Goal: Task Accomplishment & Management: Use online tool/utility

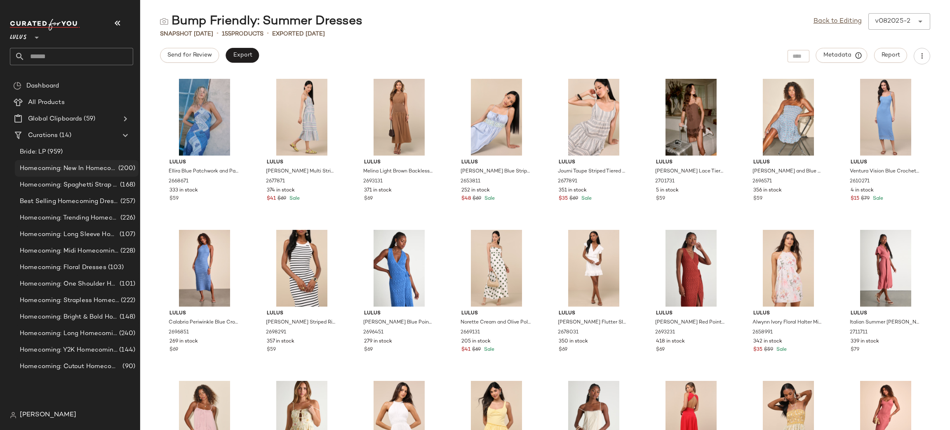
drag, startPoint x: 0, startPoint y: 0, endPoint x: 111, endPoint y: 166, distance: 199.3
click at [111, 166] on span "Homecoming: New In Homecoming Dresses" at bounding box center [68, 168] width 97 height 9
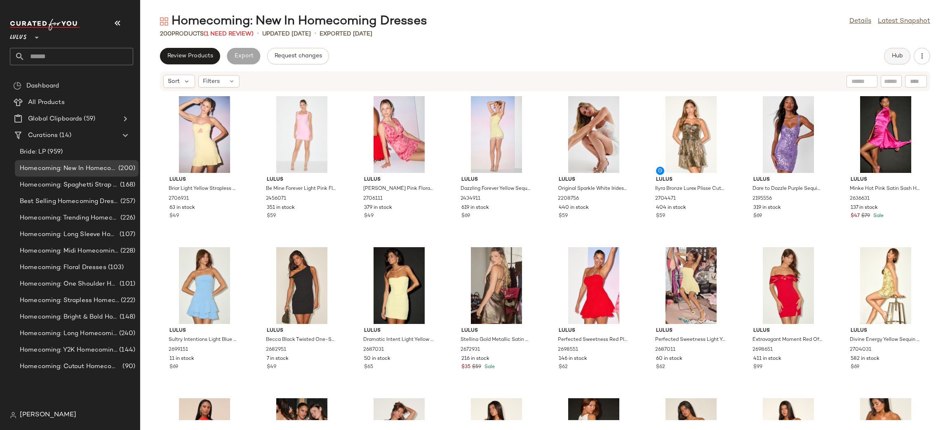
click at [895, 55] on span "Hub" at bounding box center [898, 56] width 12 height 7
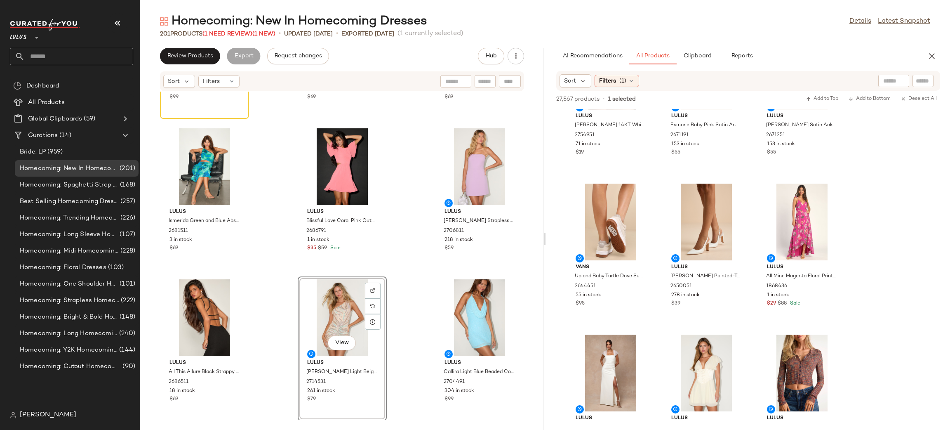
scroll to position [1008, 0]
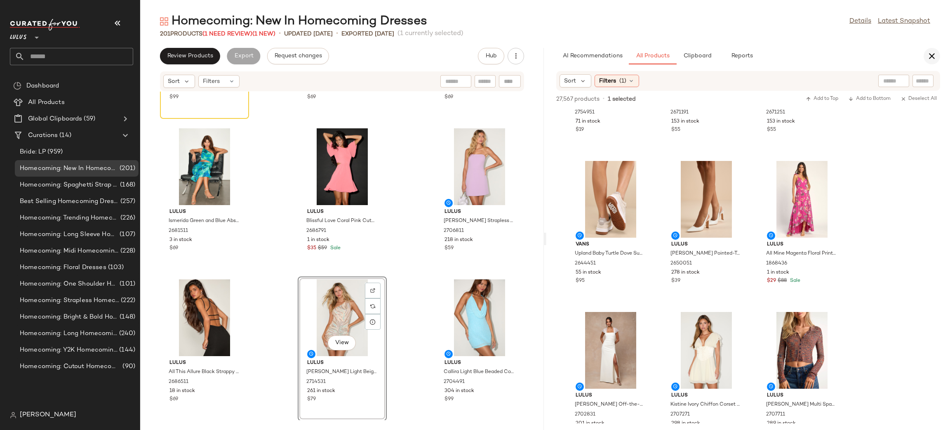
click at [934, 62] on button "button" at bounding box center [932, 56] width 16 height 16
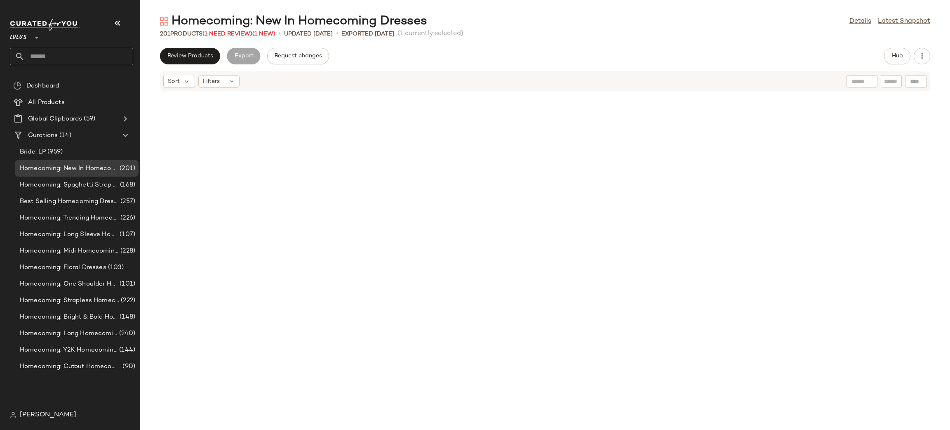
scroll to position [475, 0]
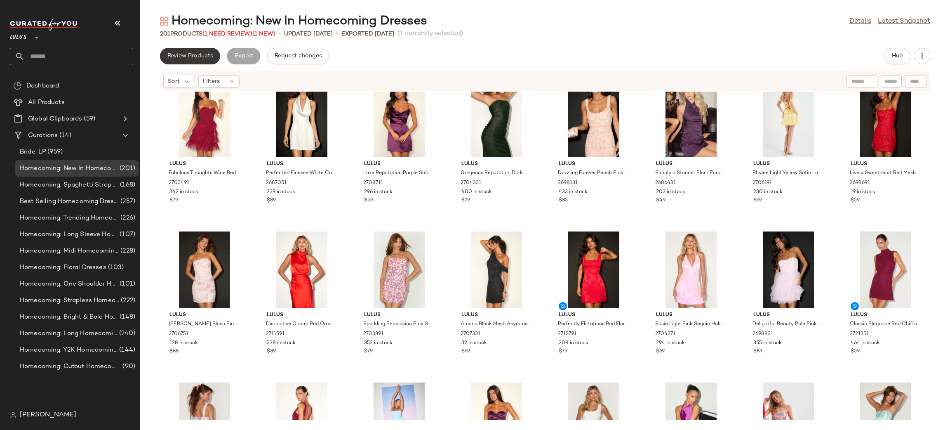
click at [197, 50] on button "Review Products" at bounding box center [190, 56] width 60 height 16
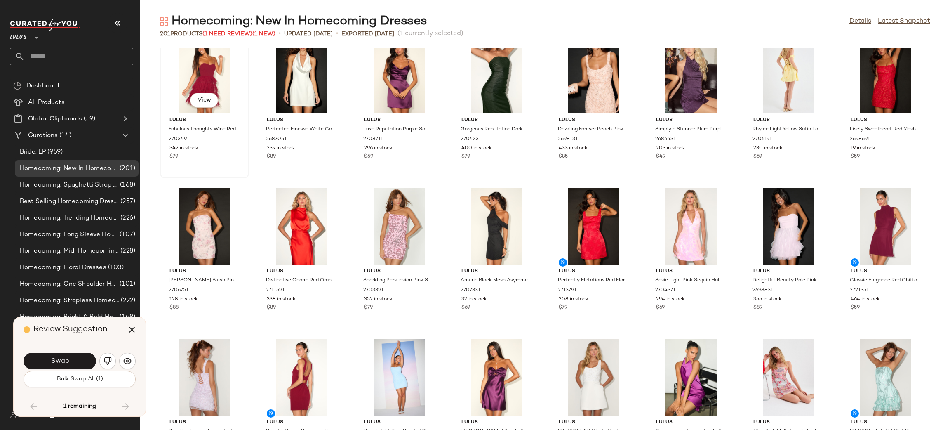
scroll to position [3472, 0]
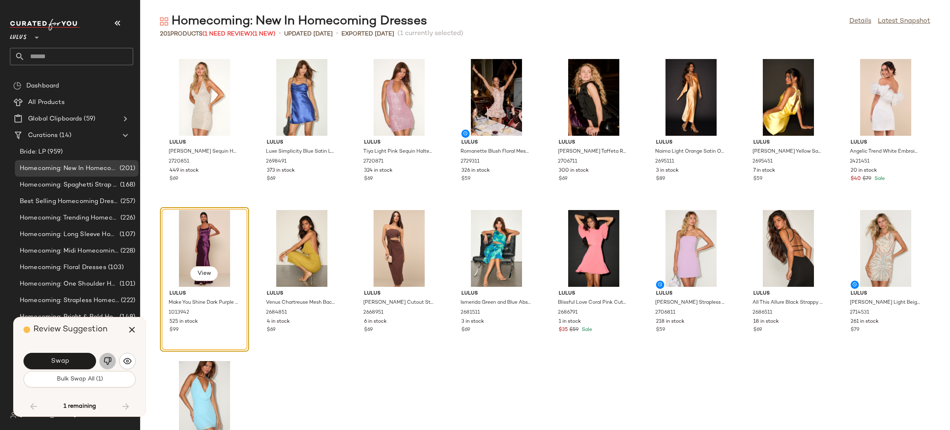
click at [111, 364] on img "button" at bounding box center [108, 361] width 8 height 8
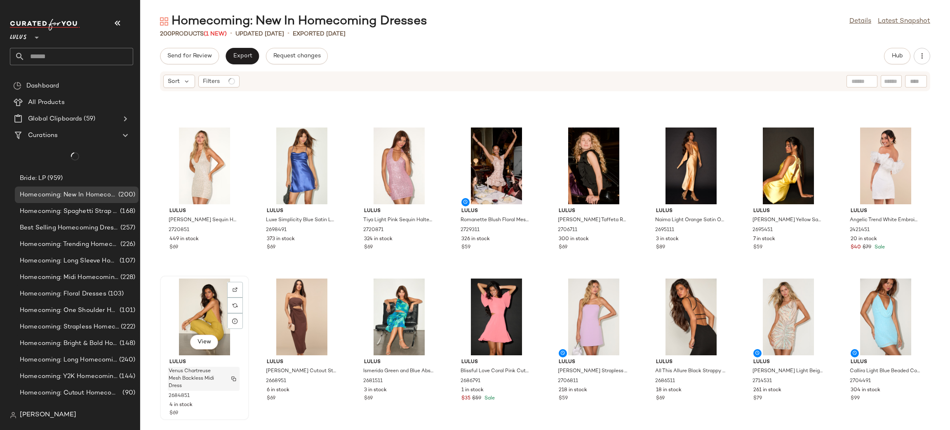
scroll to position [3446, 0]
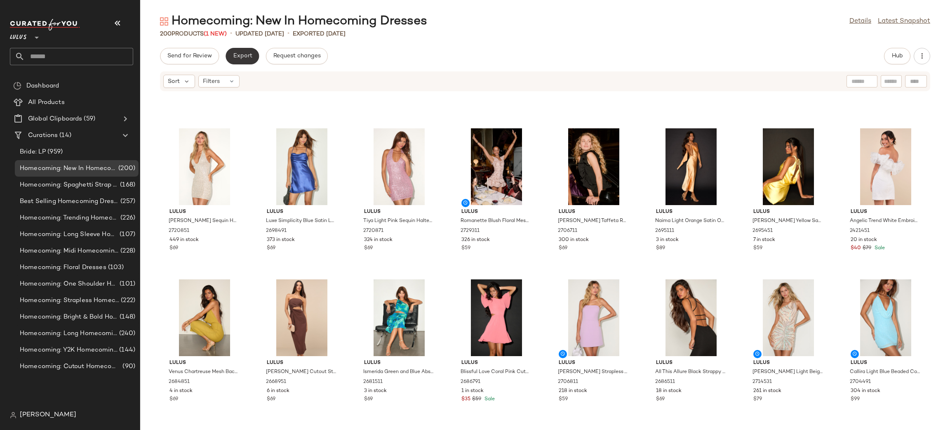
click at [247, 60] on button "Export" at bounding box center [242, 56] width 33 height 16
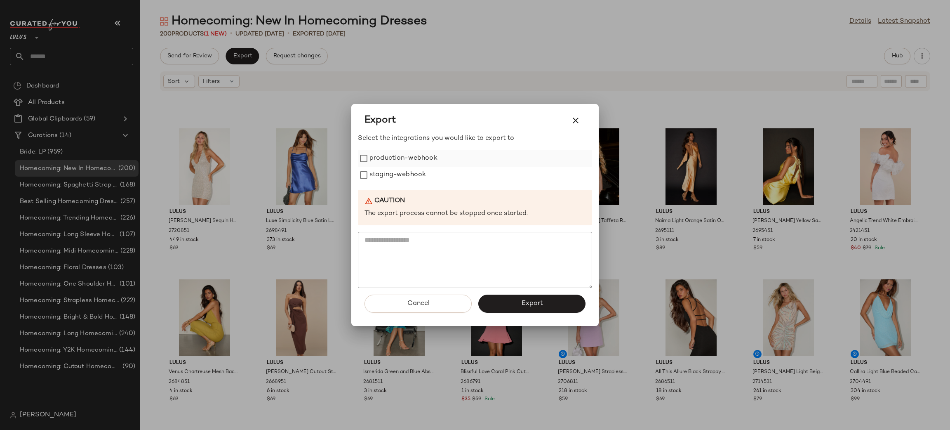
click at [400, 162] on label "production-webhook" at bounding box center [404, 158] width 68 height 16
click at [404, 169] on label "staging-webhook" at bounding box center [398, 175] width 57 height 16
click at [519, 307] on button "Export" at bounding box center [531, 303] width 107 height 18
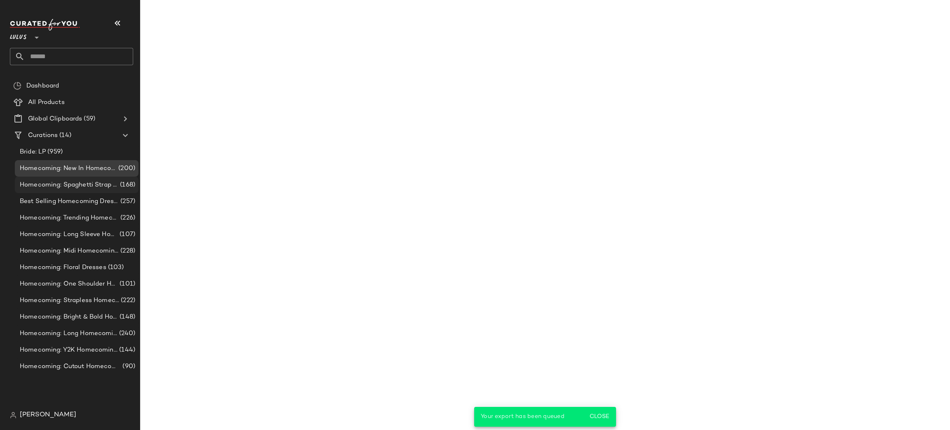
scroll to position [3472, 0]
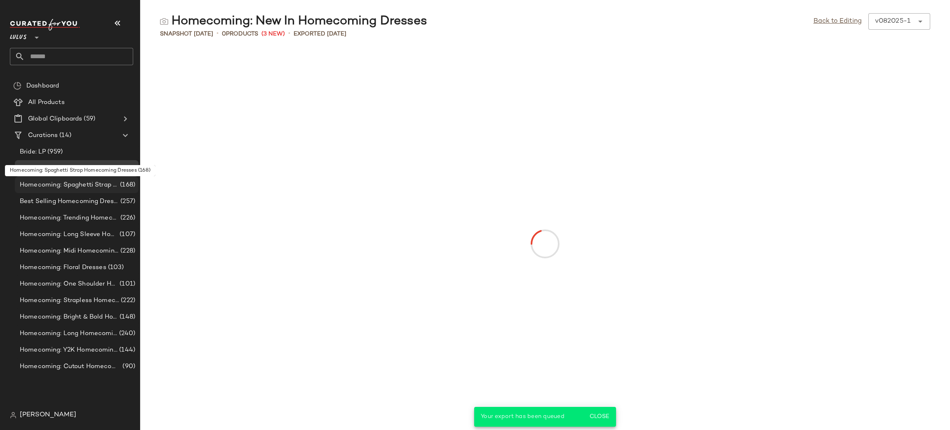
click at [91, 182] on span "Homecoming: Spaghetti Strap Homecoming Dresses" at bounding box center [69, 184] width 99 height 9
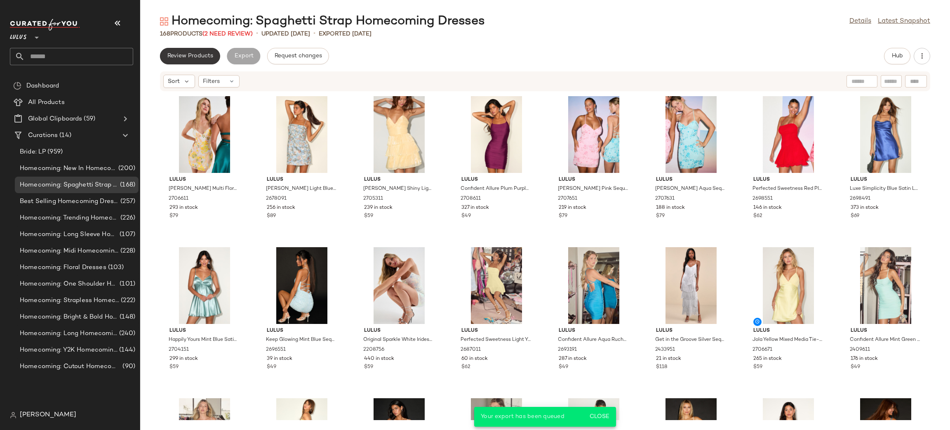
click at [196, 56] on span "Review Products" at bounding box center [190, 56] width 46 height 7
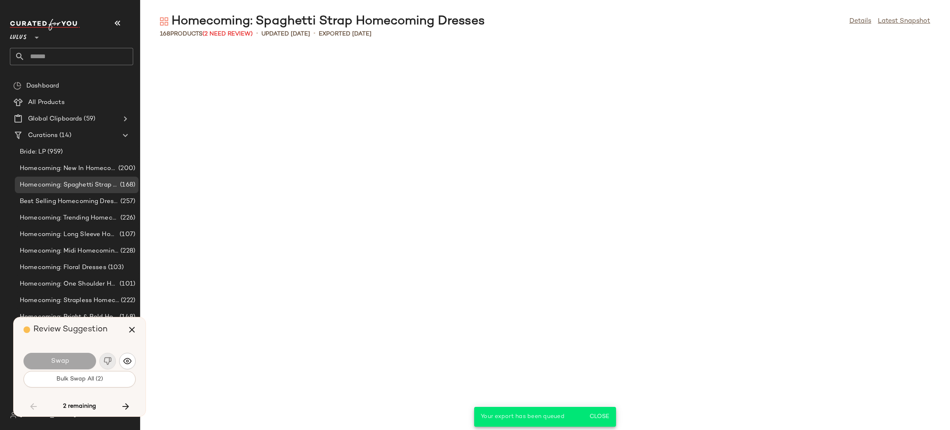
scroll to position [2566, 0]
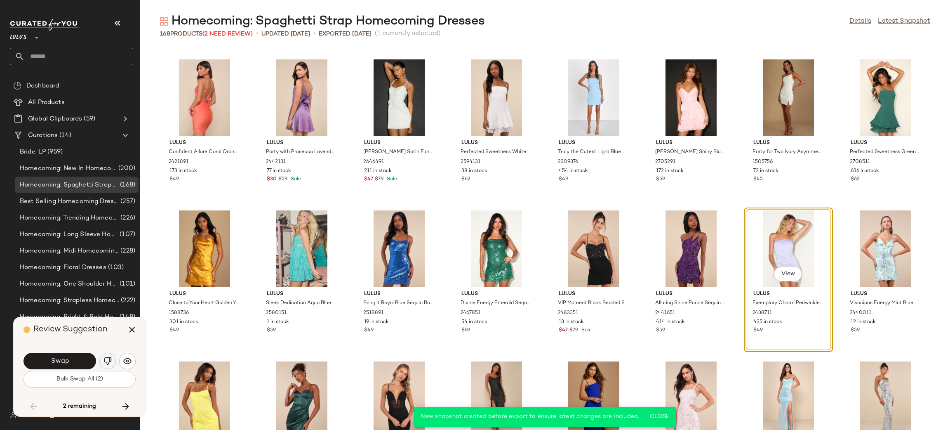
click at [113, 360] on button "button" at bounding box center [107, 361] width 16 height 16
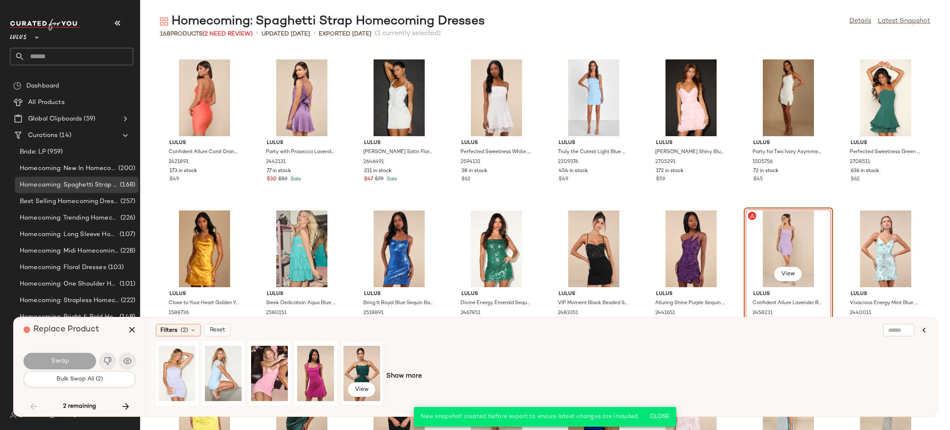
click at [364, 374] on div "View" at bounding box center [362, 373] width 37 height 59
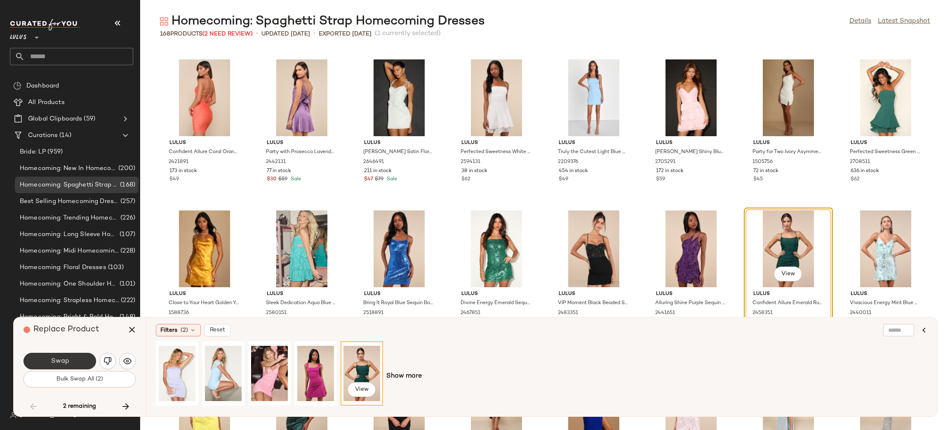
click at [86, 360] on button "Swap" at bounding box center [60, 361] width 73 height 16
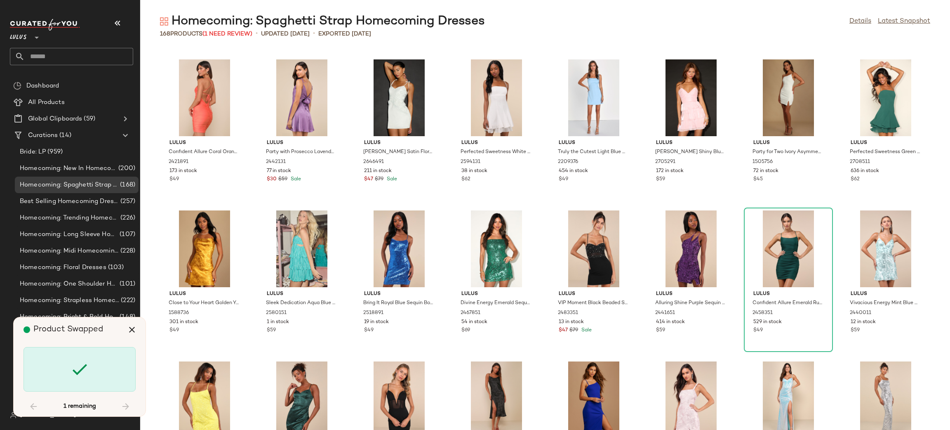
scroll to position [2789, 0]
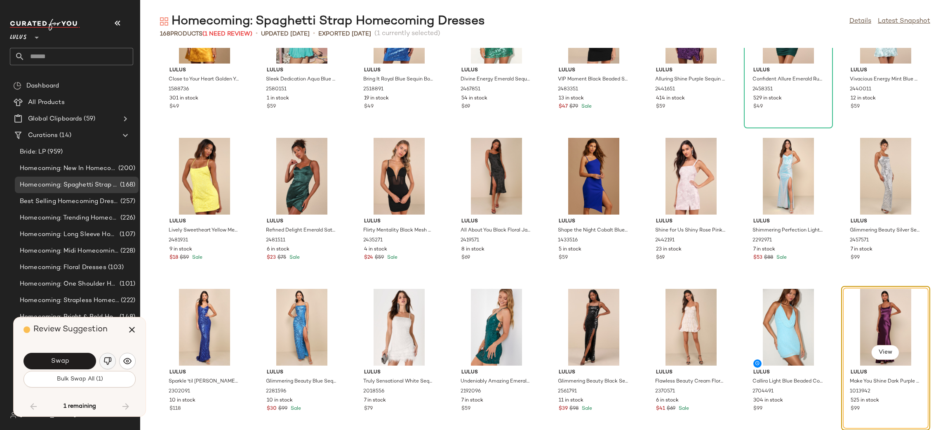
click at [106, 358] on img "button" at bounding box center [108, 361] width 8 height 8
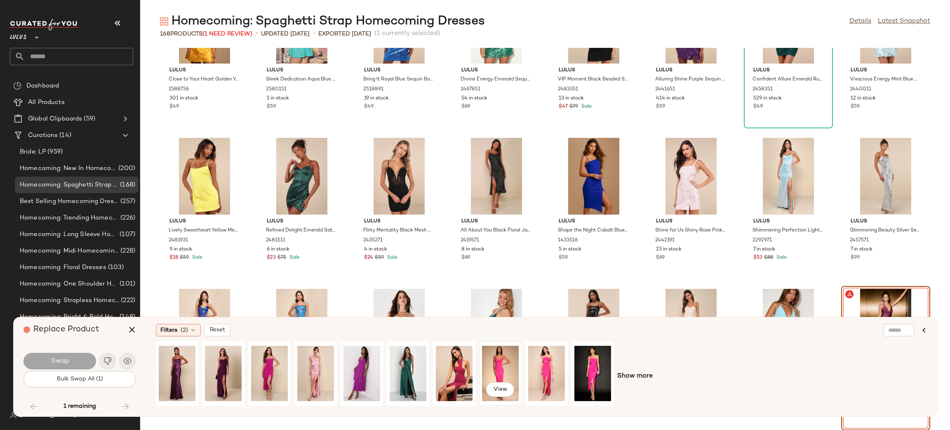
click at [498, 363] on div "View" at bounding box center [500, 373] width 37 height 59
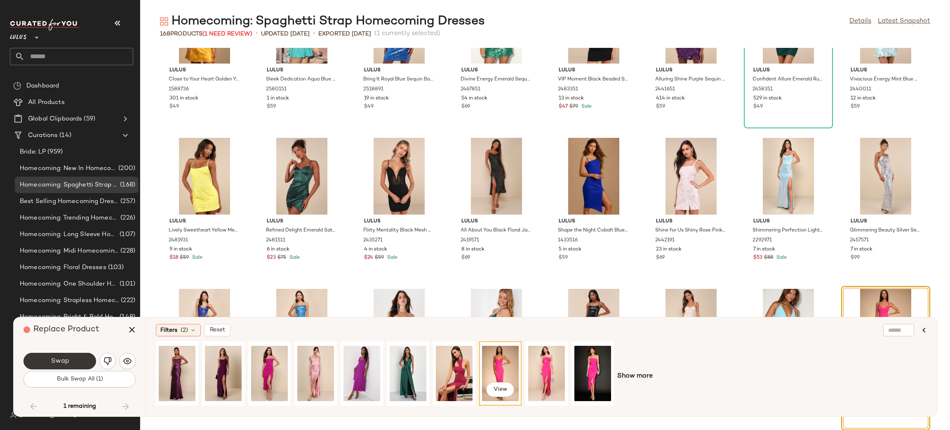
click at [86, 363] on button "Swap" at bounding box center [60, 361] width 73 height 16
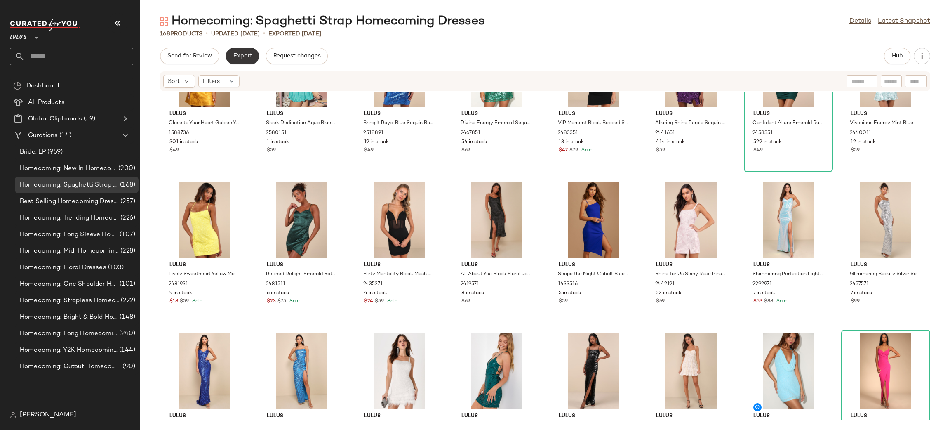
click at [255, 57] on button "Export" at bounding box center [242, 56] width 33 height 16
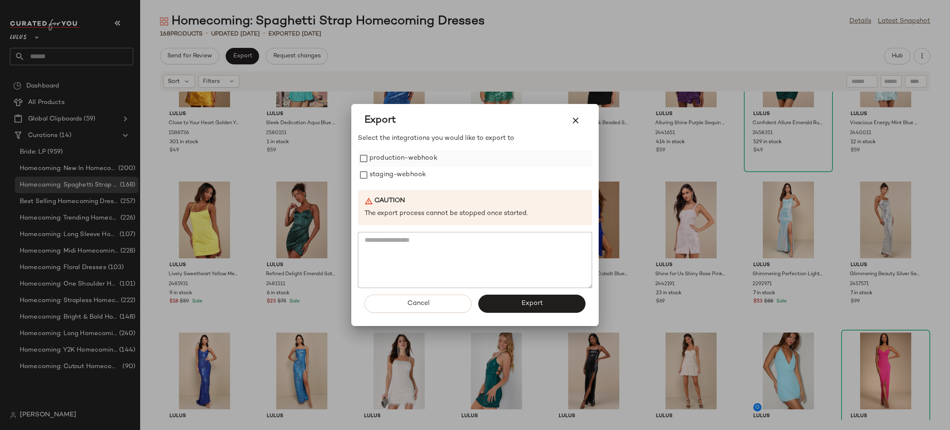
click at [384, 166] on label "production-webhook" at bounding box center [404, 158] width 68 height 16
click at [389, 175] on label "staging-webhook" at bounding box center [398, 175] width 57 height 16
click at [565, 304] on button "Export" at bounding box center [531, 303] width 107 height 18
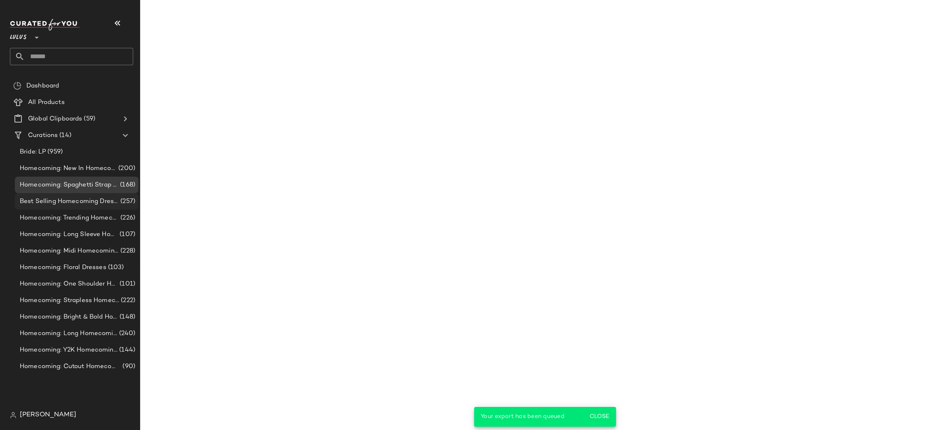
click at [87, 201] on span "Best Selling Homecoming Dresses" at bounding box center [69, 201] width 99 height 9
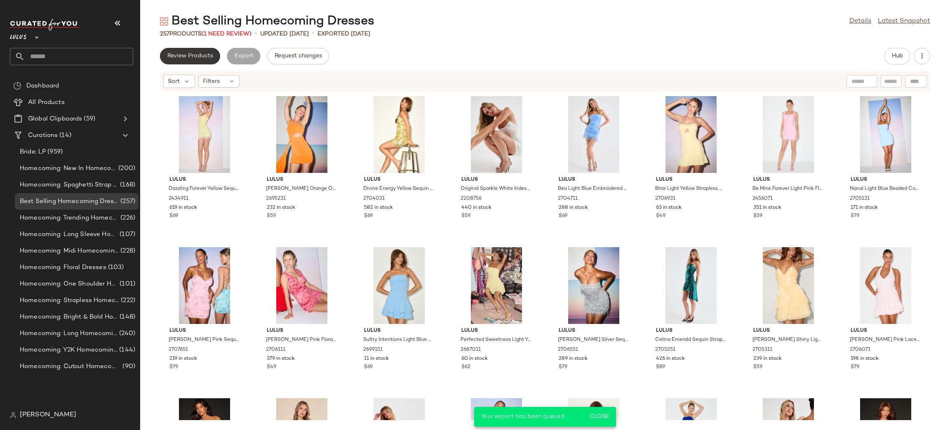
click at [197, 54] on span "Review Products" at bounding box center [190, 56] width 46 height 7
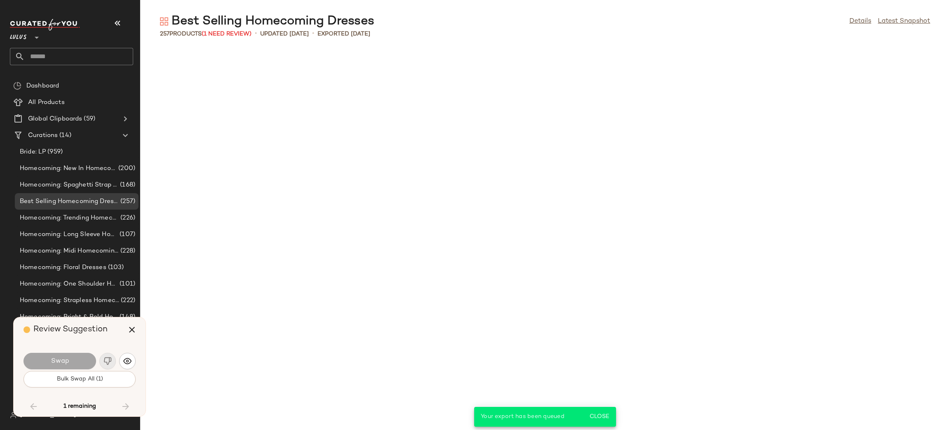
scroll to position [3774, 0]
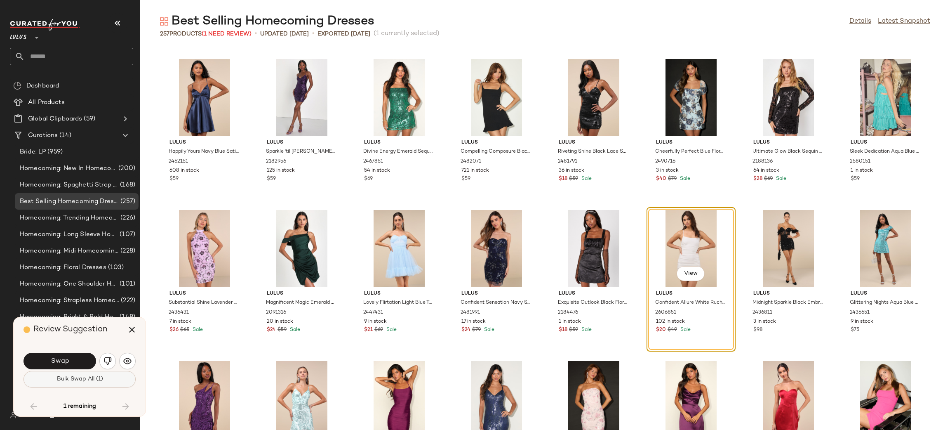
click at [74, 384] on button "Bulk Swap All (1)" at bounding box center [80, 379] width 112 height 16
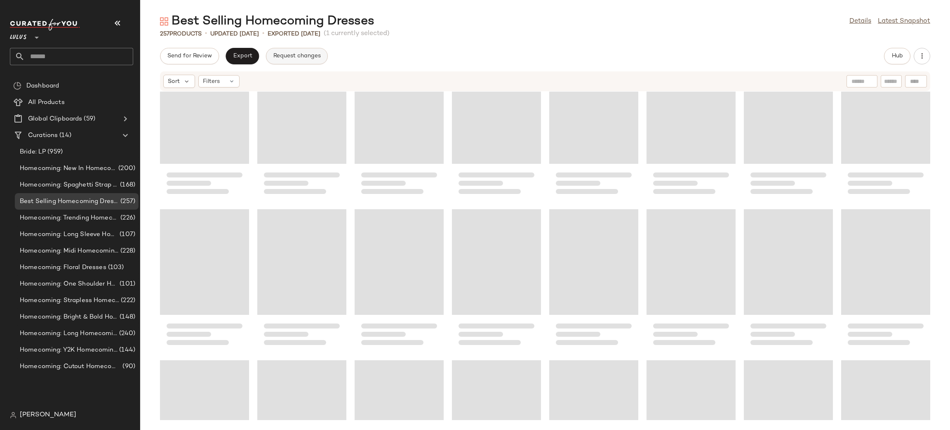
scroll to position [2113, 0]
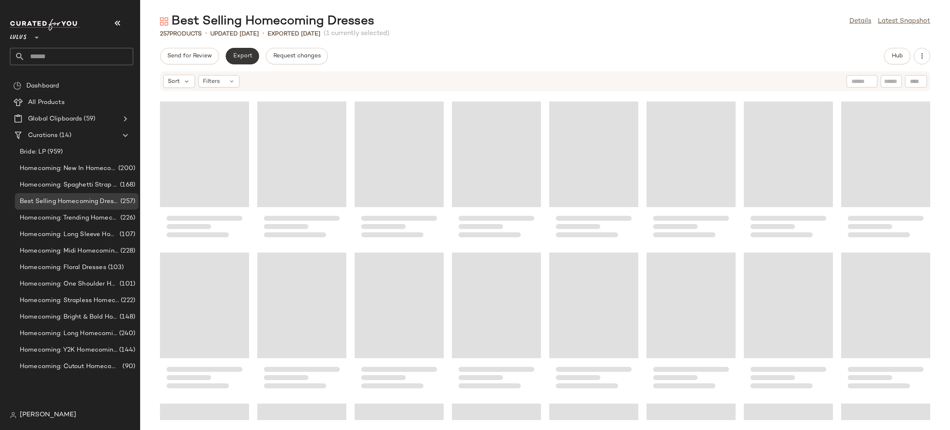
click at [245, 54] on span "Export" at bounding box center [242, 56] width 19 height 7
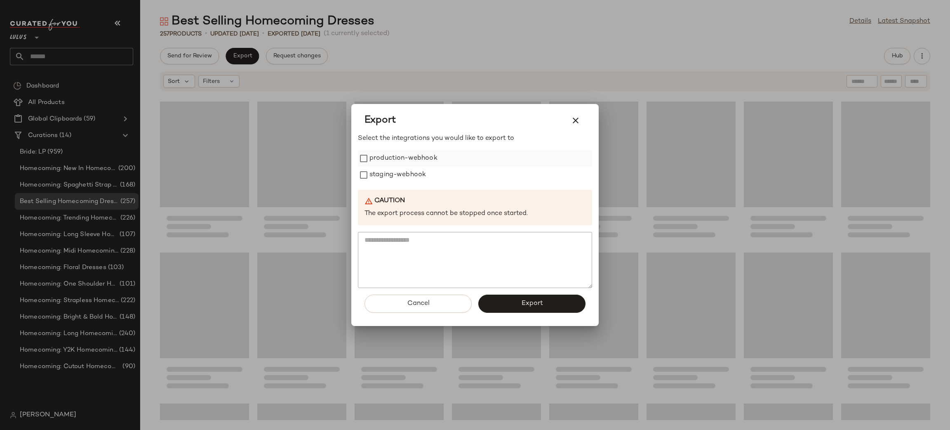
drag, startPoint x: 420, startPoint y: 162, endPoint x: 413, endPoint y: 174, distance: 14.4
click at [420, 162] on label "production-webhook" at bounding box center [404, 158] width 68 height 16
click at [413, 174] on label "staging-webhook" at bounding box center [398, 175] width 57 height 16
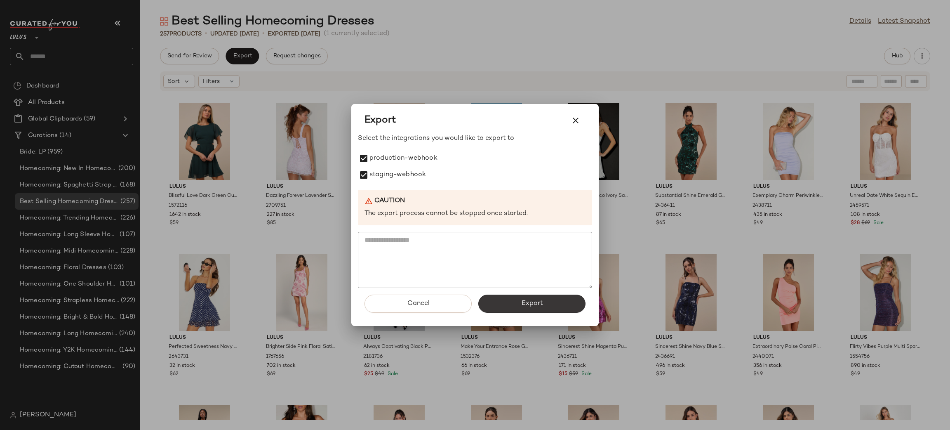
click at [519, 299] on button "Export" at bounding box center [531, 303] width 107 height 18
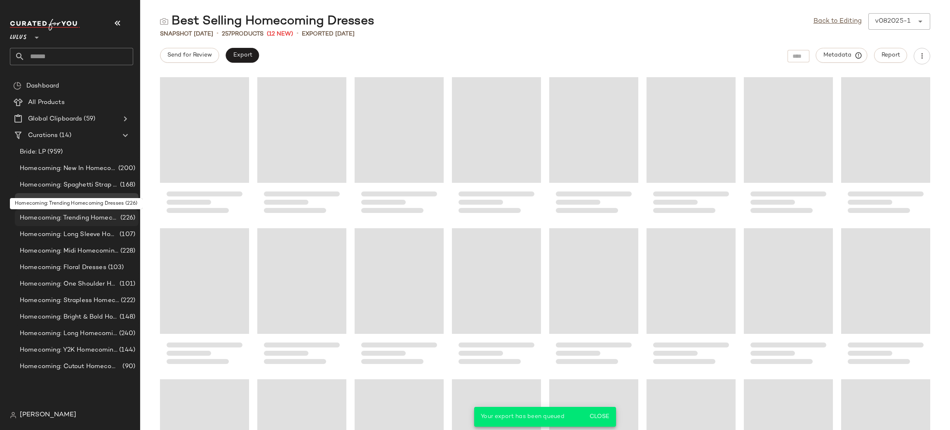
click at [65, 221] on span "Homecoming: Trending Homecoming Dresses" at bounding box center [69, 217] width 99 height 9
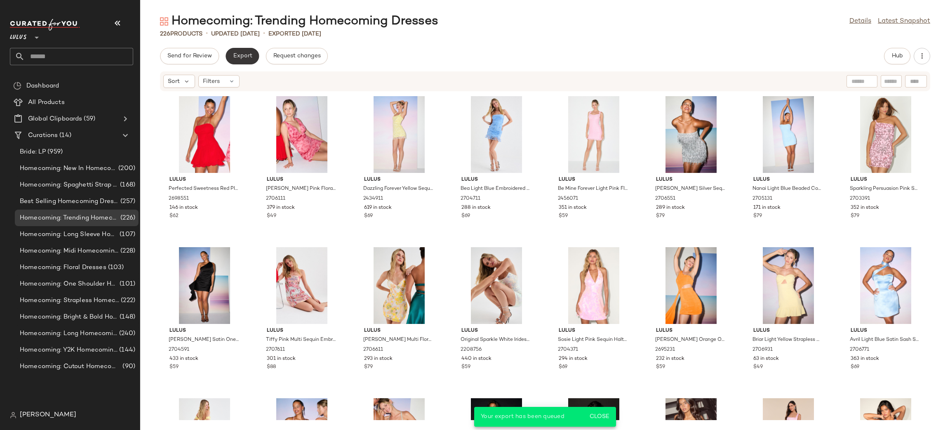
click at [242, 61] on button "Export" at bounding box center [242, 56] width 33 height 16
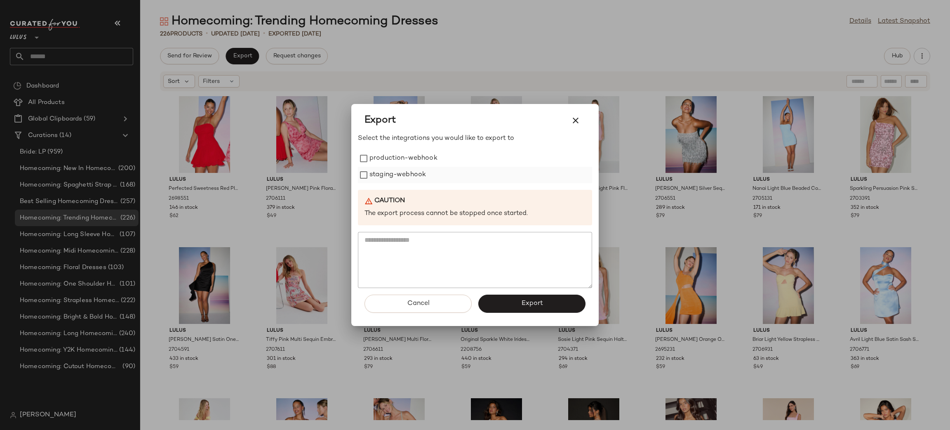
click at [426, 167] on label "staging-webhook" at bounding box center [398, 175] width 57 height 16
click at [424, 171] on label "staging-webhook" at bounding box center [398, 175] width 57 height 16
drag, startPoint x: 416, startPoint y: 157, endPoint x: 422, endPoint y: 174, distance: 18.9
click at [421, 167] on div "production-webhook staging-webhook" at bounding box center [475, 166] width 234 height 33
click at [424, 178] on label "staging-webhook" at bounding box center [398, 175] width 57 height 16
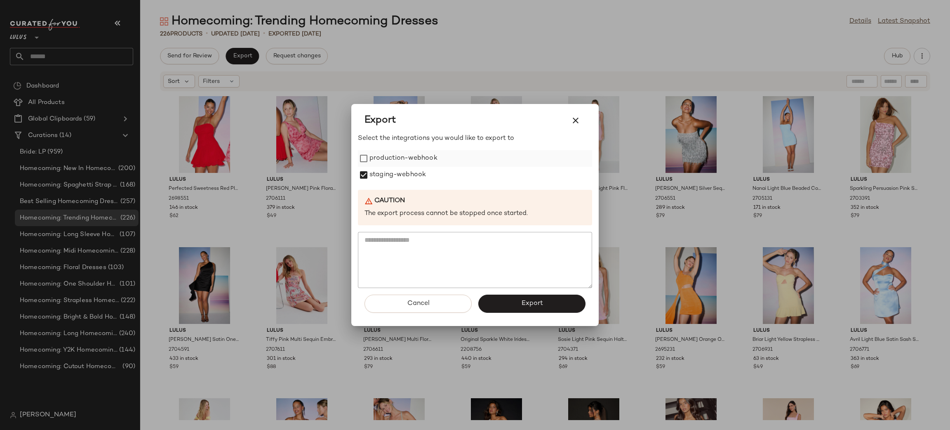
click at [420, 151] on label "production-webhook" at bounding box center [404, 158] width 68 height 16
click at [523, 301] on span "Export" at bounding box center [532, 303] width 22 height 8
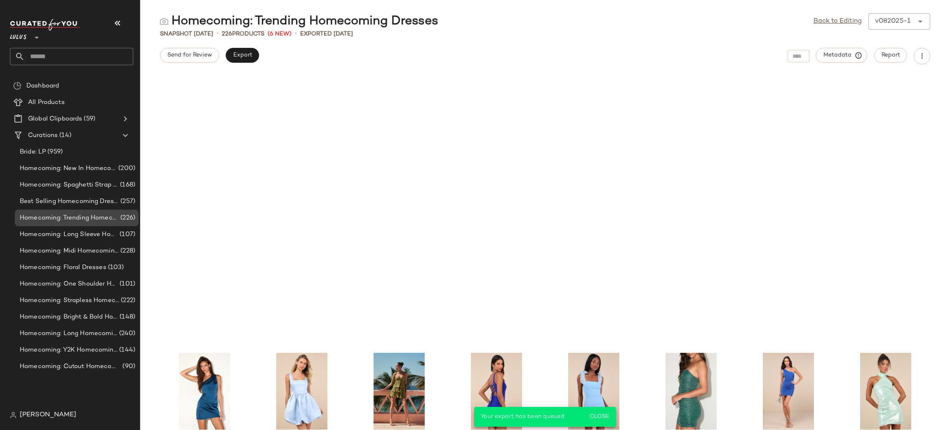
scroll to position [2287, 0]
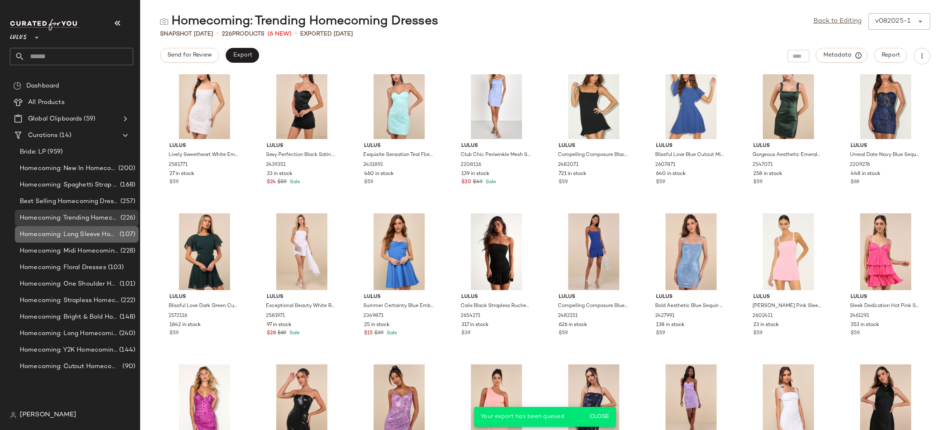
click at [89, 238] on span "Homecoming: Long Sleeve Homecoming Dresses" at bounding box center [69, 234] width 98 height 9
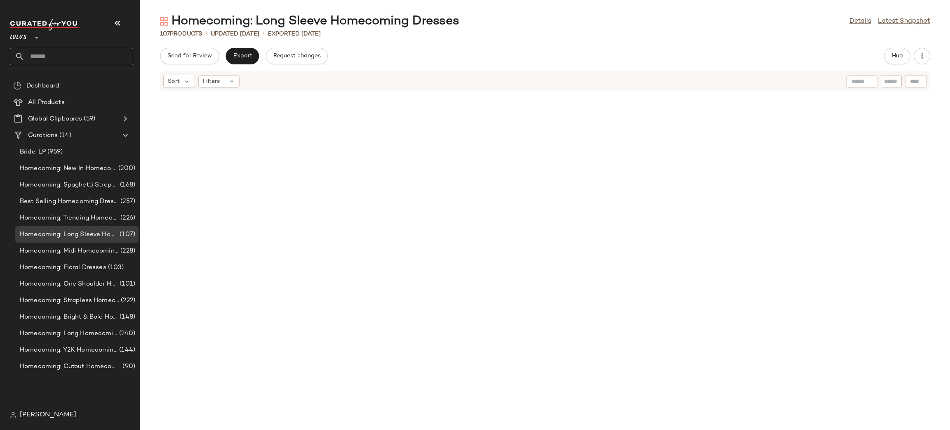
scroll to position [1786, 0]
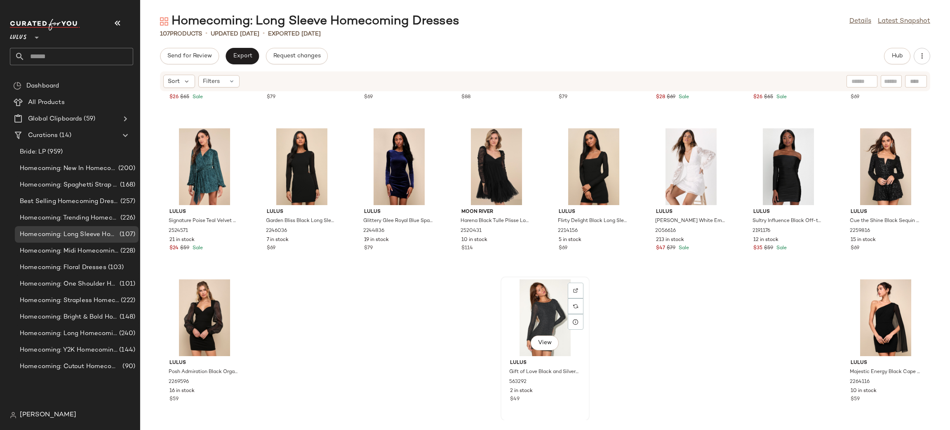
click at [527, 315] on div "View" at bounding box center [545, 317] width 83 height 77
click at [393, 344] on div "Lulus Joyful Poise Navy Blue Velvet Long Sleeve Mini Dress 2232636 16 in stock …" at bounding box center [545, 256] width 810 height 328
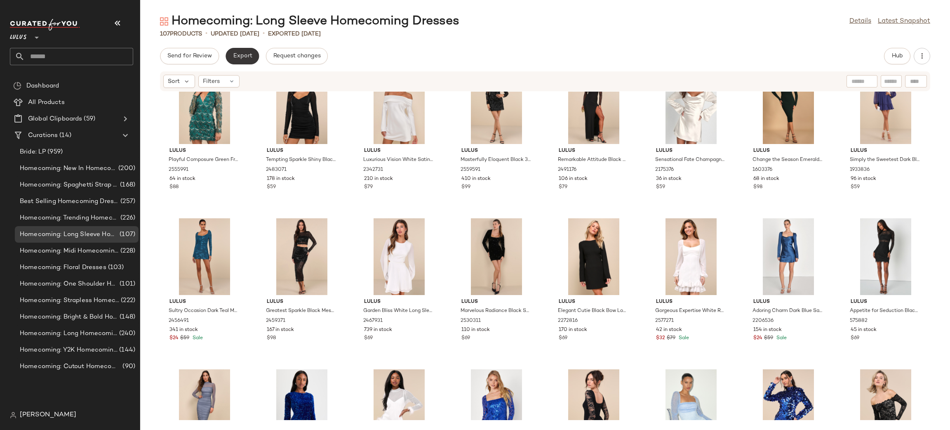
click at [254, 53] on button "Export" at bounding box center [242, 56] width 33 height 16
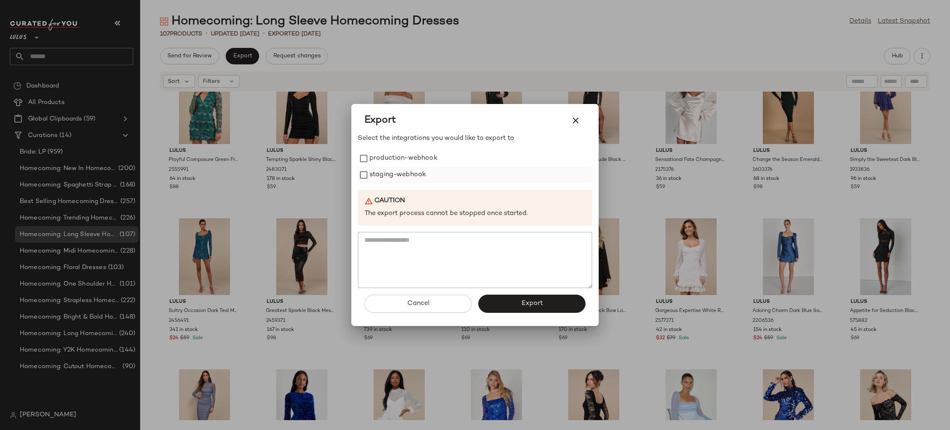
drag, startPoint x: 410, startPoint y: 159, endPoint x: 411, endPoint y: 173, distance: 14.1
click at [410, 162] on label "production-webhook" at bounding box center [404, 158] width 68 height 16
drag, startPoint x: 411, startPoint y: 173, endPoint x: 546, endPoint y: 352, distance: 224.3
click at [412, 174] on label "staging-webhook" at bounding box center [398, 175] width 57 height 16
click at [551, 308] on button "Export" at bounding box center [531, 303] width 107 height 18
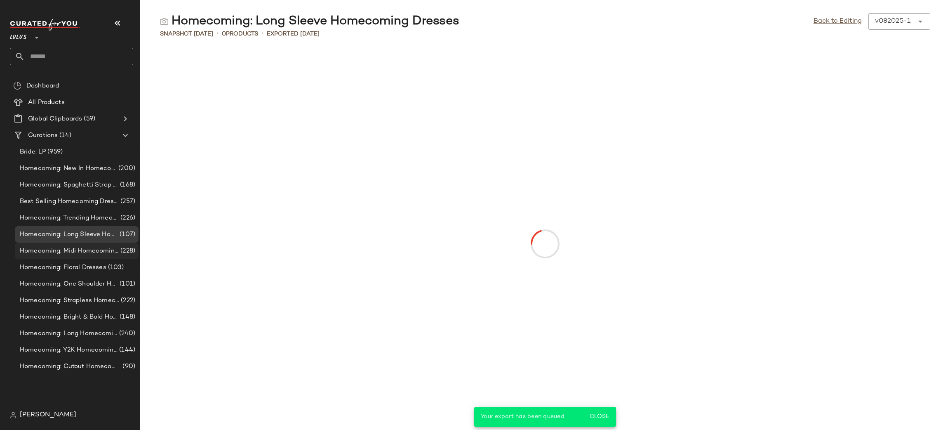
click at [94, 254] on span "Homecoming: Midi Homecoming Dresses" at bounding box center [69, 250] width 99 height 9
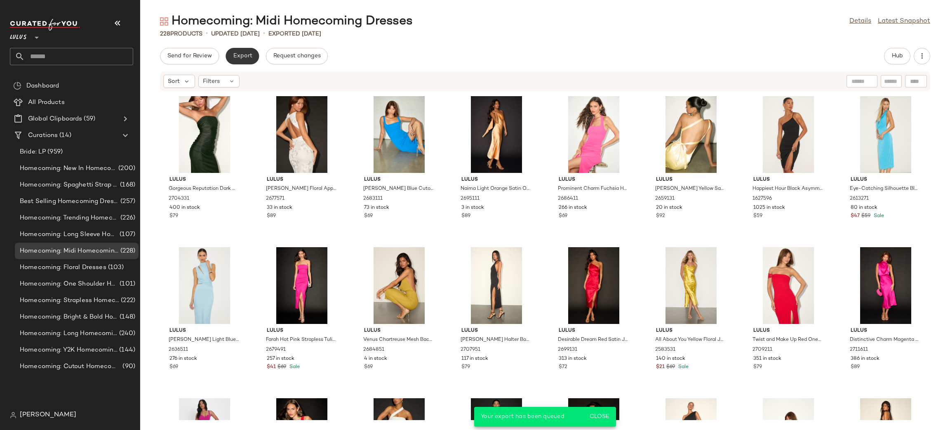
click at [226, 60] on button "Export" at bounding box center [242, 56] width 33 height 16
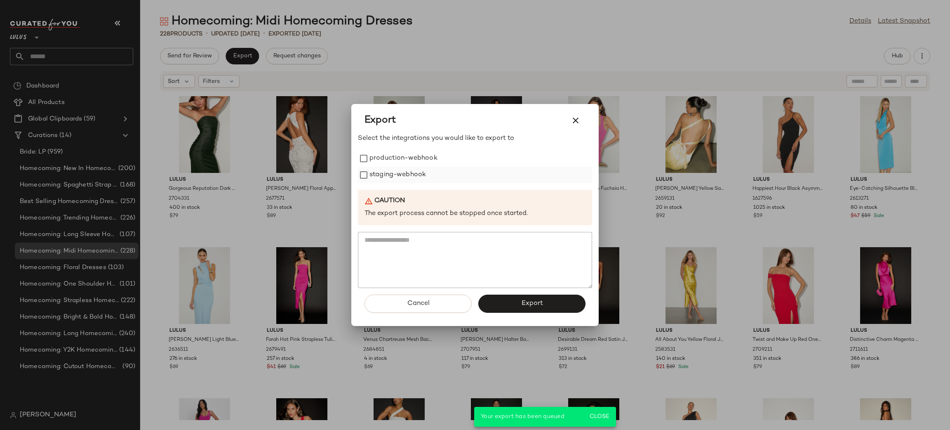
click at [399, 158] on label "production-webhook" at bounding box center [404, 158] width 68 height 16
click at [406, 174] on label "staging-webhook" at bounding box center [398, 175] width 57 height 16
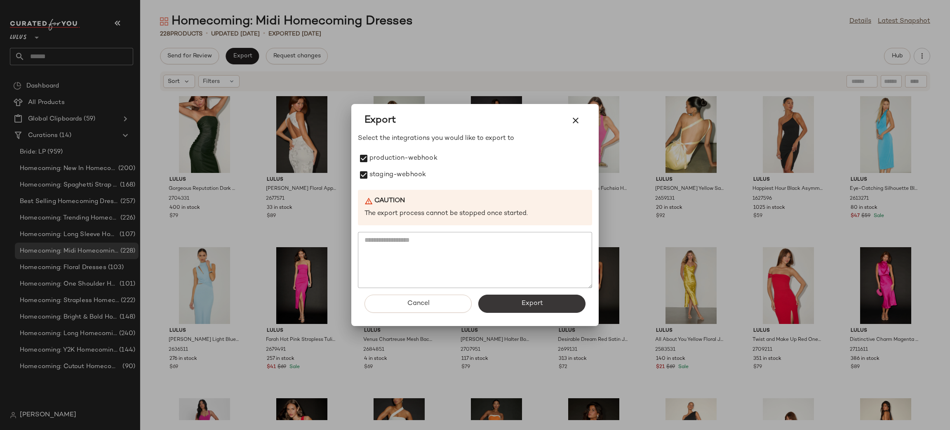
click at [543, 309] on button "Export" at bounding box center [531, 303] width 107 height 18
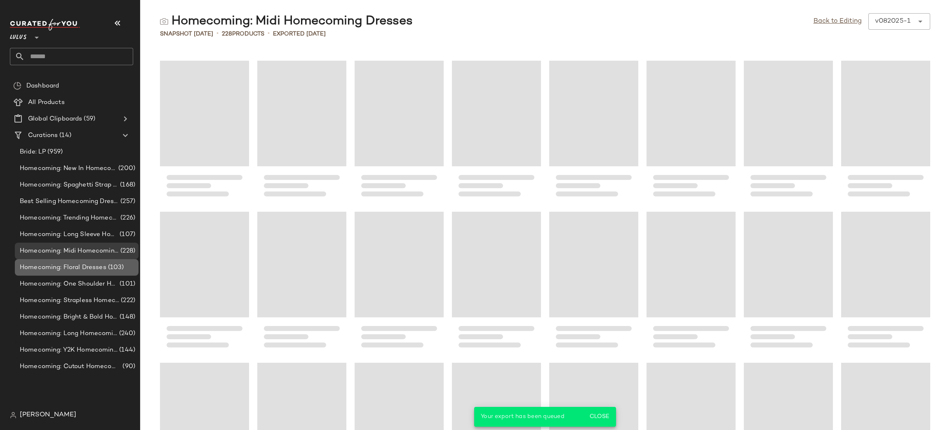
click at [85, 267] on span "Homecoming: Floral Dresses" at bounding box center [63, 267] width 87 height 9
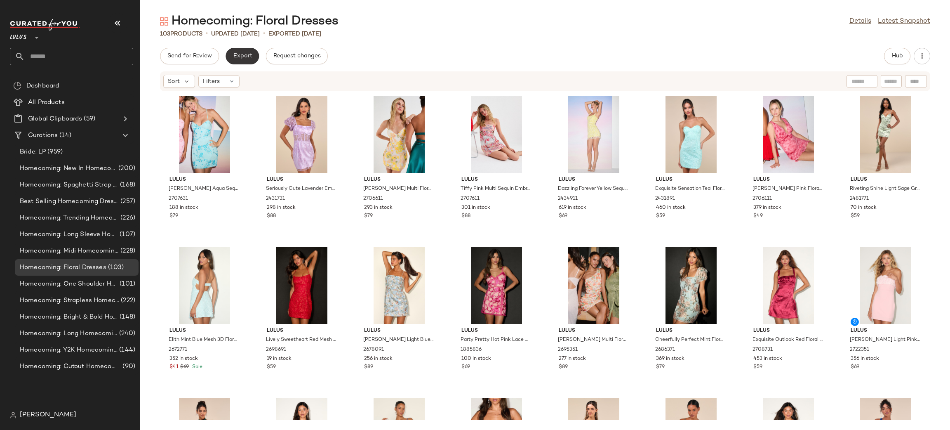
click at [233, 57] on span "Export" at bounding box center [242, 56] width 19 height 7
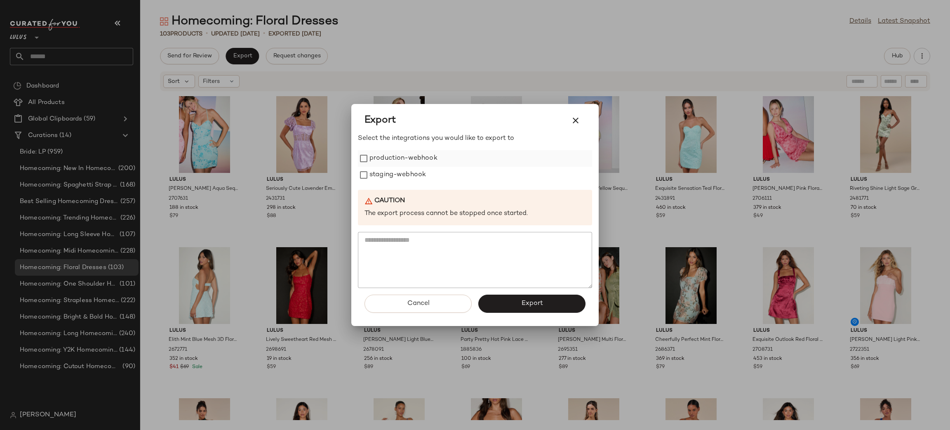
click at [392, 155] on label "production-webhook" at bounding box center [404, 158] width 68 height 16
click at [398, 164] on label "production-webhook" at bounding box center [404, 158] width 68 height 16
click at [401, 164] on label "production-webhook" at bounding box center [404, 158] width 68 height 16
click at [404, 172] on label "staging-webhook" at bounding box center [398, 175] width 57 height 16
click at [545, 303] on button "Export" at bounding box center [531, 303] width 107 height 18
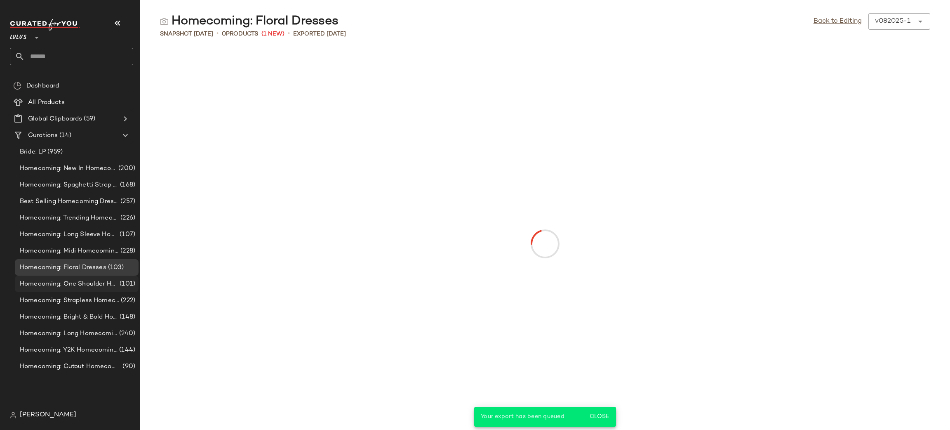
click at [82, 289] on div "Homecoming: One Shoulder Homecoming Dresses (101)" at bounding box center [77, 283] width 124 height 16
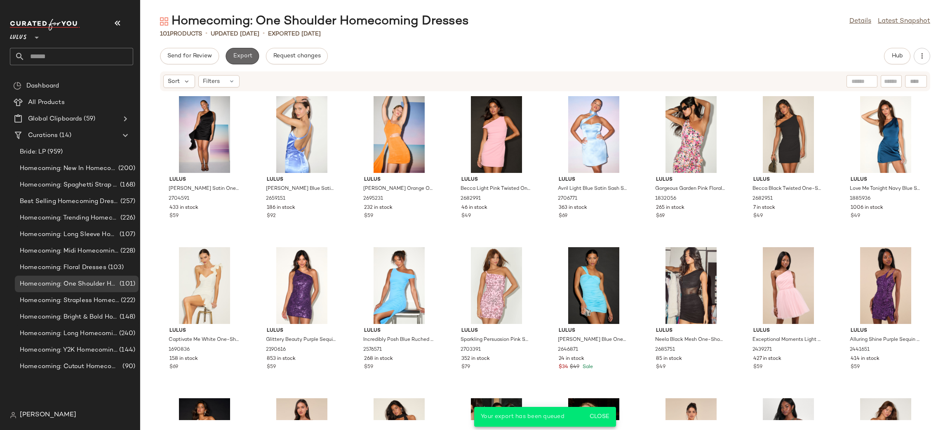
click at [240, 59] on span "Export" at bounding box center [242, 56] width 19 height 7
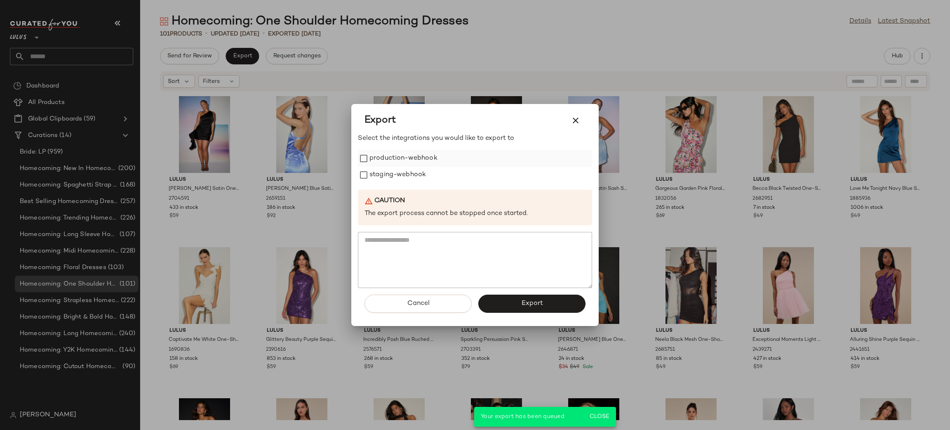
click at [380, 164] on label "production-webhook" at bounding box center [404, 158] width 68 height 16
drag, startPoint x: 390, startPoint y: 175, endPoint x: 433, endPoint y: 313, distance: 144.8
click at [391, 176] on label "staging-webhook" at bounding box center [398, 175] width 57 height 16
click at [502, 295] on button "Export" at bounding box center [531, 303] width 107 height 18
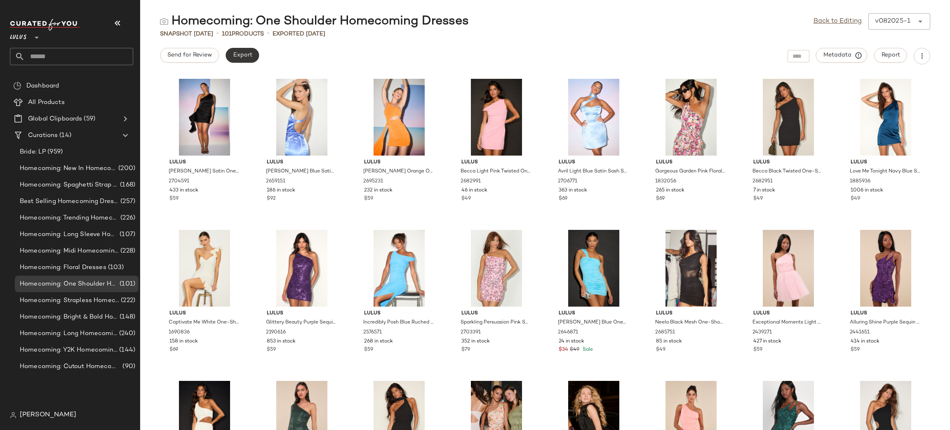
click at [247, 58] on span "Export" at bounding box center [242, 55] width 19 height 7
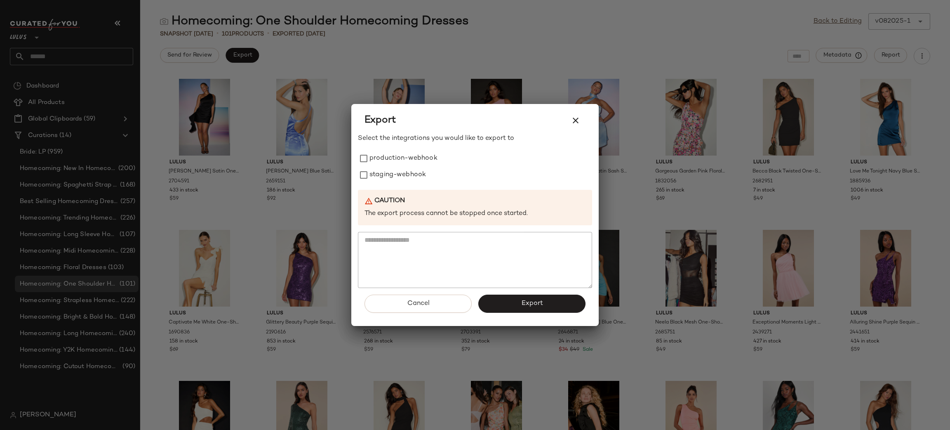
drag, startPoint x: 386, startPoint y: 155, endPoint x: 379, endPoint y: 187, distance: 32.7
click at [386, 155] on label "production-webhook" at bounding box center [404, 158] width 68 height 16
click at [379, 185] on div "Select the integrations you would like to export to production-webhook staging-…" at bounding box center [475, 211] width 234 height 154
drag, startPoint x: 381, startPoint y: 175, endPoint x: 385, endPoint y: 182, distance: 8.5
click at [381, 176] on label "staging-webhook" at bounding box center [398, 175] width 57 height 16
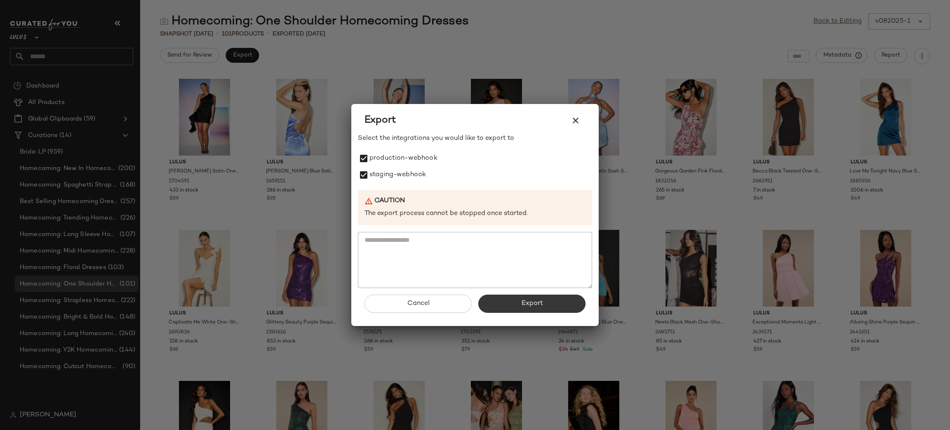
click at [535, 304] on span "Export" at bounding box center [532, 303] width 22 height 8
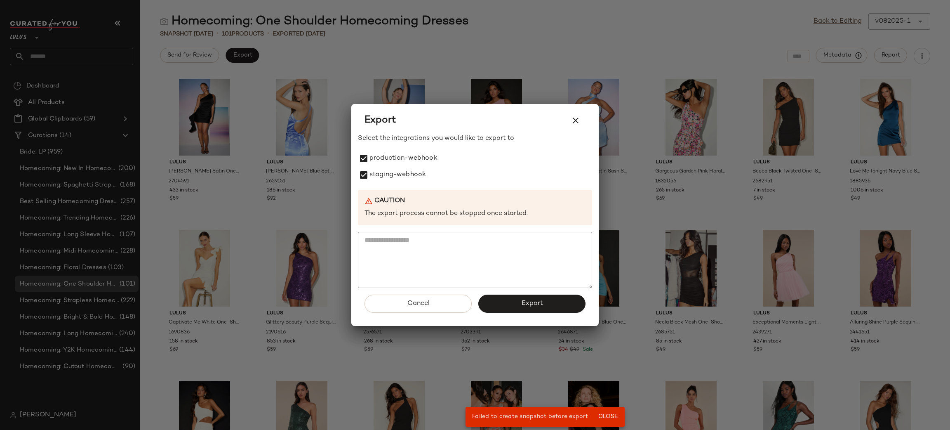
click at [109, 300] on div at bounding box center [475, 215] width 950 height 430
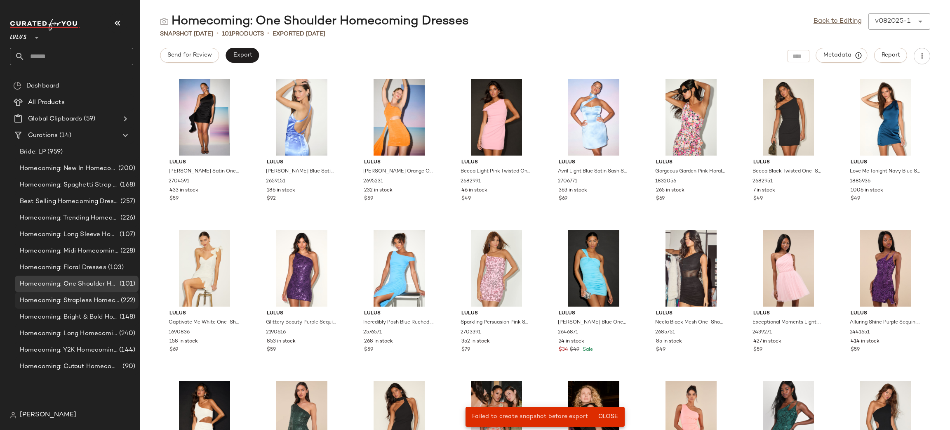
click at [109, 302] on span "Homecoming: Strapless Homecoming Dresses" at bounding box center [69, 300] width 99 height 9
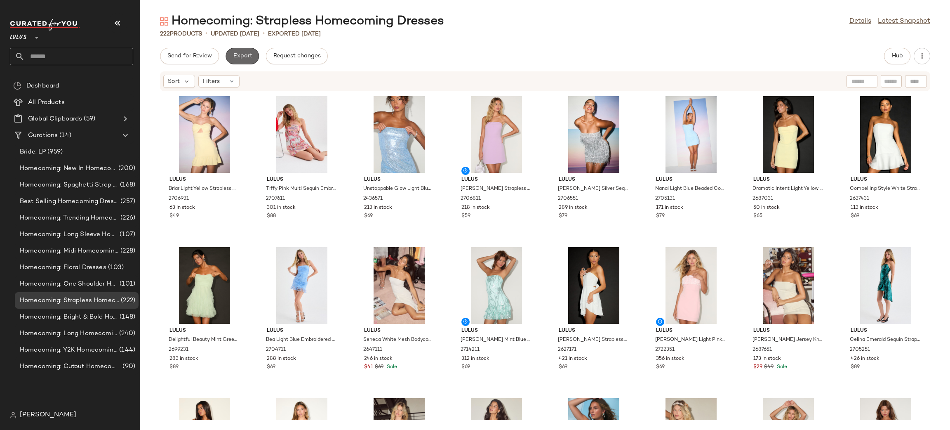
click at [248, 58] on span "Export" at bounding box center [242, 56] width 19 height 7
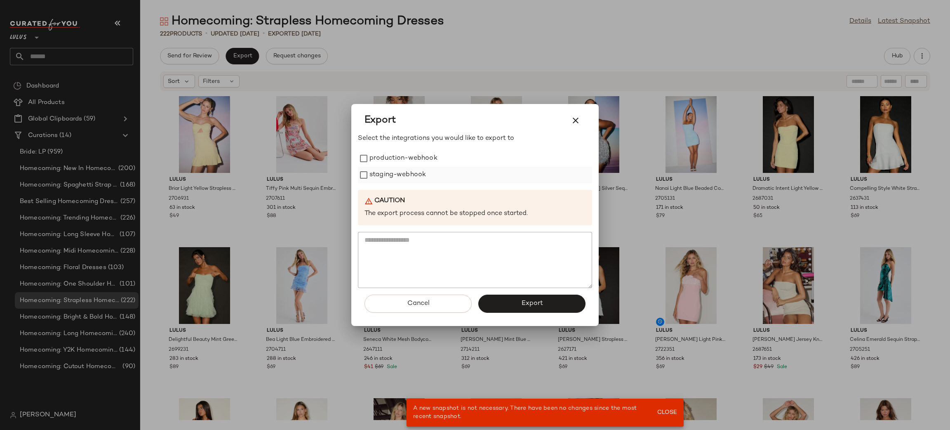
drag, startPoint x: 378, startPoint y: 160, endPoint x: 388, endPoint y: 182, distance: 24.7
click at [378, 160] on label "production-webhook" at bounding box center [404, 158] width 68 height 16
drag, startPoint x: 388, startPoint y: 182, endPoint x: 437, endPoint y: 213, distance: 57.8
click at [388, 182] on label "staging-webhook" at bounding box center [398, 175] width 57 height 16
click at [530, 297] on button "Export" at bounding box center [531, 303] width 107 height 18
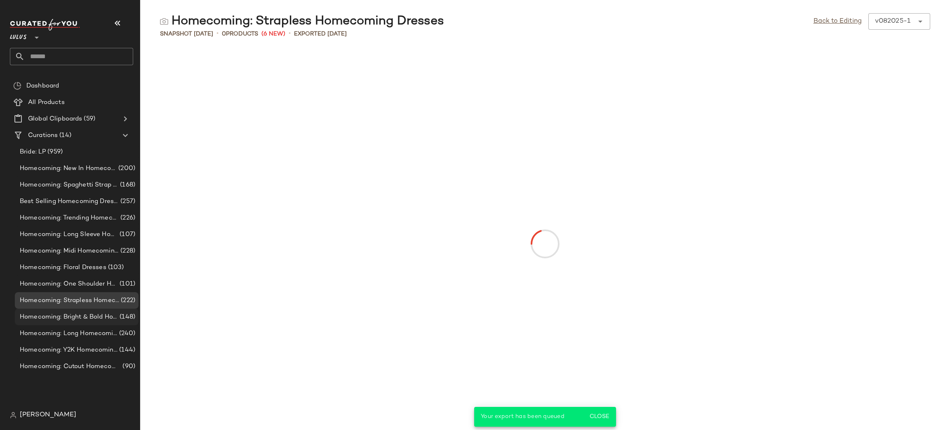
click at [77, 321] on div "Homecoming: Bright & Bold Homecoming Dresses (148)" at bounding box center [77, 316] width 124 height 16
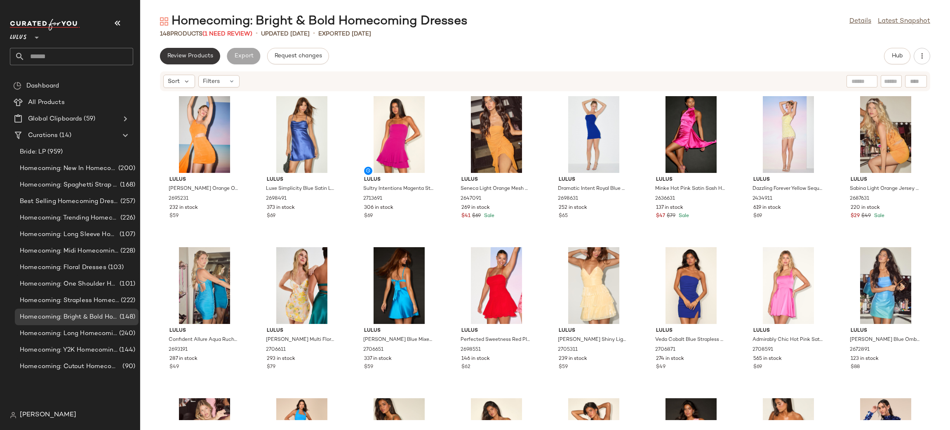
click at [176, 56] on span "Review Products" at bounding box center [190, 56] width 46 height 7
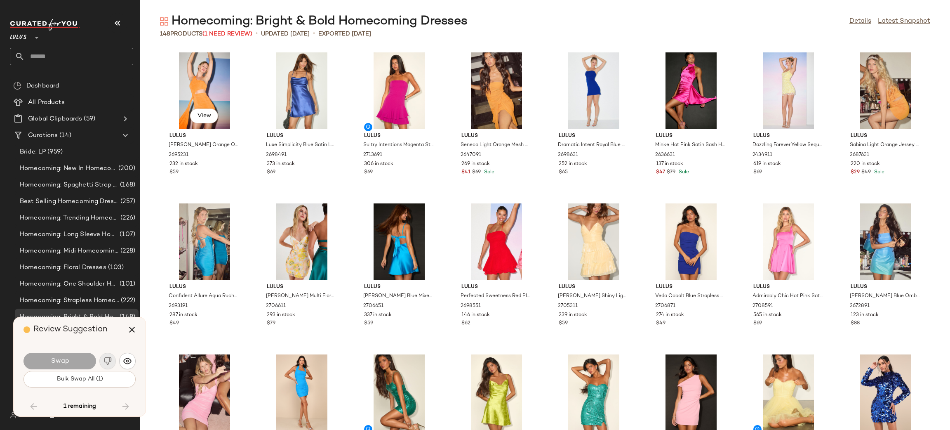
scroll to position [1660, 0]
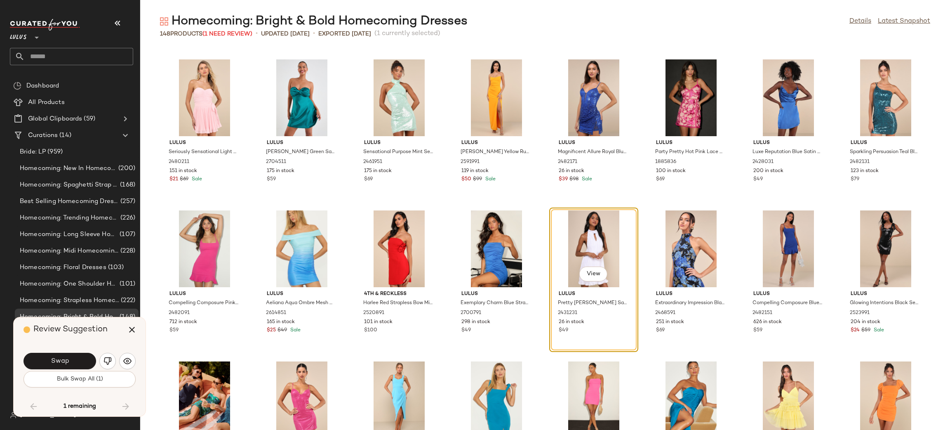
click at [106, 361] on img "button" at bounding box center [108, 361] width 8 height 8
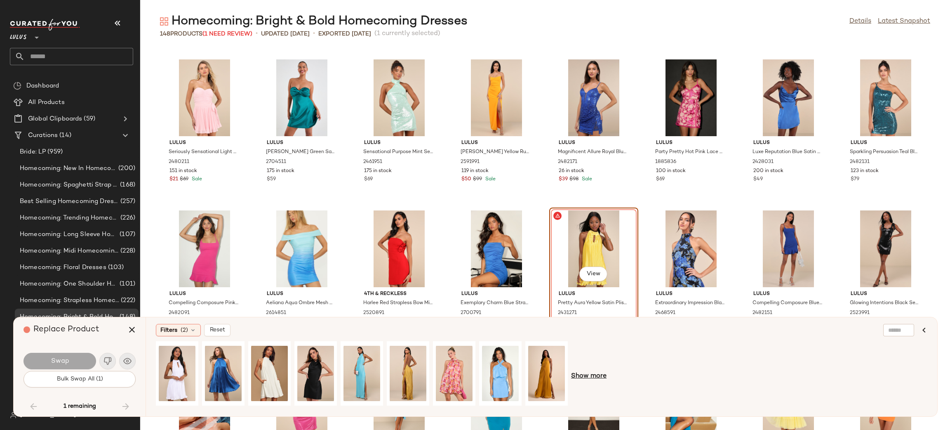
click at [591, 371] on span "Show more" at bounding box center [588, 376] width 35 height 10
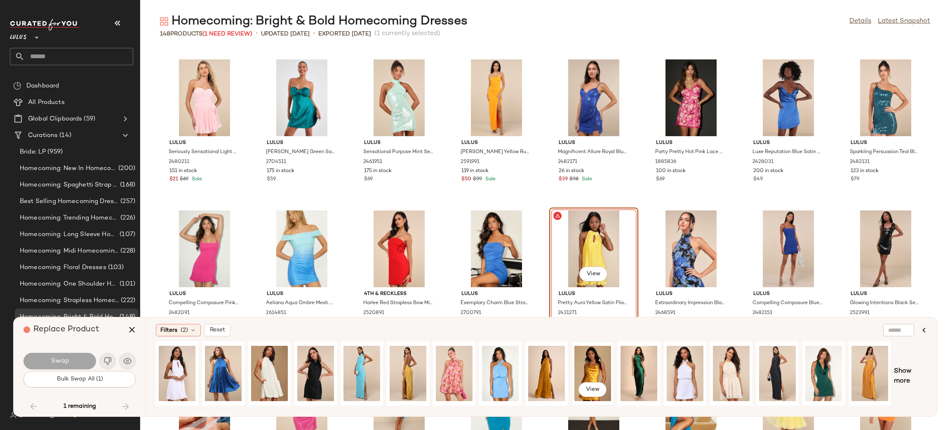
click at [593, 369] on div "View" at bounding box center [593, 373] width 37 height 59
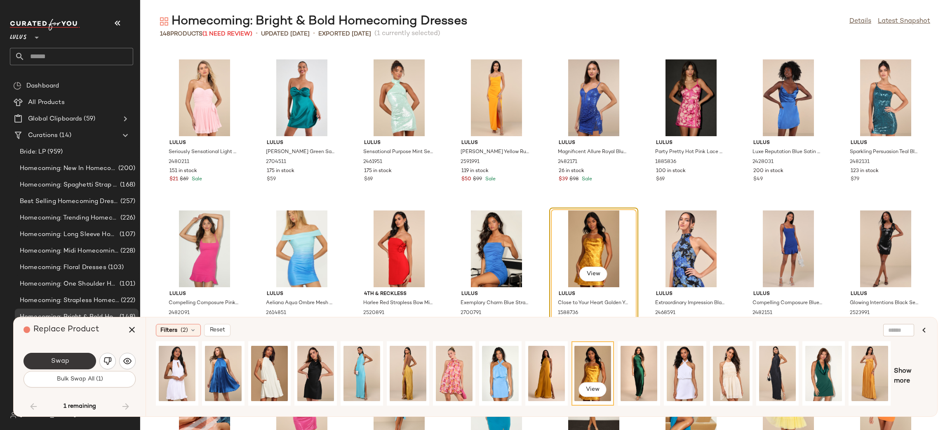
click at [78, 360] on button "Swap" at bounding box center [60, 361] width 73 height 16
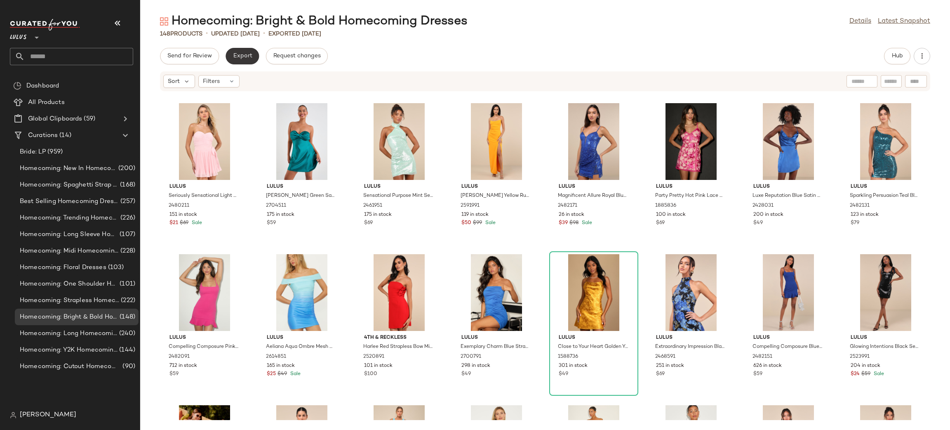
click at [250, 60] on button "Export" at bounding box center [242, 56] width 33 height 16
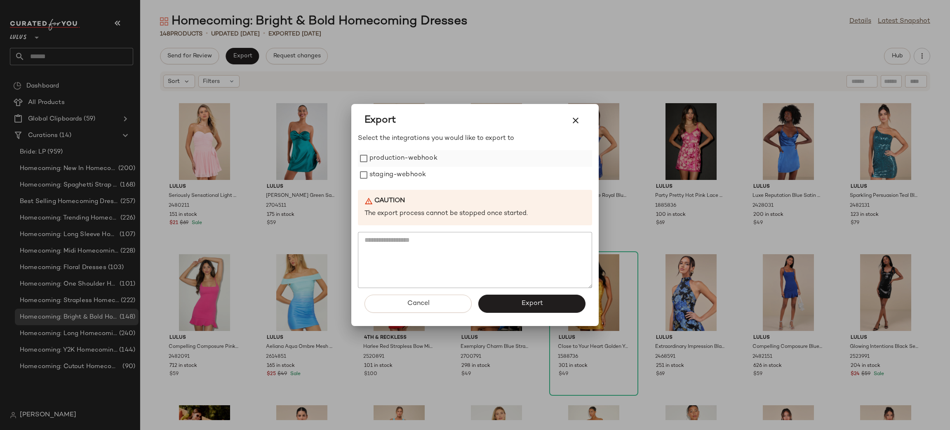
drag, startPoint x: 409, startPoint y: 155, endPoint x: 414, endPoint y: 165, distance: 11.6
click at [409, 155] on label "production-webhook" at bounding box center [404, 158] width 68 height 16
click at [418, 167] on label "staging-webhook" at bounding box center [398, 175] width 57 height 16
click at [492, 297] on button "Export" at bounding box center [531, 303] width 107 height 18
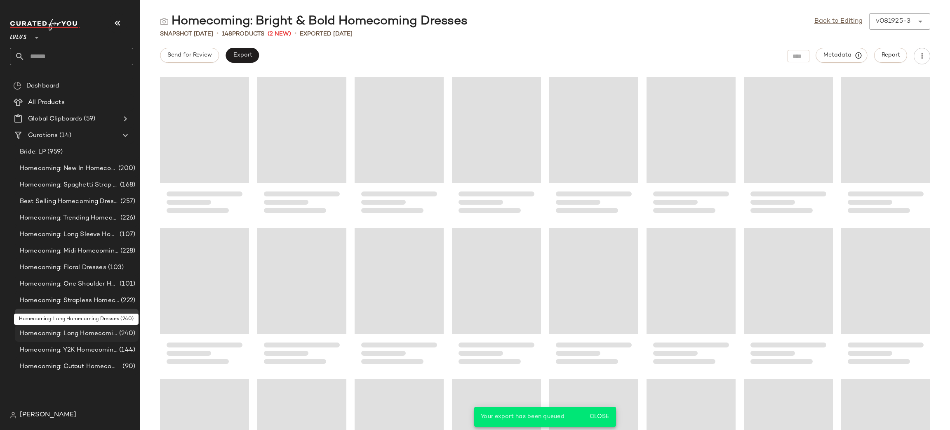
click at [69, 330] on span "Homecoming: Long Homecoming Dresses" at bounding box center [69, 333] width 98 height 9
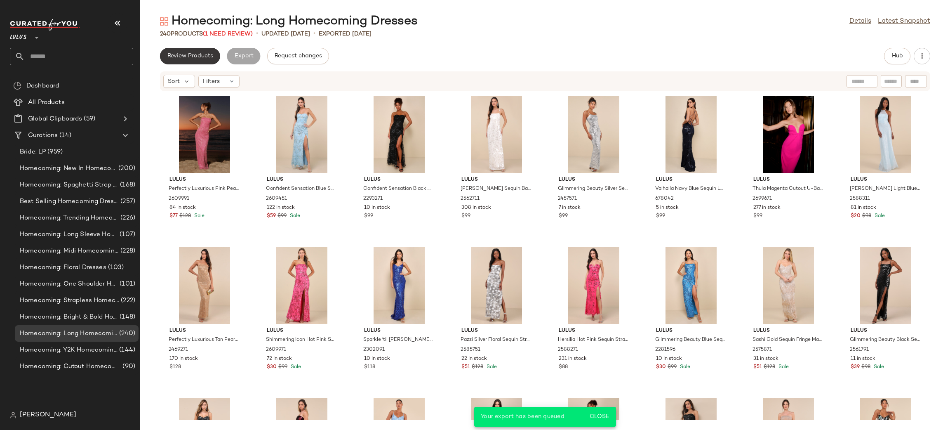
click at [197, 60] on button "Review Products" at bounding box center [190, 56] width 60 height 16
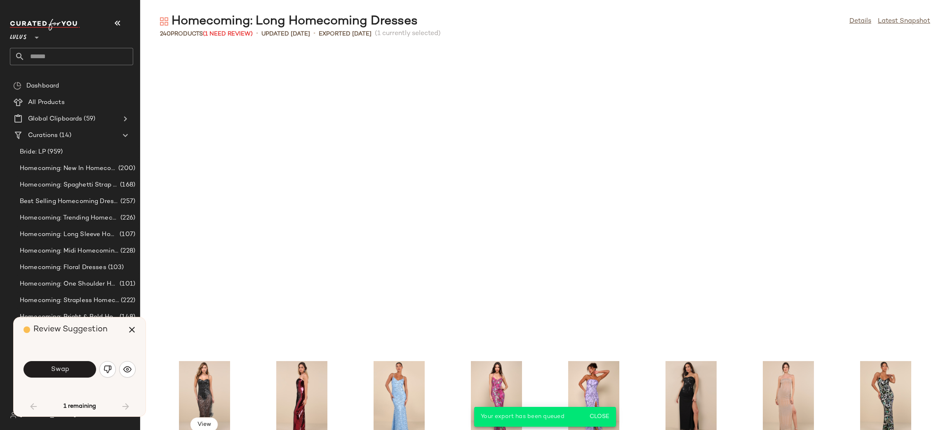
scroll to position [308, 0]
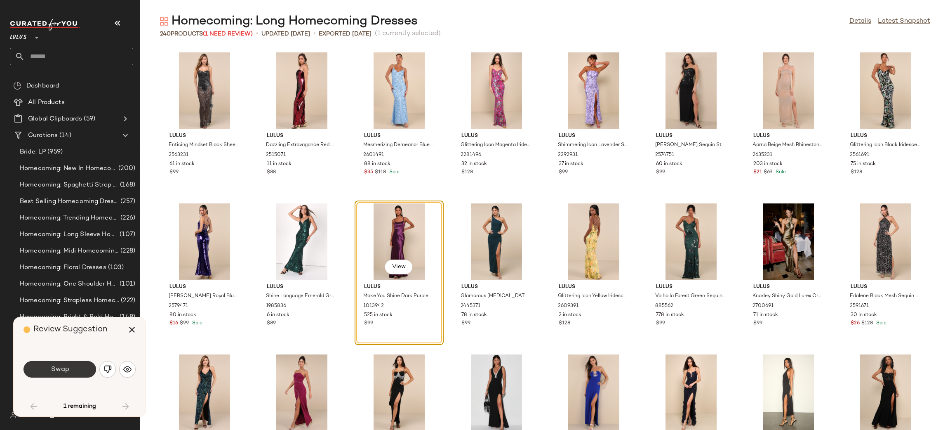
click at [61, 366] on span "Swap" at bounding box center [59, 369] width 19 height 8
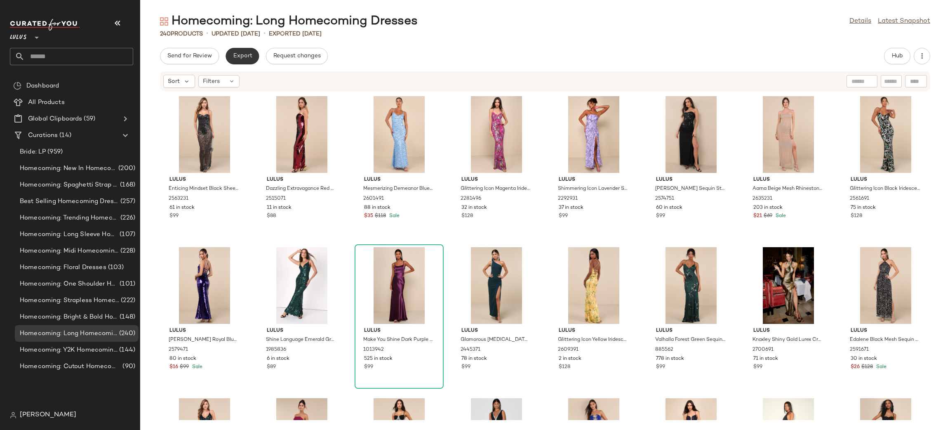
click at [249, 54] on span "Export" at bounding box center [242, 56] width 19 height 7
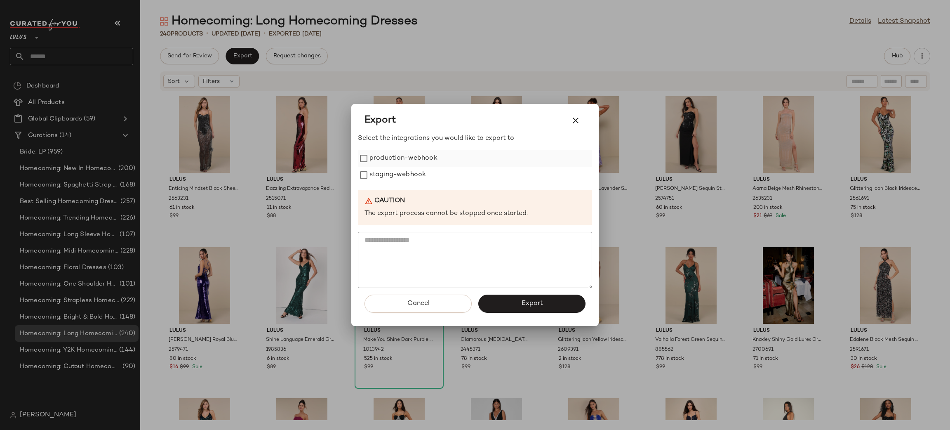
click at [401, 159] on label "production-webhook" at bounding box center [404, 158] width 68 height 16
click at [400, 180] on label "staging-webhook" at bounding box center [398, 175] width 57 height 16
click at [542, 306] on span "Export" at bounding box center [532, 303] width 22 height 8
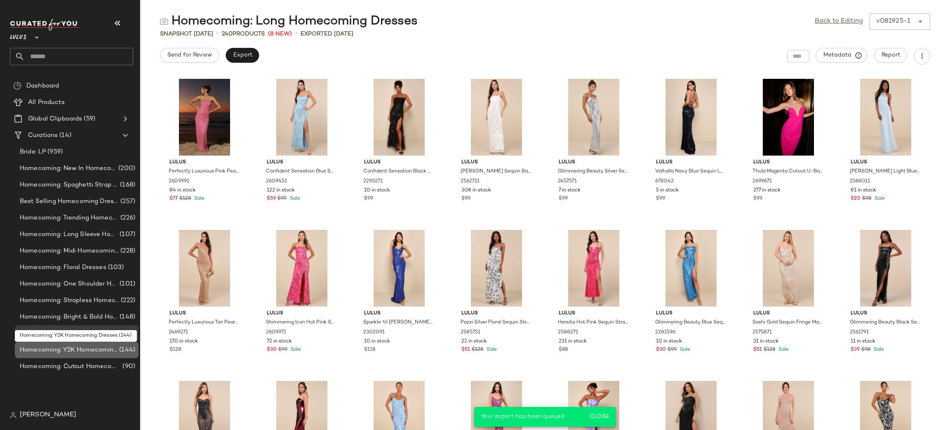
click at [105, 353] on span "Homecoming: Y2K Homecoming Dresses" at bounding box center [69, 349] width 98 height 9
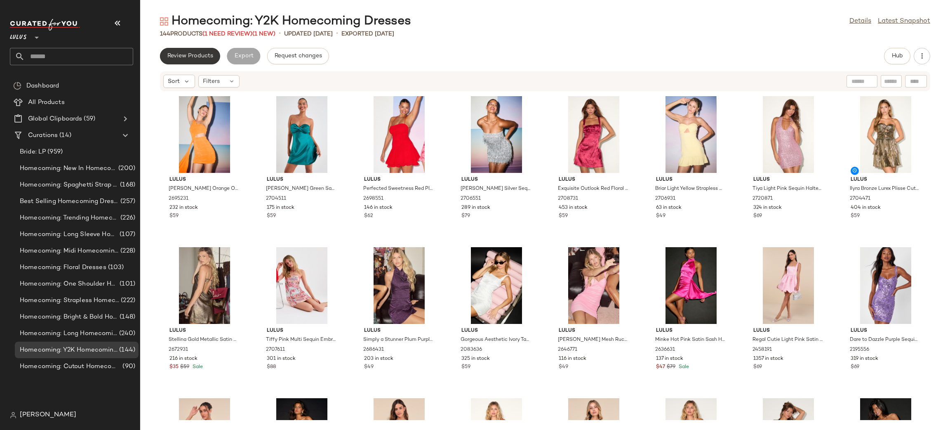
click at [175, 61] on button "Review Products" at bounding box center [190, 56] width 60 height 16
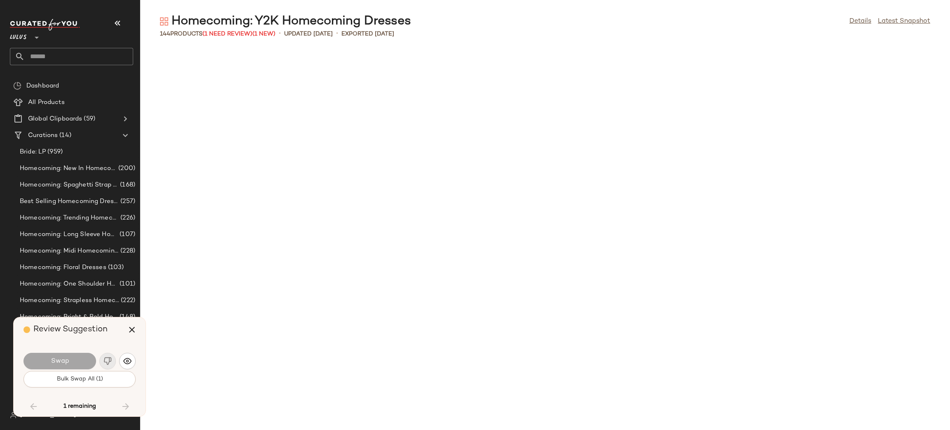
scroll to position [2336, 0]
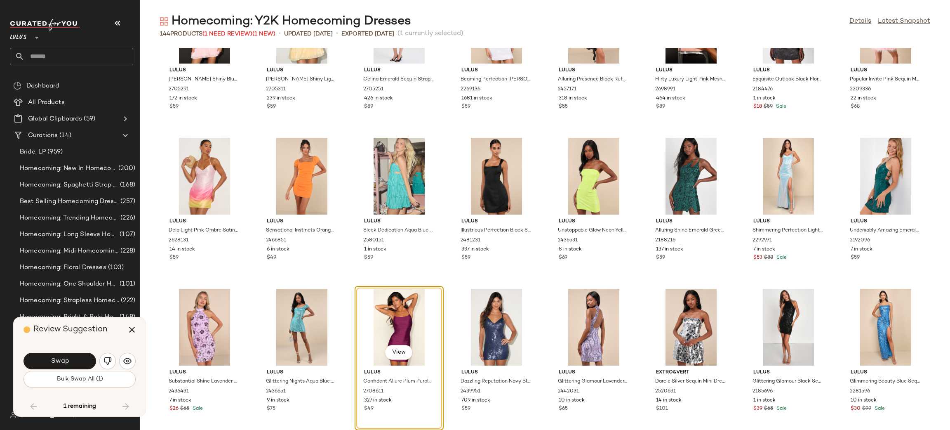
click at [57, 351] on div "Swap" at bounding box center [80, 361] width 112 height 20
click at [55, 357] on span "Swap" at bounding box center [59, 361] width 19 height 8
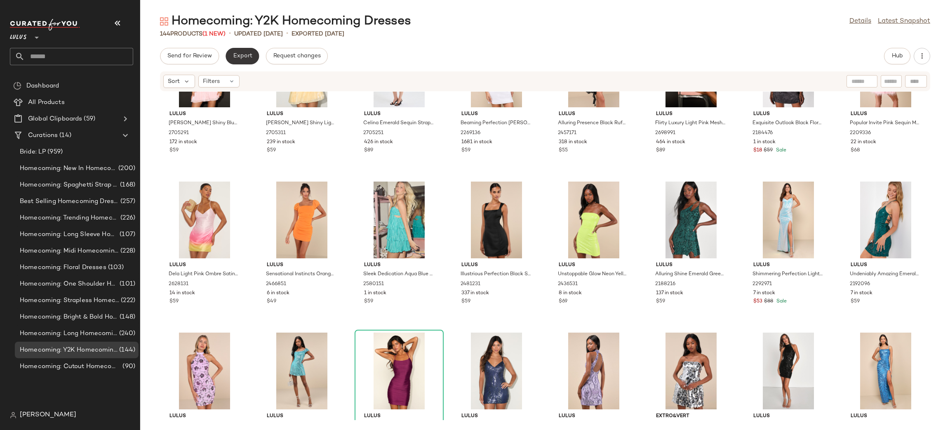
click at [238, 60] on button "Export" at bounding box center [242, 56] width 33 height 16
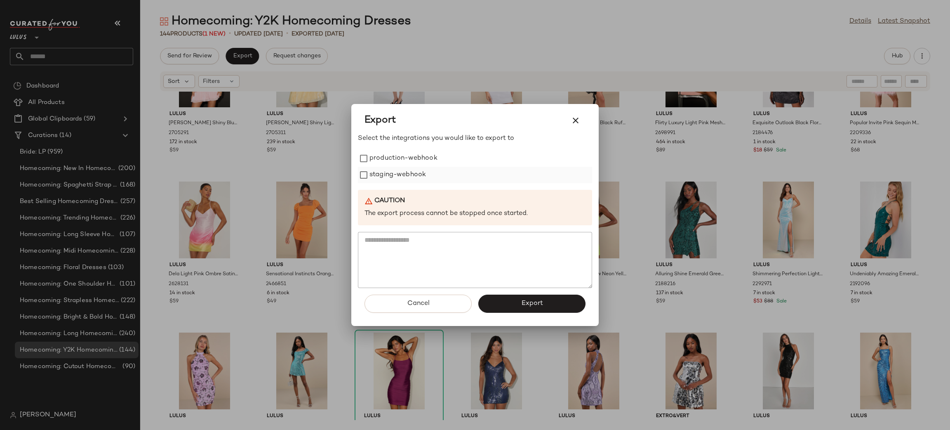
drag, startPoint x: 399, startPoint y: 165, endPoint x: 403, endPoint y: 170, distance: 6.5
click at [399, 165] on label "production-webhook" at bounding box center [404, 158] width 68 height 16
click at [403, 171] on label "staging-webhook" at bounding box center [398, 175] width 57 height 16
click at [521, 309] on button "Export" at bounding box center [531, 303] width 107 height 18
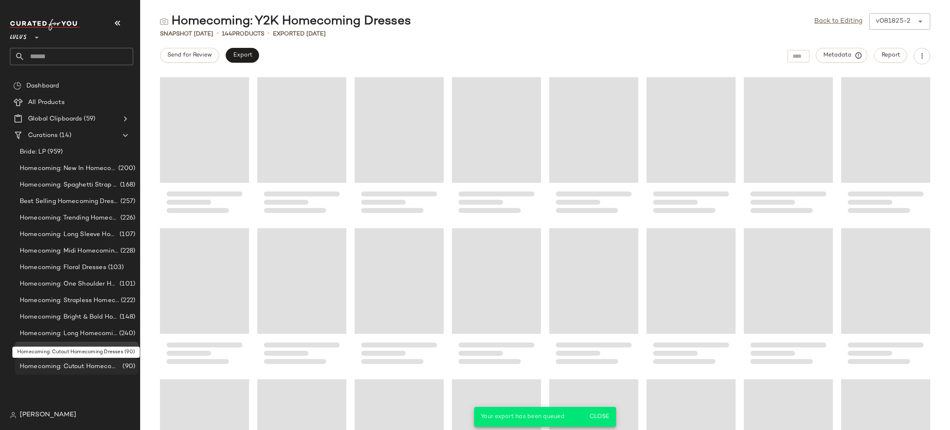
click at [74, 367] on span "Homecoming: Cutout Homecoming Dresses" at bounding box center [70, 366] width 101 height 9
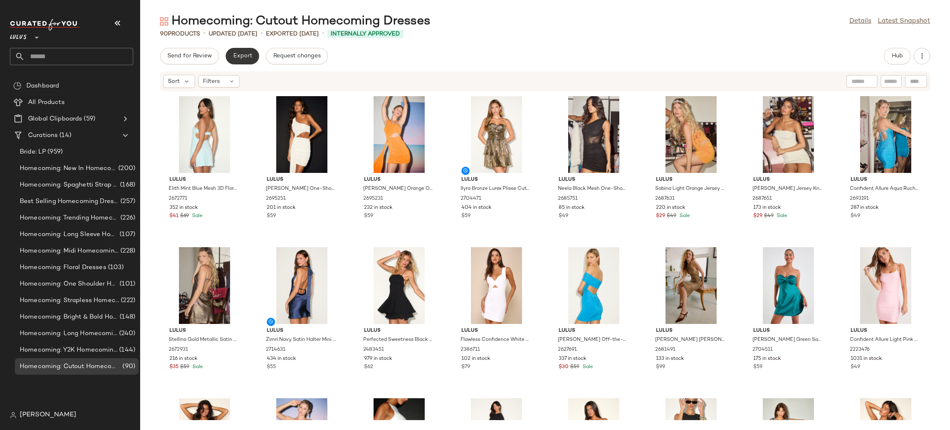
click at [238, 51] on button "Export" at bounding box center [242, 56] width 33 height 16
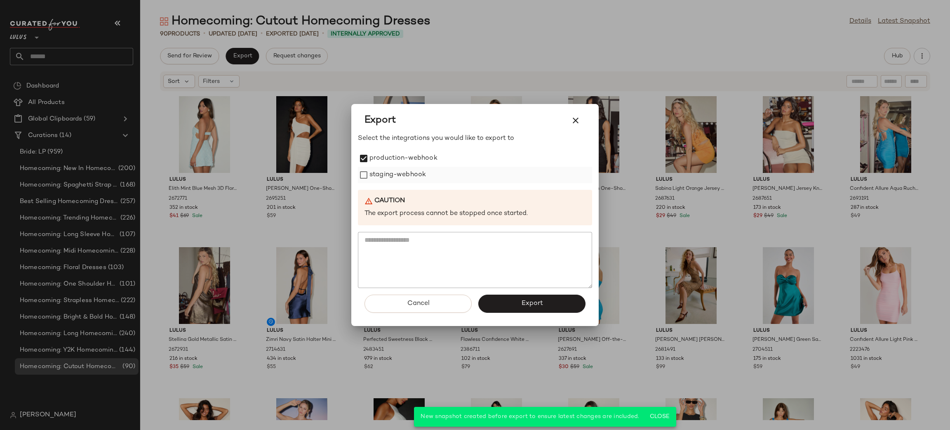
click at [381, 176] on label "staging-webhook" at bounding box center [398, 175] width 57 height 16
click at [518, 311] on button "Export" at bounding box center [531, 303] width 107 height 18
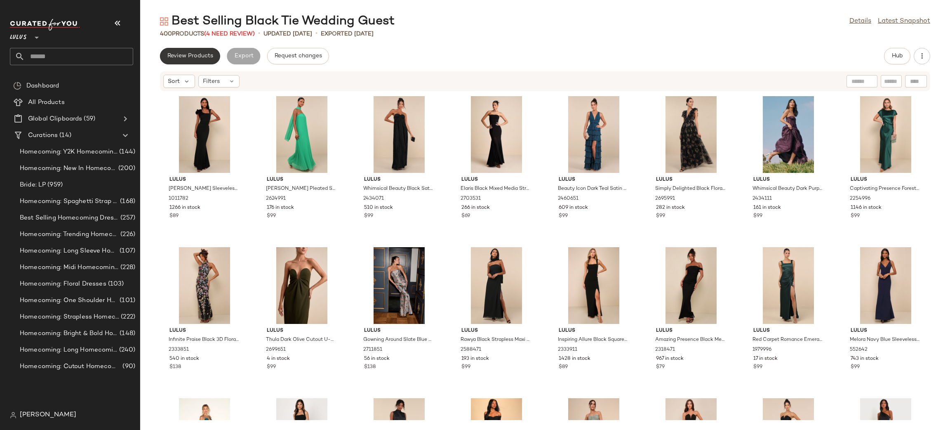
click at [200, 56] on span "Review Products" at bounding box center [190, 56] width 46 height 7
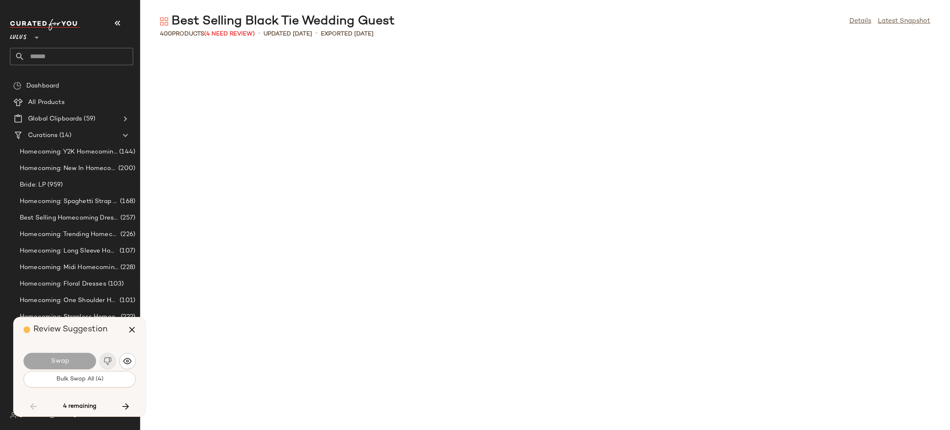
scroll to position [1207, 0]
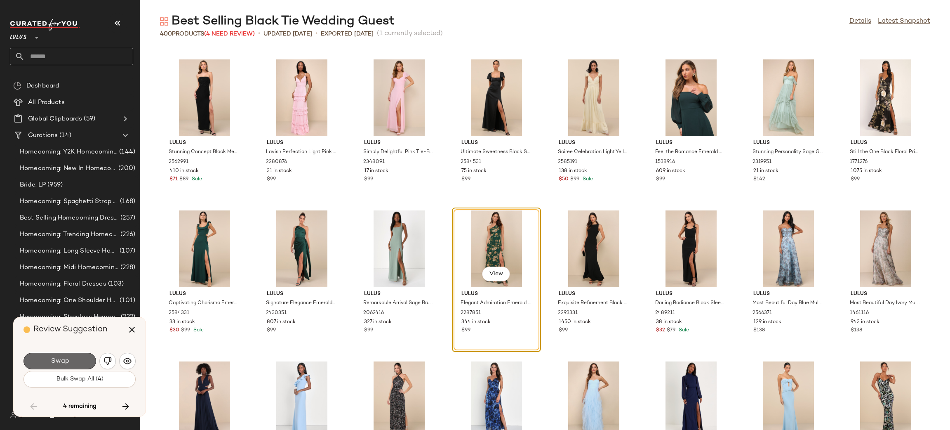
click at [78, 355] on button "Swap" at bounding box center [60, 361] width 73 height 16
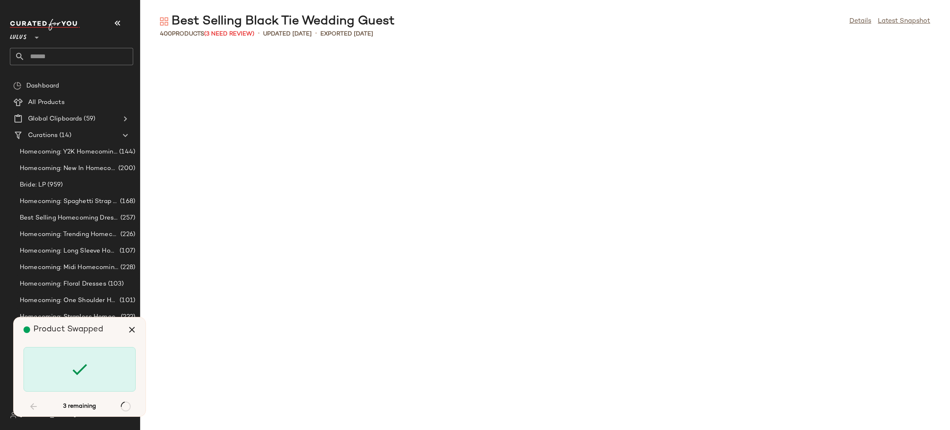
scroll to position [4226, 0]
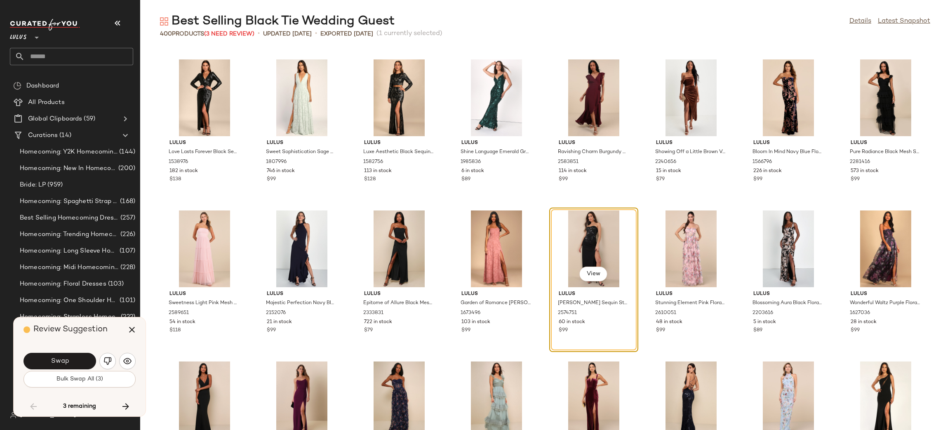
click at [75, 358] on button "Swap" at bounding box center [60, 361] width 73 height 16
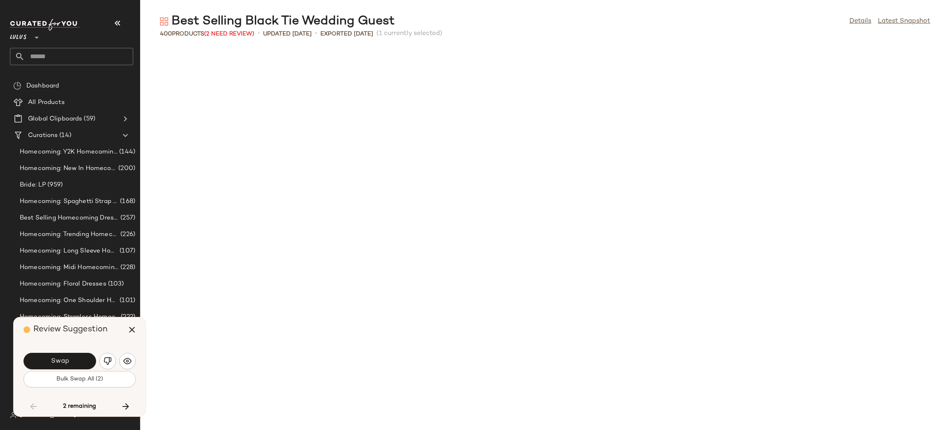
scroll to position [4679, 0]
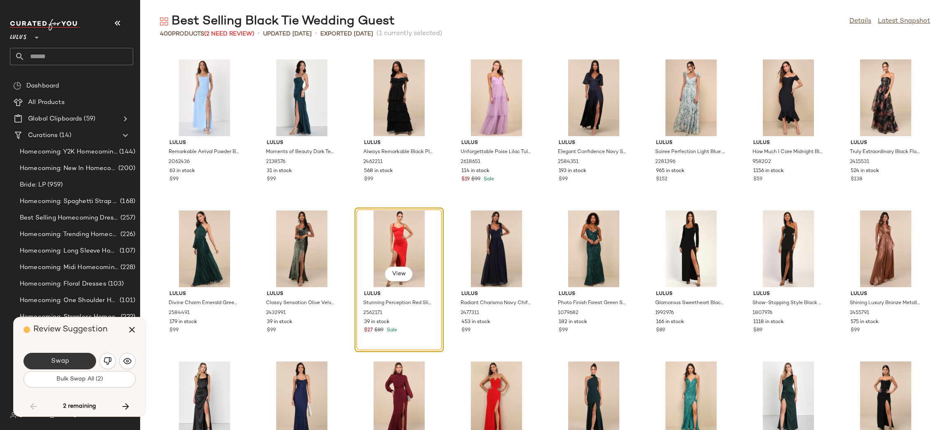
click at [54, 360] on span "Swap" at bounding box center [59, 361] width 19 height 8
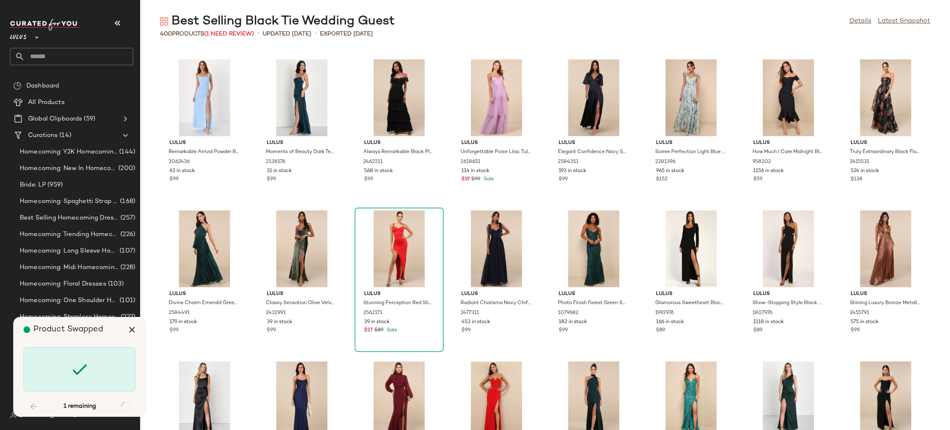
scroll to position [6339, 0]
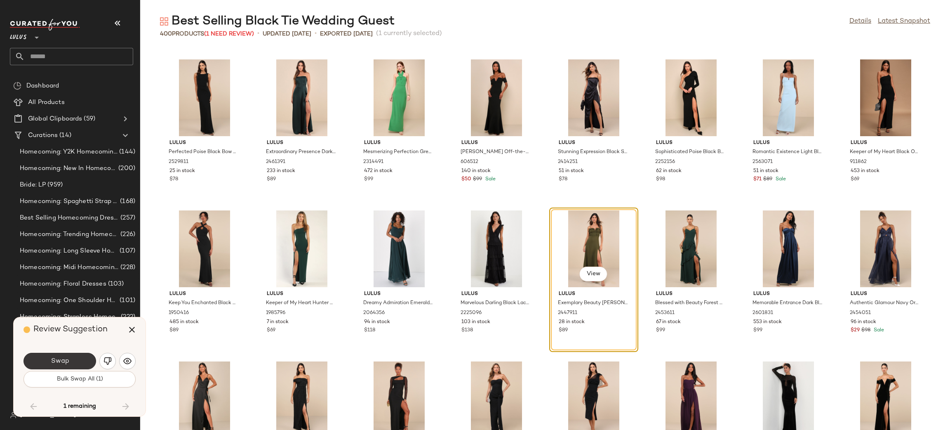
click at [77, 363] on button "Swap" at bounding box center [60, 361] width 73 height 16
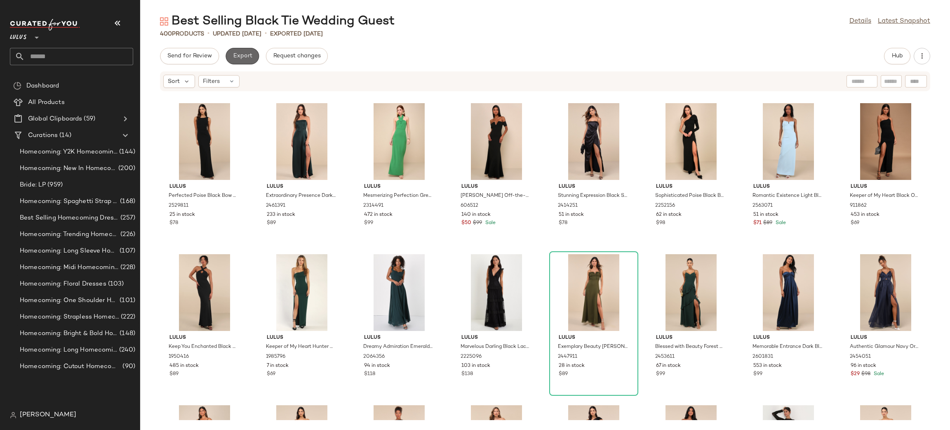
click at [241, 55] on span "Export" at bounding box center [242, 56] width 19 height 7
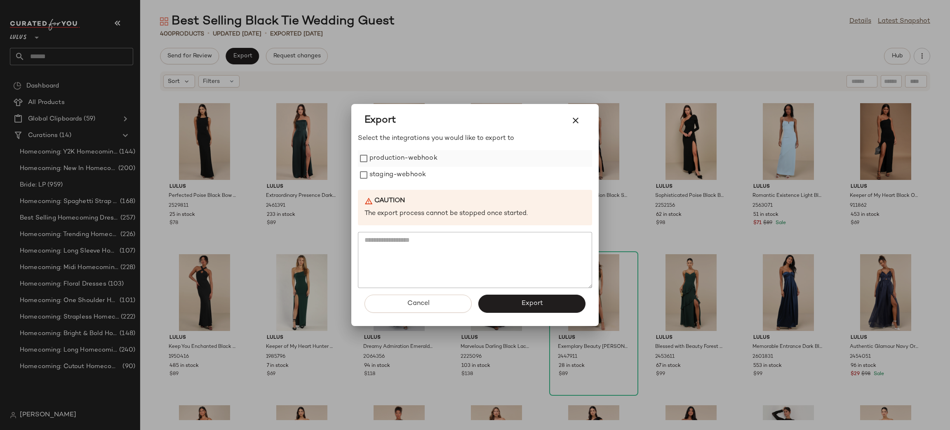
click at [417, 162] on label "production-webhook" at bounding box center [404, 158] width 68 height 16
click at [419, 174] on label "staging-webhook" at bounding box center [398, 175] width 57 height 16
click at [532, 310] on button "Export" at bounding box center [531, 303] width 107 height 18
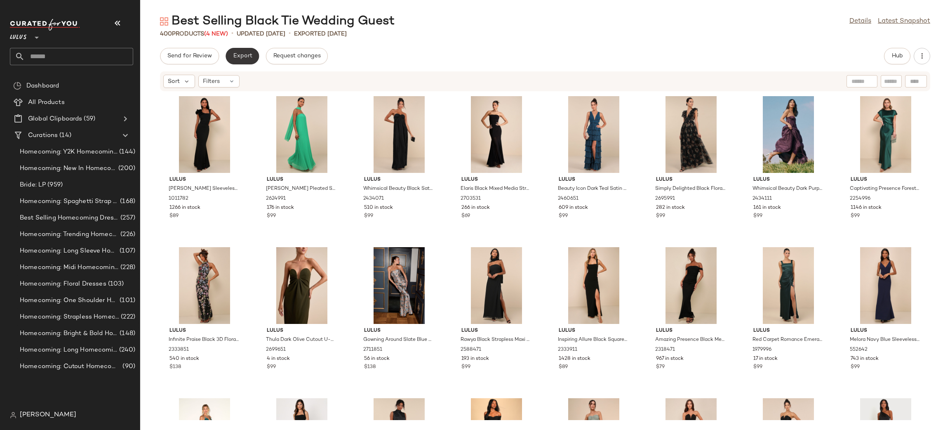
click at [233, 52] on button "Export" at bounding box center [242, 56] width 33 height 16
click at [74, 53] on input "text" at bounding box center [79, 56] width 108 height 17
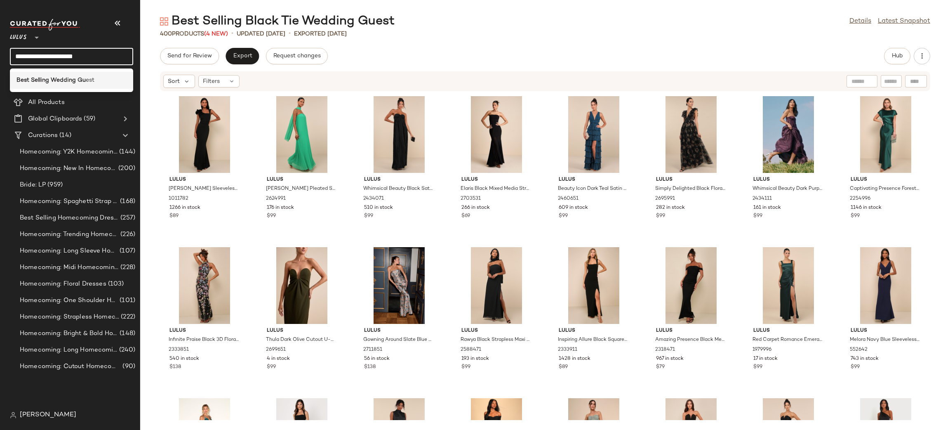
type input "**********"
click at [98, 79] on div "Best Selling Wedding Gu est" at bounding box center [71, 80] width 110 height 9
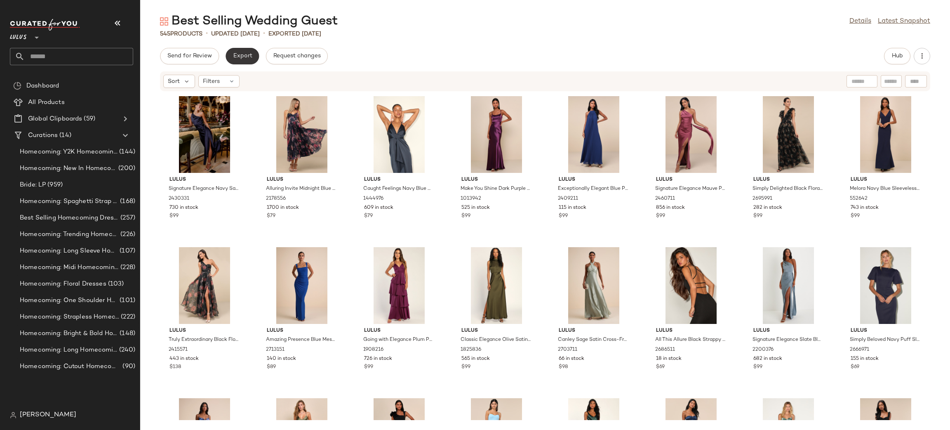
click at [248, 55] on span "Export" at bounding box center [242, 56] width 19 height 7
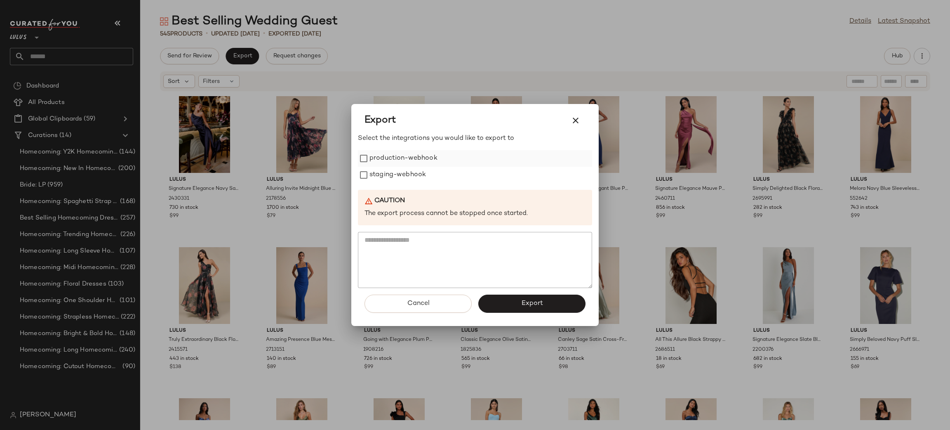
click at [403, 156] on label "production-webhook" at bounding box center [404, 158] width 68 height 16
click at [409, 169] on label "staging-webhook" at bounding box center [398, 175] width 57 height 16
click at [551, 299] on button "Export" at bounding box center [531, 303] width 107 height 18
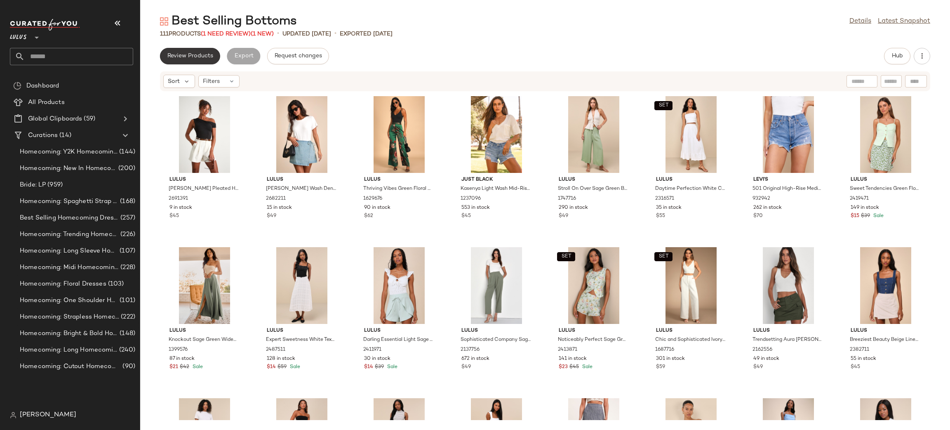
click at [205, 61] on button "Review Products" at bounding box center [190, 56] width 60 height 16
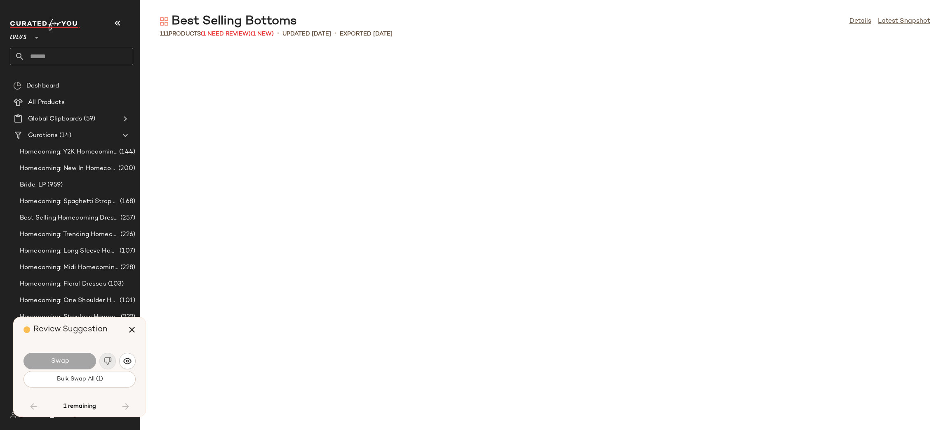
scroll to position [1509, 0]
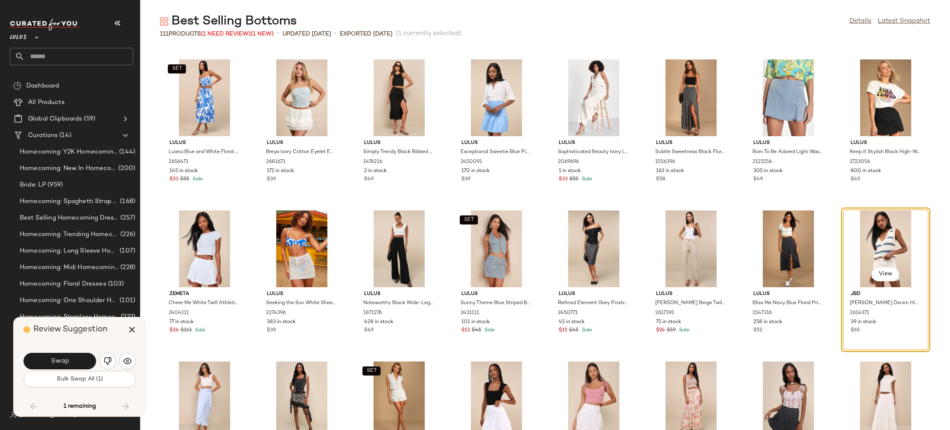
click at [64, 360] on span "Swap" at bounding box center [59, 361] width 19 height 8
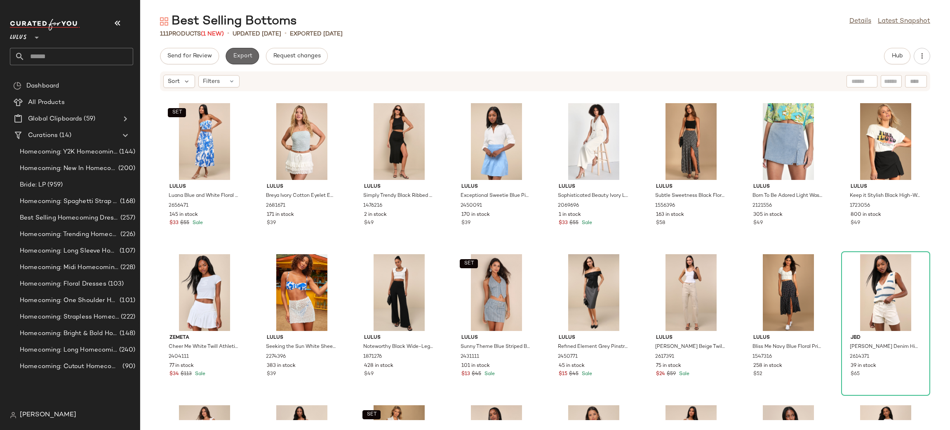
click at [246, 58] on span "Export" at bounding box center [242, 56] width 19 height 7
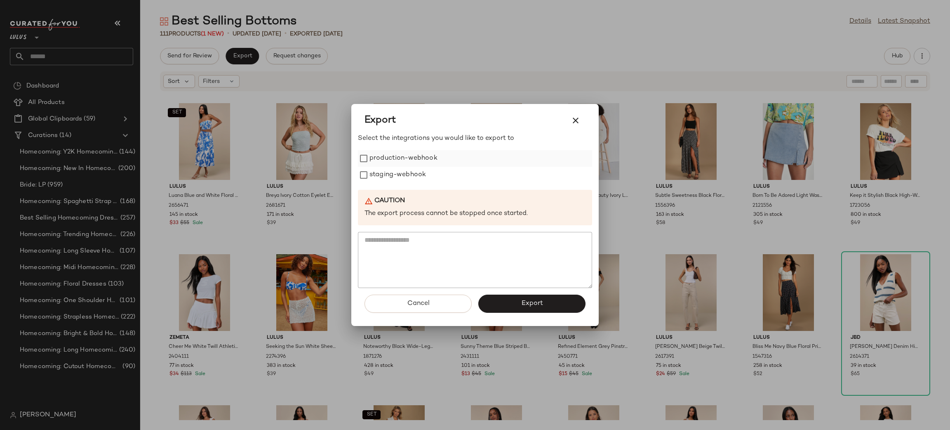
click at [404, 152] on label "production-webhook" at bounding box center [404, 158] width 68 height 16
click at [395, 177] on label "staging-webhook" at bounding box center [398, 175] width 57 height 16
click at [544, 304] on button "Export" at bounding box center [531, 303] width 107 height 18
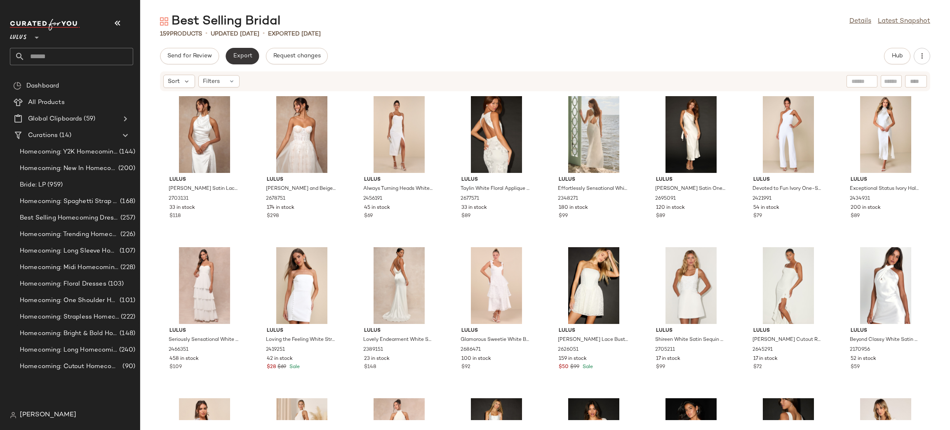
click at [245, 64] on button "Export" at bounding box center [242, 56] width 33 height 16
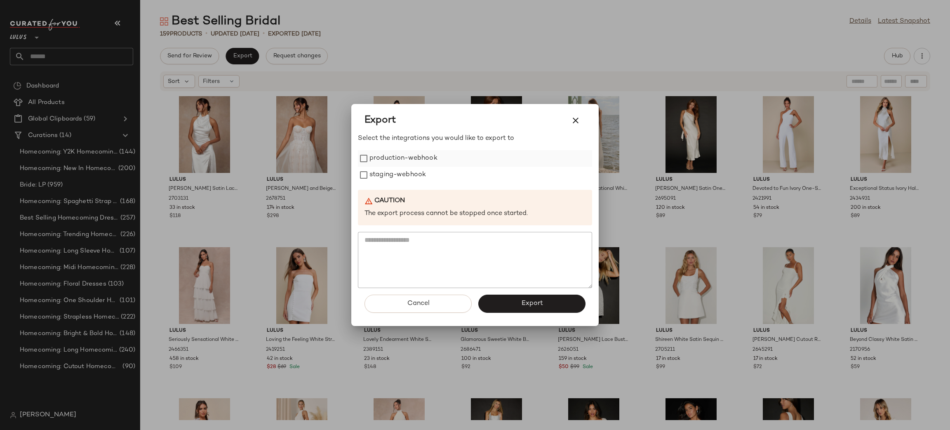
click at [393, 156] on label "production-webhook" at bounding box center [404, 158] width 68 height 16
click at [398, 173] on label "staging-webhook" at bounding box center [398, 175] width 57 height 16
click at [513, 297] on button "Export" at bounding box center [531, 303] width 107 height 18
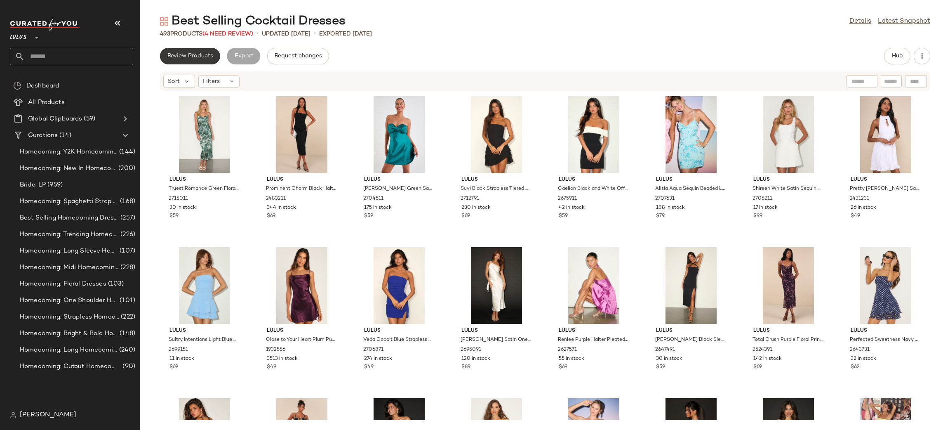
click at [181, 59] on span "Review Products" at bounding box center [190, 56] width 46 height 7
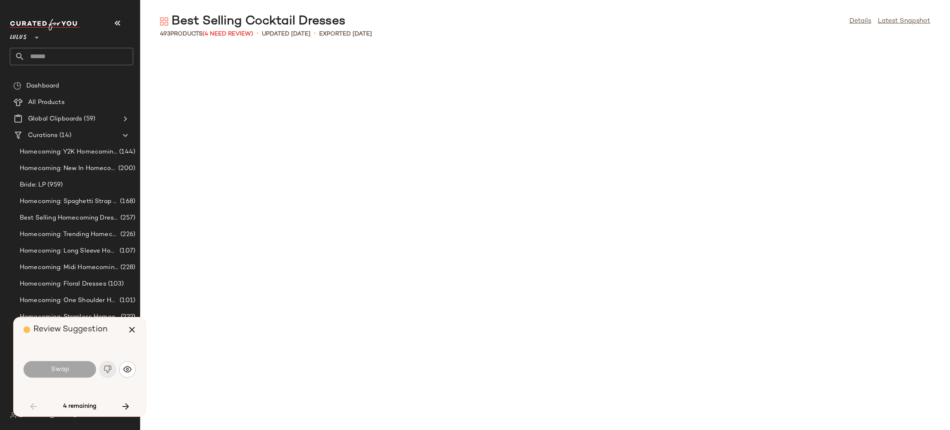
scroll to position [610, 0]
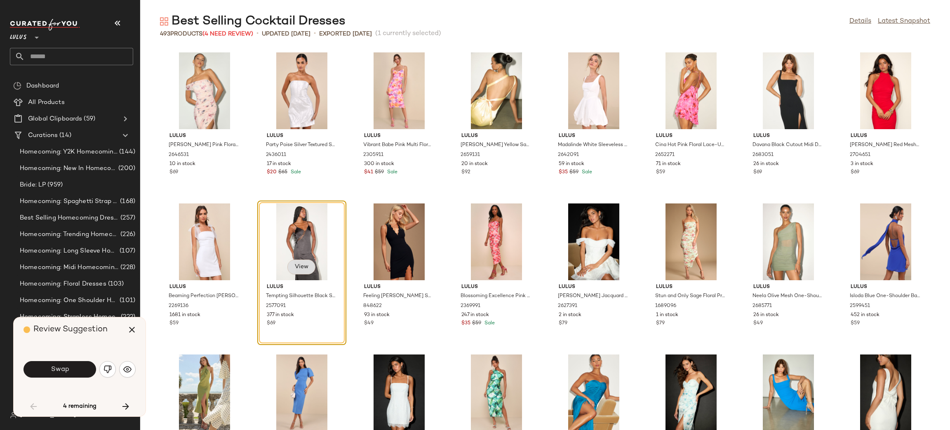
click at [306, 266] on span "View" at bounding box center [301, 267] width 14 height 7
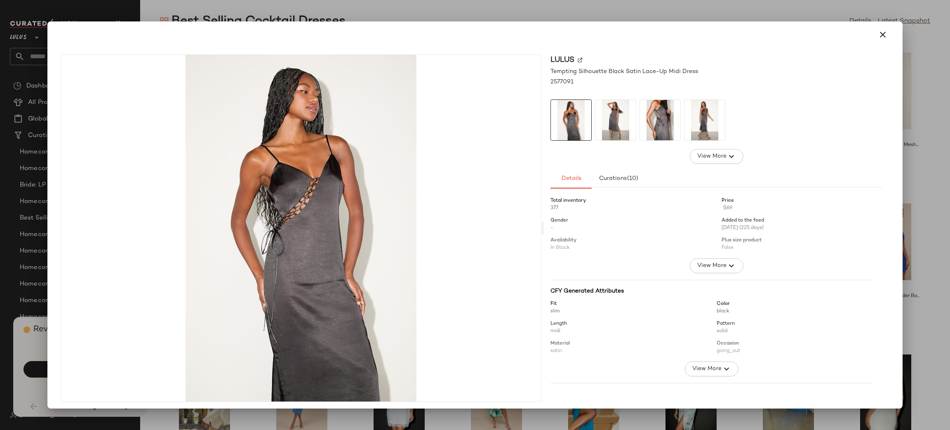
click at [878, 36] on icon "button" at bounding box center [883, 35] width 10 height 10
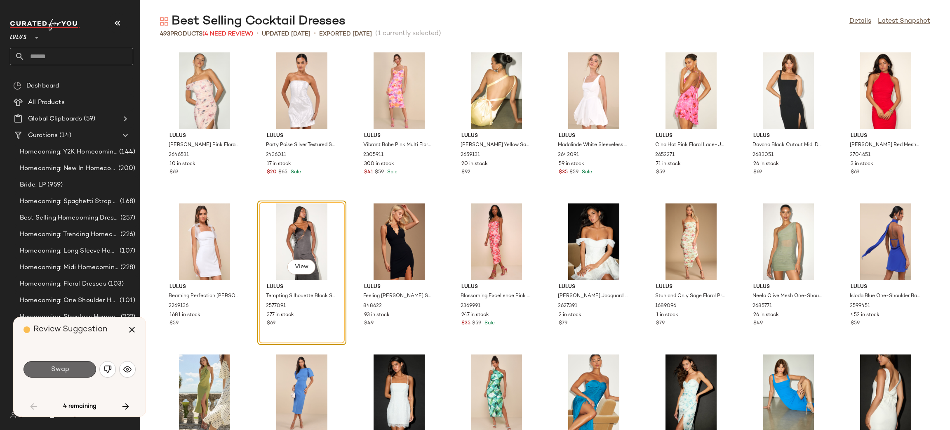
click at [37, 369] on button "Swap" at bounding box center [60, 369] width 73 height 16
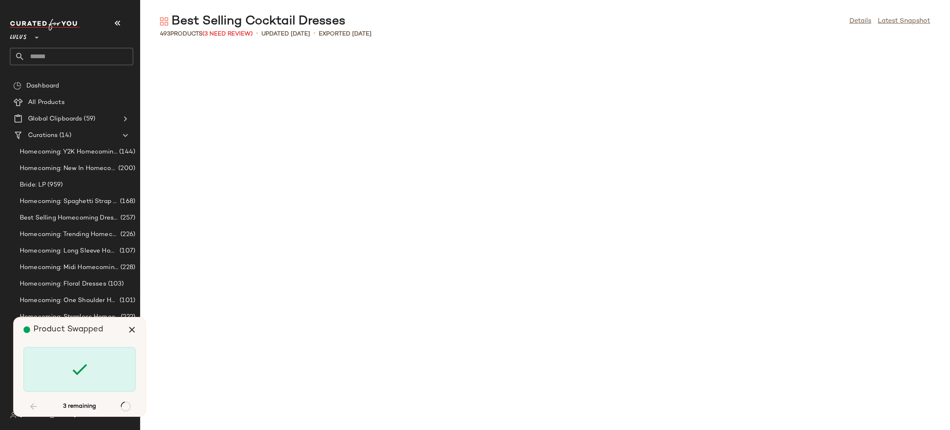
scroll to position [1207, 0]
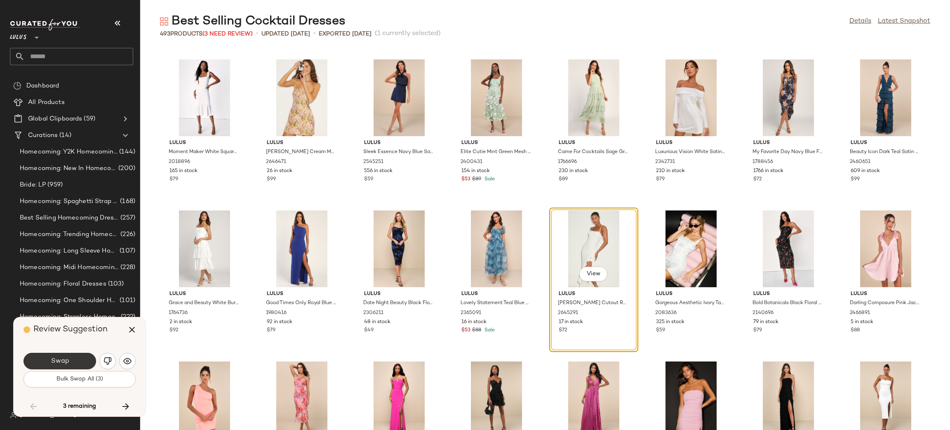
click at [68, 362] on span "Swap" at bounding box center [59, 361] width 19 height 8
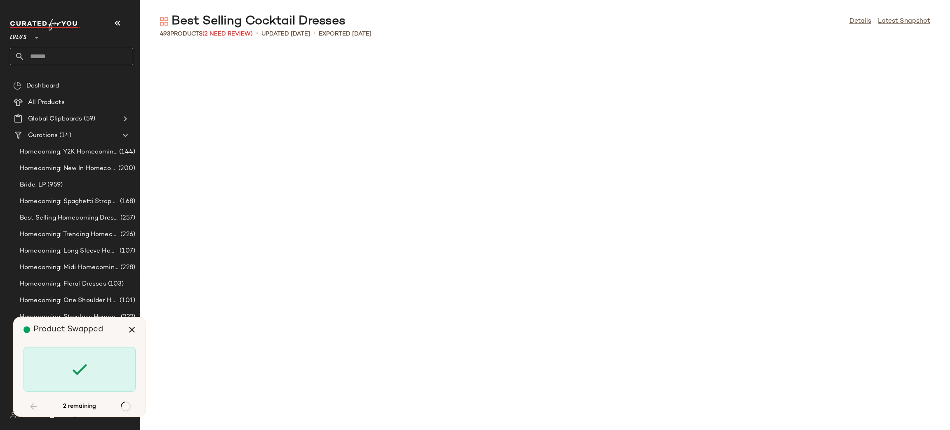
scroll to position [4377, 0]
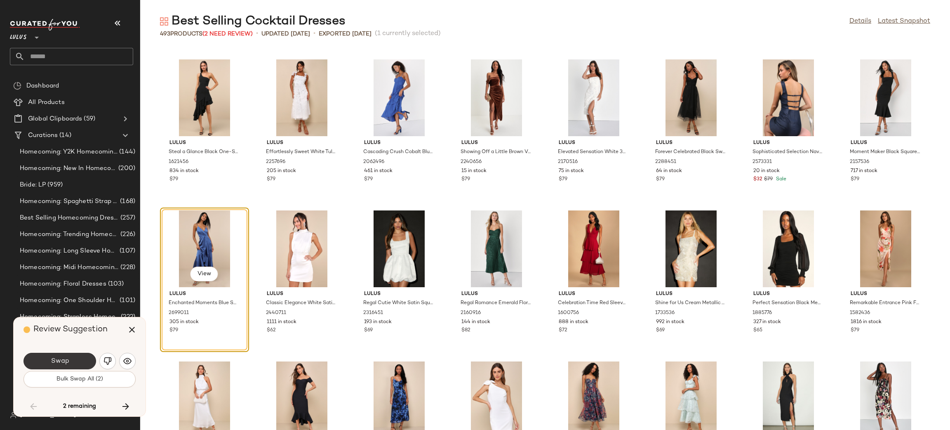
click at [78, 363] on button "Swap" at bounding box center [60, 361] width 73 height 16
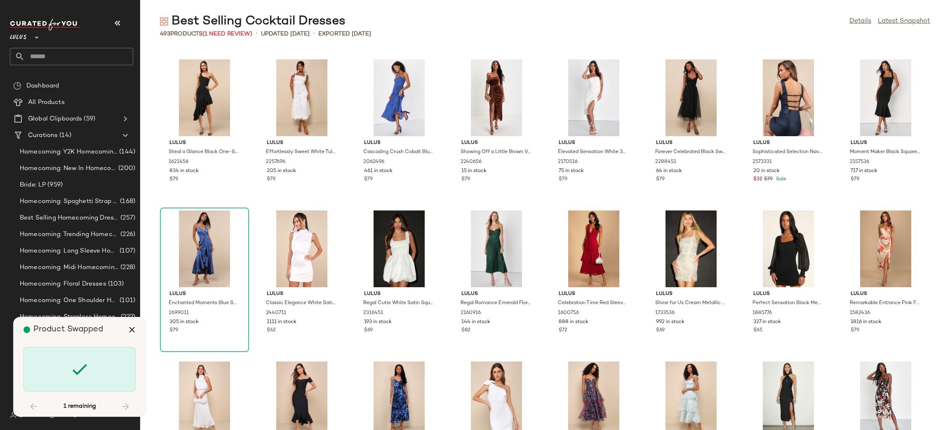
scroll to position [8905, 0]
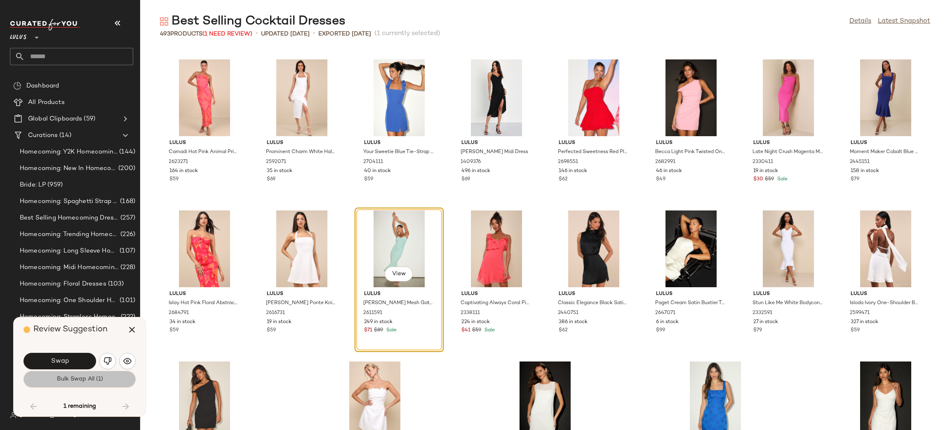
click at [117, 378] on button "Bulk Swap All (1)" at bounding box center [80, 379] width 112 height 16
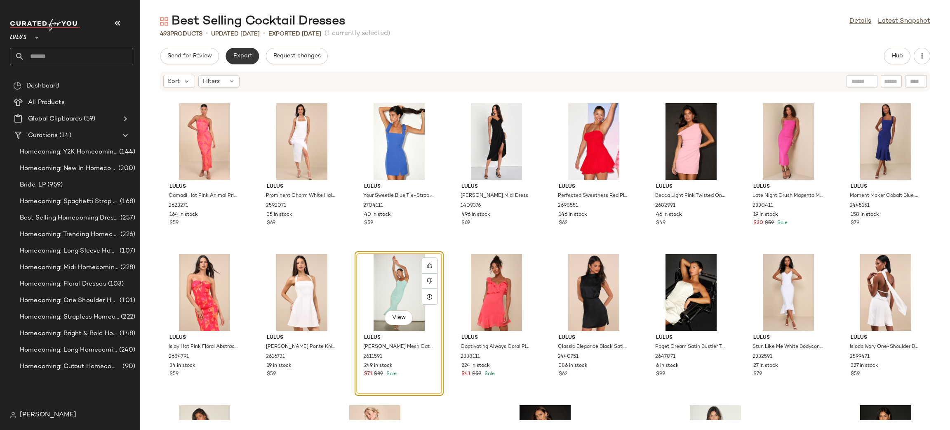
click at [256, 57] on button "Export" at bounding box center [242, 56] width 33 height 16
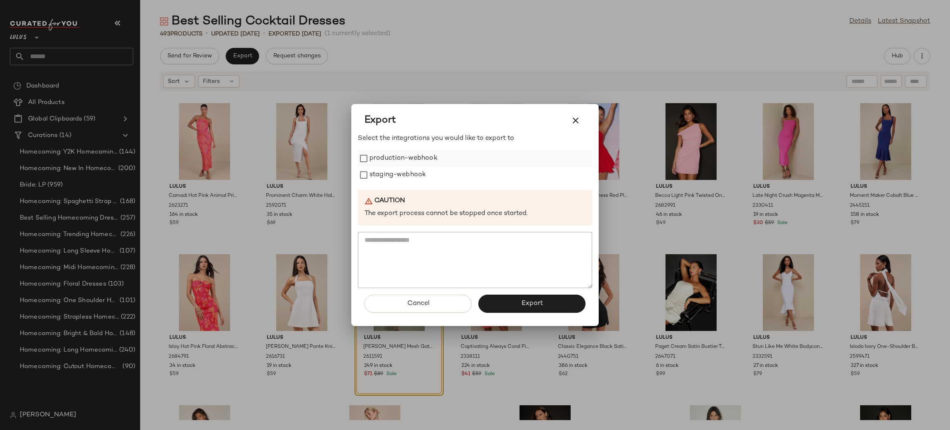
click at [416, 159] on label "production-webhook" at bounding box center [404, 158] width 68 height 16
click at [415, 172] on label "staging-webhook" at bounding box center [398, 175] width 57 height 16
click at [549, 297] on button "Export" at bounding box center [531, 303] width 107 height 18
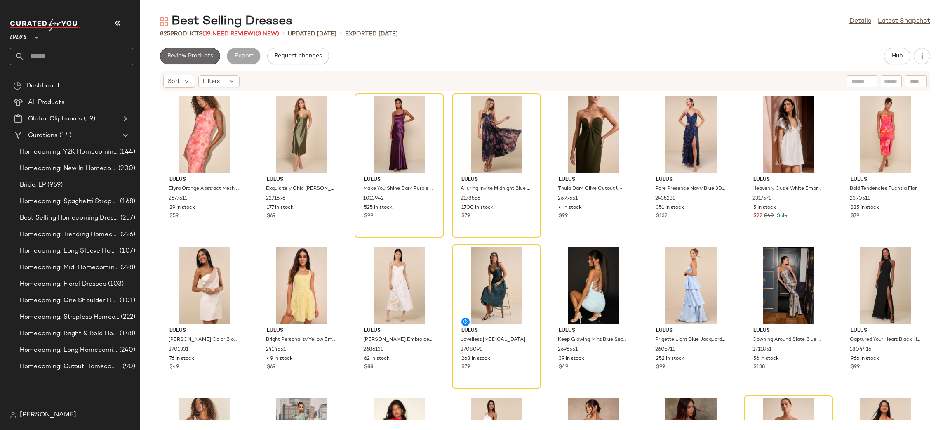
click at [206, 60] on button "Review Products" at bounding box center [190, 56] width 60 height 16
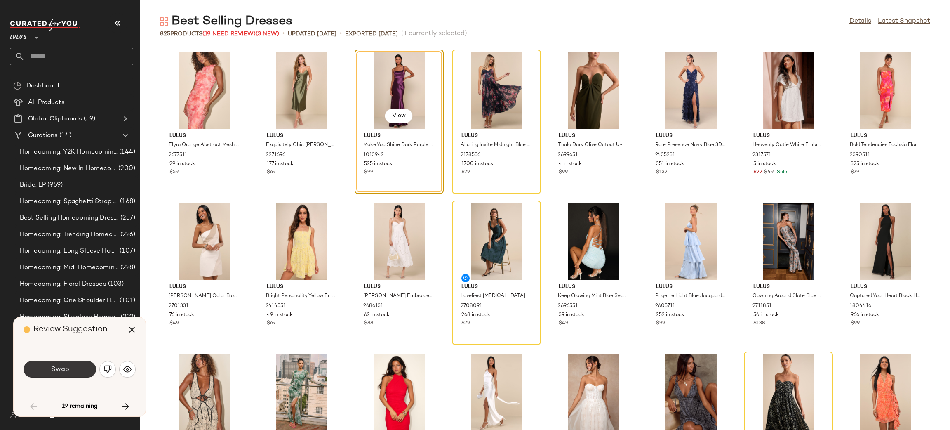
click at [80, 361] on button "Swap" at bounding box center [60, 369] width 73 height 16
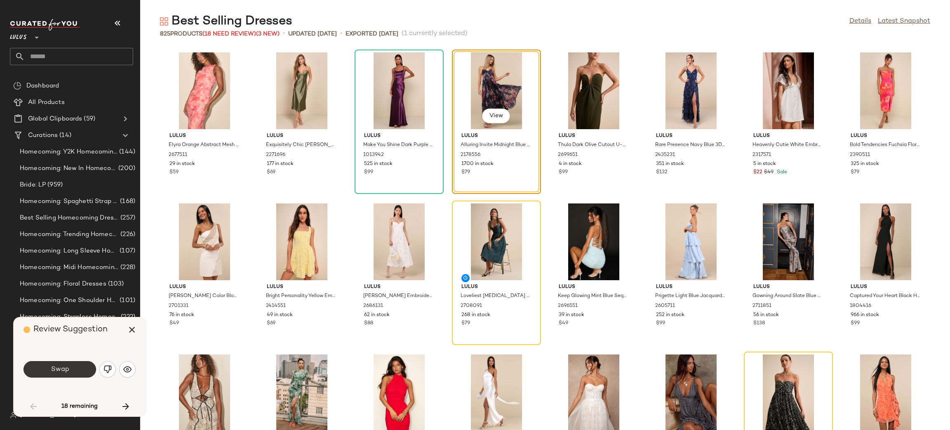
click at [74, 370] on button "Swap" at bounding box center [60, 369] width 73 height 16
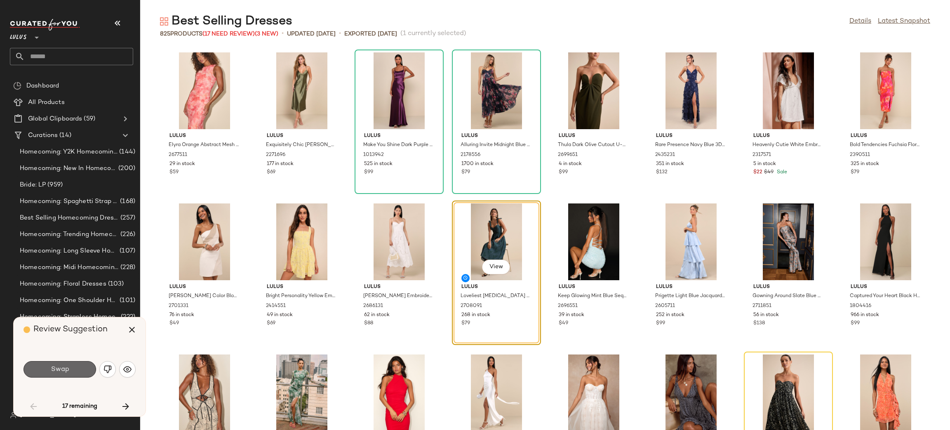
click at [62, 370] on span "Swap" at bounding box center [59, 369] width 19 height 8
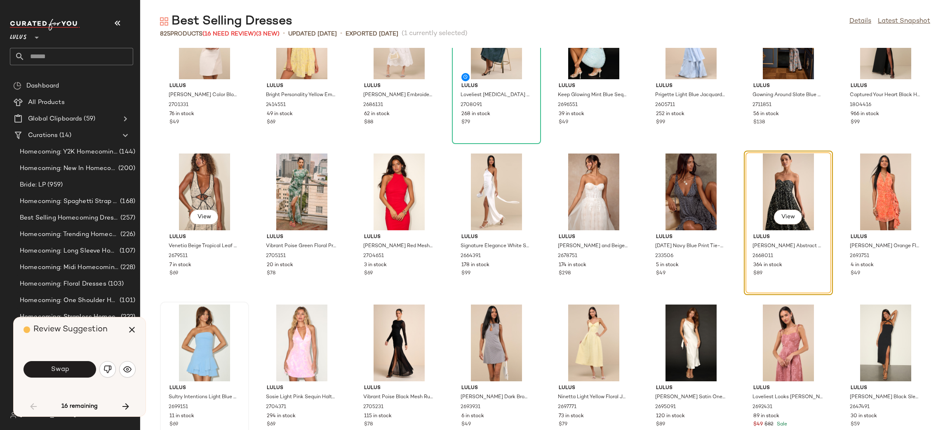
scroll to position [229, 0]
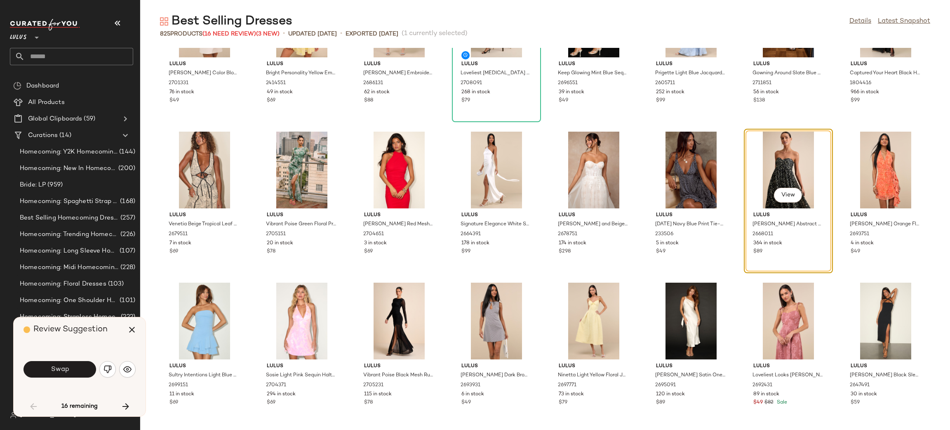
click at [70, 373] on button "Swap" at bounding box center [60, 369] width 73 height 16
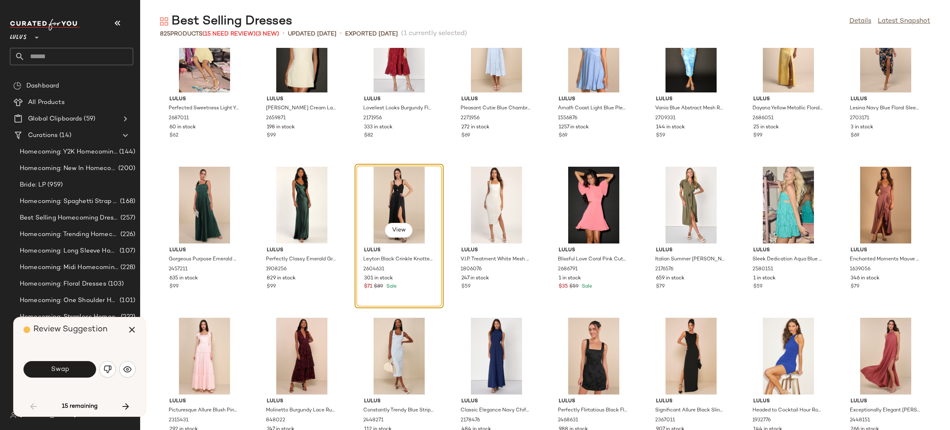
scroll to position [1104, 0]
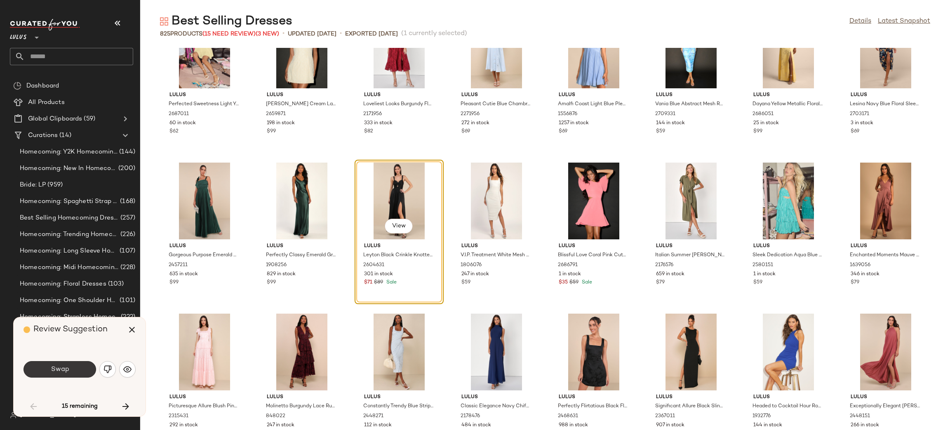
click at [52, 372] on span "Swap" at bounding box center [59, 369] width 19 height 8
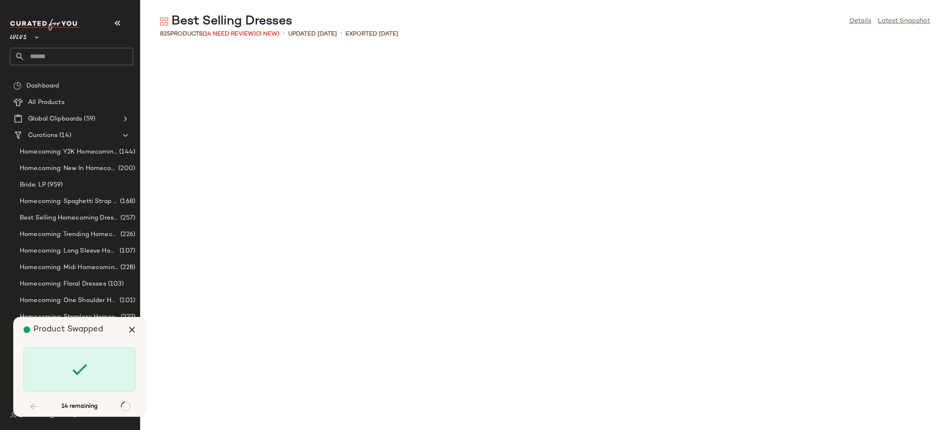
scroll to position [2264, 0]
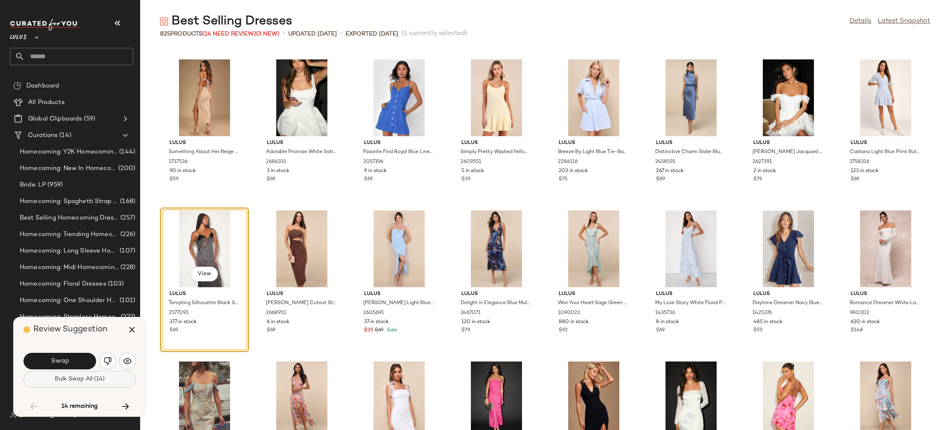
click at [87, 372] on button "Bulk Swap All (14)" at bounding box center [80, 379] width 112 height 16
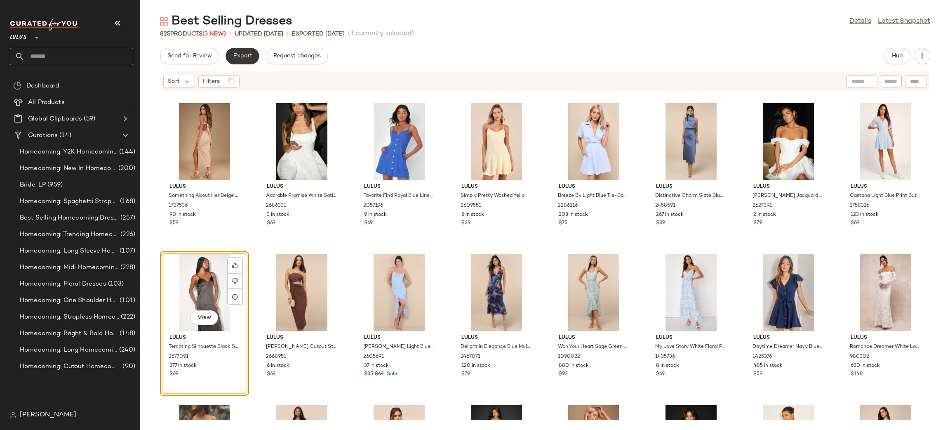
click at [252, 54] on button "Export" at bounding box center [242, 56] width 33 height 16
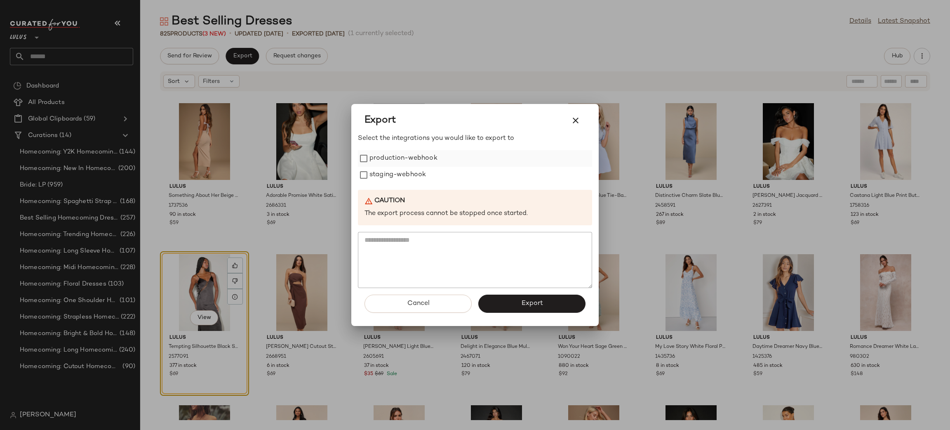
click at [413, 159] on label "production-webhook" at bounding box center [404, 158] width 68 height 16
click at [410, 170] on label "staging-webhook" at bounding box center [398, 175] width 57 height 16
click at [541, 301] on span "Export" at bounding box center [532, 303] width 22 height 8
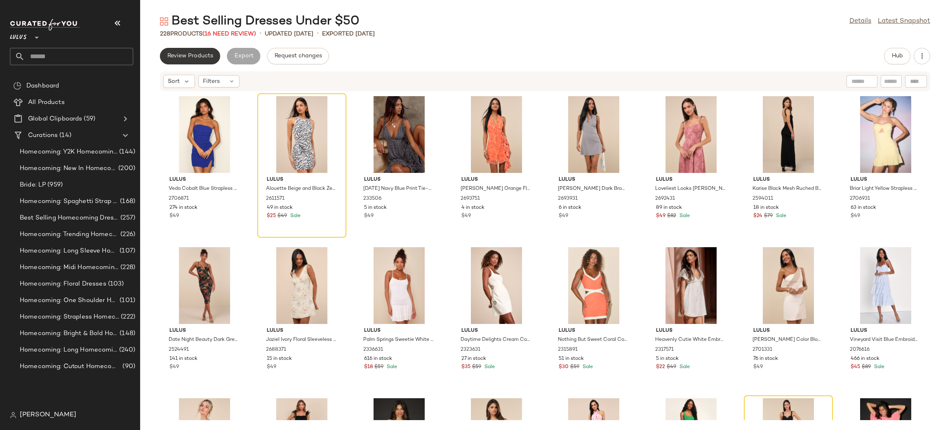
click at [192, 54] on span "Review Products" at bounding box center [190, 56] width 46 height 7
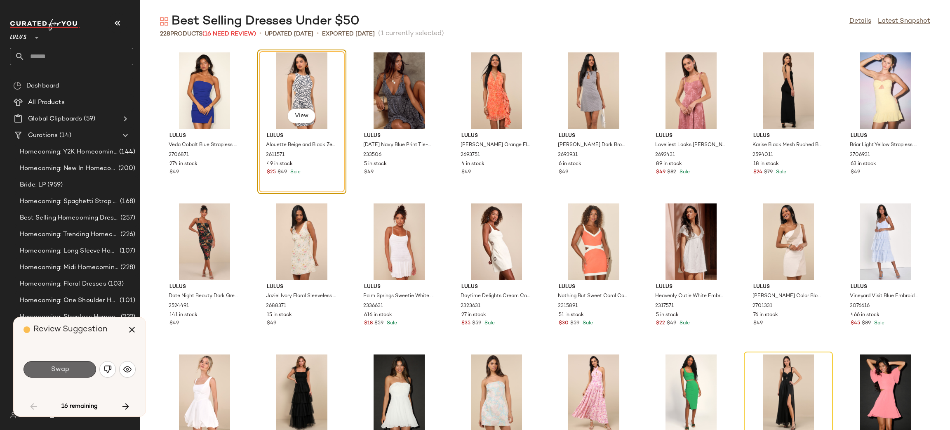
click at [52, 372] on span "Swap" at bounding box center [59, 369] width 19 height 8
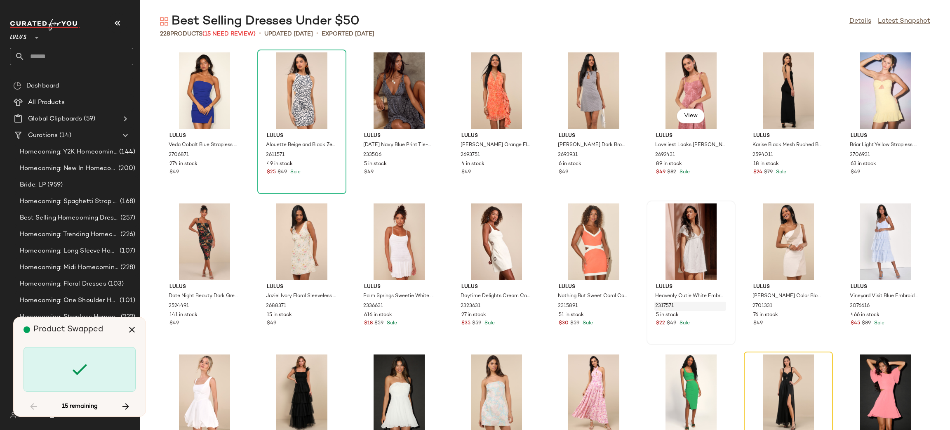
scroll to position [158, 0]
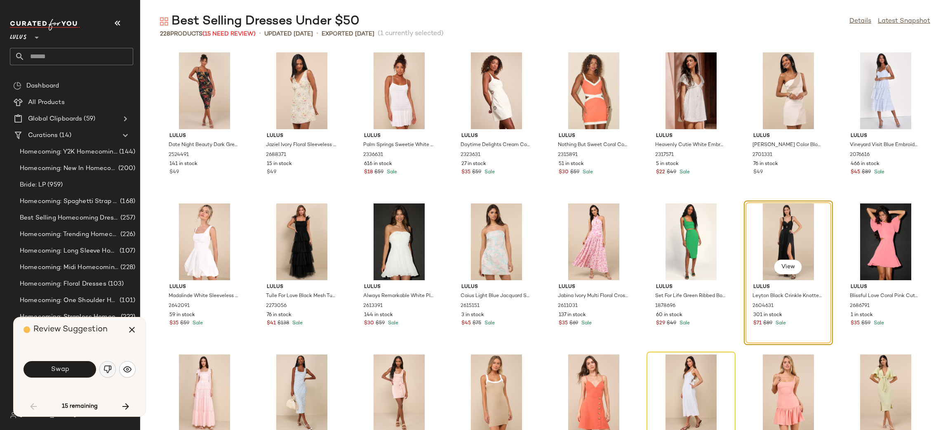
click at [107, 371] on img "button" at bounding box center [108, 369] width 8 height 8
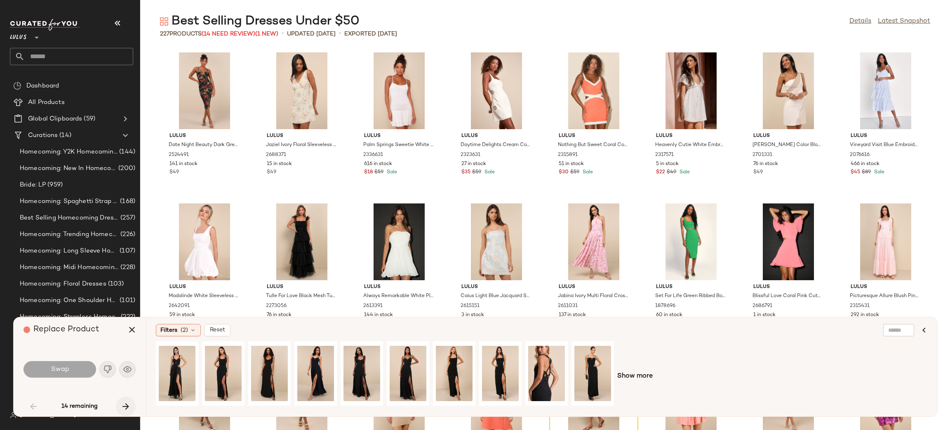
click at [132, 407] on button "button" at bounding box center [126, 406] width 20 height 20
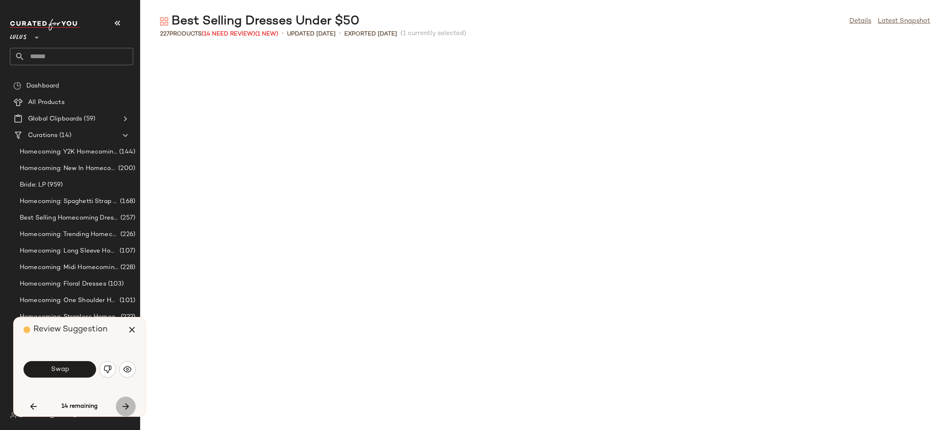
scroll to position [603, 0]
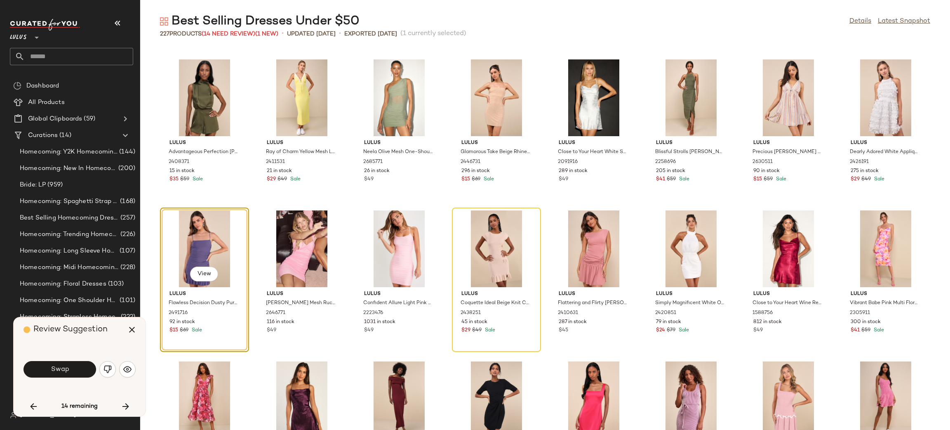
click at [64, 373] on span "Swap" at bounding box center [59, 369] width 19 height 8
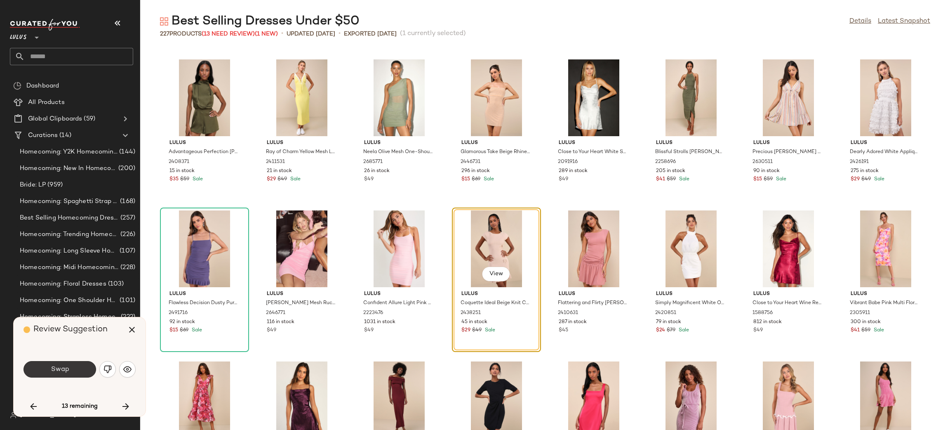
click at [86, 372] on button "Swap" at bounding box center [60, 369] width 73 height 16
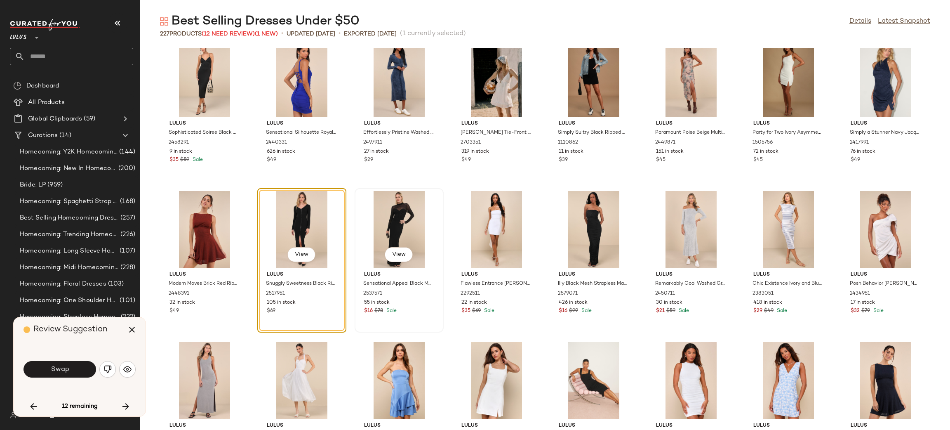
scroll to position [1543, 0]
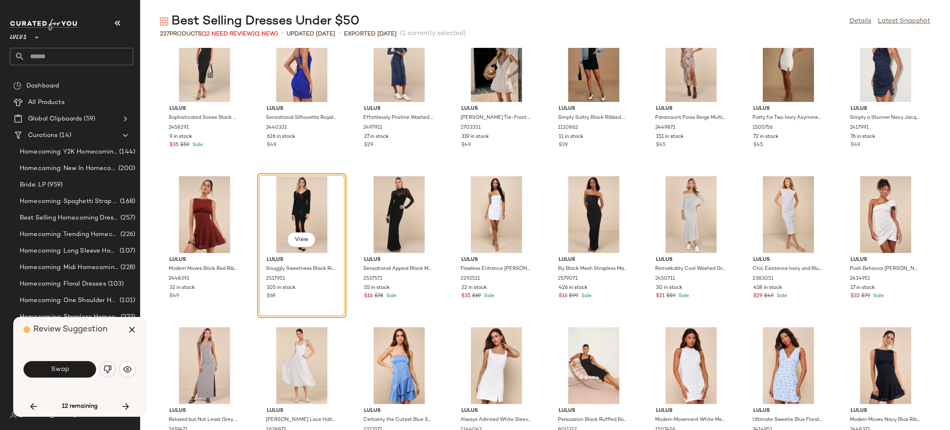
click at [109, 373] on img "button" at bounding box center [108, 369] width 8 height 8
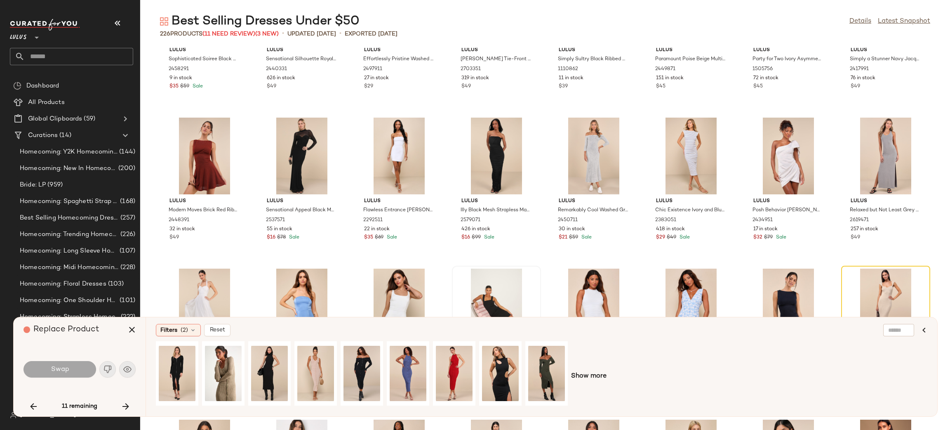
scroll to position [1629, 0]
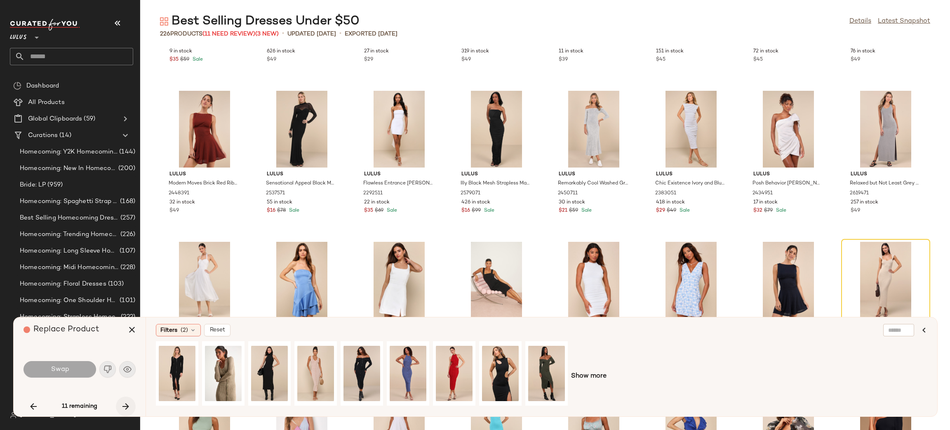
click at [131, 408] on button "button" at bounding box center [126, 406] width 20 height 20
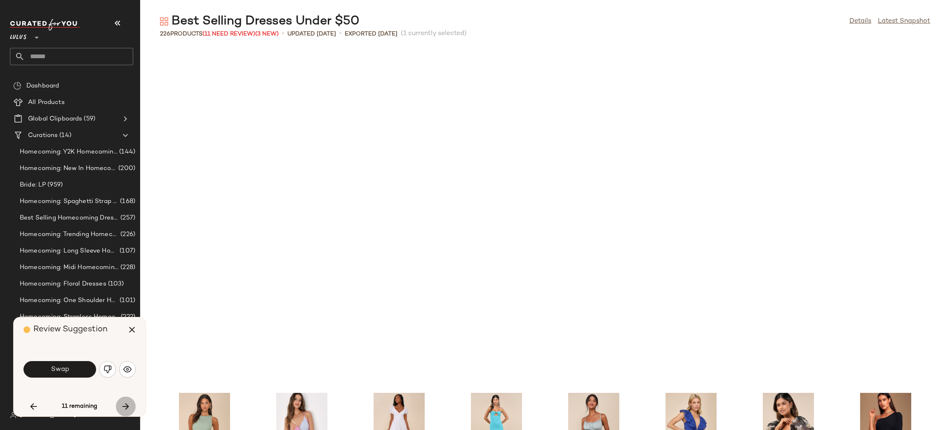
scroll to position [1962, 0]
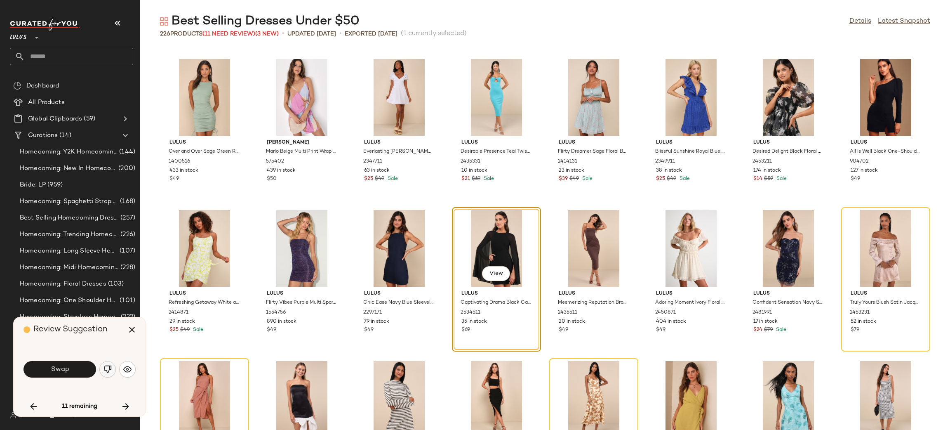
click at [111, 370] on img "button" at bounding box center [108, 369] width 8 height 8
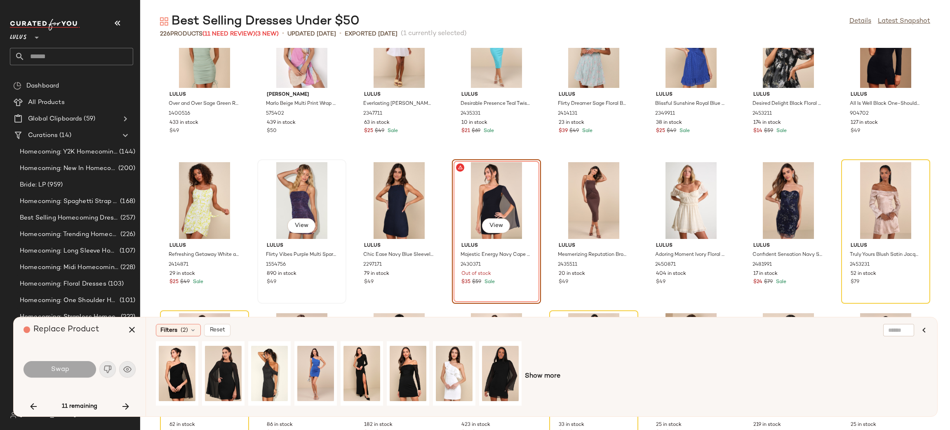
scroll to position [2084, 0]
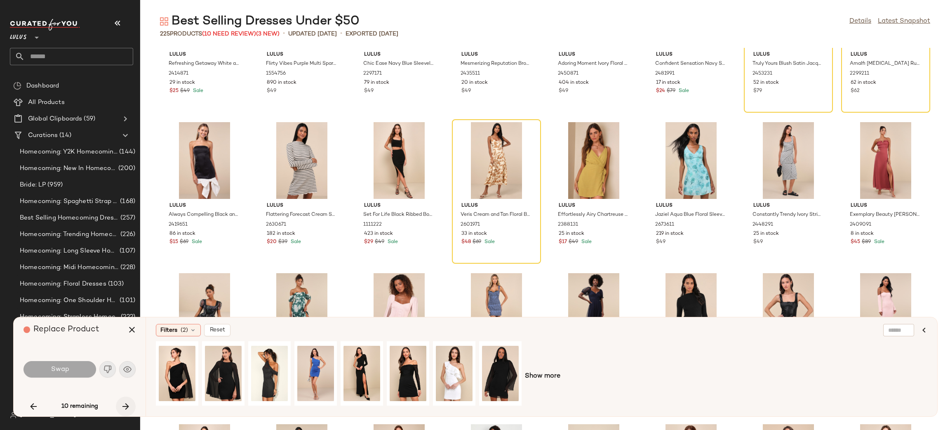
click at [124, 403] on icon "button" at bounding box center [126, 406] width 10 height 10
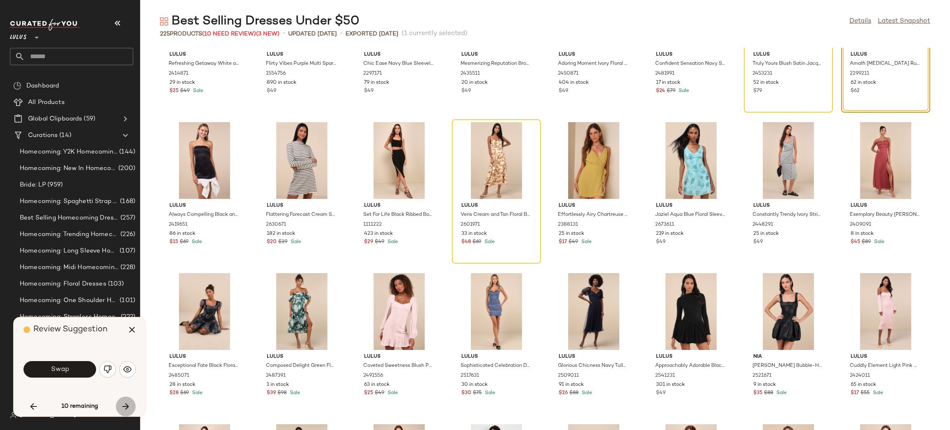
scroll to position [1962, 0]
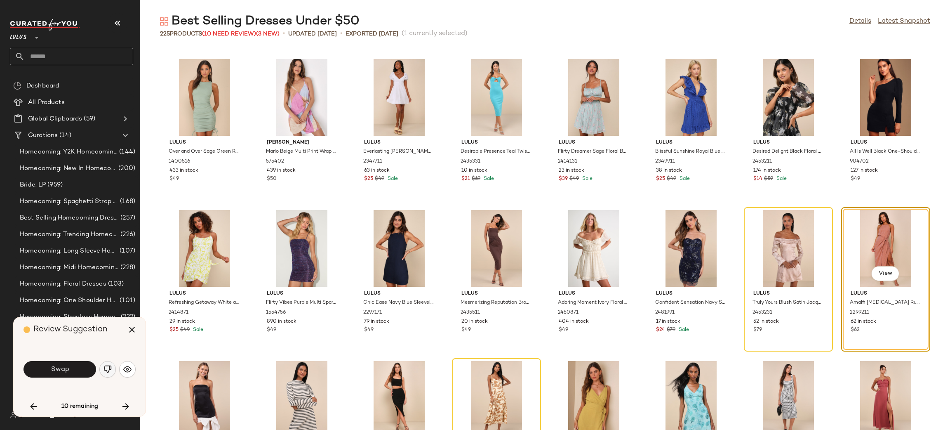
click at [106, 371] on img "button" at bounding box center [108, 369] width 8 height 8
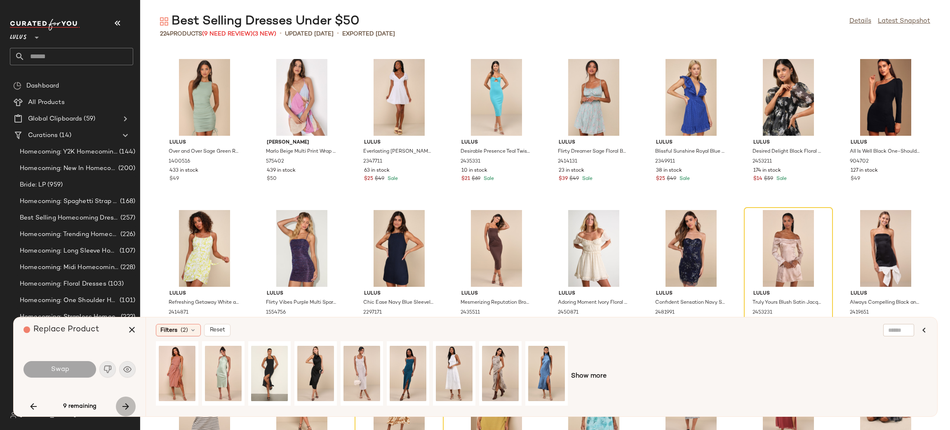
click at [123, 405] on icon "button" at bounding box center [126, 406] width 10 height 10
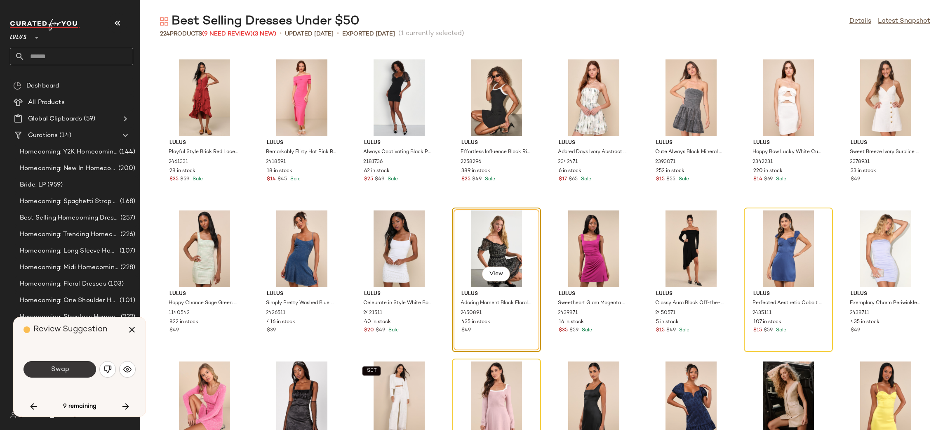
click at [85, 370] on button "Swap" at bounding box center [60, 369] width 73 height 16
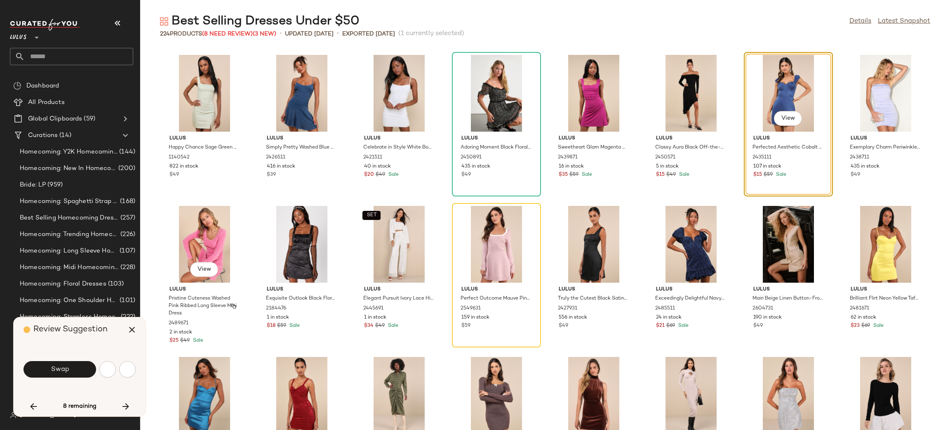
scroll to position [2566, 0]
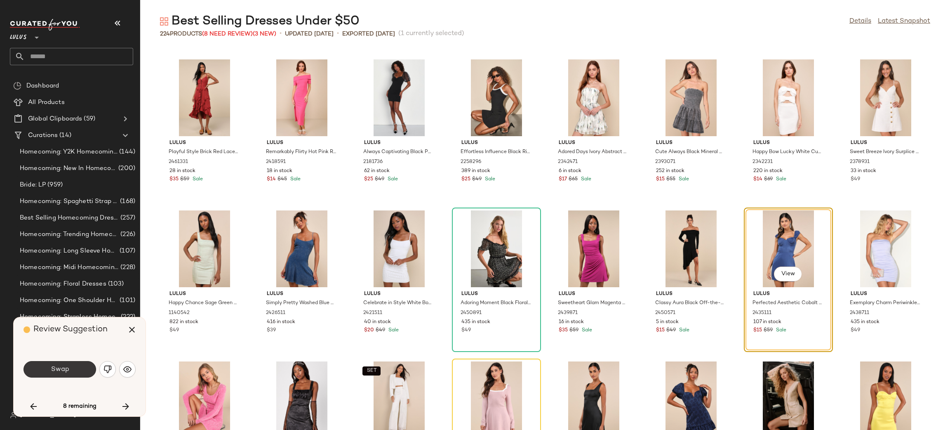
click at [83, 365] on button "Swap" at bounding box center [60, 369] width 73 height 16
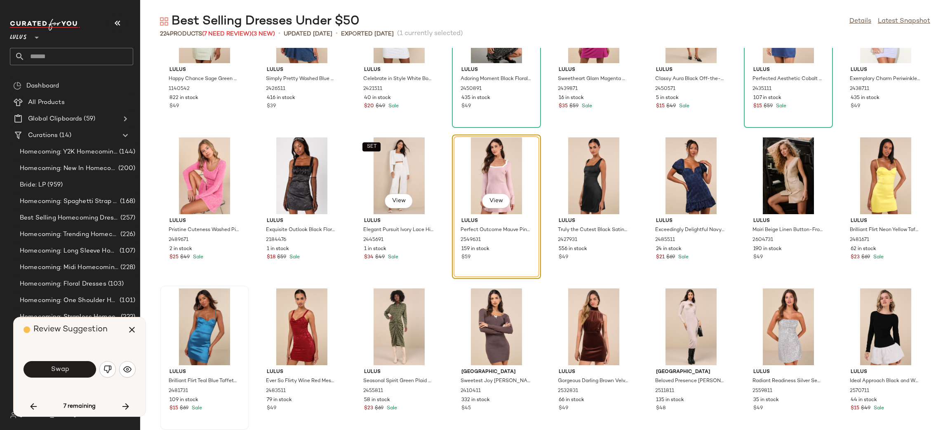
scroll to position [2802, 0]
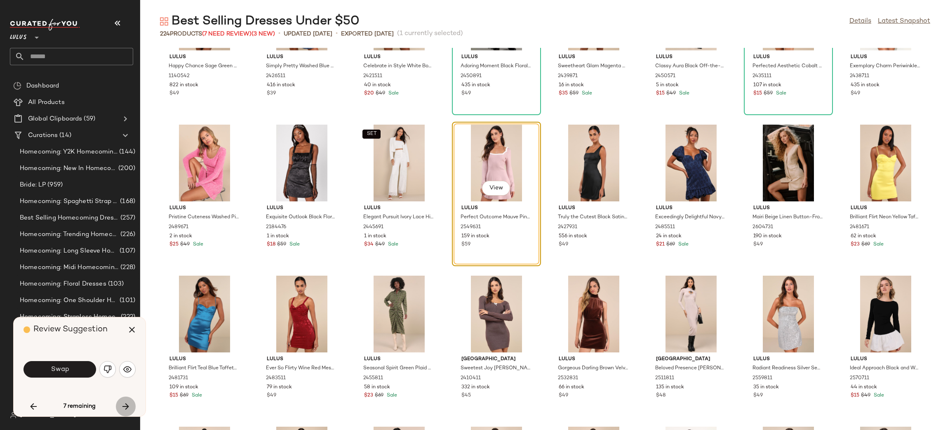
click at [130, 409] on icon "button" at bounding box center [126, 406] width 10 height 10
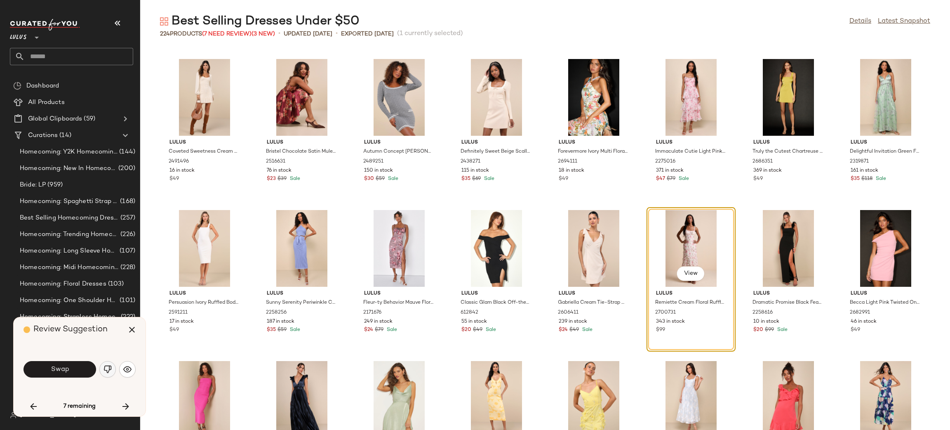
click at [102, 369] on button "button" at bounding box center [107, 369] width 16 height 16
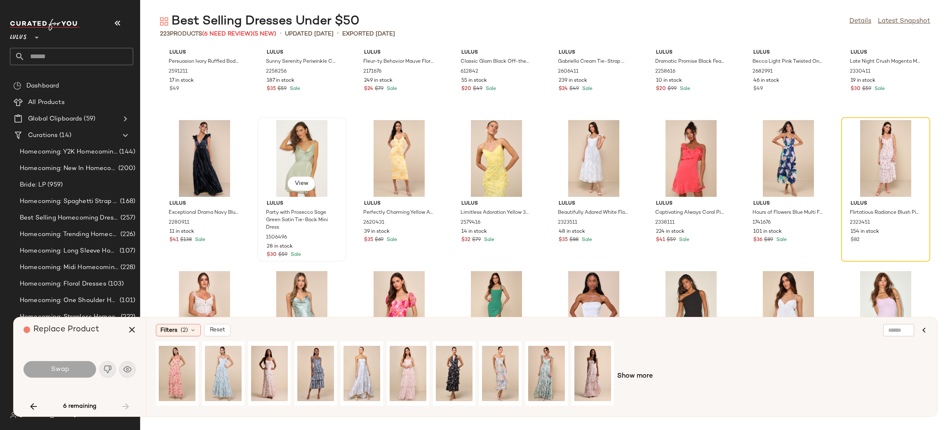
scroll to position [3722, 0]
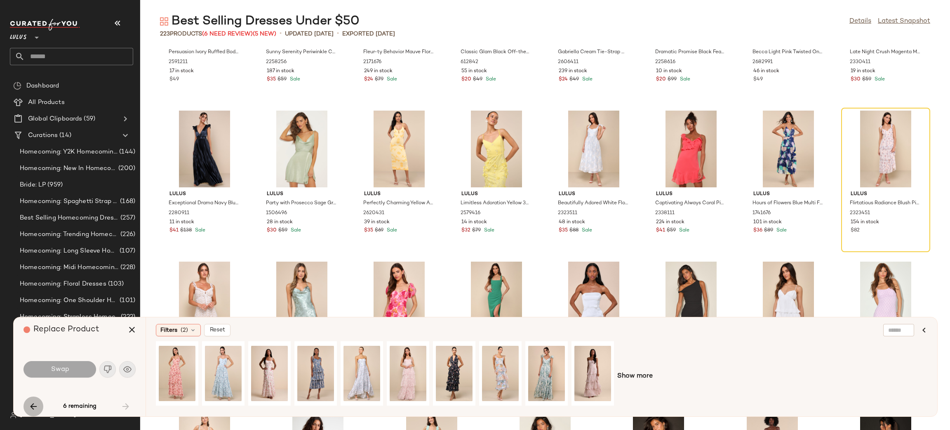
click at [34, 405] on icon "button" at bounding box center [33, 406] width 10 height 10
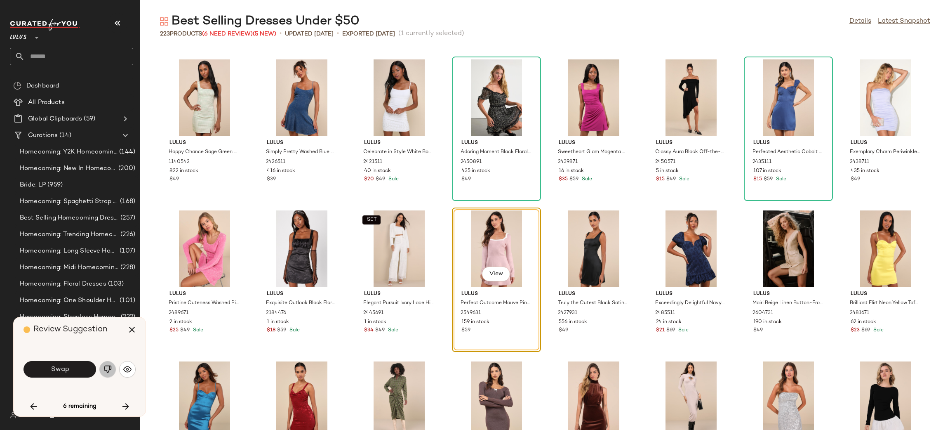
click at [108, 366] on img "button" at bounding box center [108, 369] width 8 height 8
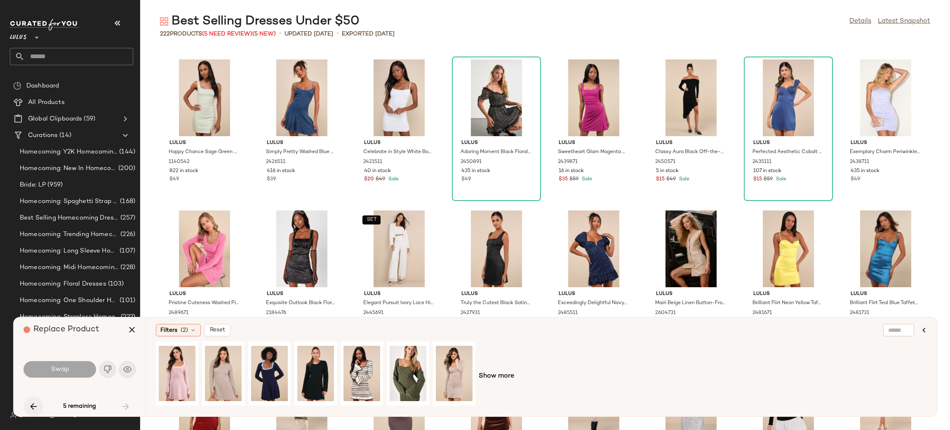
click at [29, 406] on icon "button" at bounding box center [33, 406] width 10 height 10
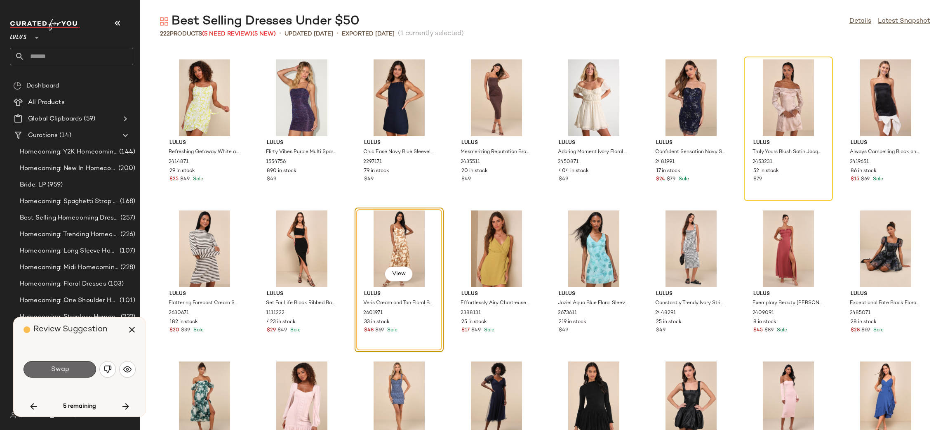
click at [77, 372] on button "Swap" at bounding box center [60, 369] width 73 height 16
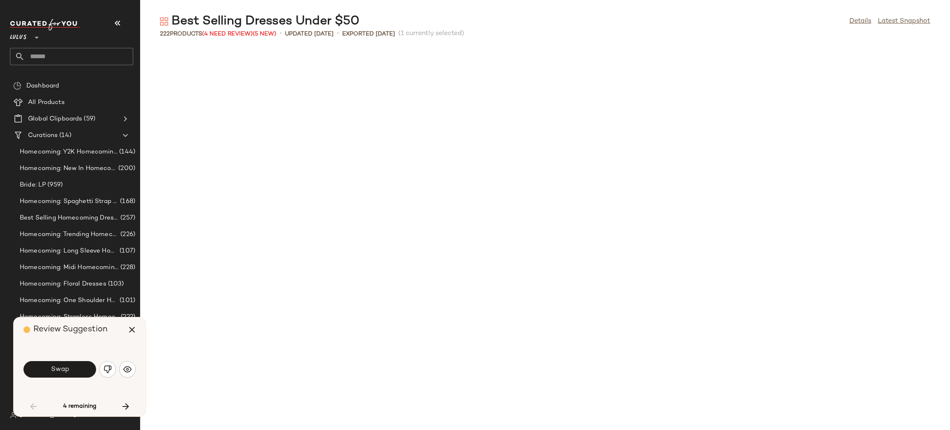
scroll to position [301, 0]
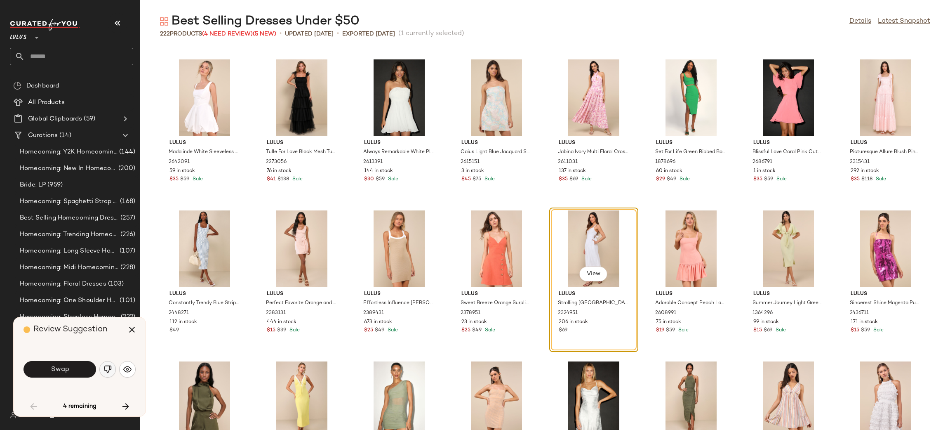
click at [111, 366] on img "button" at bounding box center [108, 369] width 8 height 8
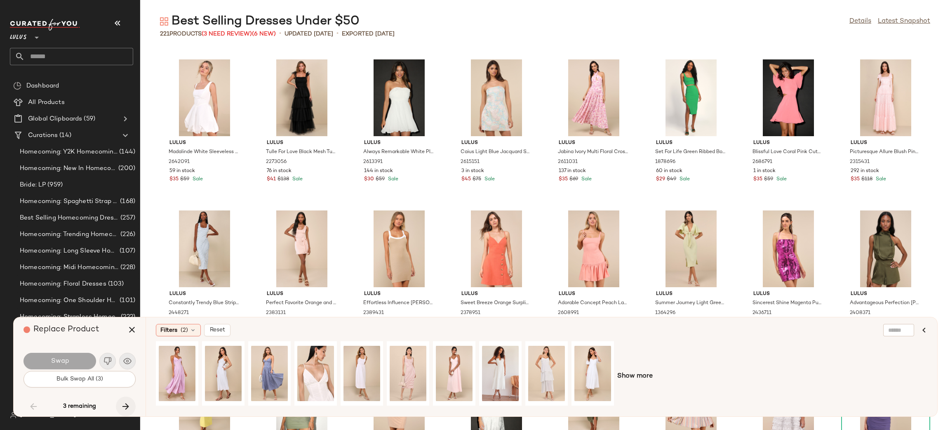
click at [130, 405] on icon "button" at bounding box center [126, 406] width 10 height 10
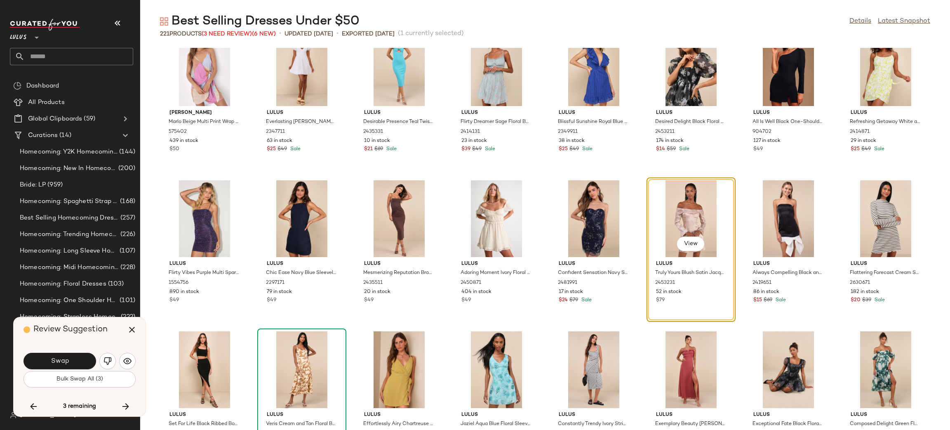
scroll to position [1994, 0]
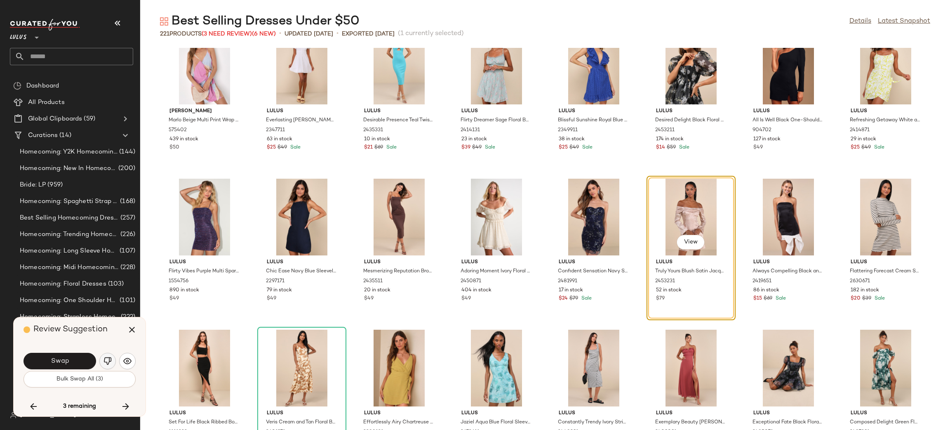
click at [111, 365] on button "button" at bounding box center [107, 361] width 16 height 16
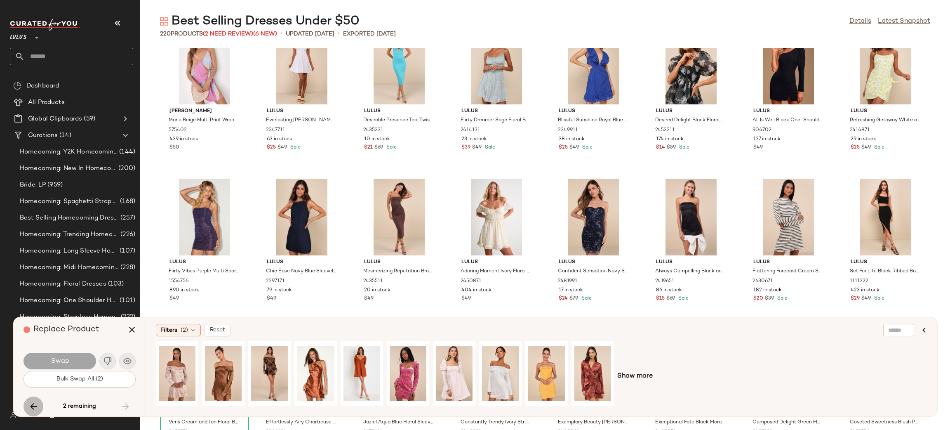
click at [28, 400] on button "button" at bounding box center [34, 406] width 20 height 20
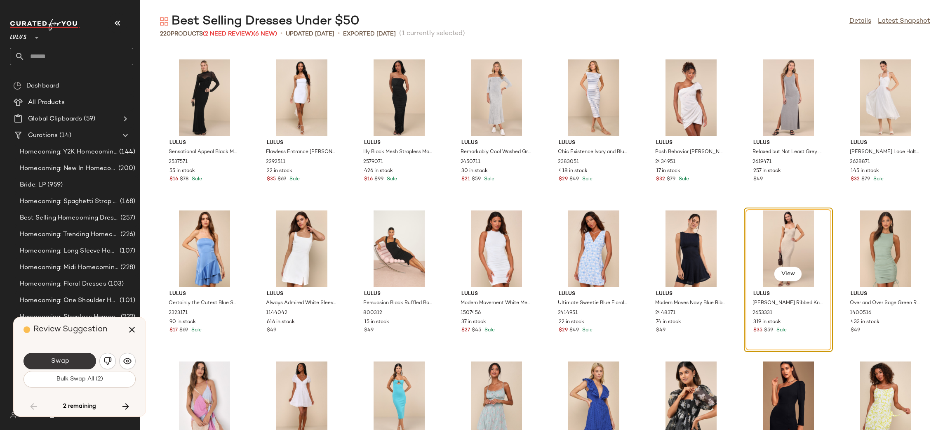
click at [52, 358] on span "Swap" at bounding box center [59, 361] width 19 height 8
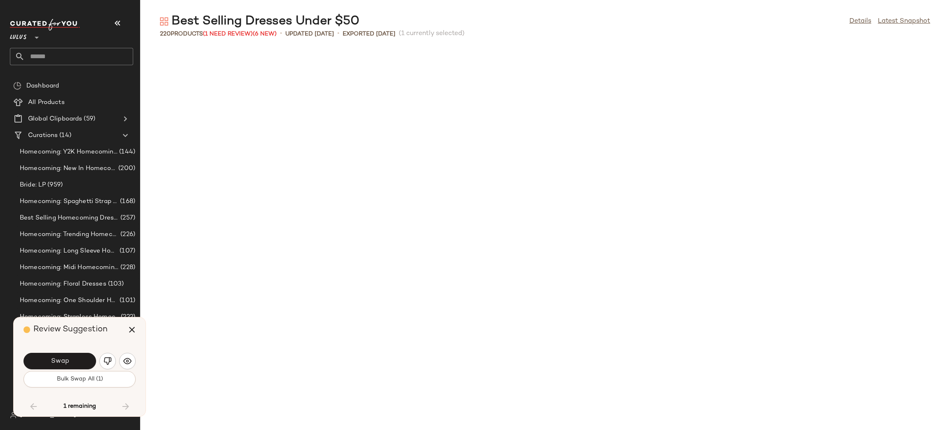
scroll to position [3623, 0]
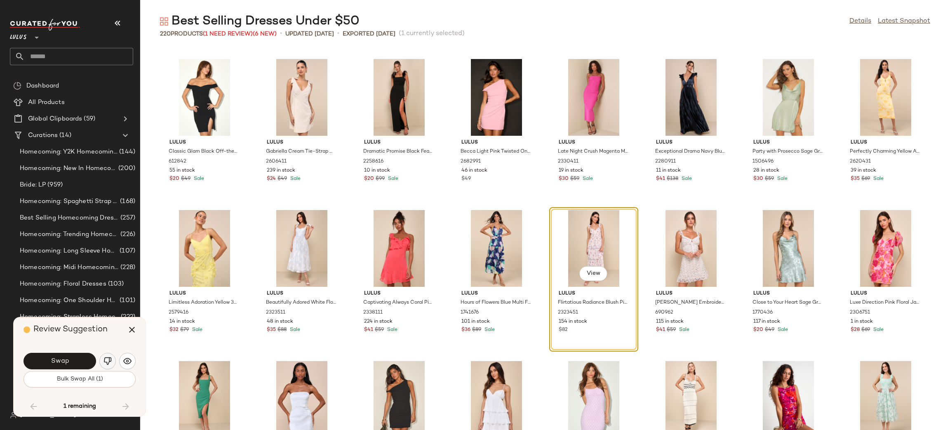
click at [101, 361] on button "button" at bounding box center [107, 361] width 16 height 16
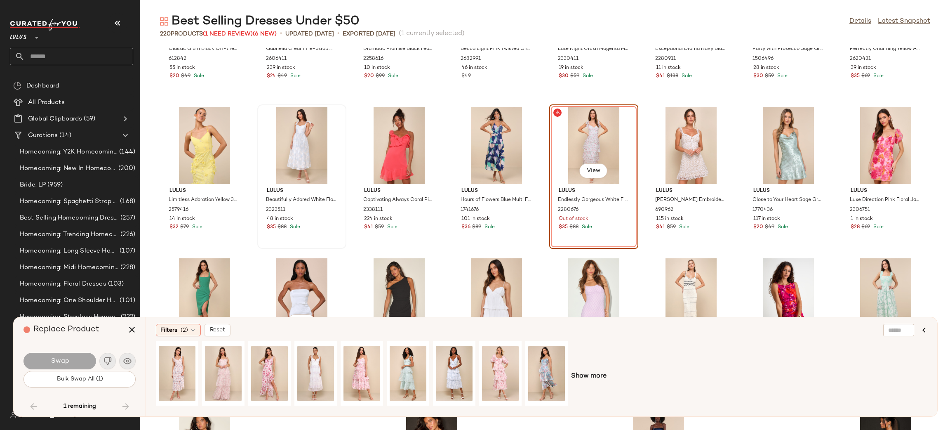
scroll to position [3726, 0]
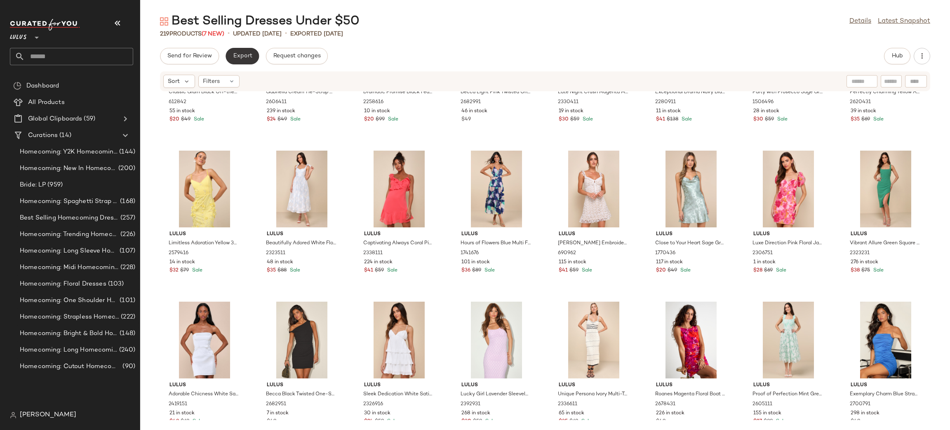
click at [249, 57] on span "Export" at bounding box center [242, 56] width 19 height 7
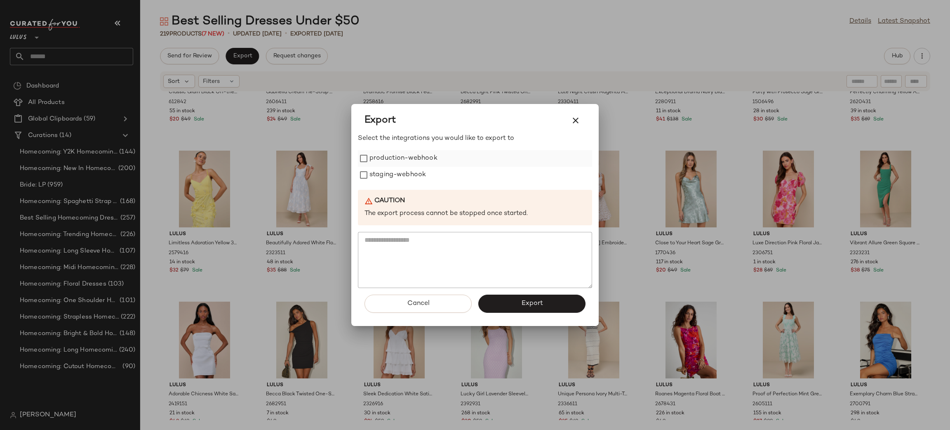
click at [418, 156] on label "production-webhook" at bounding box center [404, 158] width 68 height 16
click at [410, 174] on label "staging-webhook" at bounding box center [398, 175] width 57 height 16
click at [526, 306] on span "Export" at bounding box center [532, 303] width 22 height 8
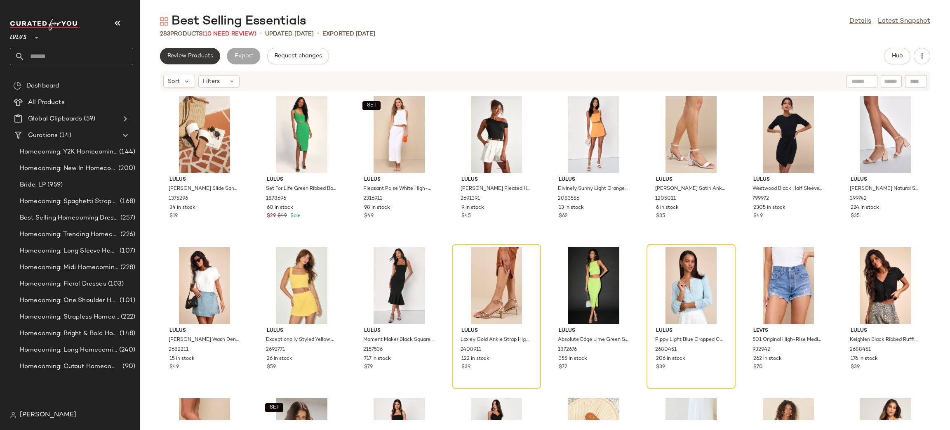
click at [194, 52] on button "Review Products" at bounding box center [190, 56] width 60 height 16
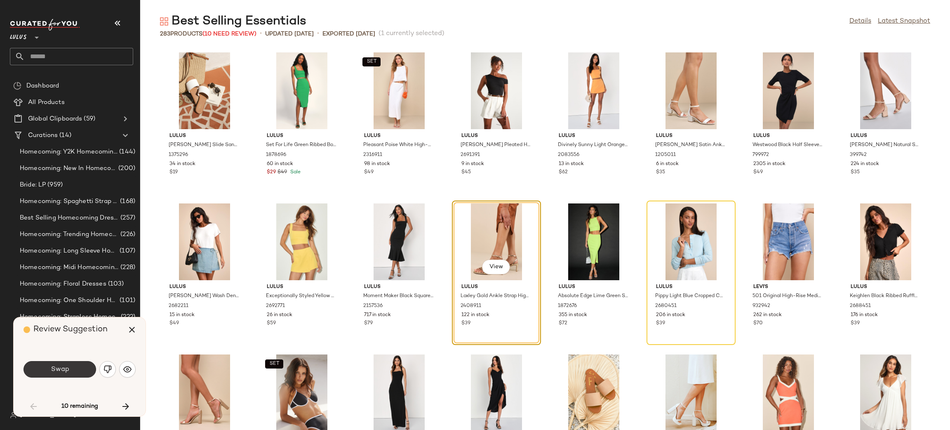
click at [84, 372] on button "Swap" at bounding box center [60, 369] width 73 height 16
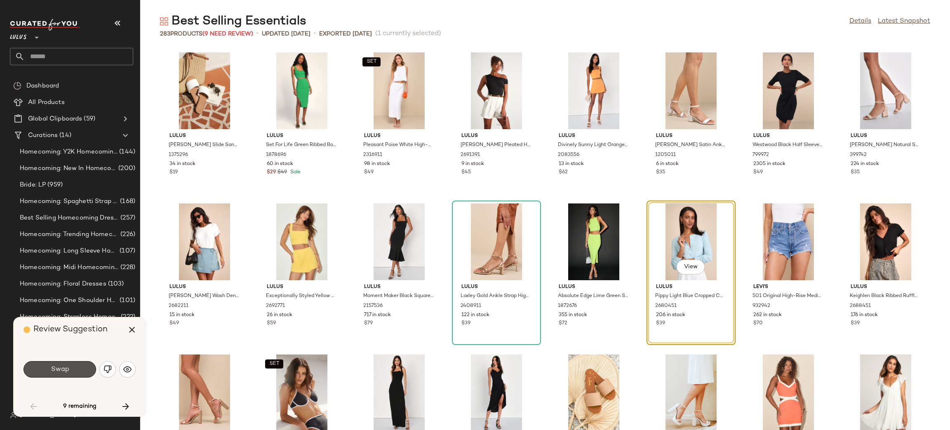
click at [84, 372] on button "Swap" at bounding box center [60, 369] width 73 height 16
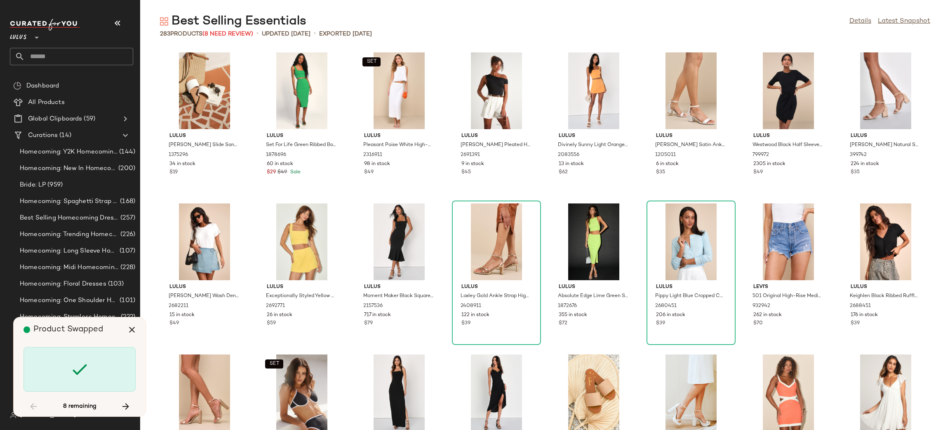
scroll to position [754, 0]
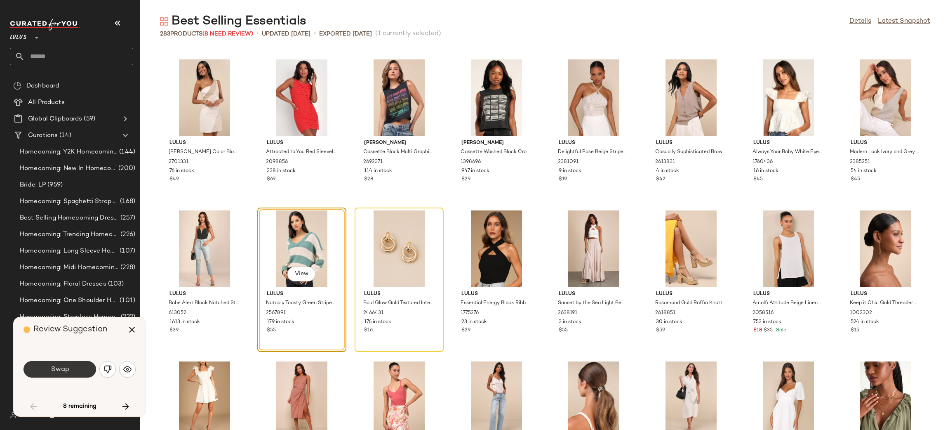
click at [61, 370] on span "Swap" at bounding box center [59, 369] width 19 height 8
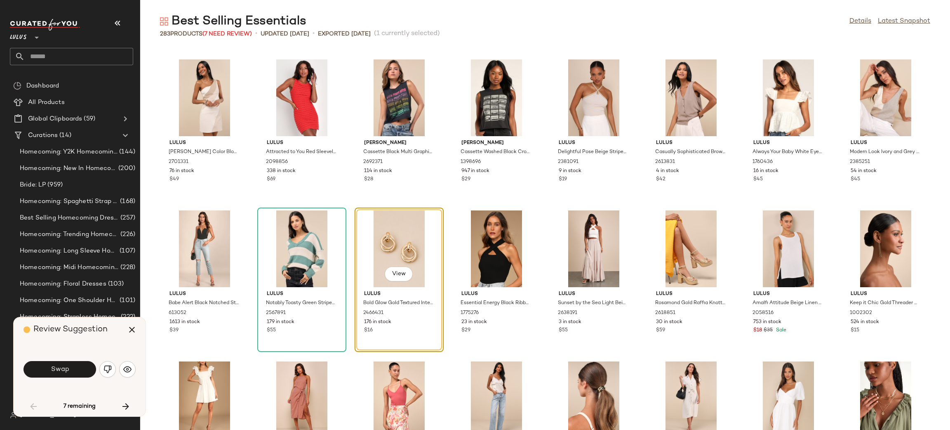
click at [78, 377] on button "Swap" at bounding box center [60, 369] width 73 height 16
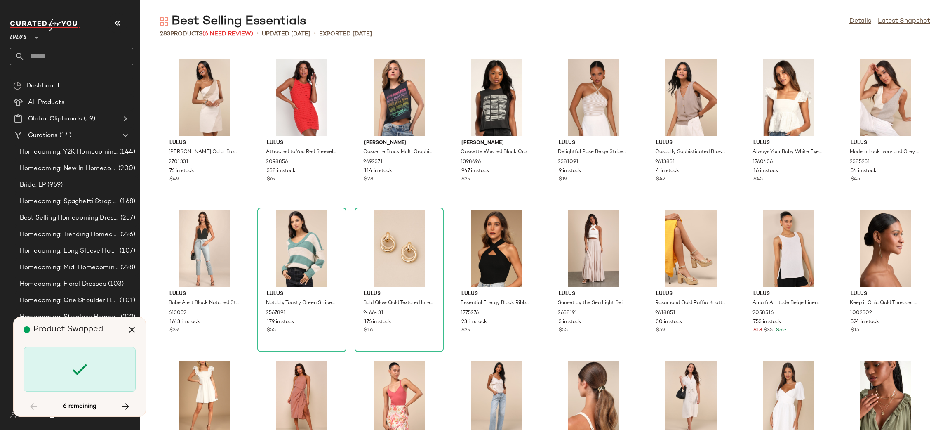
scroll to position [1358, 0]
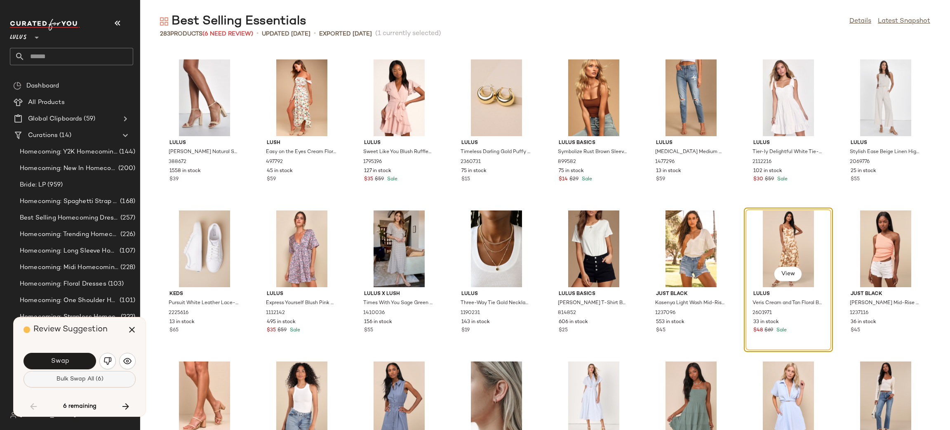
click at [52, 381] on button "Bulk Swap All (6)" at bounding box center [80, 379] width 112 height 16
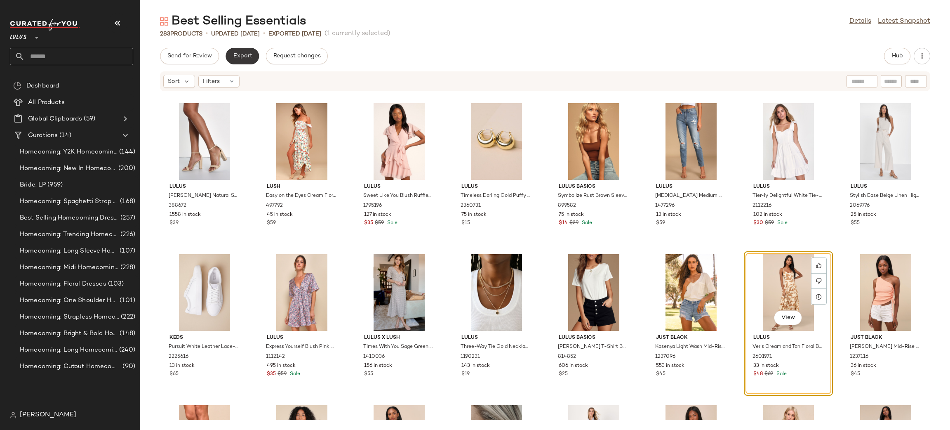
click at [251, 61] on button "Export" at bounding box center [242, 56] width 33 height 16
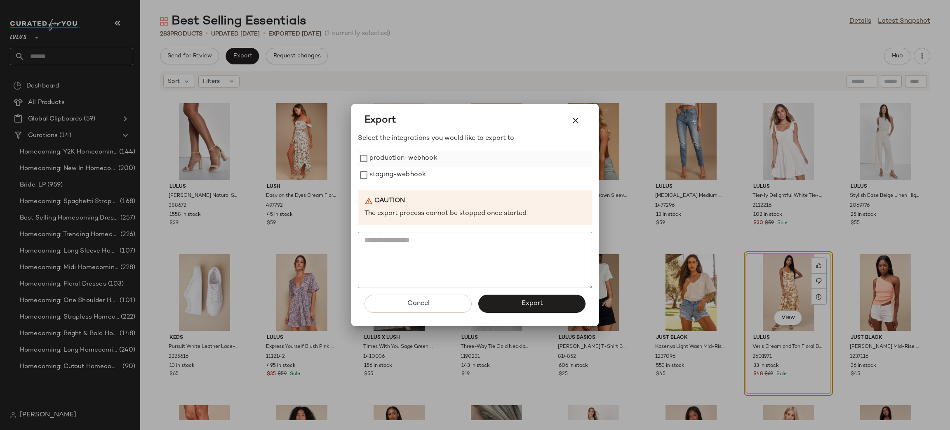
click at [422, 164] on label "production-webhook" at bounding box center [404, 158] width 68 height 16
click at [423, 171] on label "staging-webhook" at bounding box center [398, 175] width 57 height 16
click at [547, 304] on button "Export" at bounding box center [531, 303] width 107 height 18
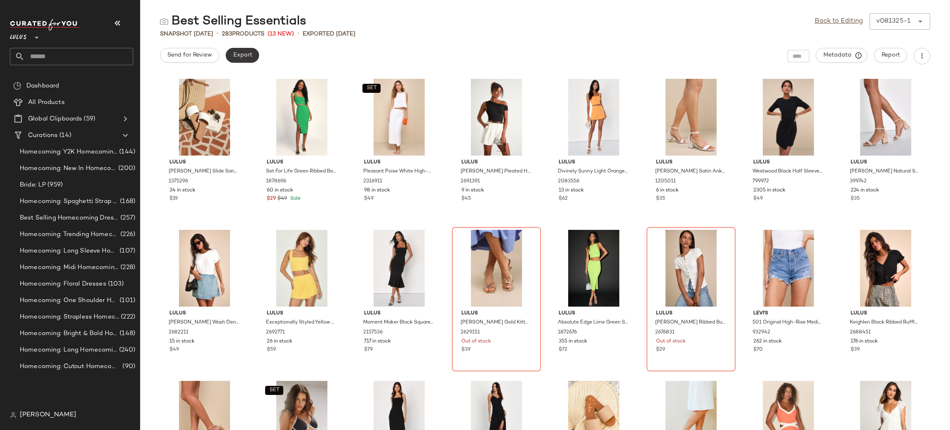
click at [254, 54] on button "Export" at bounding box center [242, 55] width 33 height 15
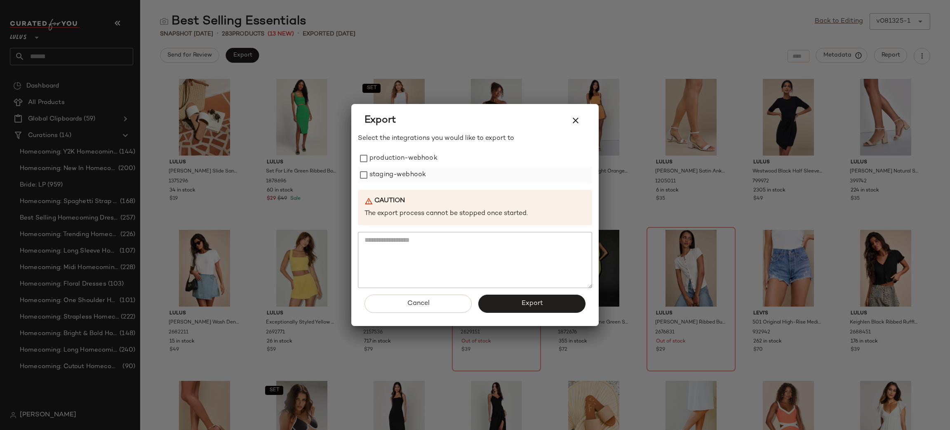
click at [396, 166] on label "production-webhook" at bounding box center [404, 158] width 68 height 16
drag, startPoint x: 398, startPoint y: 171, endPoint x: 402, endPoint y: 175, distance: 5.6
click at [399, 171] on label "staging-webhook" at bounding box center [398, 175] width 57 height 16
click at [541, 303] on span "Export" at bounding box center [532, 303] width 22 height 8
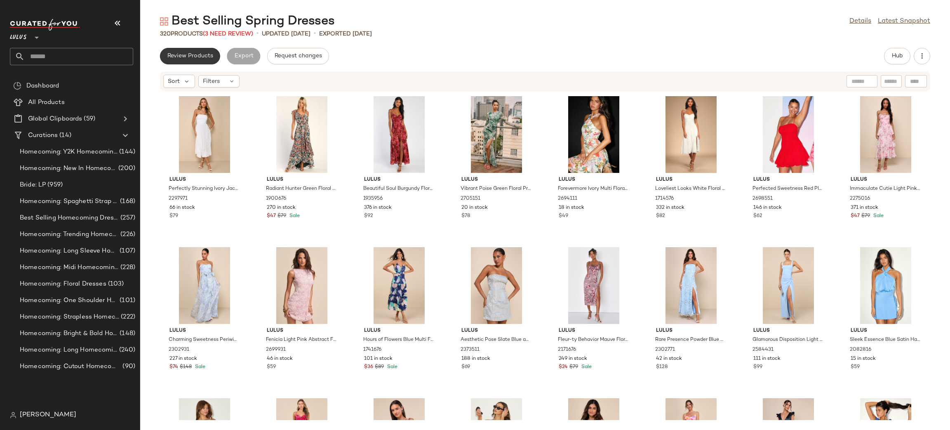
click at [207, 57] on span "Review Products" at bounding box center [190, 56] width 46 height 7
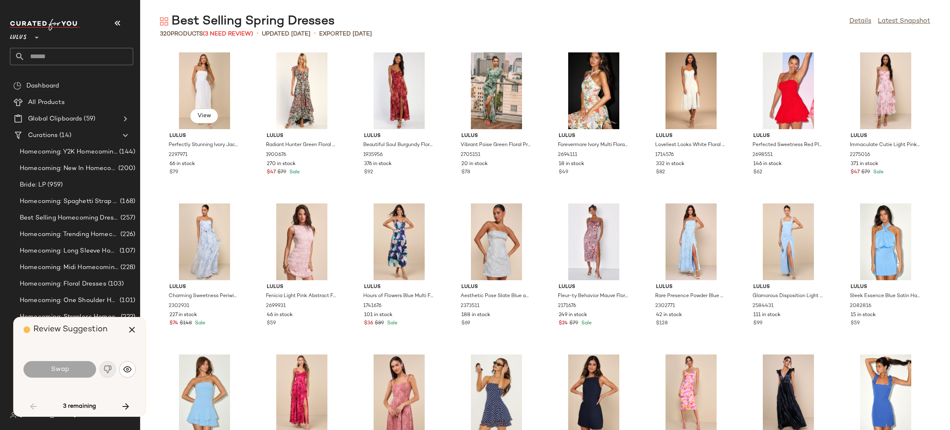
scroll to position [1207, 0]
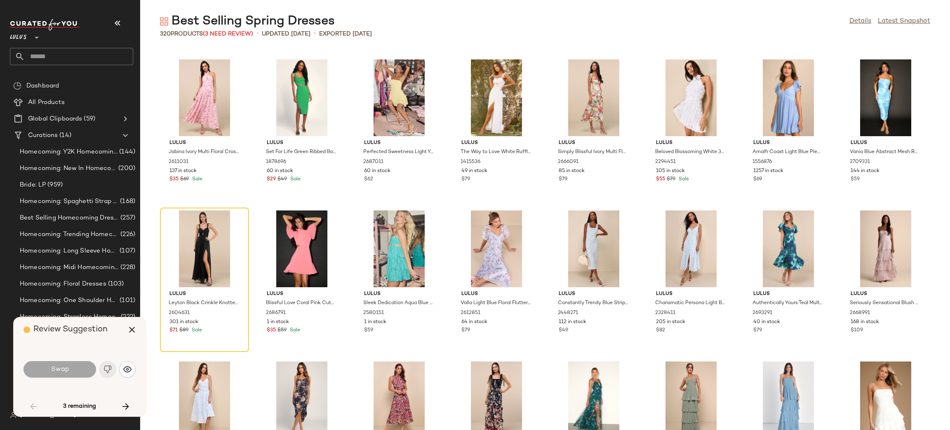
click at [56, 374] on div "Swap" at bounding box center [60, 369] width 73 height 16
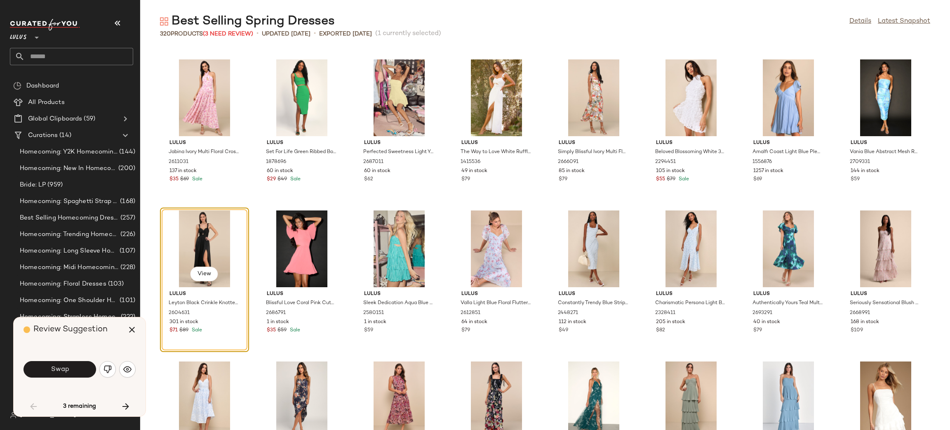
click at [56, 374] on button "Swap" at bounding box center [60, 369] width 73 height 16
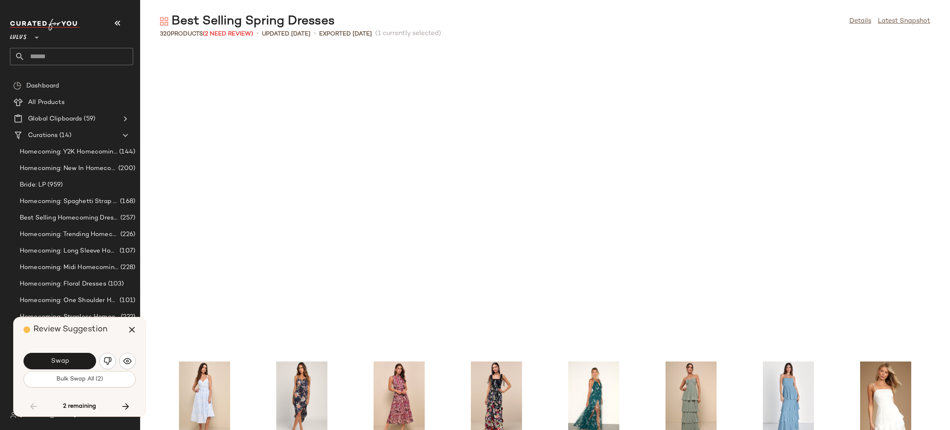
scroll to position [1509, 0]
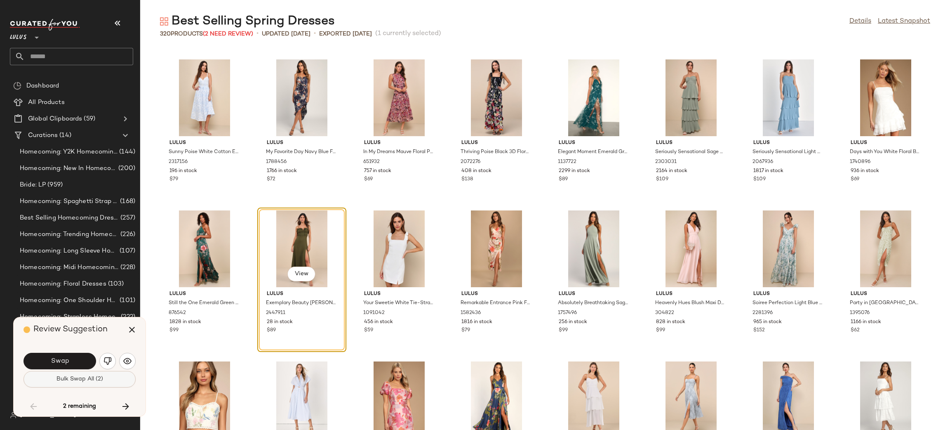
click at [56, 375] on button "Bulk Swap All (2)" at bounding box center [80, 379] width 112 height 16
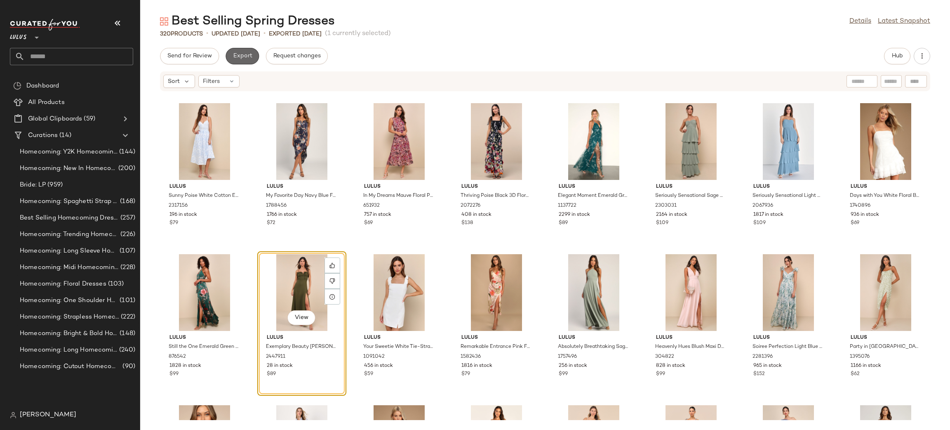
click at [243, 58] on span "Export" at bounding box center [242, 56] width 19 height 7
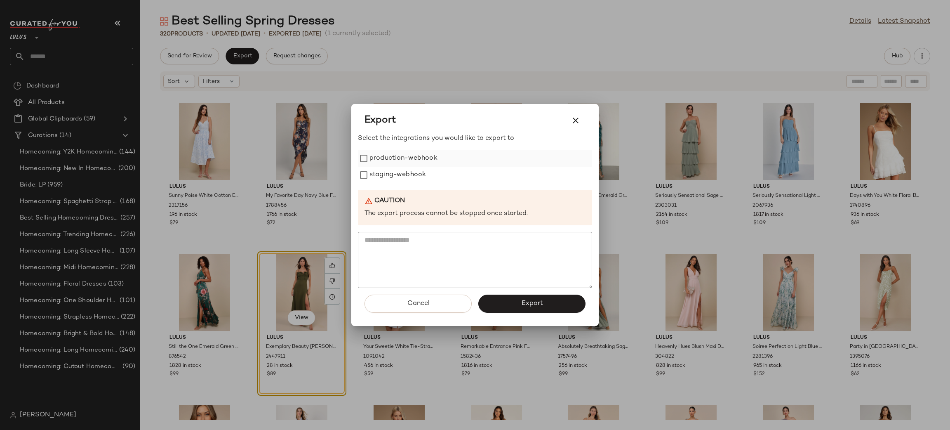
click at [386, 164] on label "production-webhook" at bounding box center [404, 158] width 68 height 16
click at [396, 179] on label "staging-webhook" at bounding box center [398, 175] width 57 height 16
click at [521, 297] on button "Export" at bounding box center [531, 303] width 107 height 18
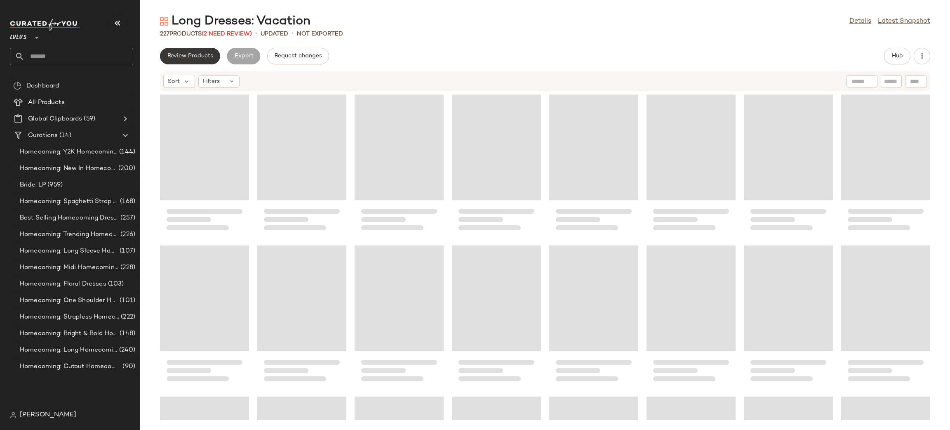
click at [212, 57] on span "Review Products" at bounding box center [190, 56] width 46 height 7
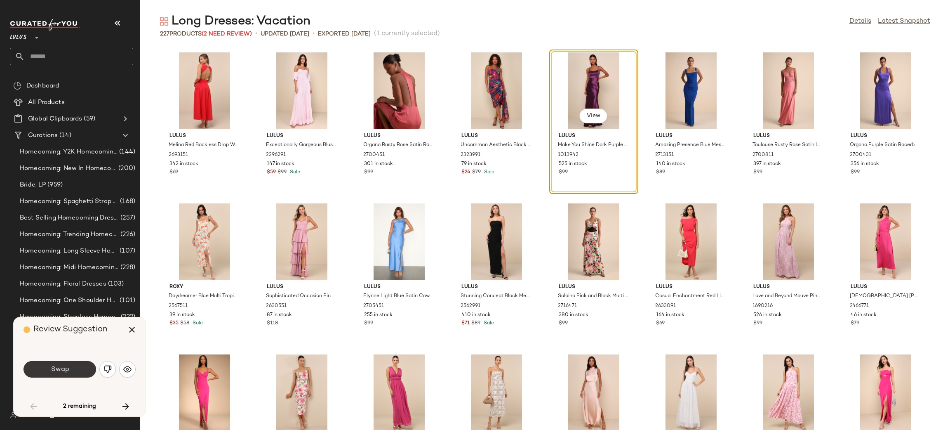
click at [73, 372] on button "Swap" at bounding box center [60, 369] width 73 height 16
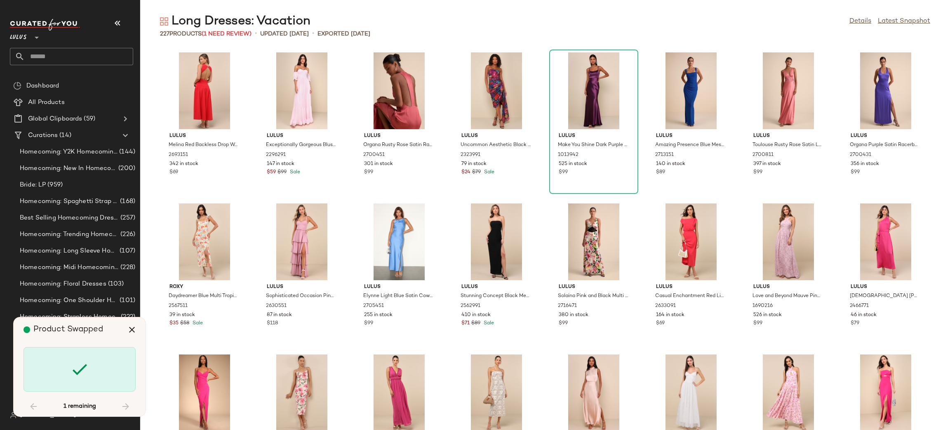
scroll to position [3623, 0]
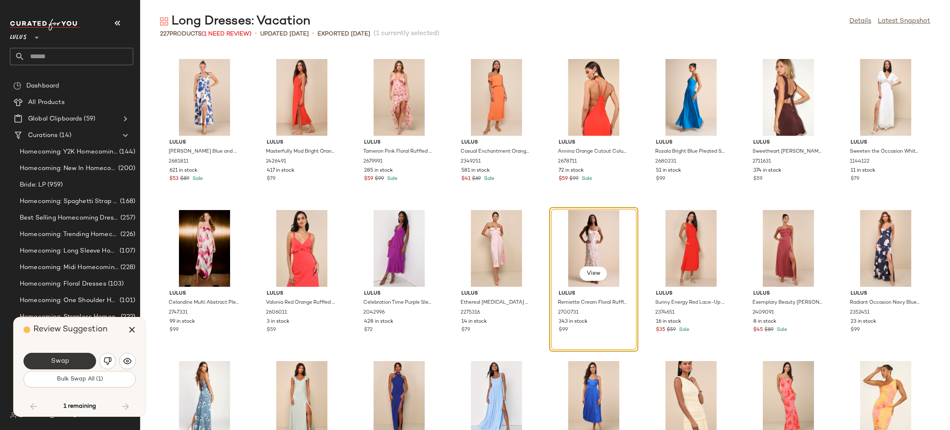
click at [34, 356] on button "Swap" at bounding box center [60, 361] width 73 height 16
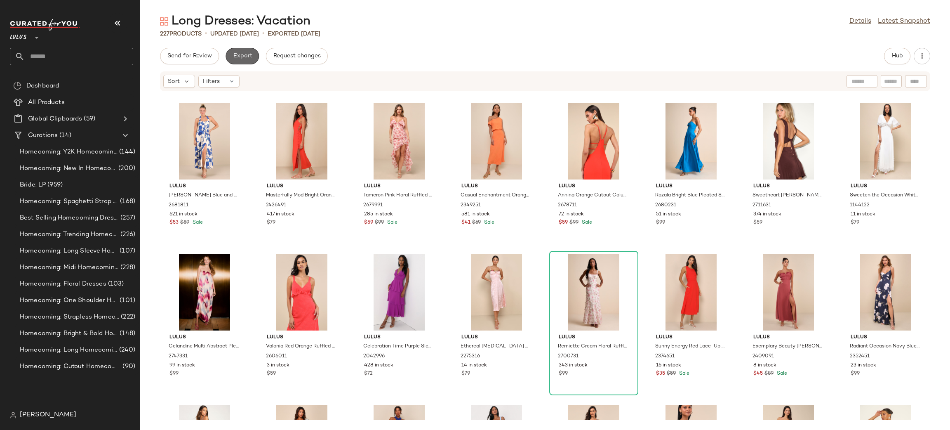
click at [245, 49] on button "Export" at bounding box center [242, 56] width 33 height 16
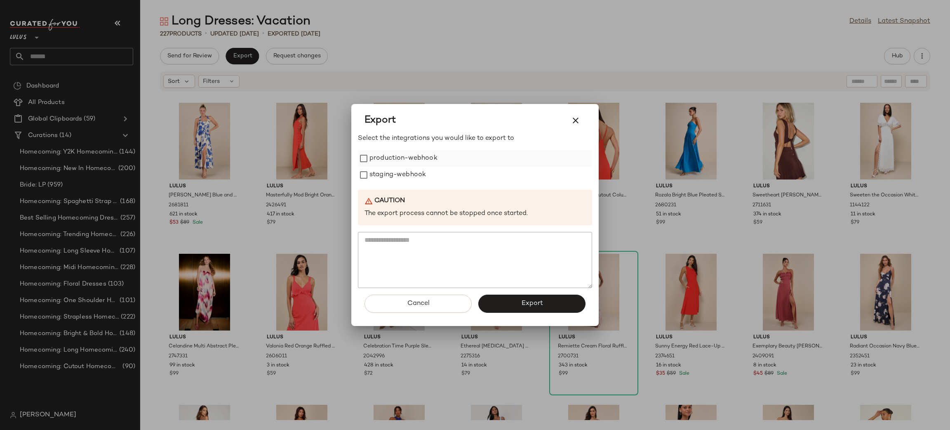
click at [413, 154] on label "production-webhook" at bounding box center [404, 158] width 68 height 16
drag, startPoint x: 410, startPoint y: 171, endPoint x: 416, endPoint y: 180, distance: 11.1
click at [411, 171] on label "staging-webhook" at bounding box center [398, 175] width 57 height 16
click at [515, 298] on button "Export" at bounding box center [531, 303] width 107 height 18
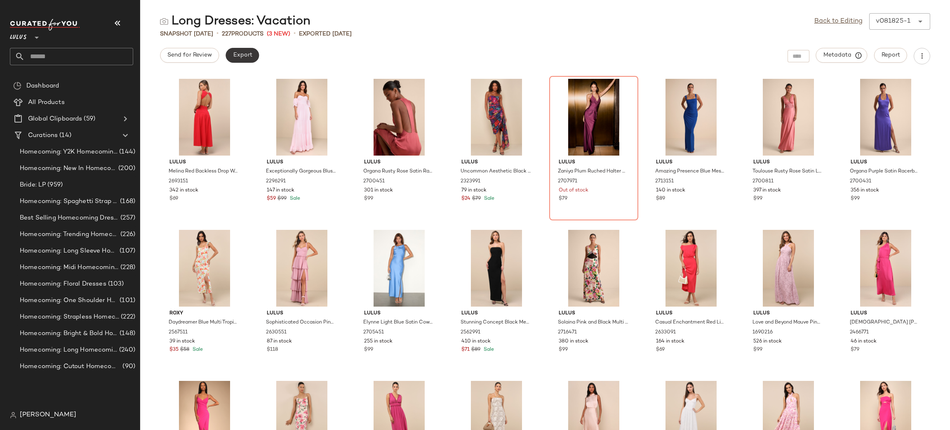
click at [239, 52] on span "Export" at bounding box center [242, 55] width 19 height 7
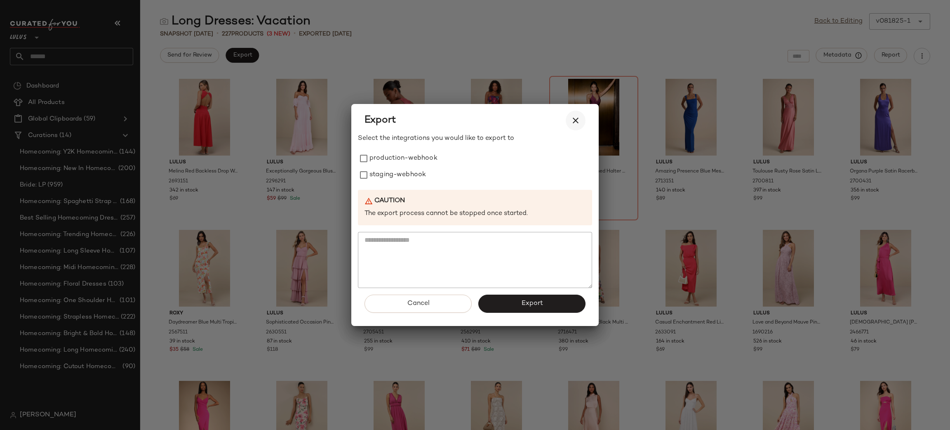
click at [579, 118] on icon "button" at bounding box center [576, 120] width 10 height 10
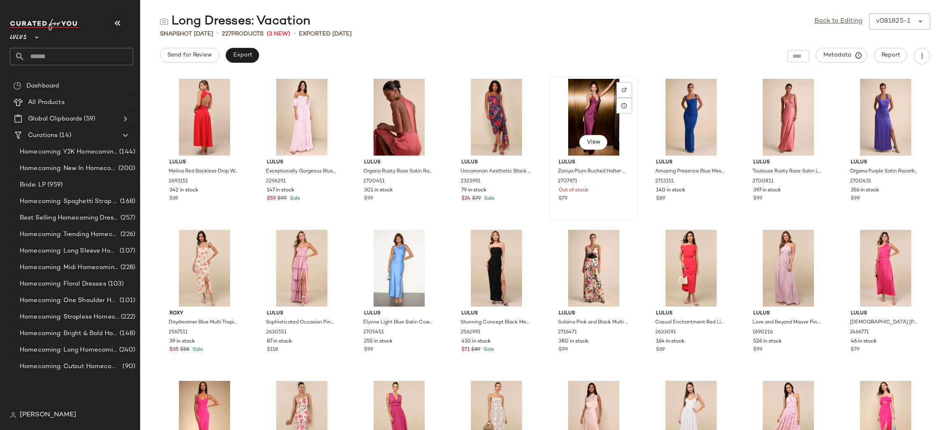
click at [594, 119] on div "View" at bounding box center [593, 117] width 83 height 77
click at [846, 21] on link "Back to Editing" at bounding box center [839, 21] width 48 height 10
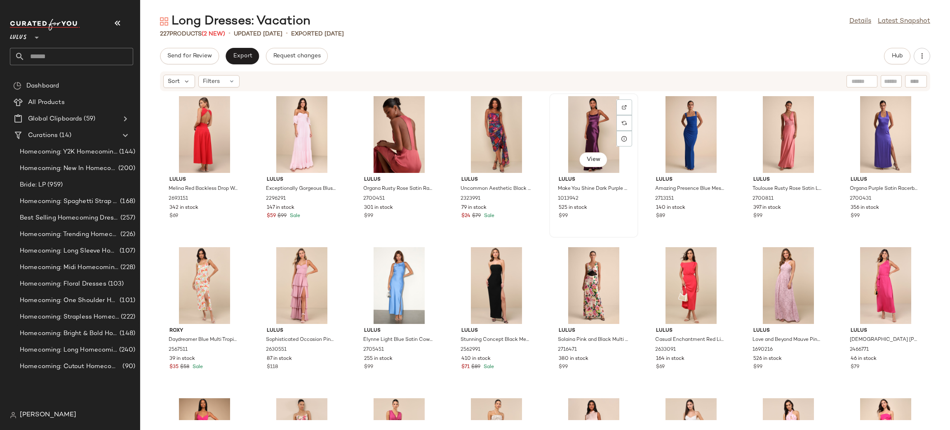
click at [593, 124] on div "View" at bounding box center [593, 134] width 83 height 77
click at [576, 69] on div "Send for Review Export Request changes Hub Sort Filters Lulus Melina Red Backle…" at bounding box center [545, 239] width 810 height 382
click at [247, 60] on button "Export" at bounding box center [242, 56] width 33 height 16
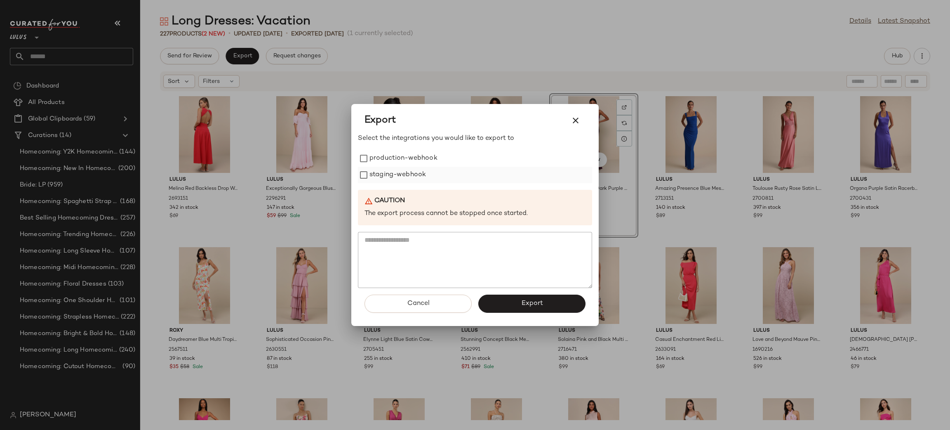
click at [375, 170] on label "staging-webhook" at bounding box center [398, 175] width 57 height 16
drag, startPoint x: 377, startPoint y: 161, endPoint x: 537, endPoint y: 307, distance: 216.9
click at [378, 164] on label "production-webhook" at bounding box center [404, 158] width 68 height 16
click at [556, 300] on button "Export" at bounding box center [531, 303] width 107 height 18
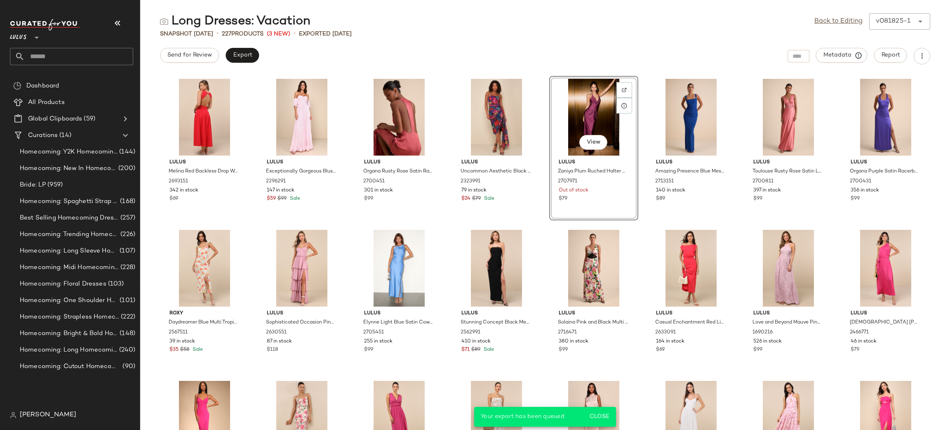
click at [595, 49] on div "Send for Review Export Metadata Report" at bounding box center [545, 56] width 810 height 16
click at [843, 22] on link "Back to Editing" at bounding box center [839, 21] width 48 height 10
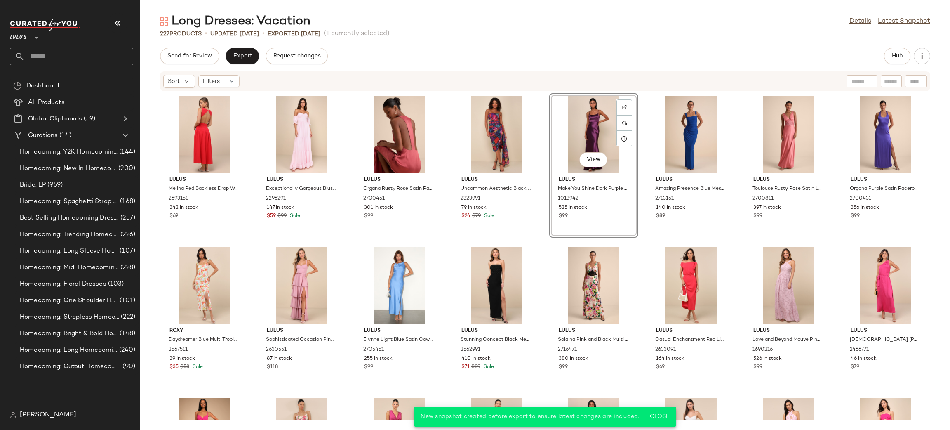
click at [742, 43] on div "Long Dresses: Vacation Details Latest Snapshot 227 Products • updated Aug 20th …" at bounding box center [545, 221] width 810 height 417
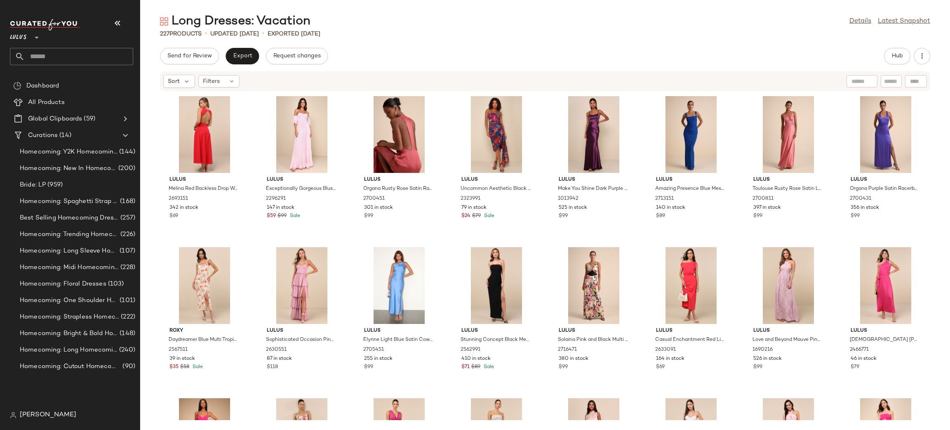
click at [493, 40] on div "Long Dresses: Vacation Details Latest Snapshot 227 Products • updated [DATE] • …" at bounding box center [545, 221] width 810 height 417
click at [245, 50] on button "Export" at bounding box center [242, 56] width 33 height 16
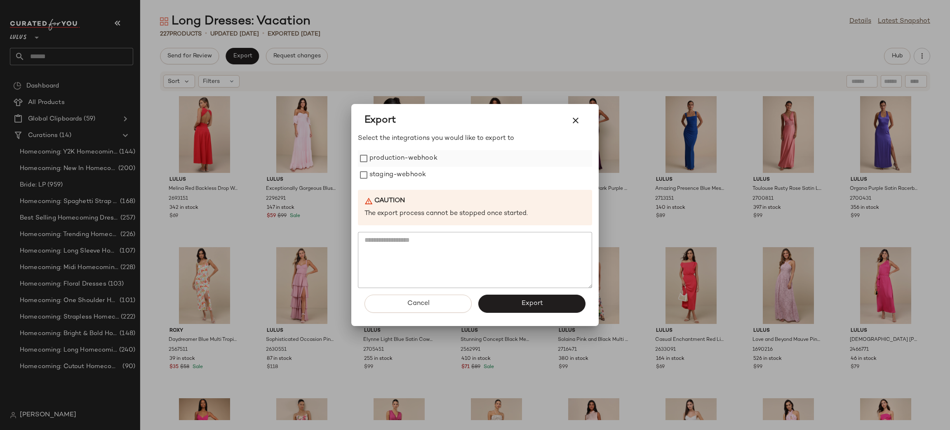
click at [412, 155] on label "production-webhook" at bounding box center [404, 158] width 68 height 16
click at [418, 178] on label "staging-webhook" at bounding box center [398, 175] width 57 height 16
click at [560, 301] on button "Export" at bounding box center [531, 303] width 107 height 18
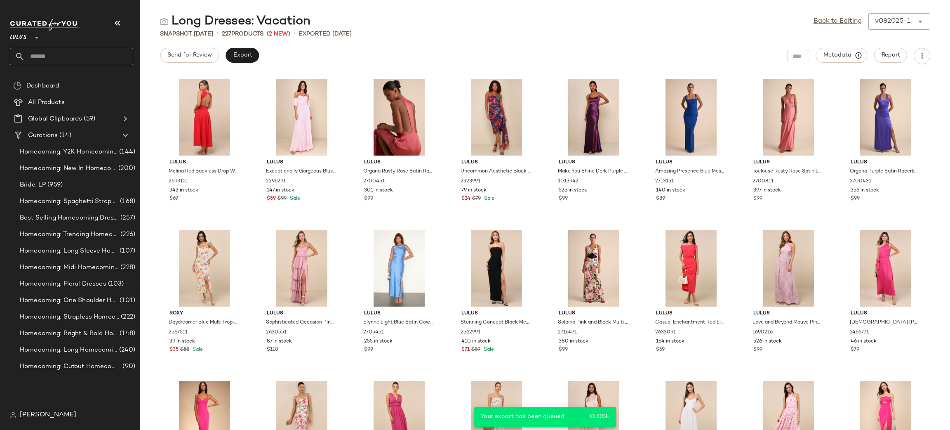
click at [744, 52] on div "Send for Review Export Metadata Report" at bounding box center [545, 56] width 810 height 16
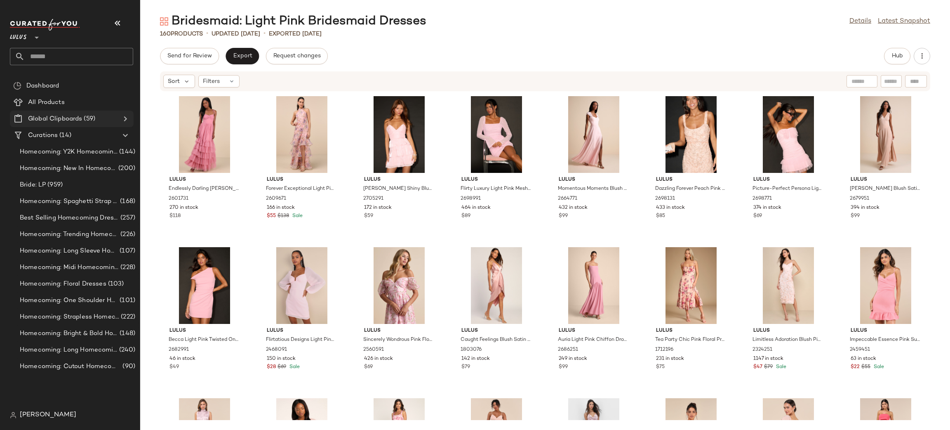
click at [128, 118] on icon at bounding box center [125, 119] width 10 height 10
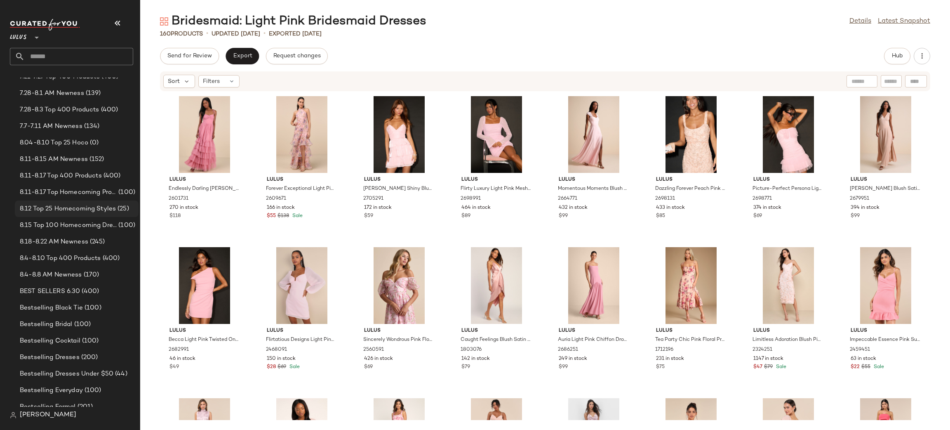
scroll to position [421, 0]
click at [78, 156] on span "8.11-8.17 Top 400 Products" at bounding box center [61, 159] width 82 height 9
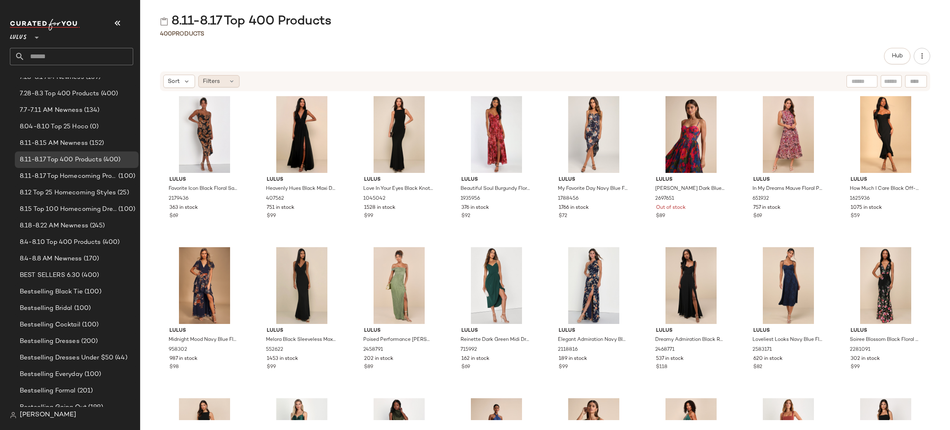
click at [223, 79] on div "Filters" at bounding box center [218, 81] width 41 height 12
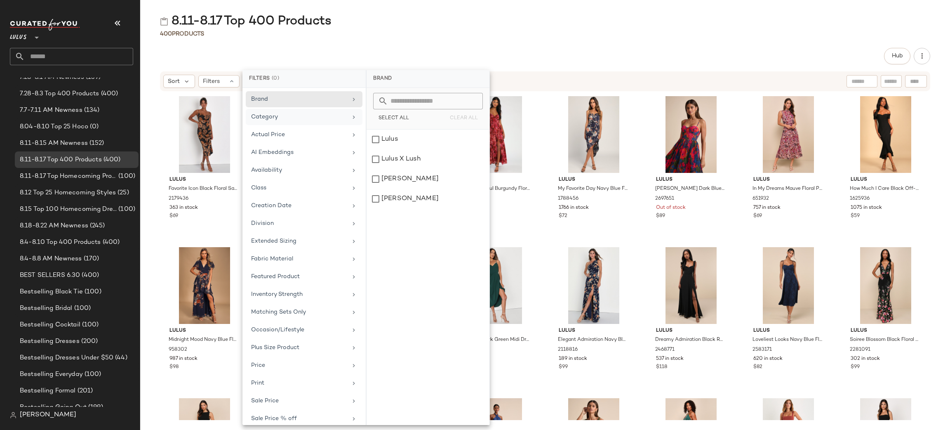
click at [306, 120] on div "Category" at bounding box center [299, 117] width 96 height 9
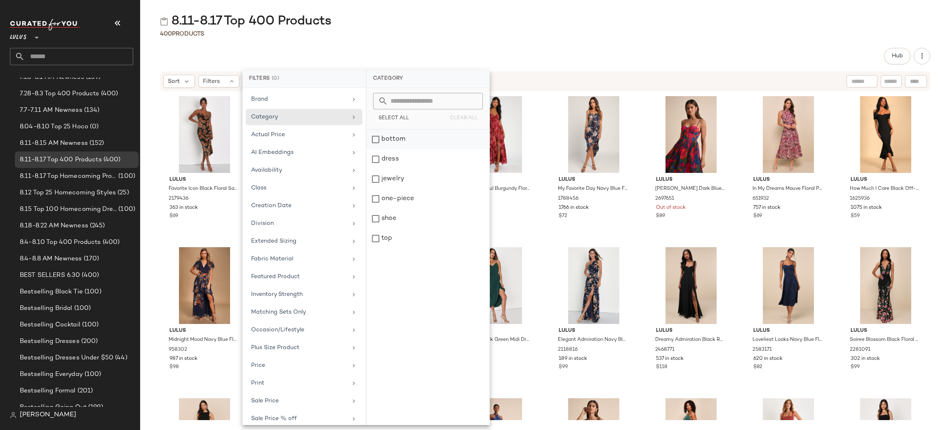
click at [424, 149] on div "bottom" at bounding box center [428, 159] width 123 height 20
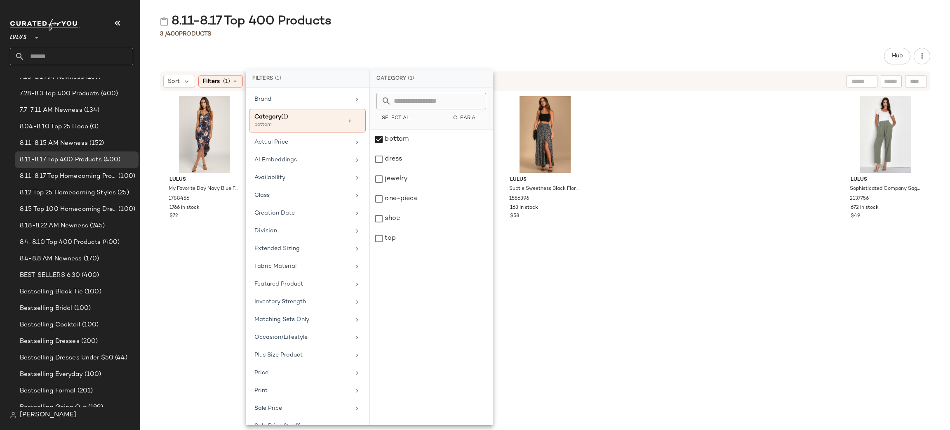
click at [540, 40] on div "8.11-8.17 Top 400 Products 3 / 400 Products Hub Sort Filters (1) Reset Lulus My…" at bounding box center [545, 221] width 810 height 417
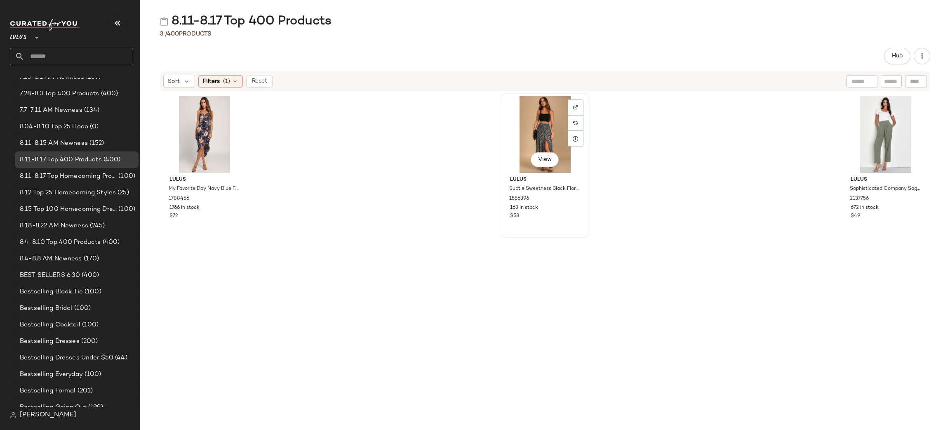
click at [536, 122] on div "View" at bounding box center [545, 134] width 83 height 77
click at [866, 128] on div "View" at bounding box center [885, 134] width 83 height 77
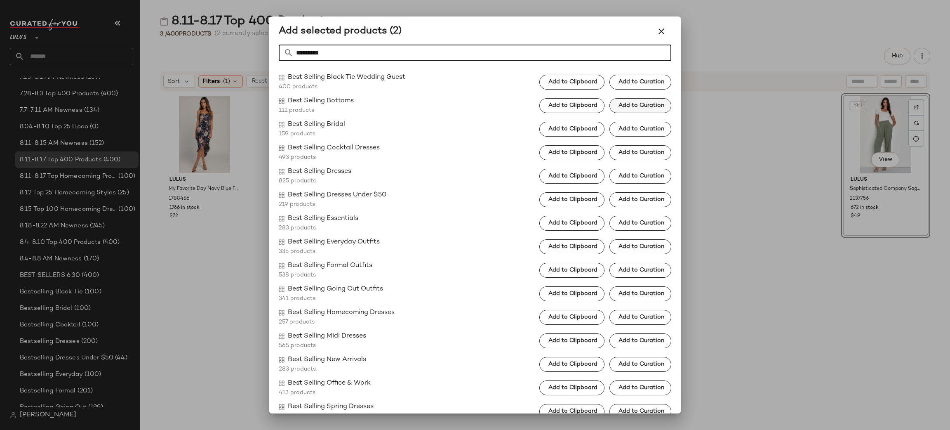
type input "*********"
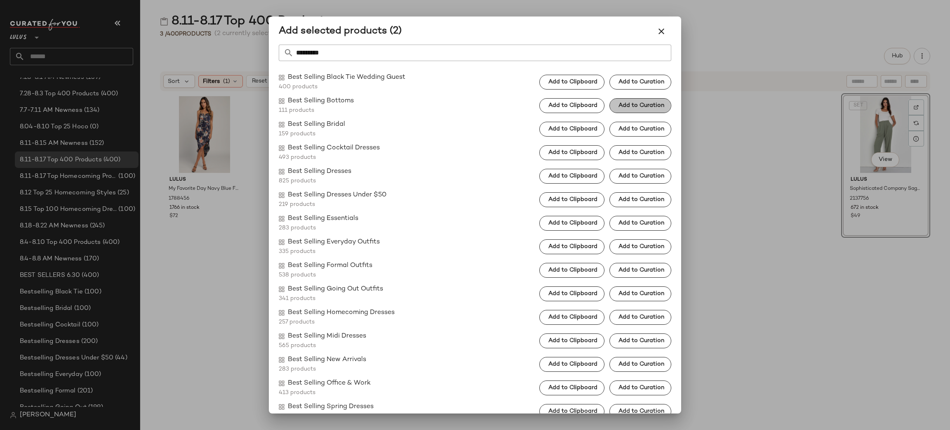
click at [642, 105] on span "Add to Curation" at bounding box center [641, 105] width 46 height 7
click at [663, 29] on icon "button" at bounding box center [662, 31] width 10 height 10
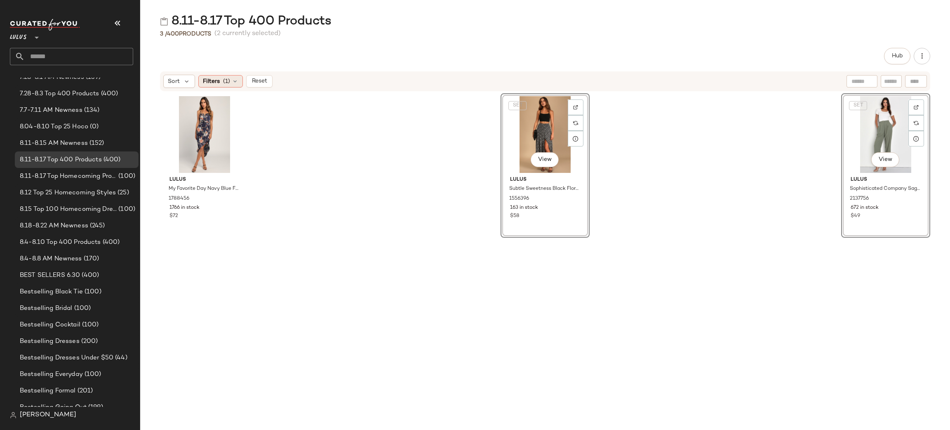
click at [212, 80] on span "Filters" at bounding box center [211, 81] width 17 height 9
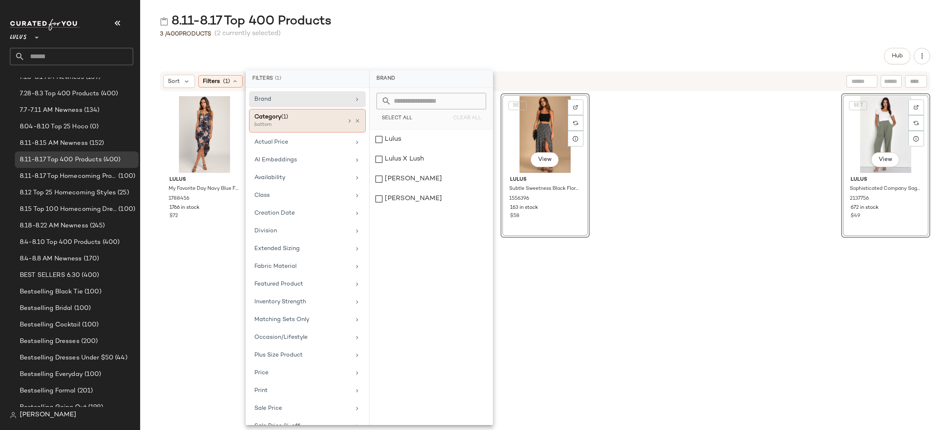
click at [353, 125] on div "Category (1) bottom" at bounding box center [307, 121] width 117 height 24
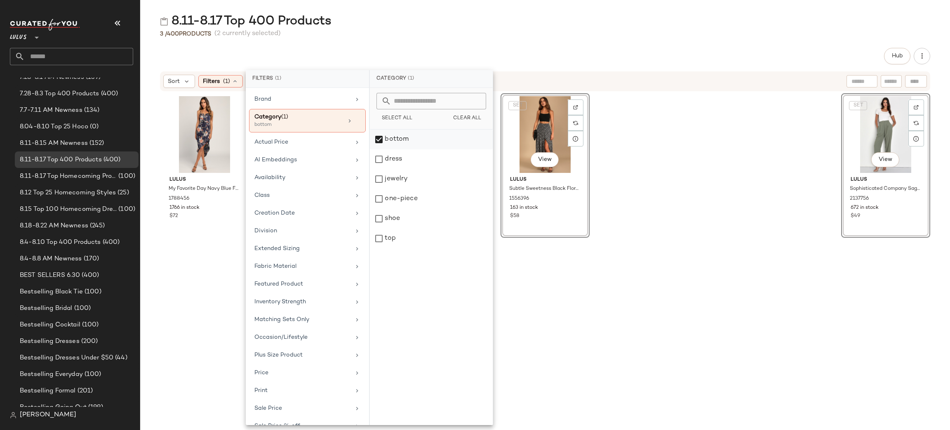
click at [425, 149] on div "bottom" at bounding box center [431, 159] width 123 height 20
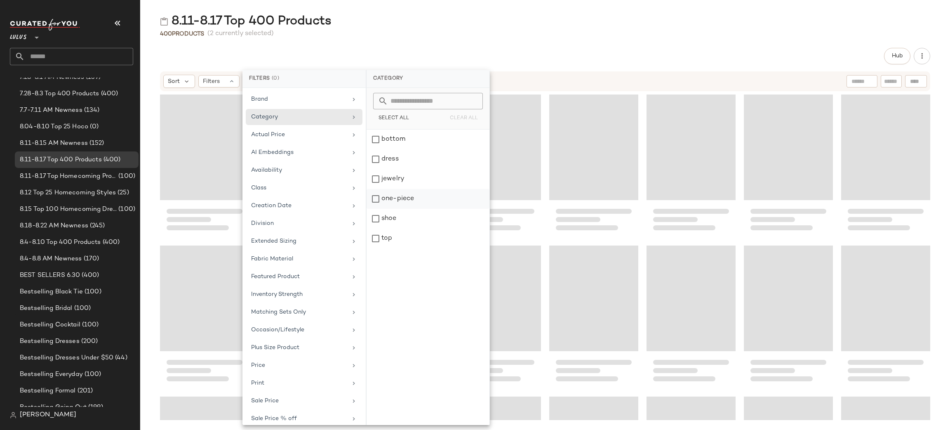
scroll to position [6793, 0]
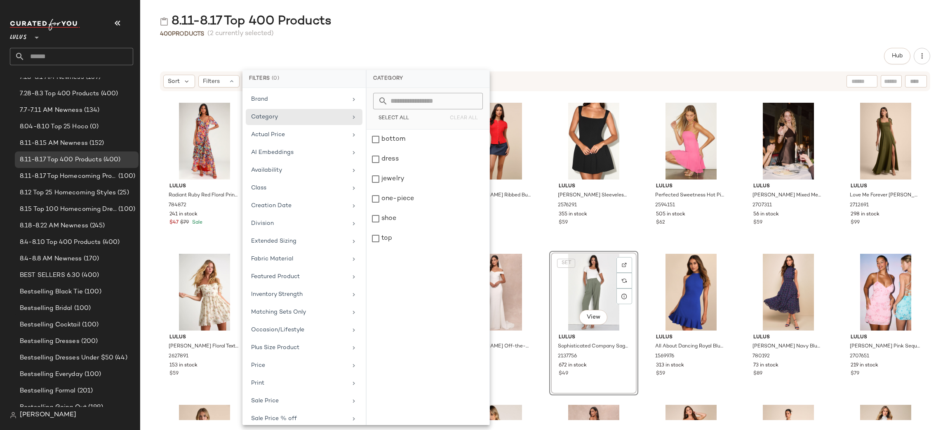
click at [605, 50] on div "Hub" at bounding box center [545, 56] width 770 height 16
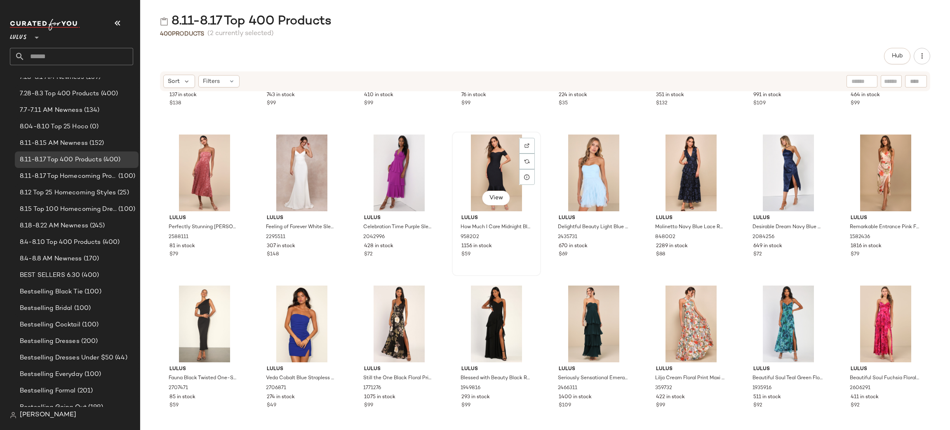
scroll to position [1221, 0]
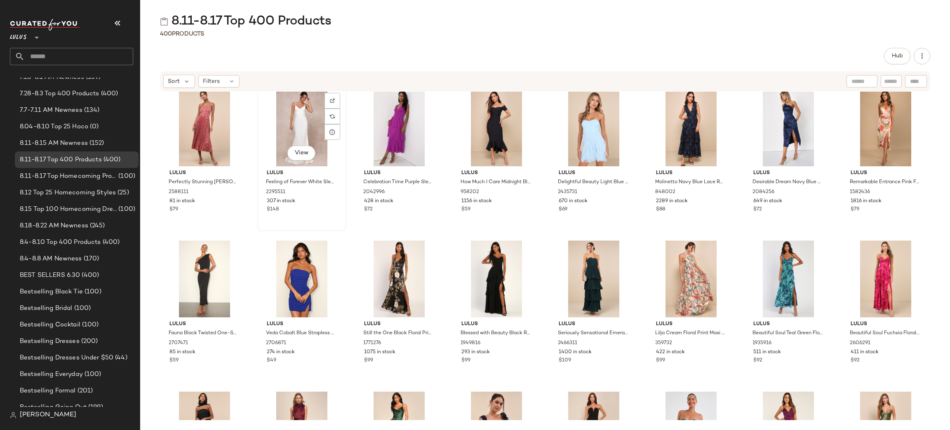
click at [302, 115] on div "View" at bounding box center [301, 127] width 83 height 77
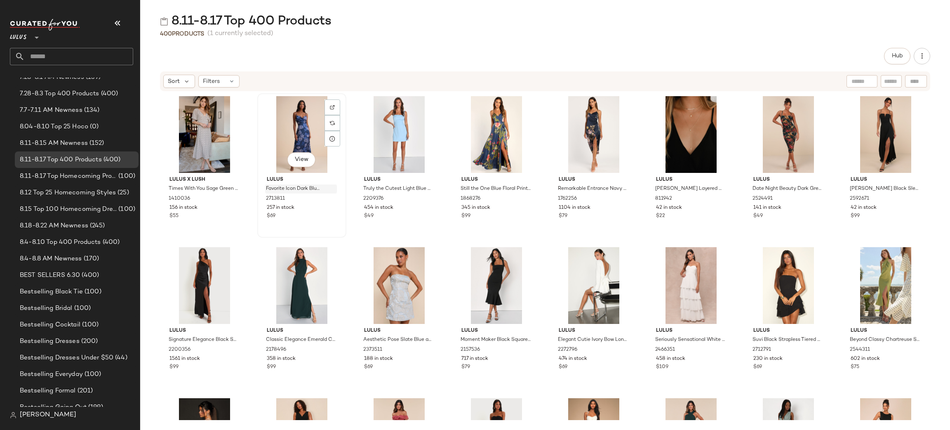
scroll to position [1735, 0]
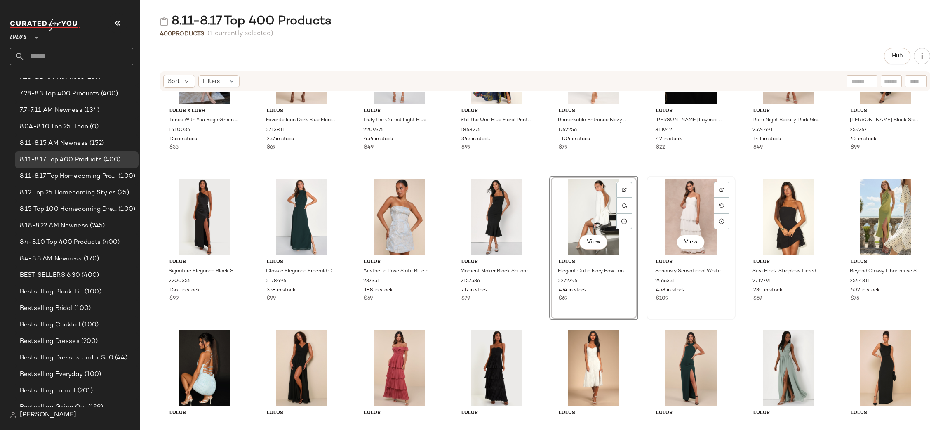
click at [678, 195] on div "View" at bounding box center [691, 217] width 83 height 77
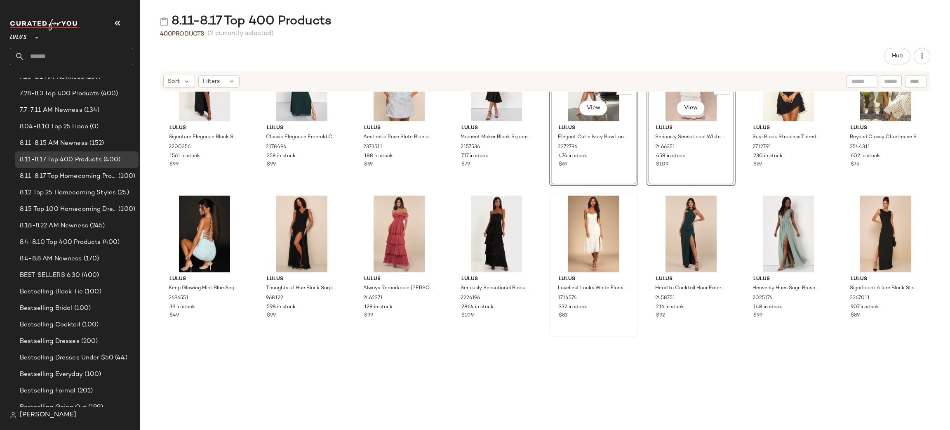
scroll to position [1872, 0]
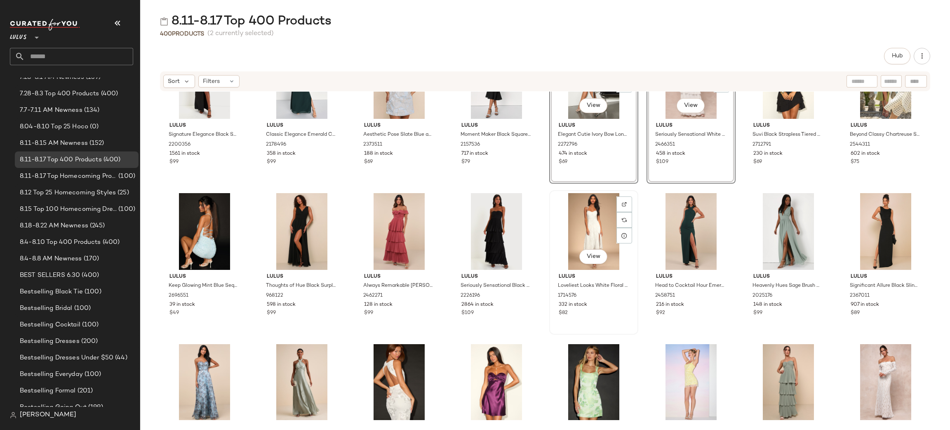
click at [590, 231] on div "View" at bounding box center [593, 231] width 83 height 77
click at [873, 357] on div "View" at bounding box center [885, 382] width 83 height 77
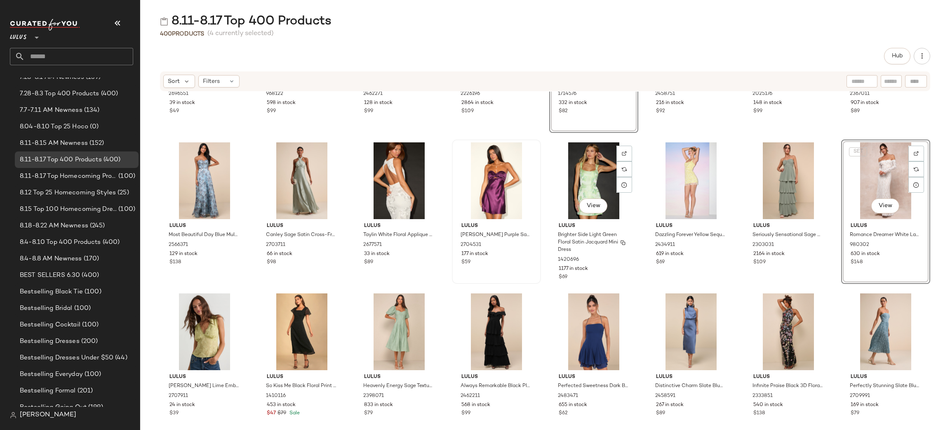
scroll to position [2095, 0]
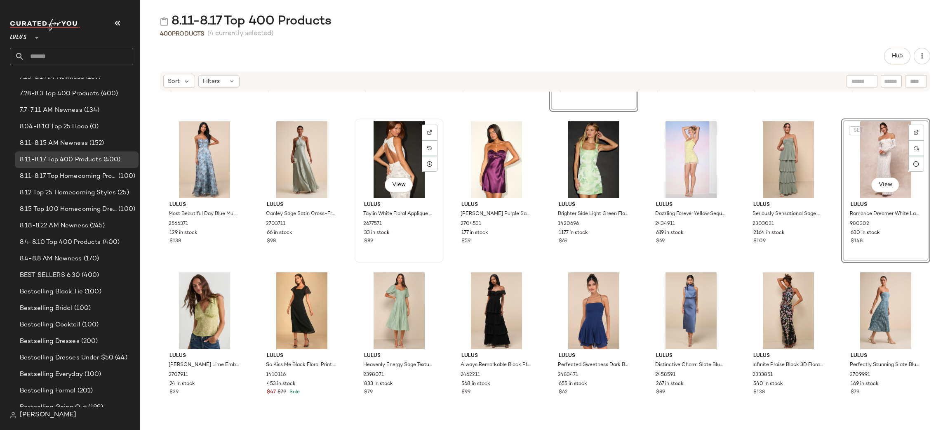
click at [396, 149] on div "View" at bounding box center [399, 159] width 83 height 77
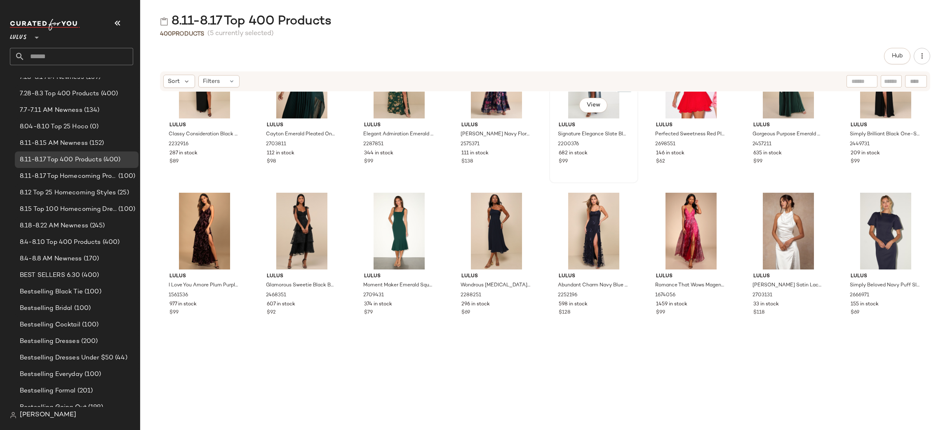
scroll to position [2785, 0]
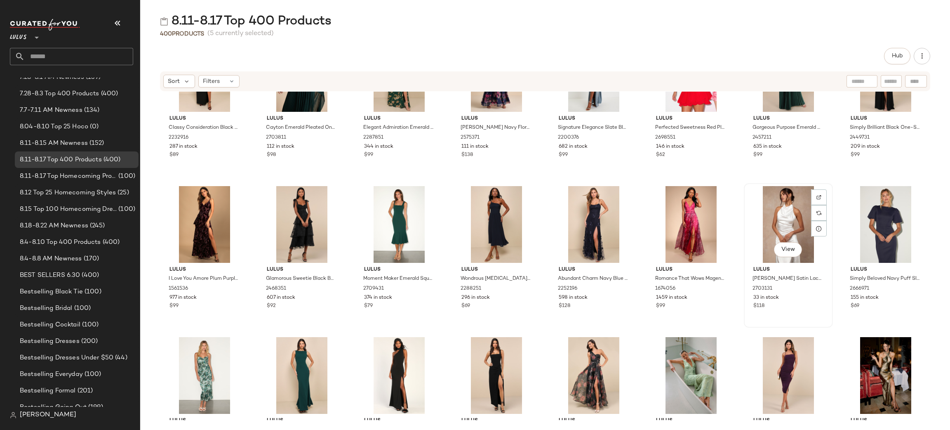
click at [776, 212] on div "View" at bounding box center [788, 224] width 83 height 77
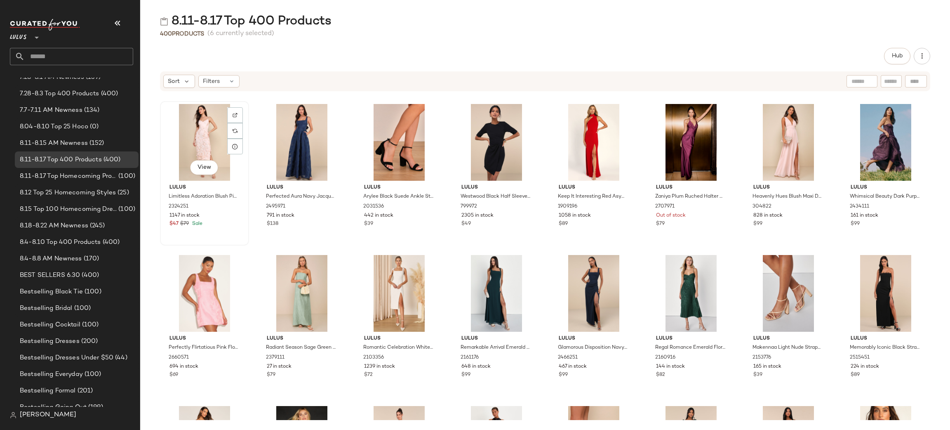
scroll to position [3364, 0]
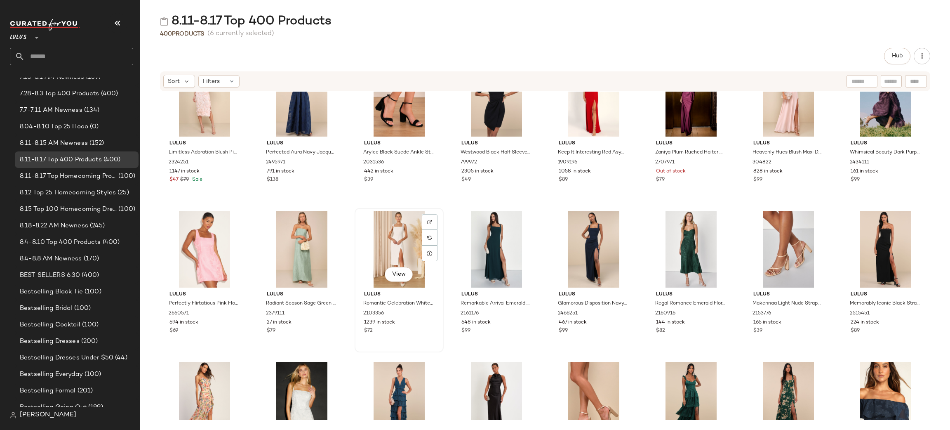
click at [393, 238] on div "View" at bounding box center [399, 249] width 83 height 77
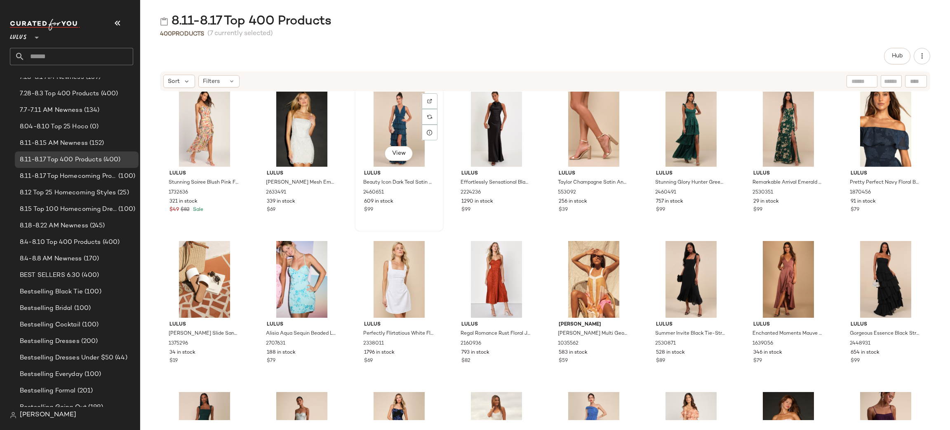
scroll to position [3636, 0]
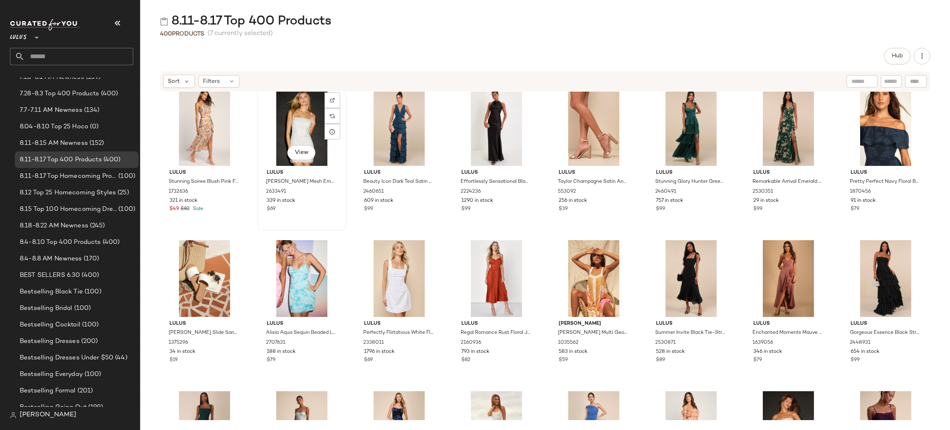
click at [298, 118] on div "View" at bounding box center [301, 127] width 83 height 77
click at [396, 282] on div "View" at bounding box center [399, 278] width 83 height 77
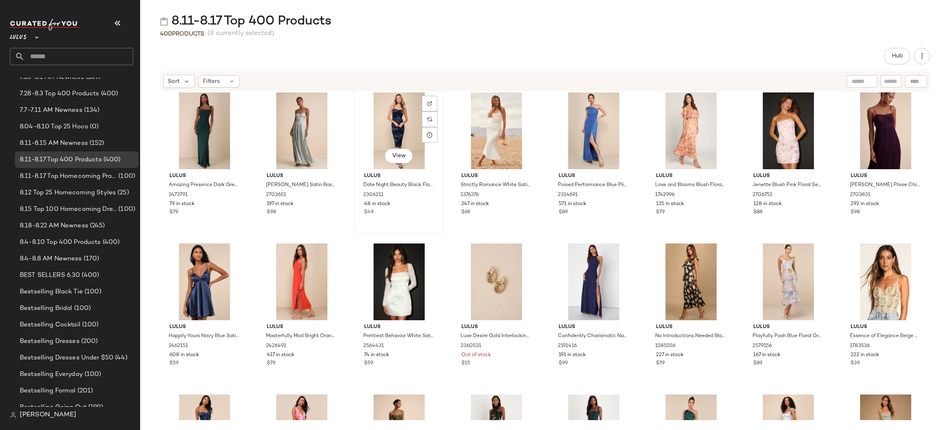
scroll to position [3926, 0]
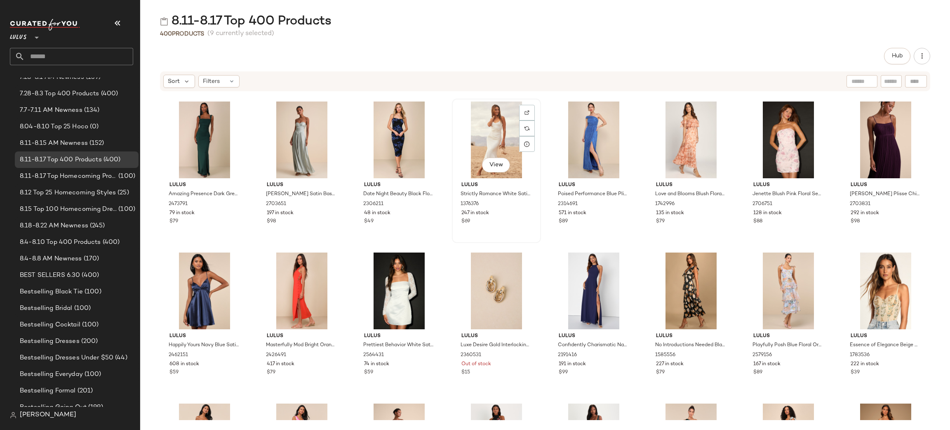
click at [490, 135] on div "View" at bounding box center [496, 139] width 83 height 77
click at [381, 279] on div "View" at bounding box center [399, 290] width 83 height 77
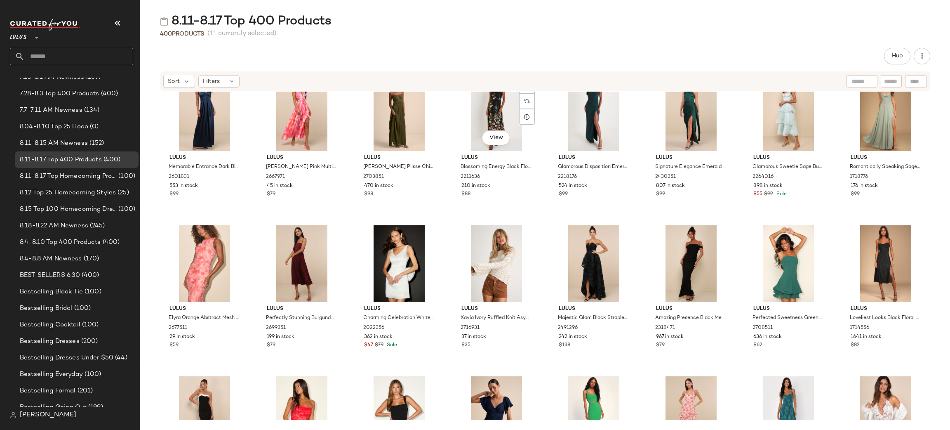
scroll to position [4276, 0]
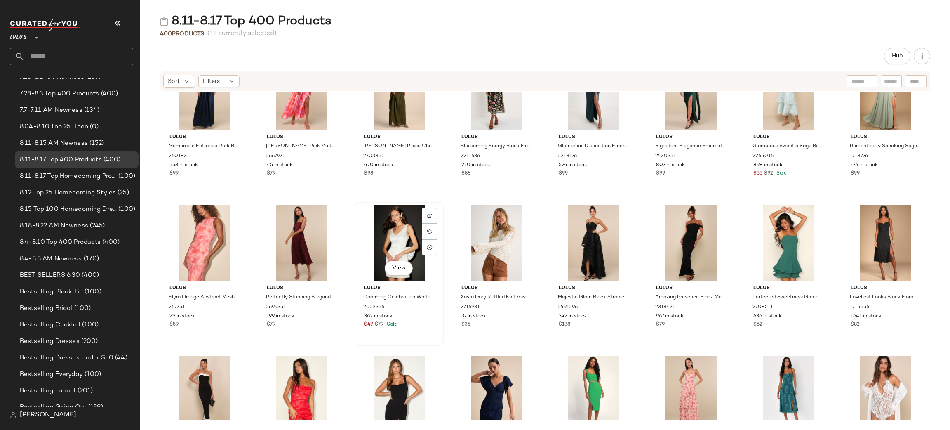
click at [395, 236] on div "View" at bounding box center [399, 243] width 83 height 77
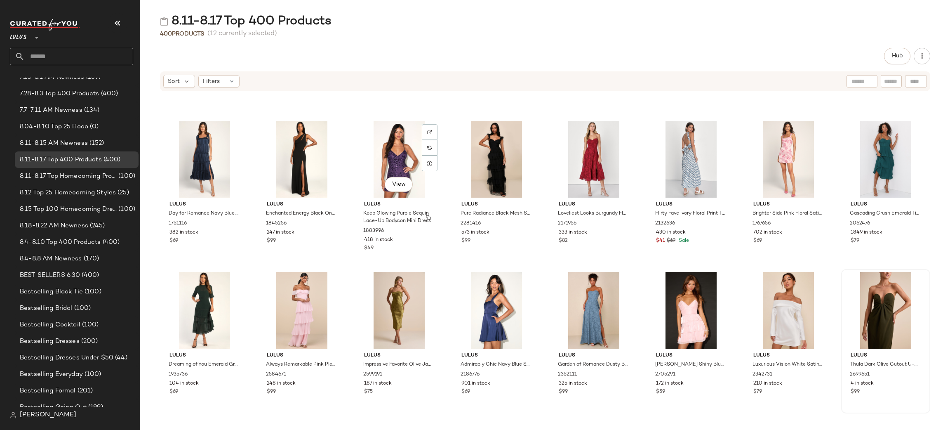
scroll to position [4664, 0]
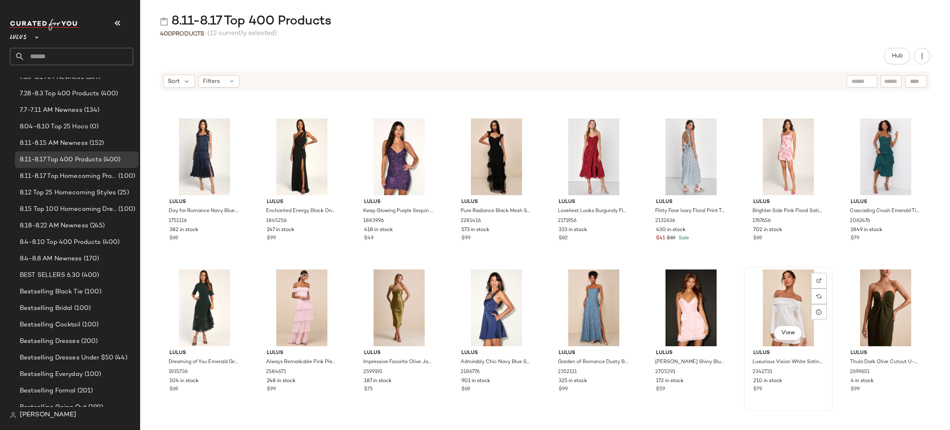
click at [784, 299] on div "View" at bounding box center [788, 307] width 83 height 77
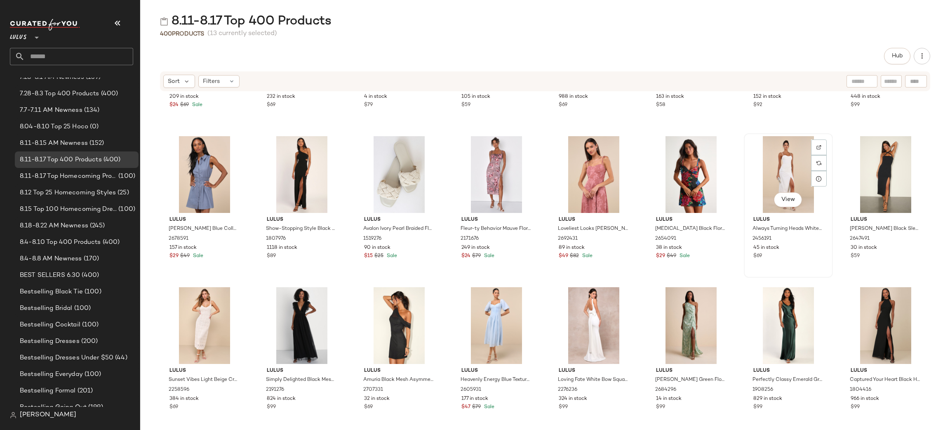
scroll to position [5101, 0]
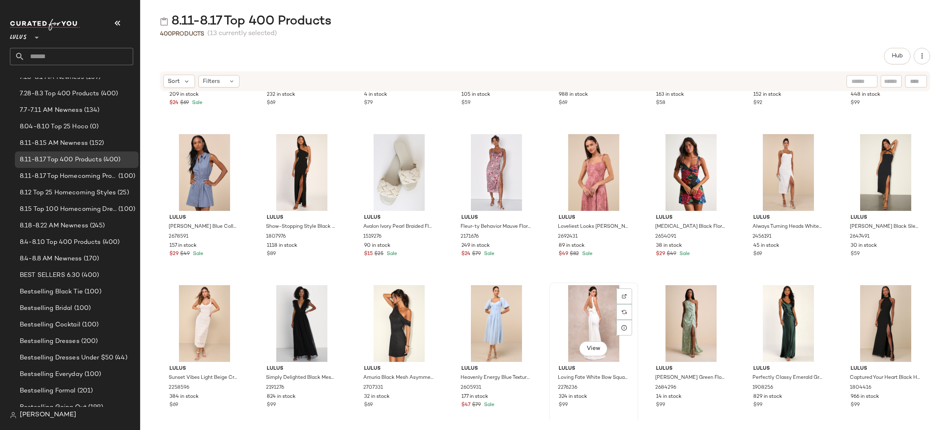
click at [595, 318] on div "View" at bounding box center [593, 323] width 83 height 77
click at [781, 153] on div "View" at bounding box center [788, 172] width 83 height 77
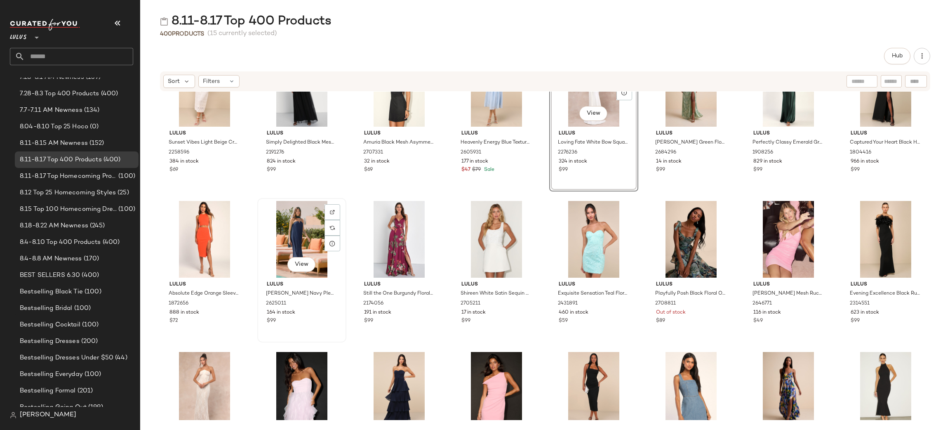
scroll to position [5344, 0]
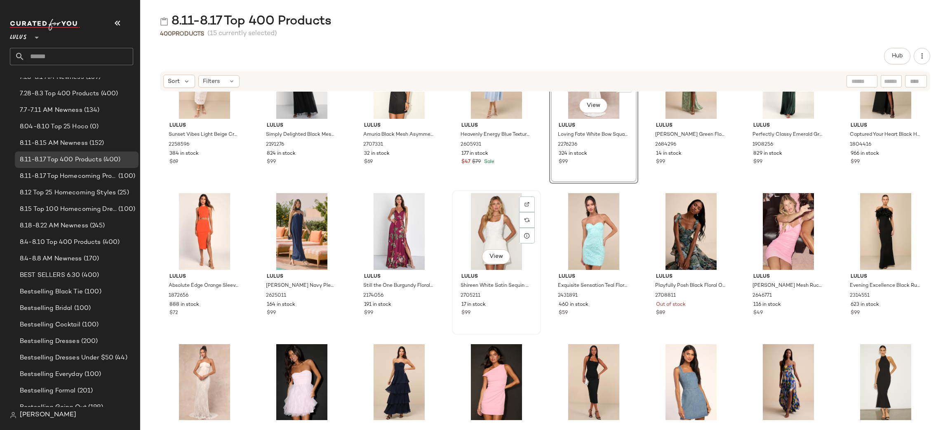
click at [508, 220] on div "View" at bounding box center [496, 231] width 83 height 77
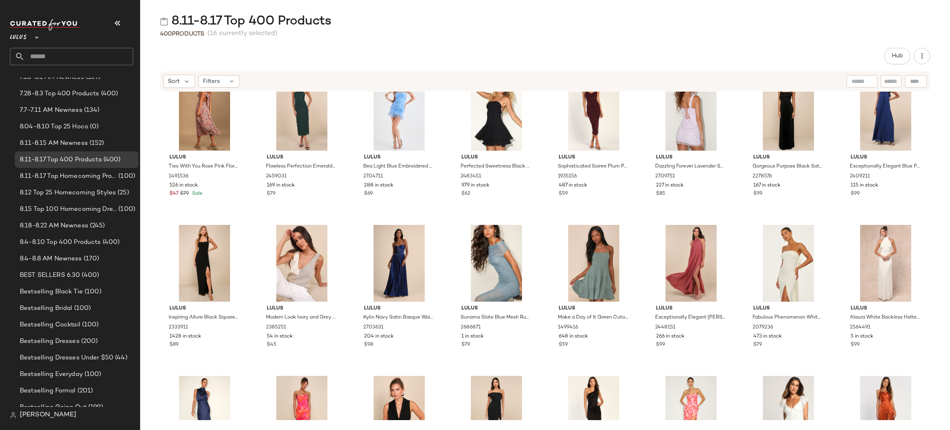
scroll to position [6235, 0]
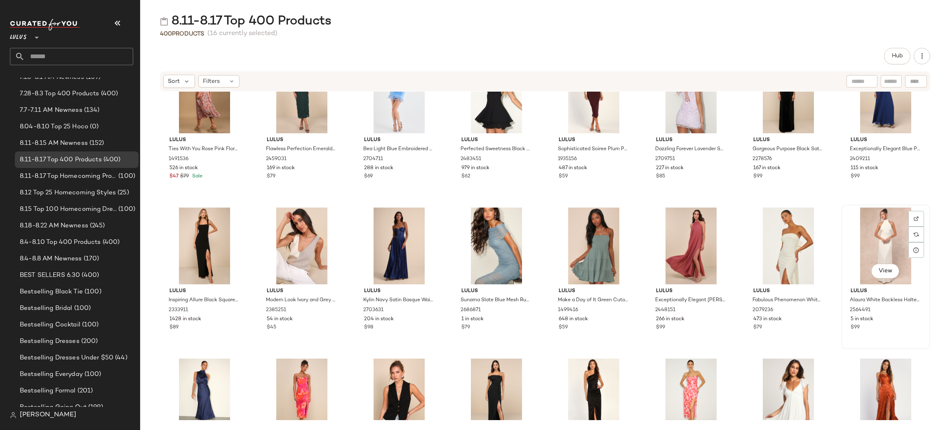
click at [863, 245] on div "View" at bounding box center [885, 245] width 83 height 77
click at [773, 238] on div "View" at bounding box center [788, 245] width 83 height 77
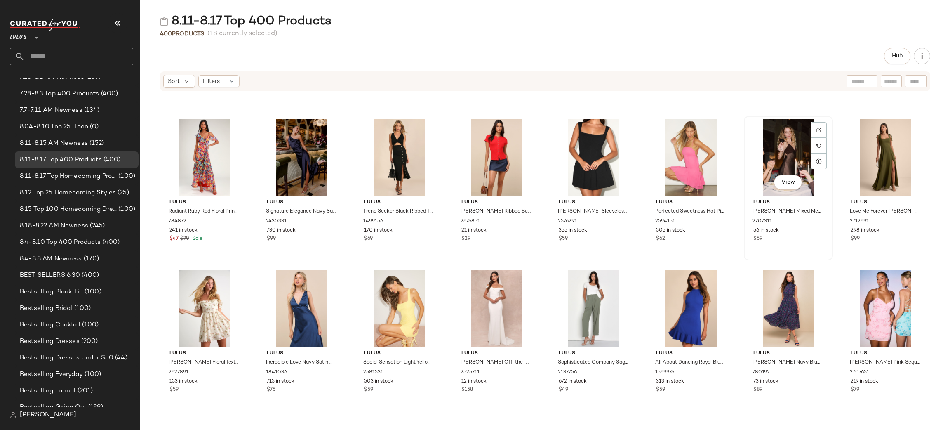
scroll to position [6788, 0]
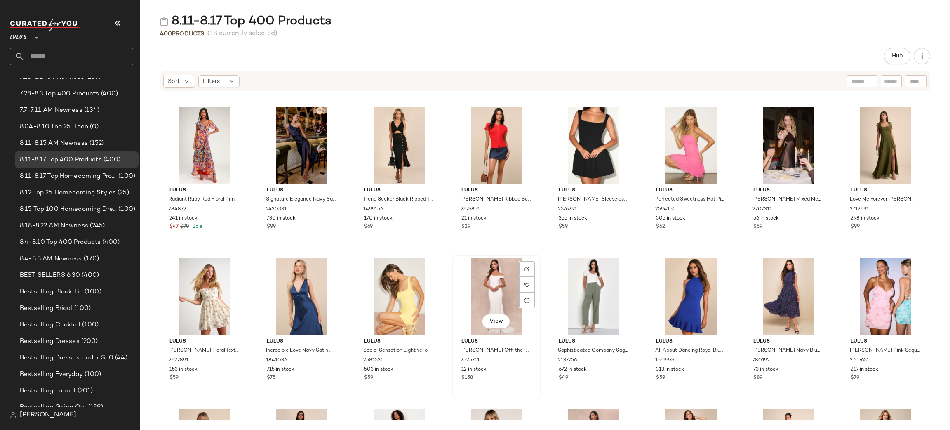
click at [490, 301] on div "View" at bounding box center [496, 296] width 83 height 77
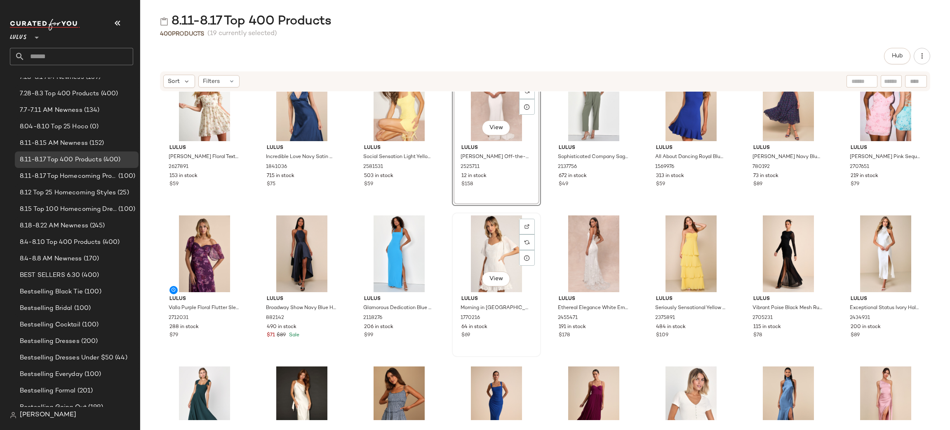
scroll to position [7014, 0]
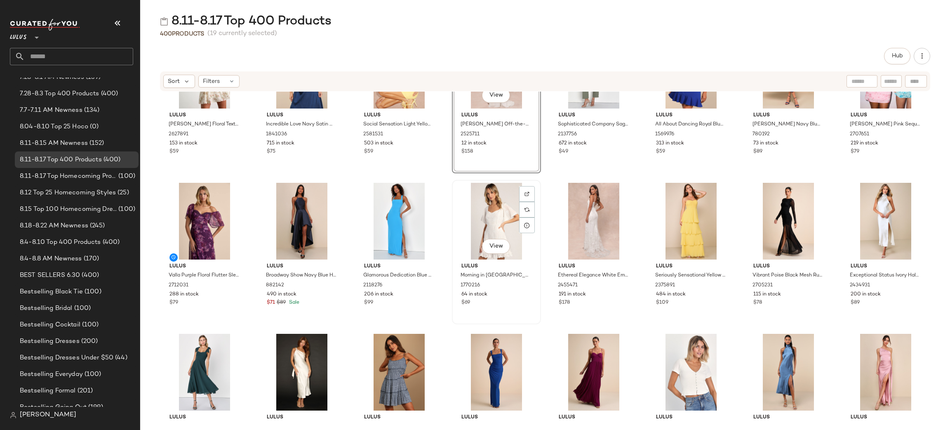
click at [494, 212] on div "View" at bounding box center [496, 221] width 83 height 77
click at [577, 217] on div "View" at bounding box center [593, 221] width 83 height 77
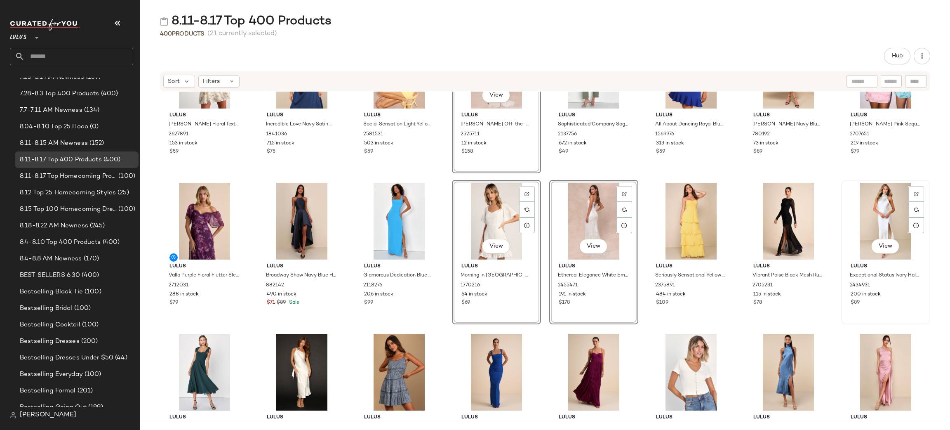
click at [885, 212] on div "View" at bounding box center [885, 221] width 83 height 77
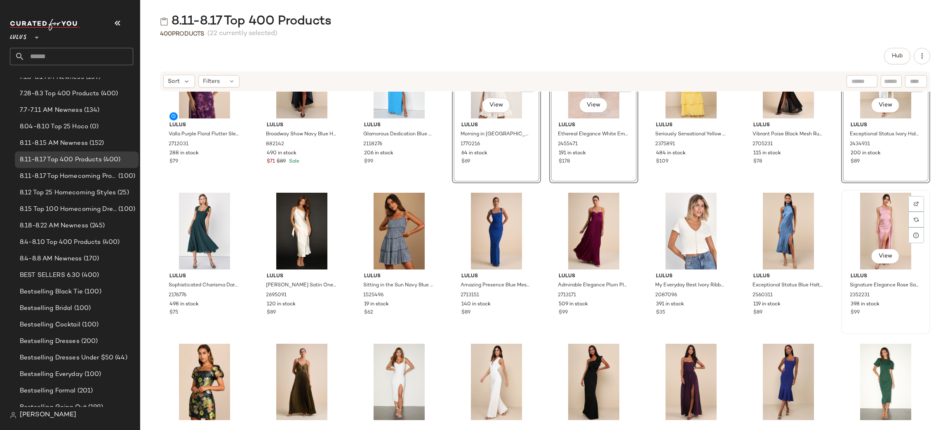
scroll to position [7220, 0]
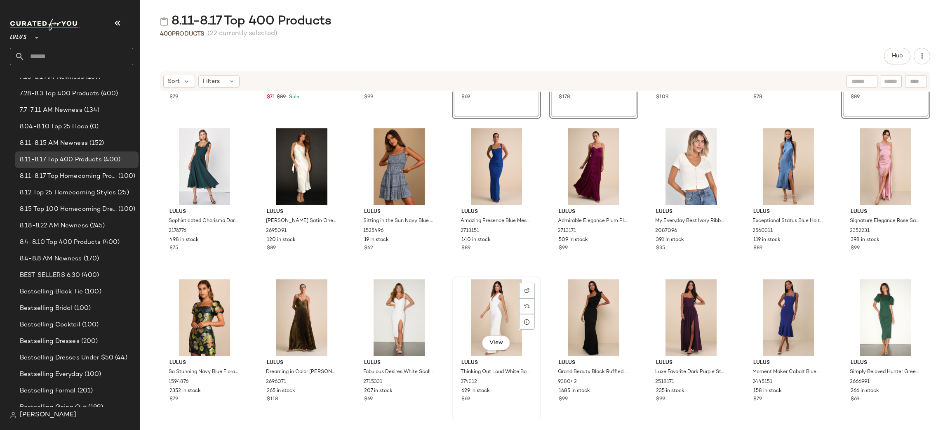
click at [497, 308] on div "View" at bounding box center [496, 317] width 83 height 77
click at [400, 314] on div "View" at bounding box center [399, 317] width 83 height 77
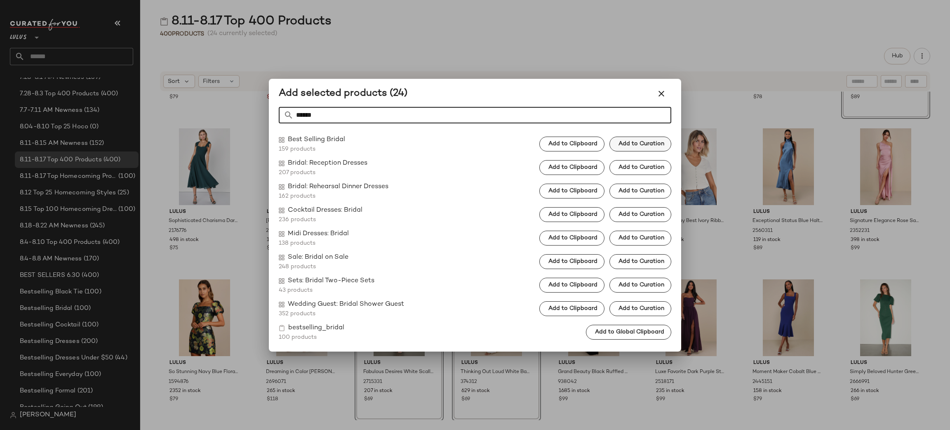
type input "******"
click at [617, 145] on button "Add to Curation" at bounding box center [641, 144] width 62 height 15
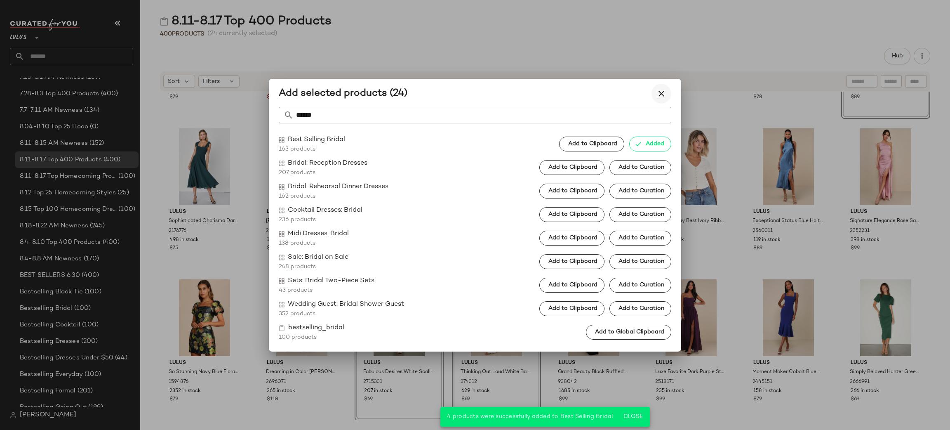
click at [661, 94] on icon "button" at bounding box center [662, 94] width 10 height 10
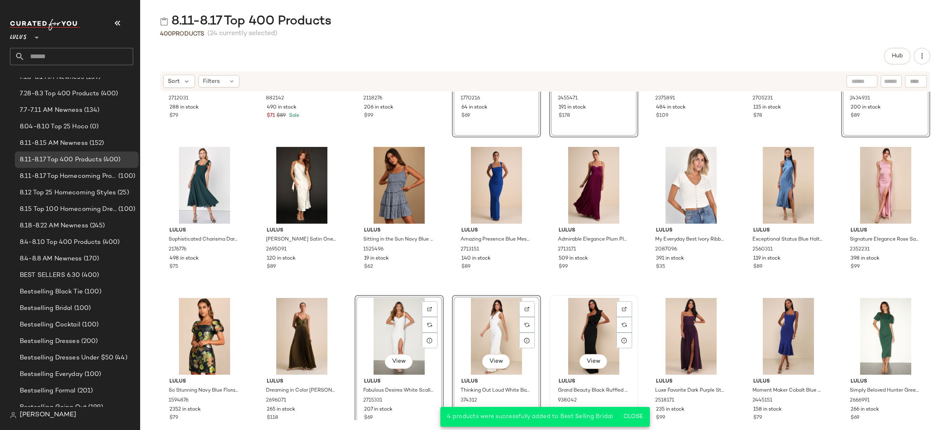
scroll to position [7201, 0]
click at [356, 286] on div "View Lulus Sitting in the Sun Navy Blue Floral Print Ruffled Babydoll Dress 152…" at bounding box center [399, 216] width 87 height 143
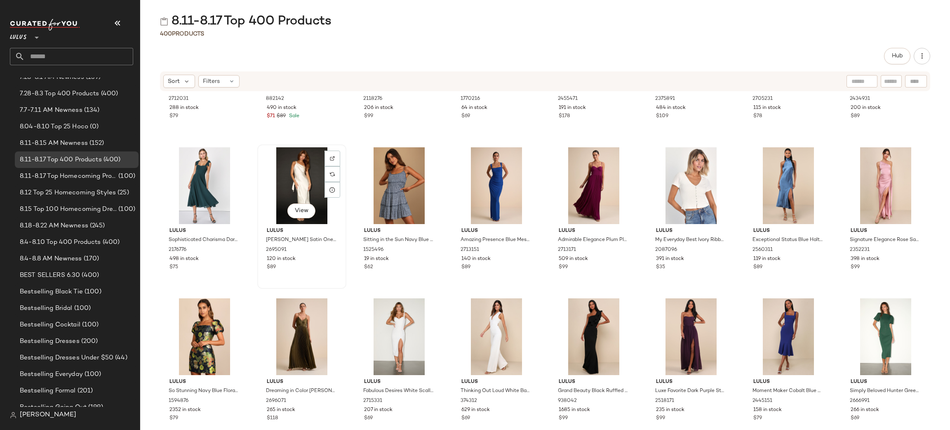
click at [307, 173] on div "View" at bounding box center [301, 185] width 83 height 77
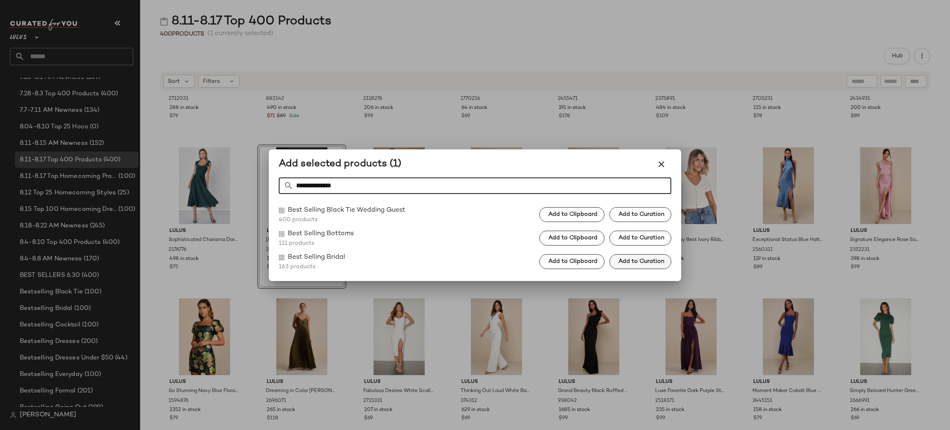
type input "**********"
click at [629, 258] on span "Add to Curation" at bounding box center [641, 261] width 46 height 7
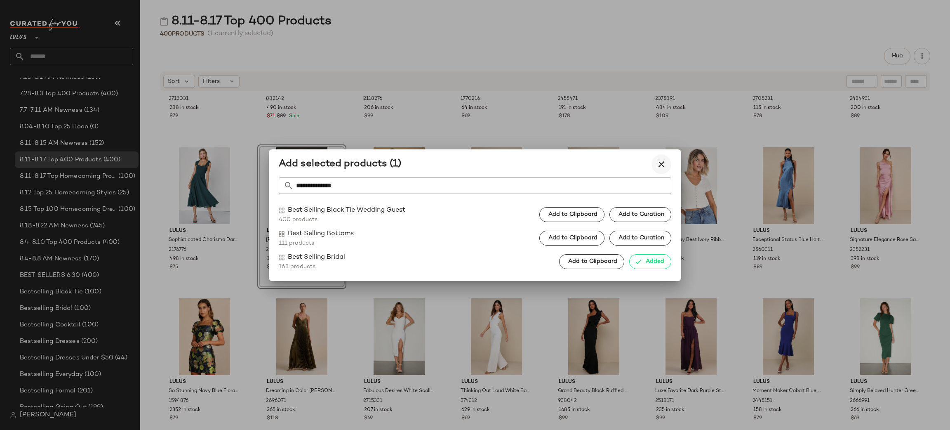
click at [662, 161] on icon "button" at bounding box center [662, 164] width 10 height 10
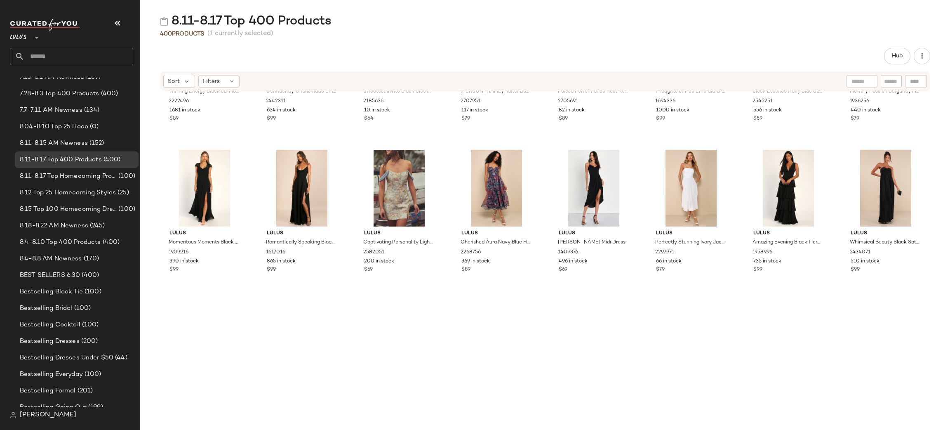
scroll to position [0, 0]
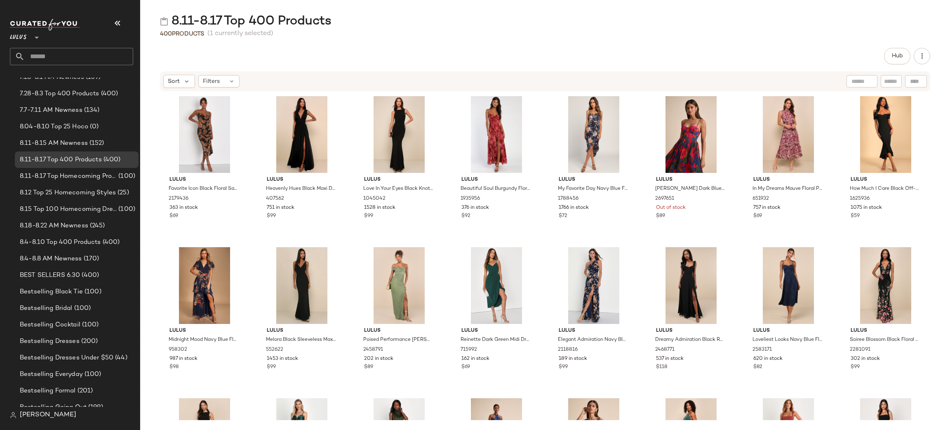
click at [862, 83] on input "text" at bounding box center [862, 81] width 21 height 9
type input "*********"
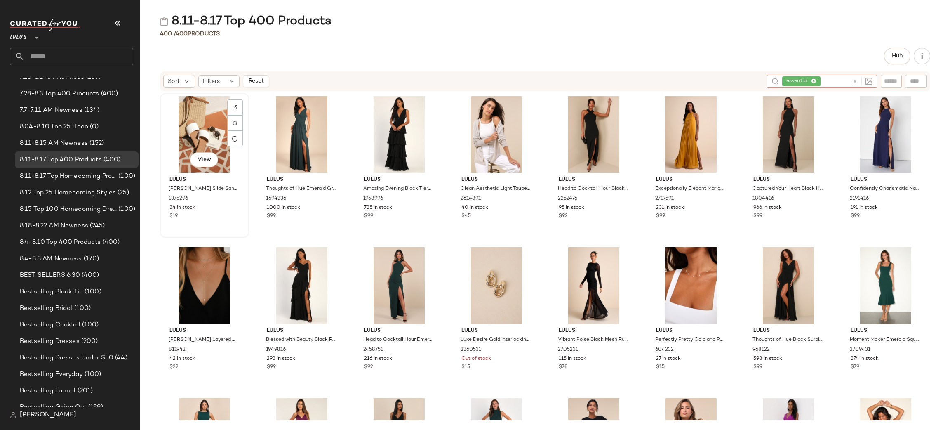
click at [202, 127] on div "View" at bounding box center [204, 134] width 83 height 77
click at [483, 124] on div "View" at bounding box center [496, 134] width 83 height 77
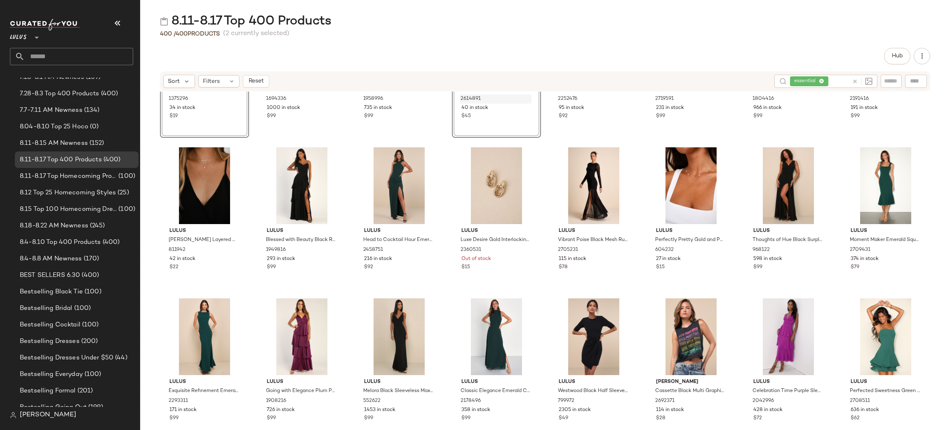
scroll to position [126, 0]
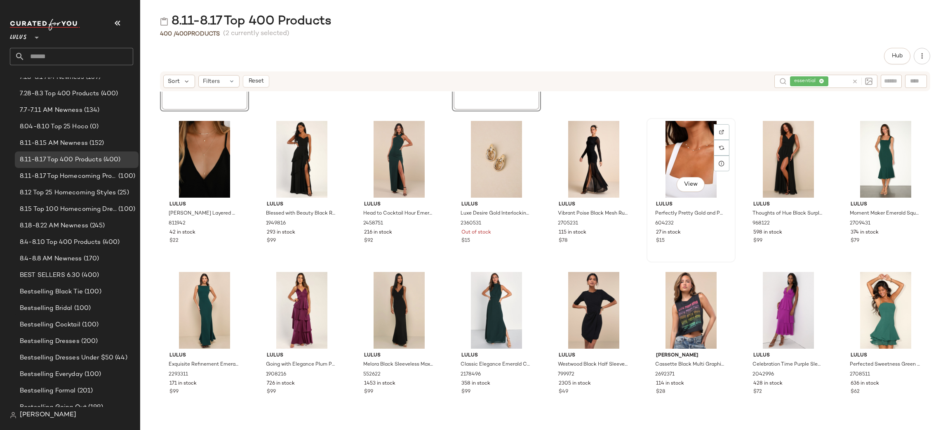
click at [689, 162] on div "View" at bounding box center [691, 159] width 83 height 77
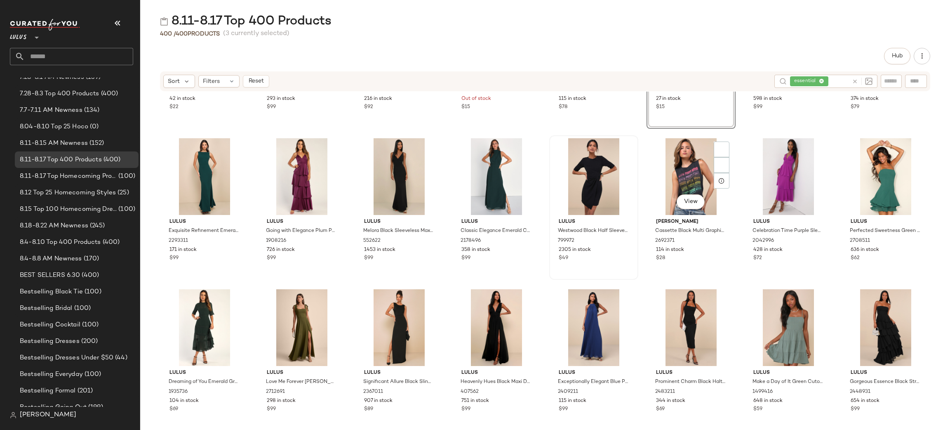
scroll to position [268, 0]
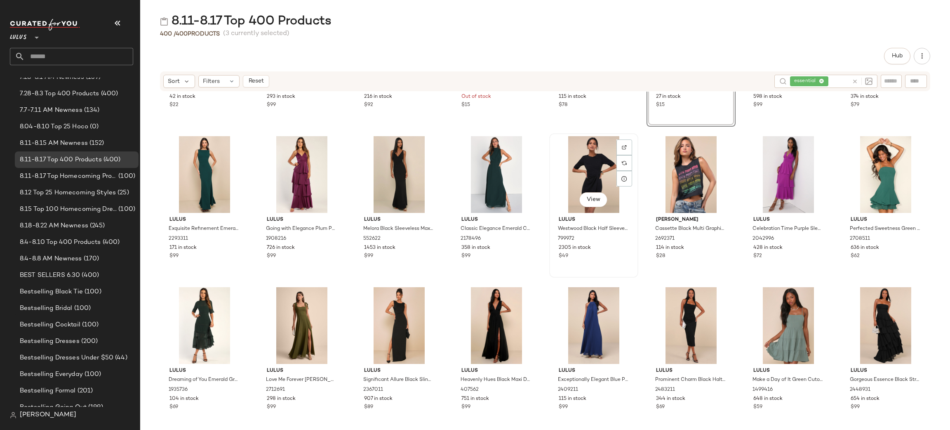
click at [596, 170] on div "View" at bounding box center [593, 174] width 83 height 77
click at [876, 172] on div "View" at bounding box center [885, 174] width 83 height 77
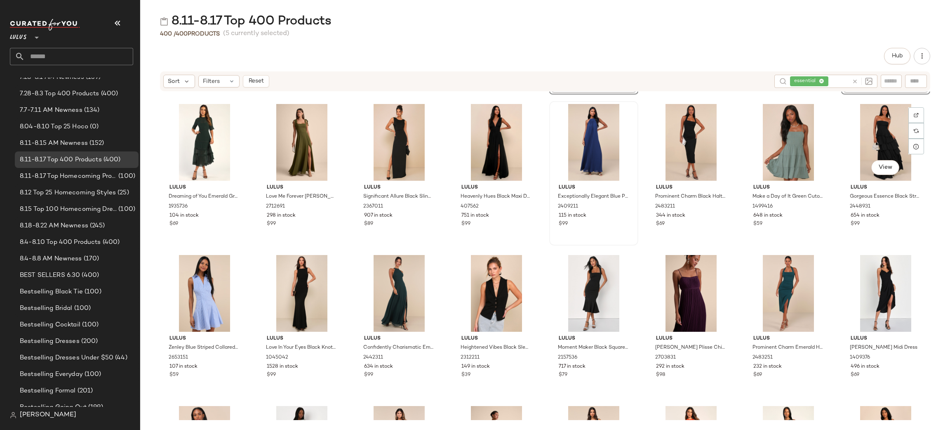
scroll to position [459, 0]
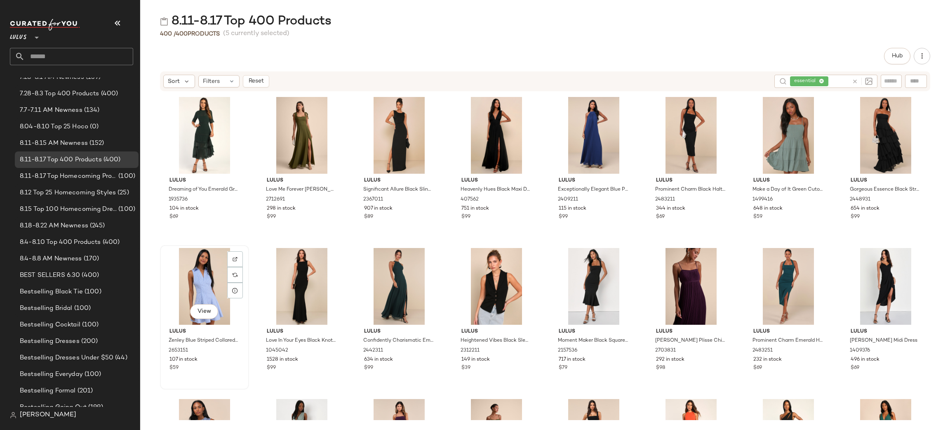
click at [182, 266] on div "View" at bounding box center [204, 286] width 83 height 77
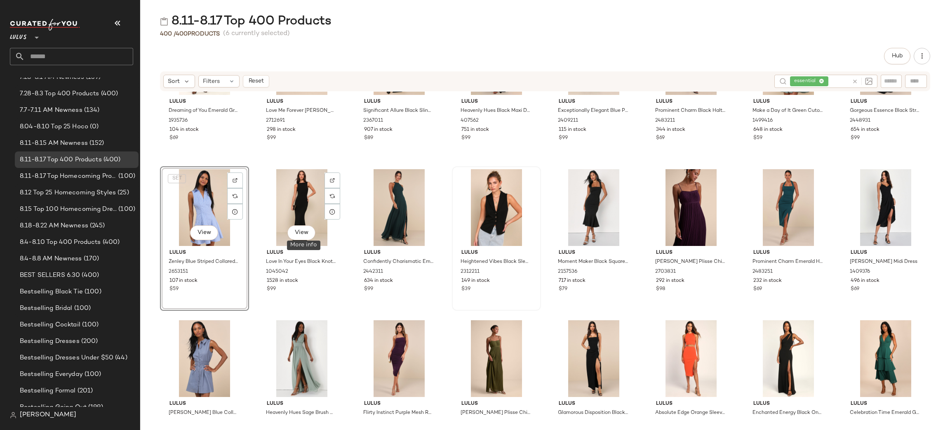
scroll to position [549, 0]
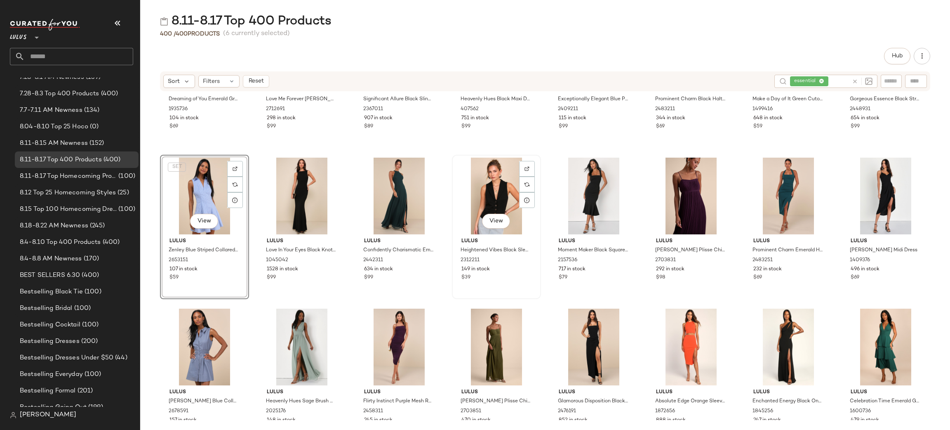
click at [502, 192] on div "View" at bounding box center [496, 196] width 83 height 77
click at [195, 340] on div "View" at bounding box center [204, 346] width 83 height 77
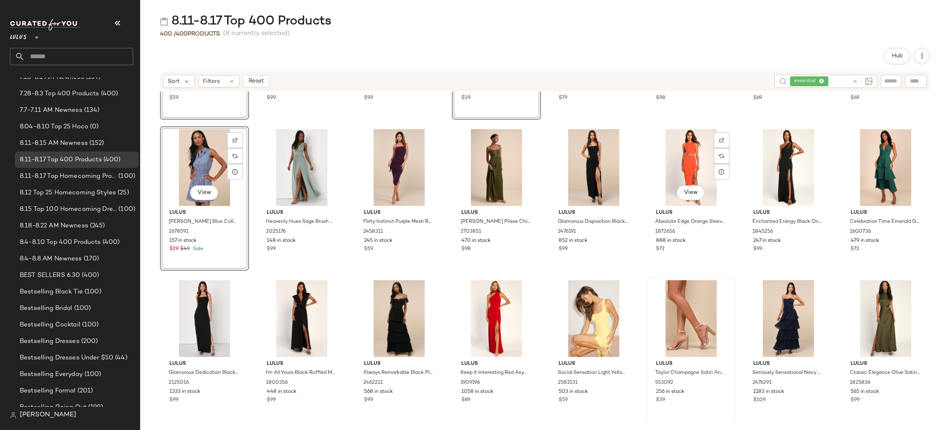
scroll to position [733, 0]
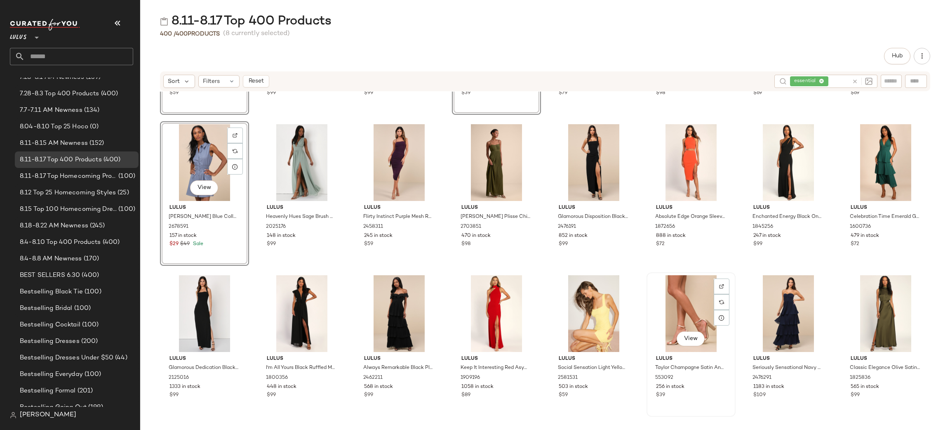
click at [688, 296] on div "View" at bounding box center [691, 313] width 83 height 77
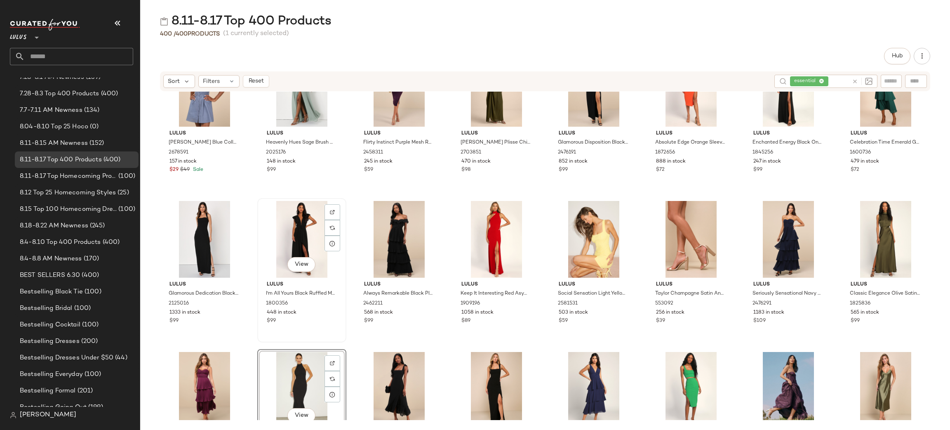
scroll to position [0, 0]
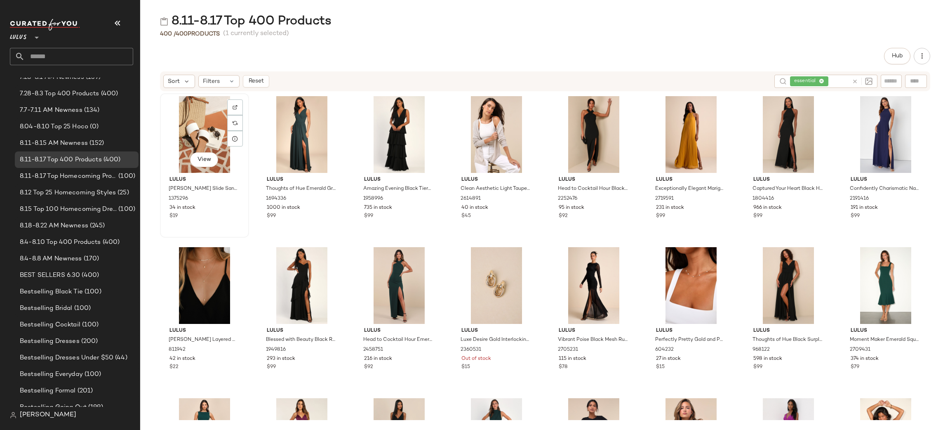
click at [189, 125] on div "View" at bounding box center [204, 134] width 83 height 77
click at [493, 125] on div "View" at bounding box center [496, 134] width 83 height 77
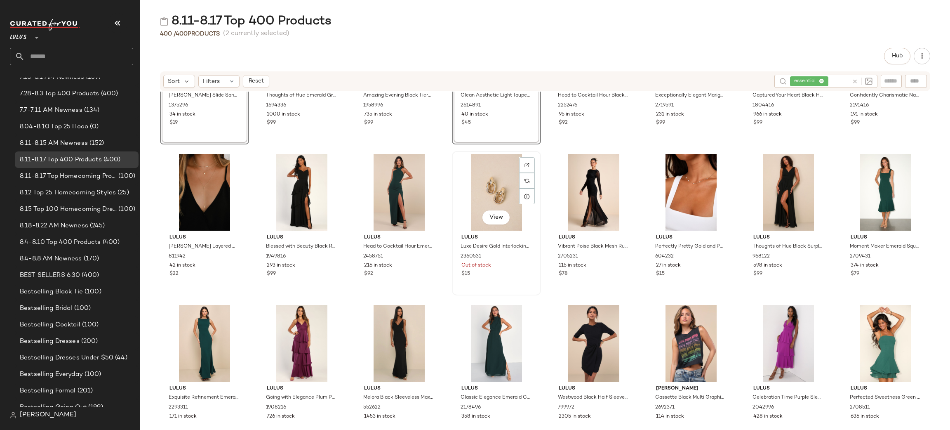
scroll to position [94, 0]
click at [683, 174] on div "View" at bounding box center [691, 191] width 83 height 77
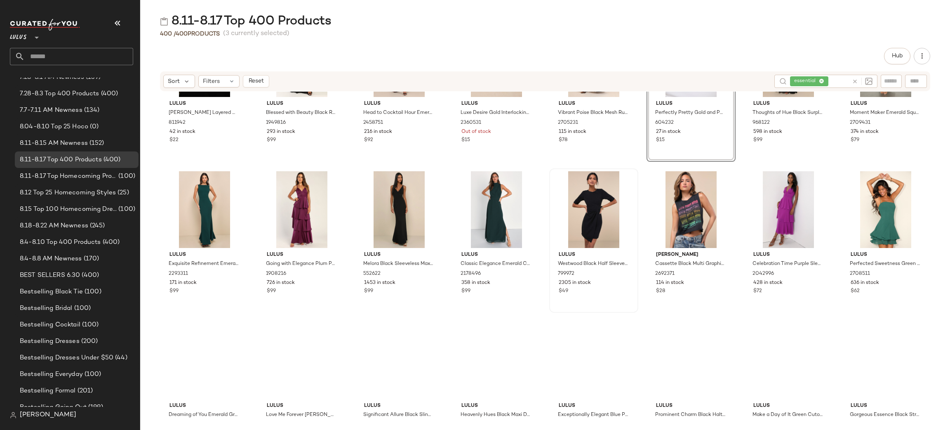
scroll to position [239, 0]
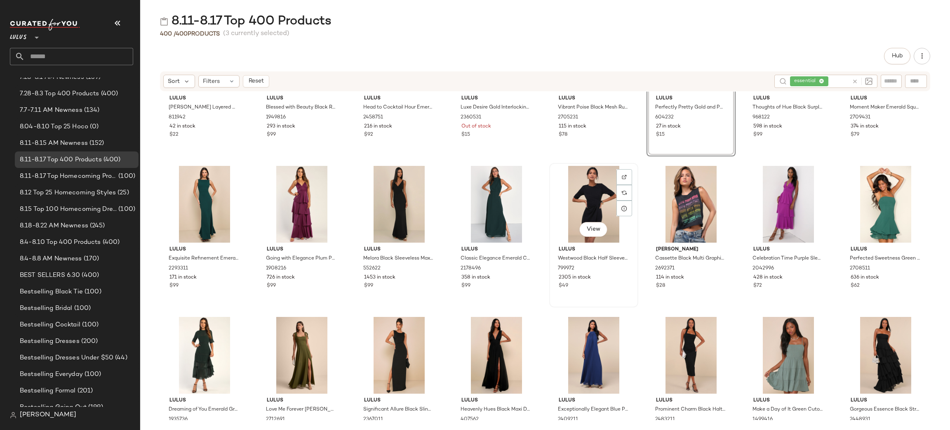
click at [593, 195] on div "View" at bounding box center [593, 204] width 83 height 77
click at [880, 207] on div "View" at bounding box center [885, 204] width 83 height 77
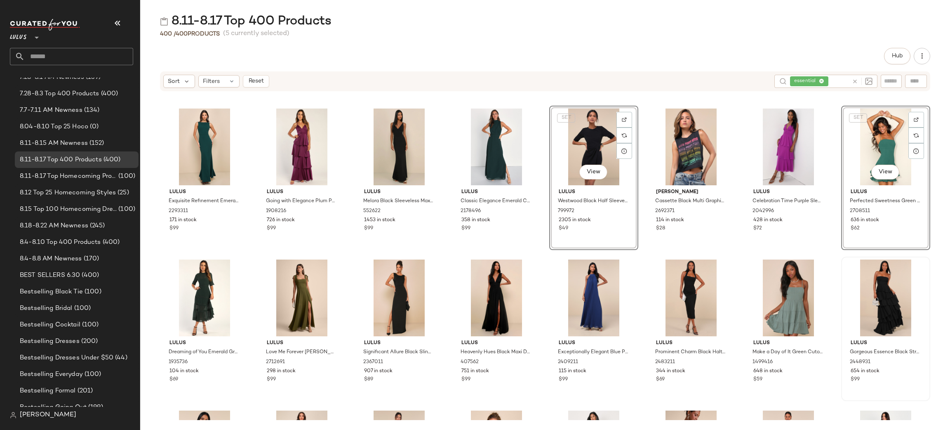
scroll to position [372, 0]
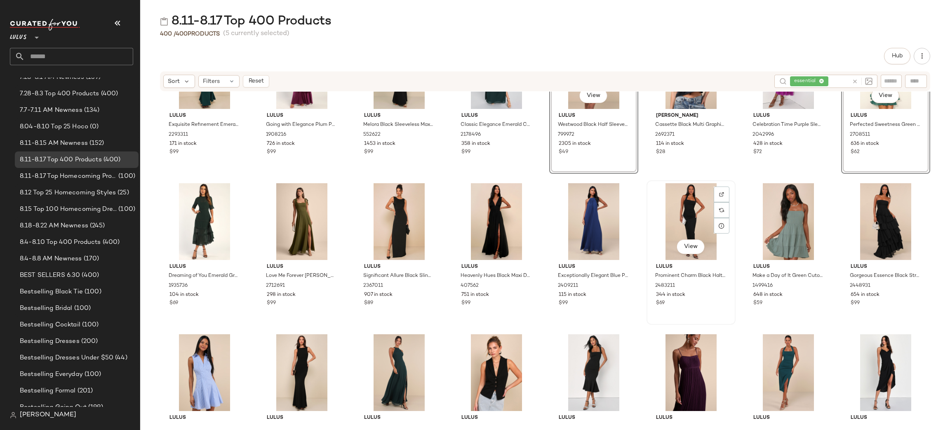
click at [684, 221] on div "View" at bounding box center [691, 221] width 83 height 77
click at [798, 221] on div "View" at bounding box center [788, 221] width 83 height 77
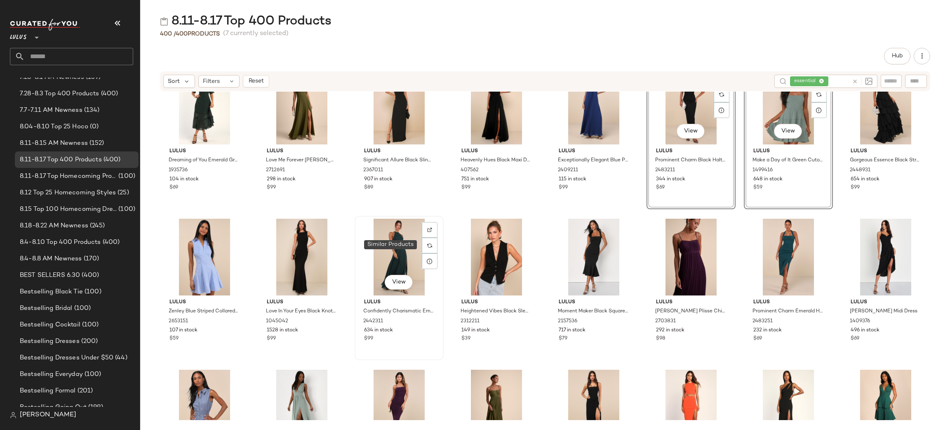
scroll to position [488, 0]
click at [195, 250] on div "View" at bounding box center [204, 256] width 83 height 77
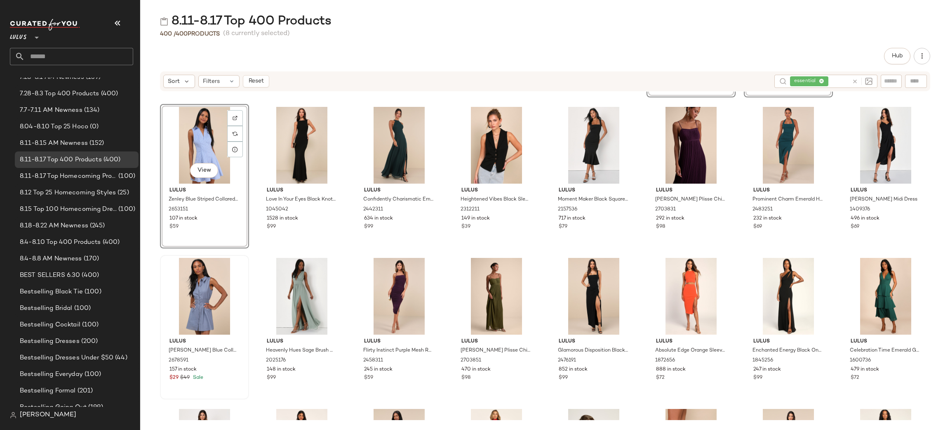
scroll to position [613, 0]
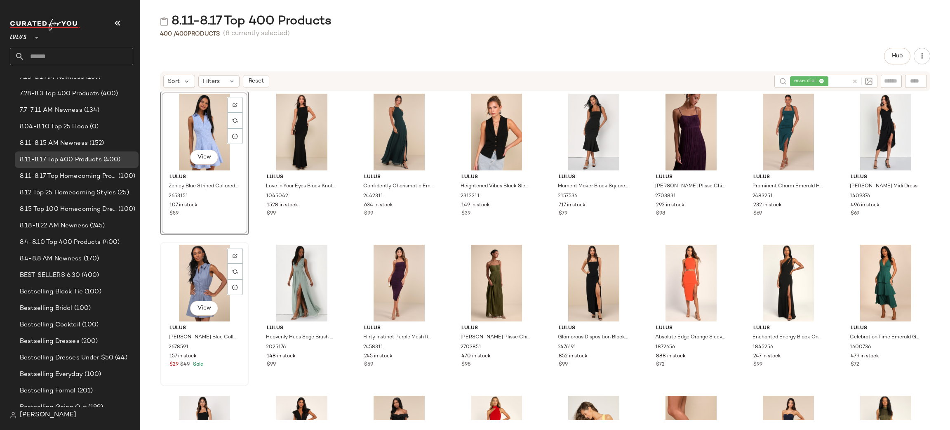
click at [207, 281] on div "View" at bounding box center [204, 283] width 83 height 77
click at [399, 267] on div "View" at bounding box center [399, 283] width 83 height 77
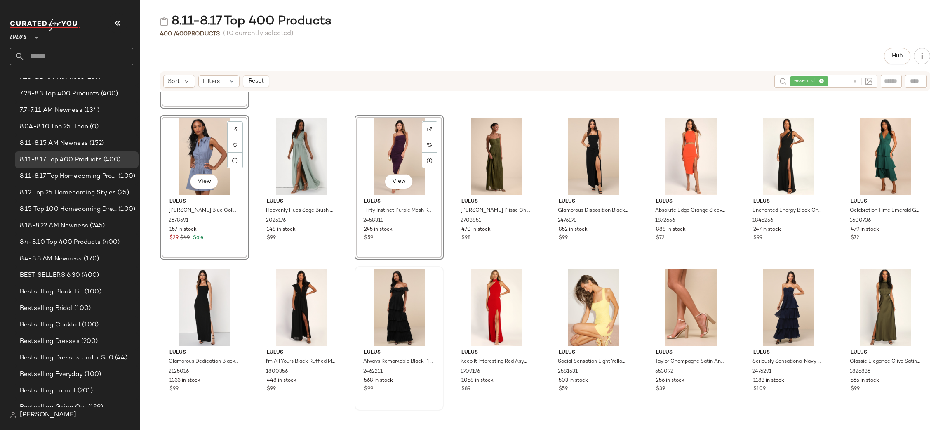
scroll to position [757, 0]
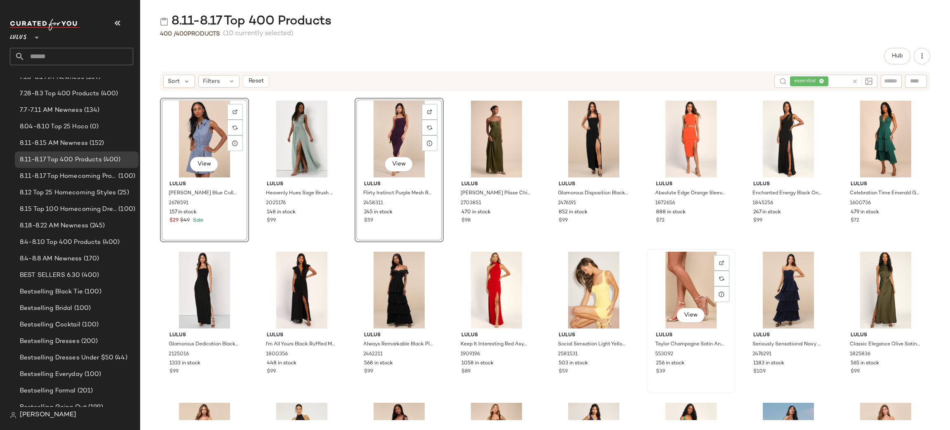
click at [697, 277] on div "View" at bounding box center [691, 290] width 83 height 77
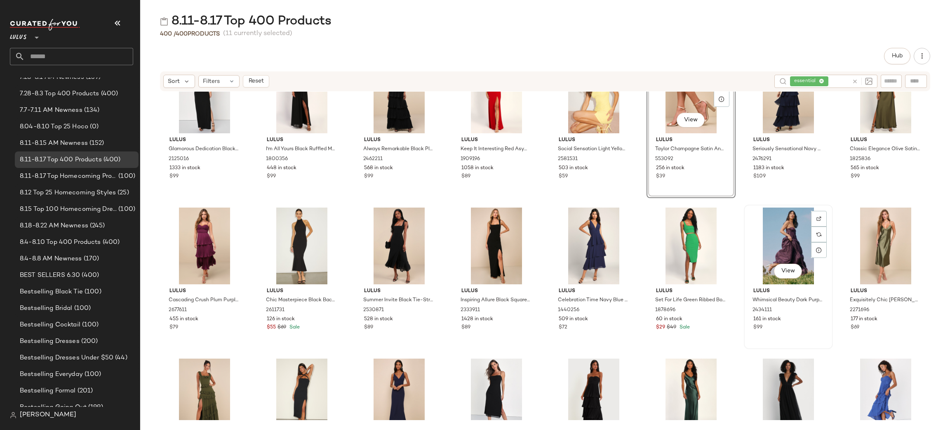
scroll to position [1016, 0]
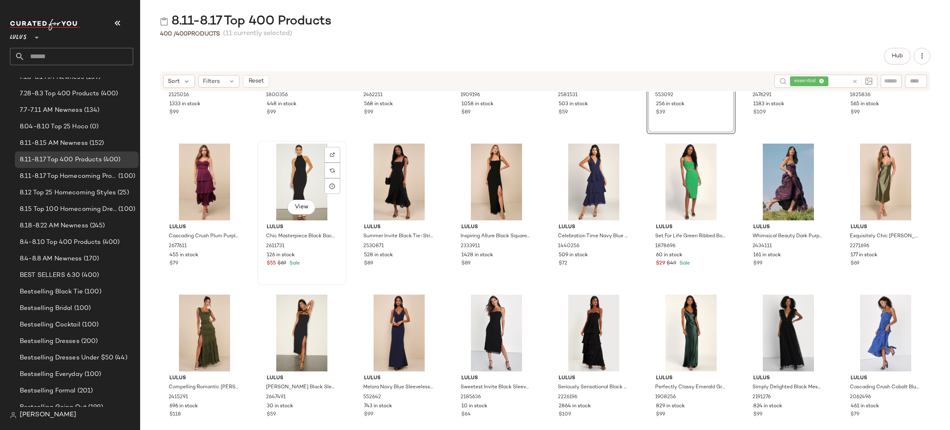
click at [300, 181] on div "View" at bounding box center [301, 182] width 83 height 77
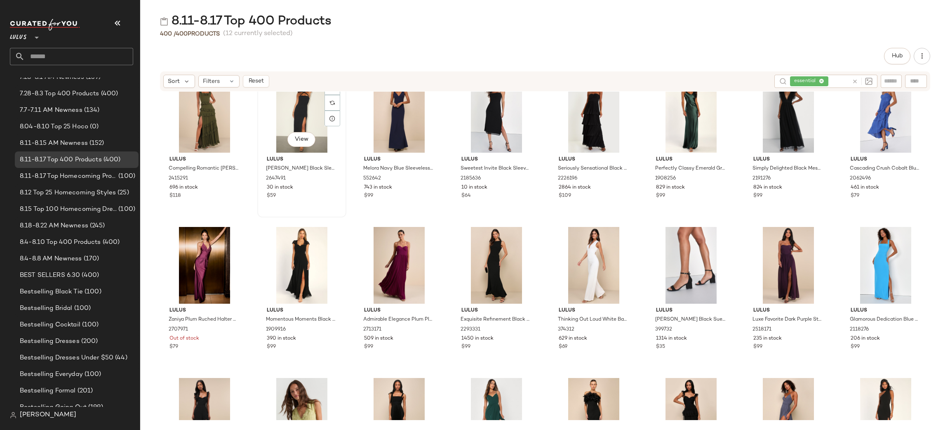
scroll to position [1237, 0]
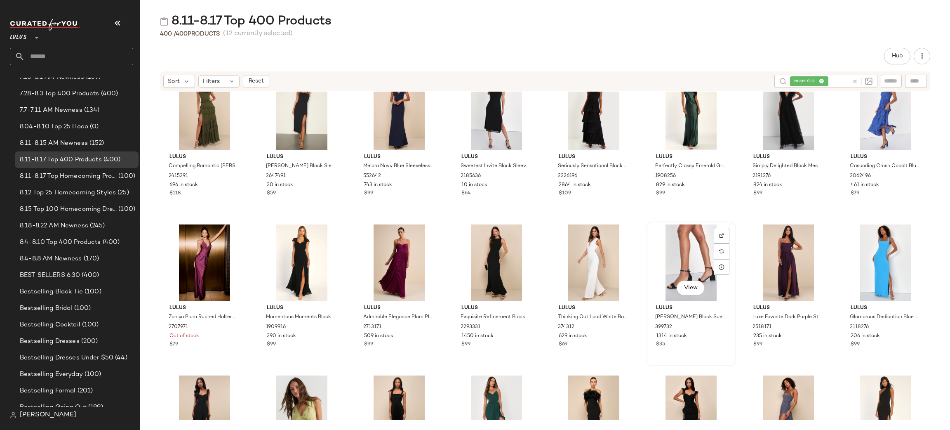
click at [695, 246] on div "View" at bounding box center [691, 262] width 83 height 77
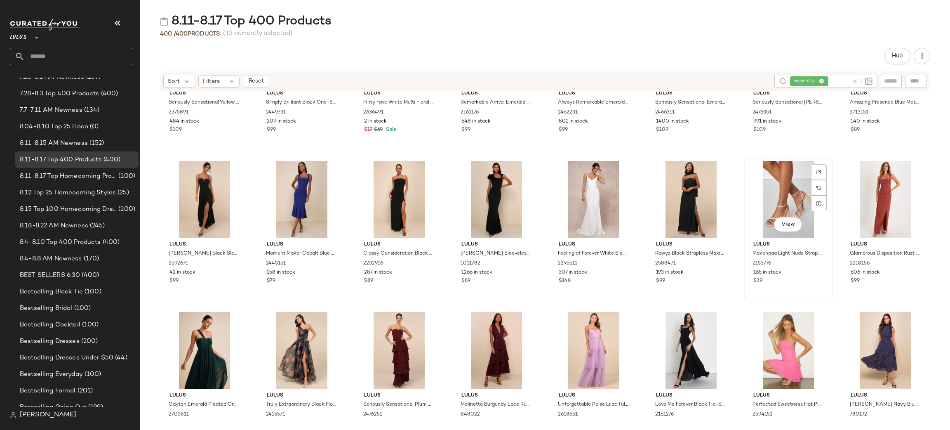
scroll to position [1754, 0]
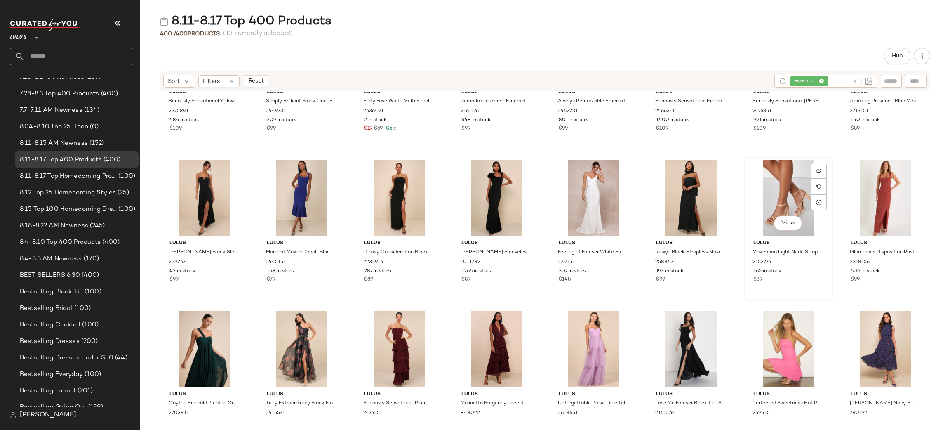
click at [773, 202] on div "View" at bounding box center [788, 198] width 83 height 77
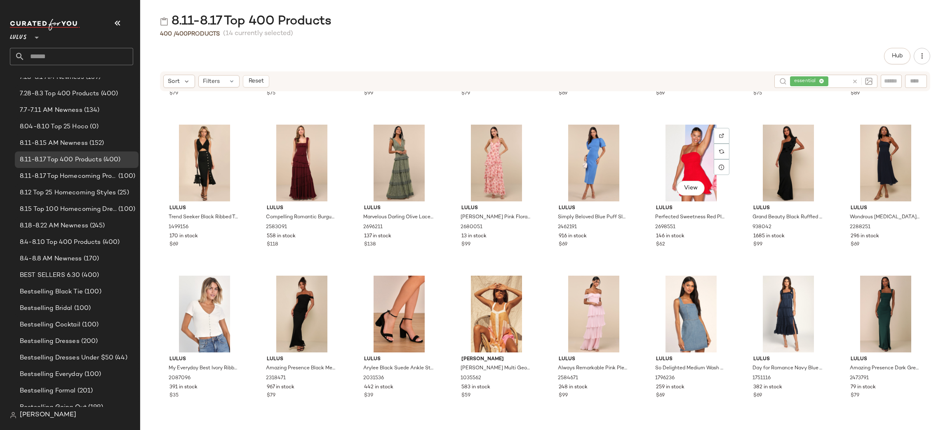
scroll to position [2250, 0]
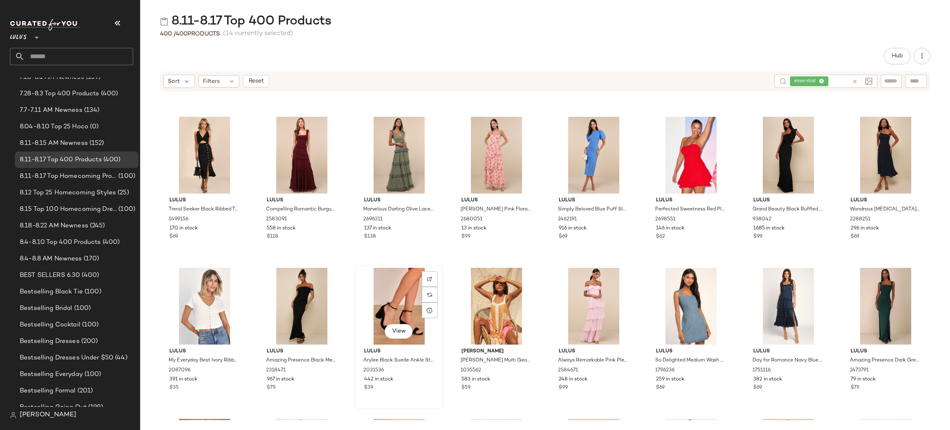
click at [388, 292] on div "View" at bounding box center [399, 306] width 83 height 77
click at [191, 301] on div "View" at bounding box center [204, 306] width 83 height 77
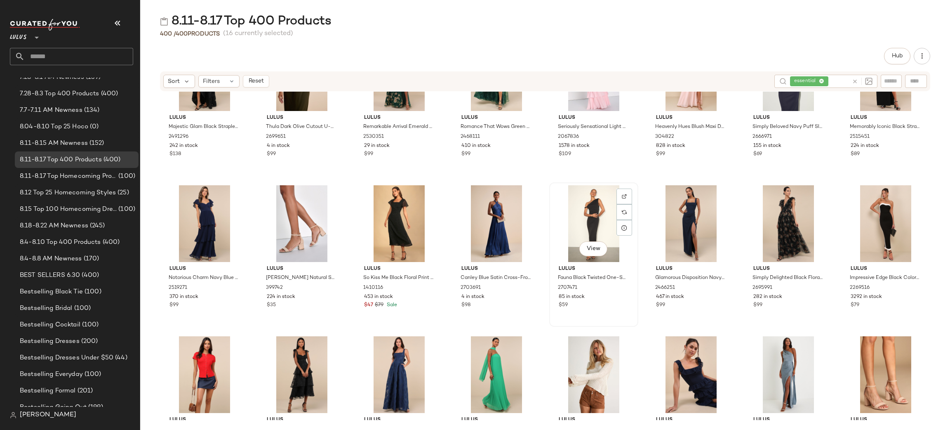
scroll to position [3100, 0]
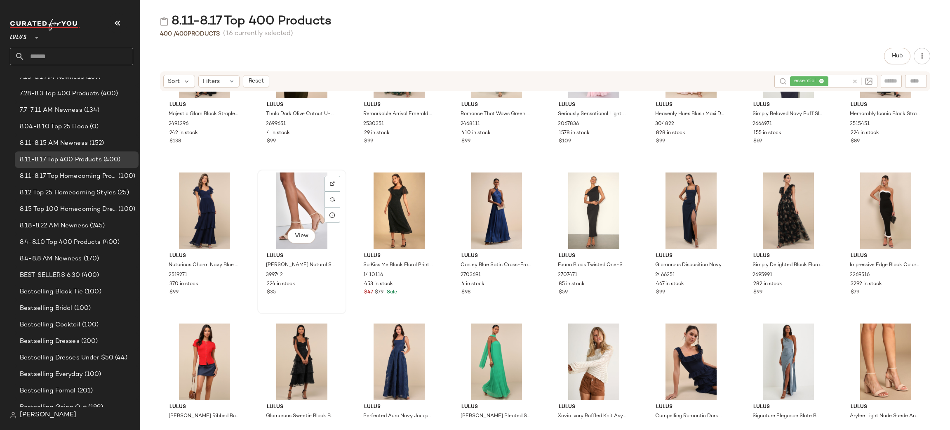
click at [285, 195] on div "View" at bounding box center [301, 210] width 83 height 77
click at [880, 337] on div "View" at bounding box center [885, 361] width 83 height 77
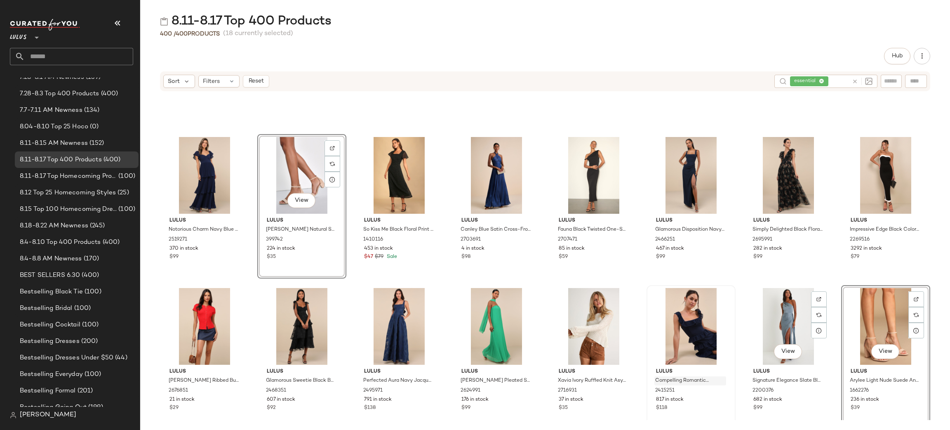
scroll to position [3258, 0]
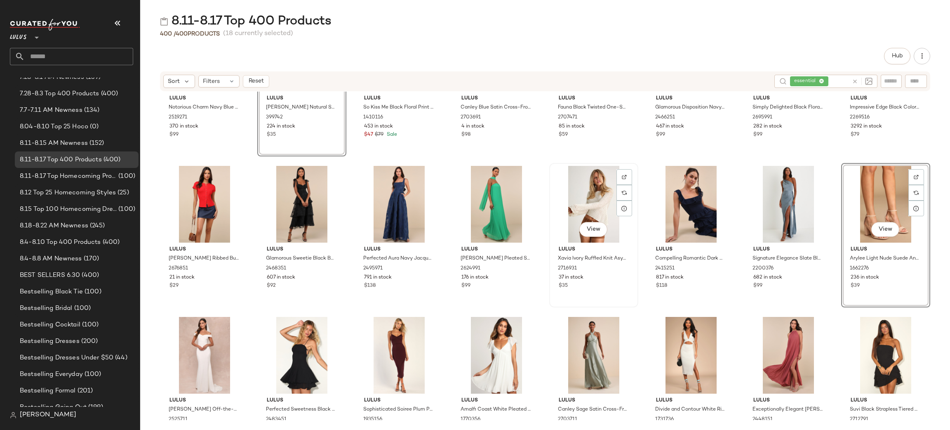
click at [584, 202] on div "View" at bounding box center [593, 204] width 83 height 77
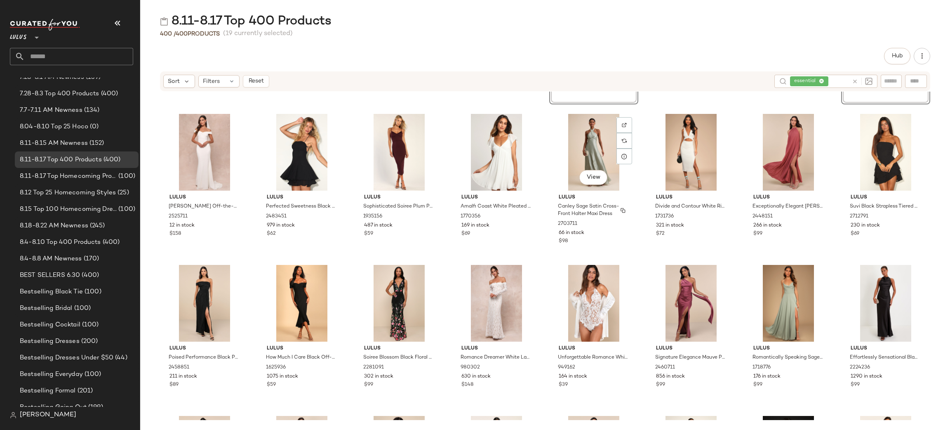
scroll to position [3475, 0]
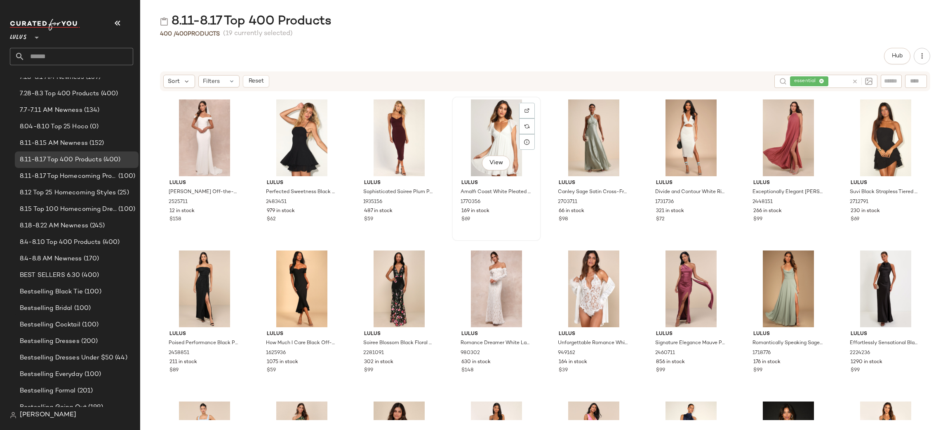
click at [495, 147] on div "View" at bounding box center [496, 137] width 83 height 77
click at [302, 144] on div "View" at bounding box center [301, 137] width 83 height 77
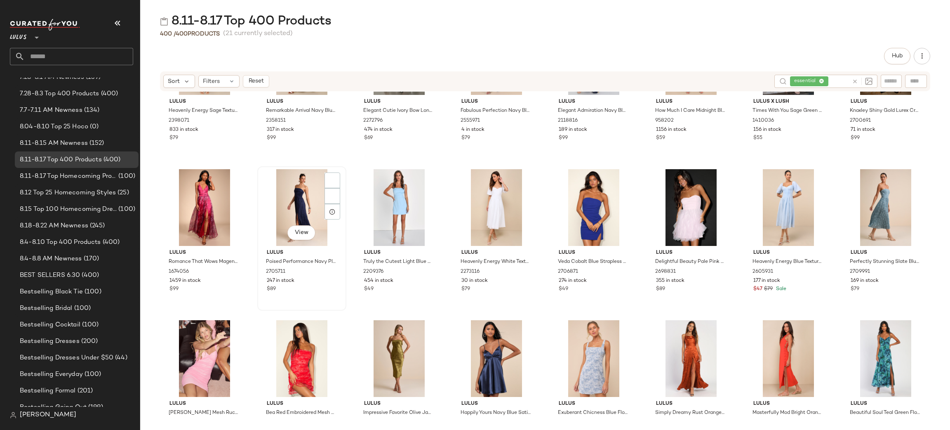
scroll to position [5015, 0]
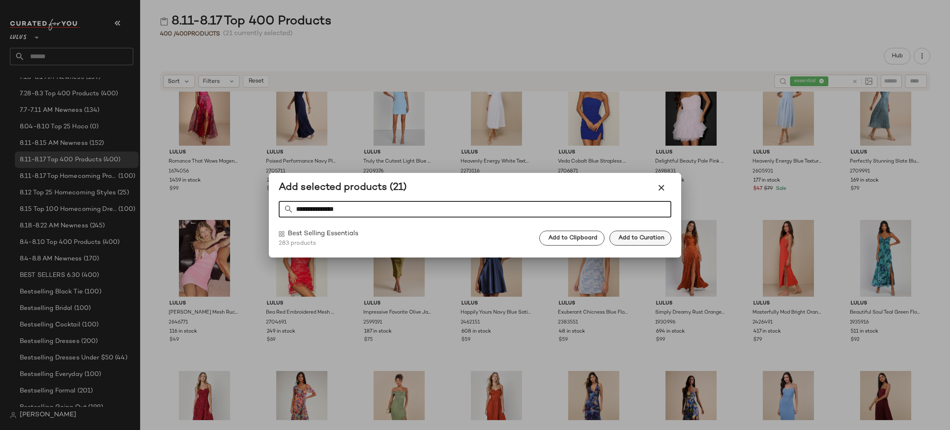
type input "**********"
click at [650, 241] on button "Add to Curation" at bounding box center [641, 238] width 62 height 15
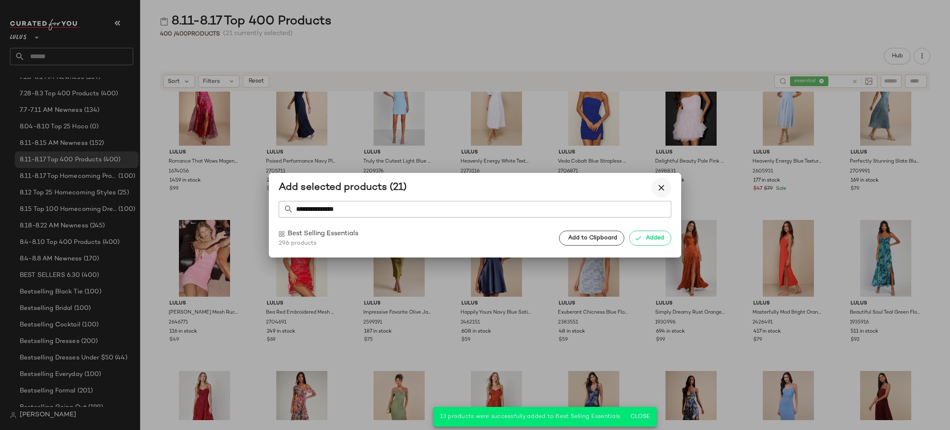
click at [663, 187] on icon "button" at bounding box center [662, 188] width 10 height 10
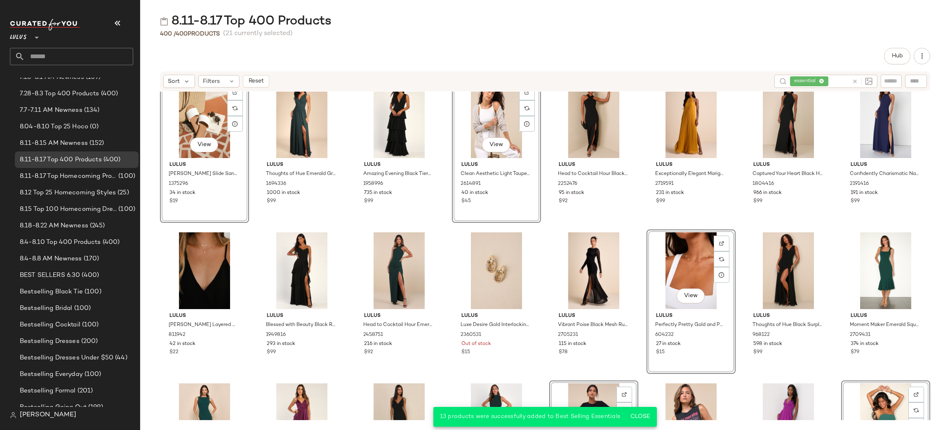
scroll to position [0, 0]
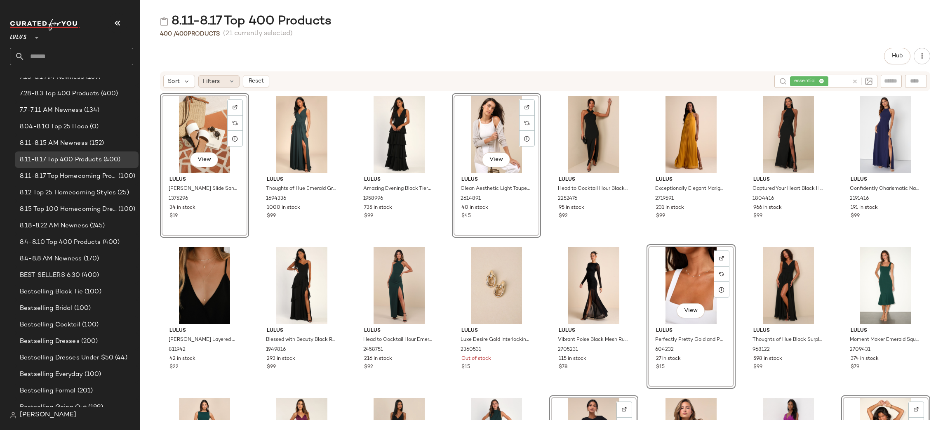
click at [215, 80] on span "Filters" at bounding box center [211, 81] width 17 height 9
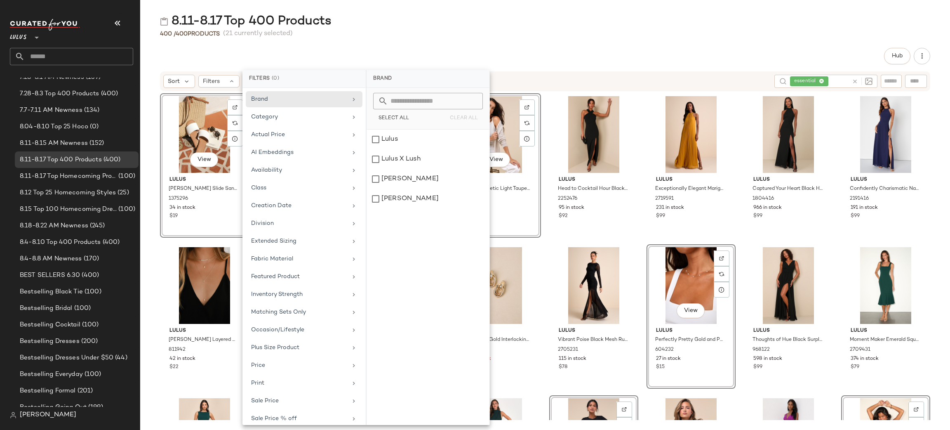
click at [412, 32] on div "400 / 400 Products (21 currently selected)" at bounding box center [545, 34] width 810 height 8
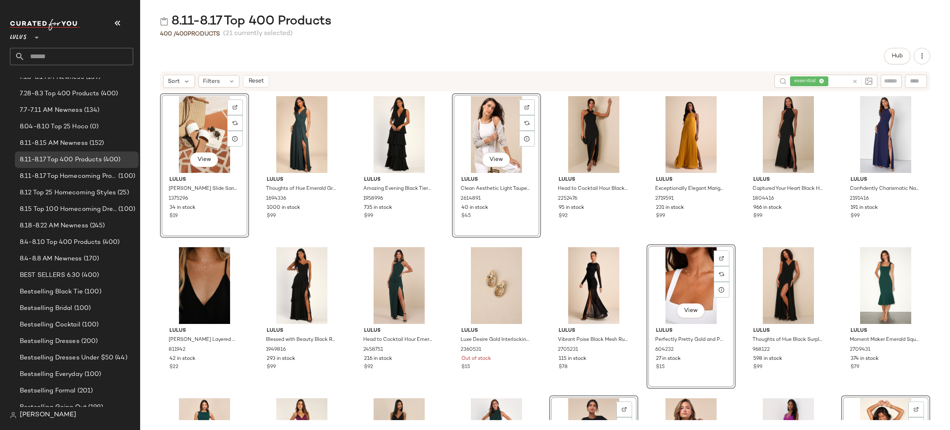
click at [250, 78] on span "Reset" at bounding box center [256, 81] width 16 height 7
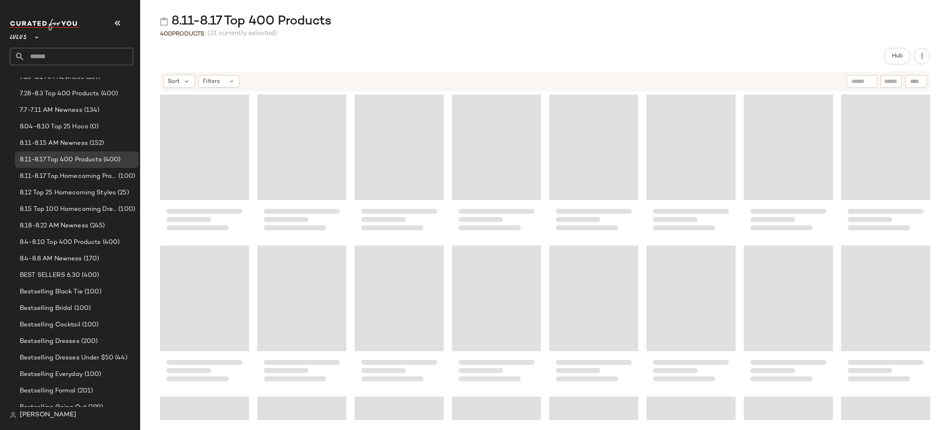
scroll to position [6037, 0]
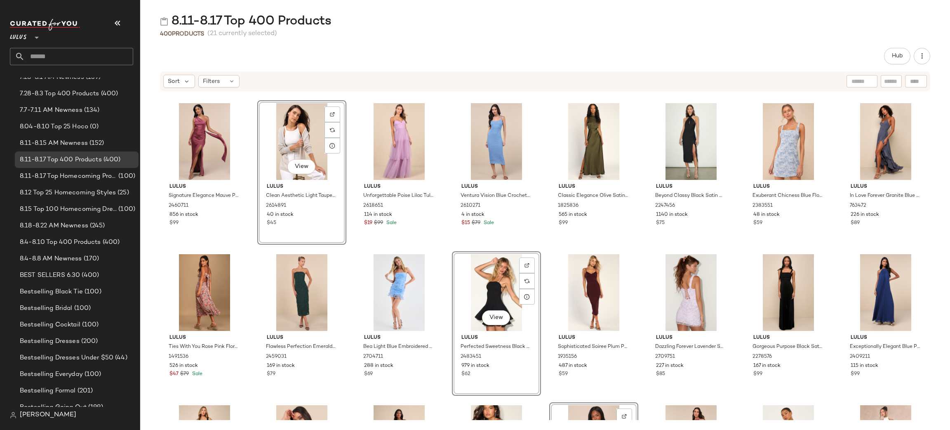
drag, startPoint x: 346, startPoint y: 89, endPoint x: 350, endPoint y: 84, distance: 6.4
click at [346, 88] on div "Sort Filters" at bounding box center [545, 81] width 770 height 20
click at [217, 79] on span "Filters" at bounding box center [211, 81] width 17 height 9
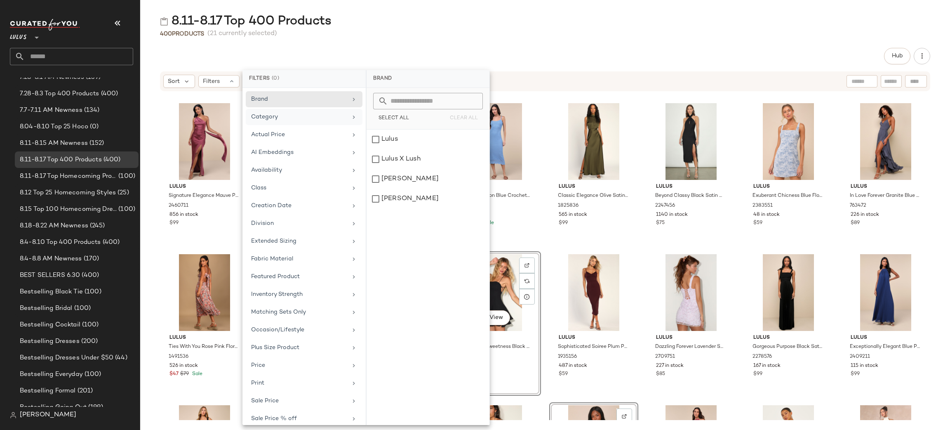
click at [301, 127] on div "Category" at bounding box center [304, 135] width 117 height 16
click at [406, 169] on div "dress" at bounding box center [428, 179] width 123 height 20
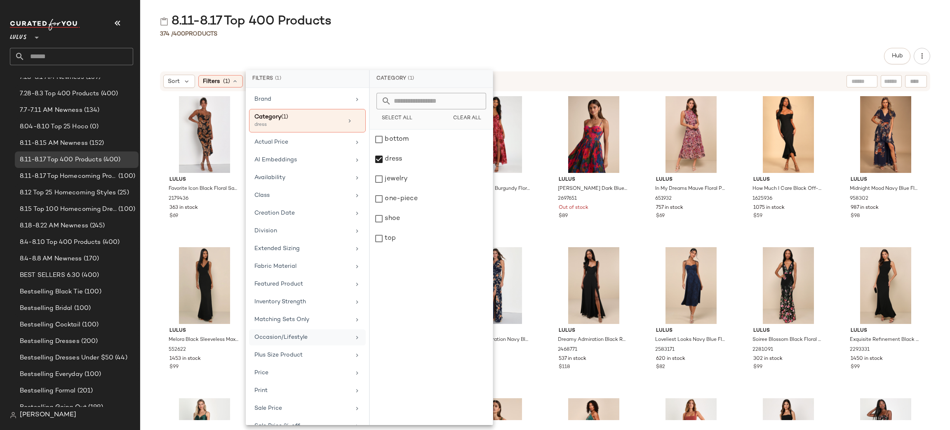
click at [329, 336] on div "Occasion/Lifestyle" at bounding box center [302, 337] width 96 height 9
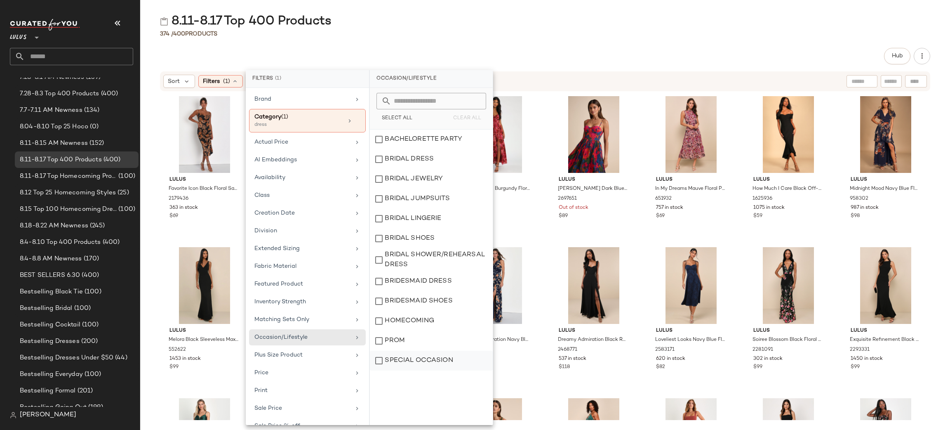
click at [448, 360] on div "SPECIAL OCCASION" at bounding box center [431, 361] width 123 height 20
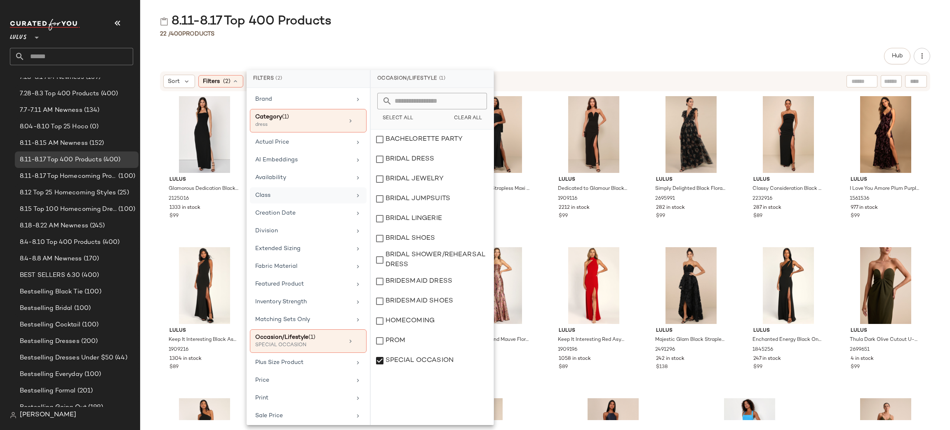
click at [287, 205] on div "Class" at bounding box center [308, 213] width 117 height 16
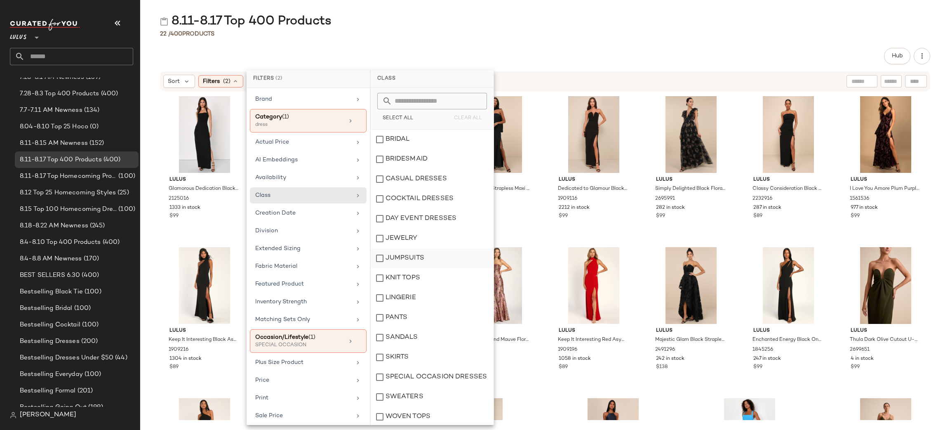
scroll to position [1, 0]
click at [460, 386] on div "SPECIAL OCCASION DRESSES" at bounding box center [432, 396] width 123 height 20
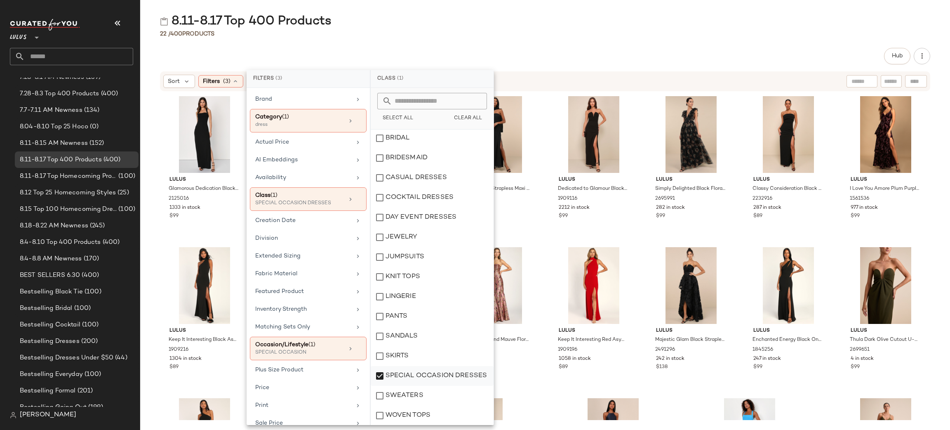
click at [463, 386] on div "SPECIAL OCCASION DRESSES" at bounding box center [432, 396] width 123 height 20
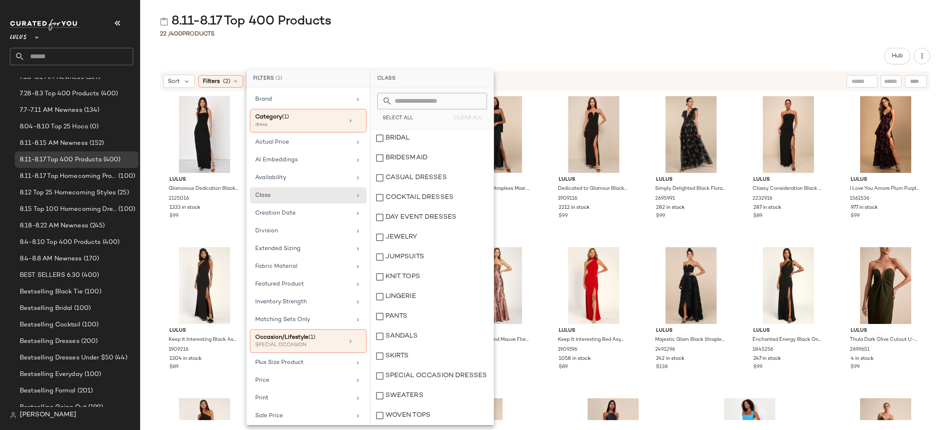
click at [654, 48] on div "Hub" at bounding box center [545, 56] width 770 height 16
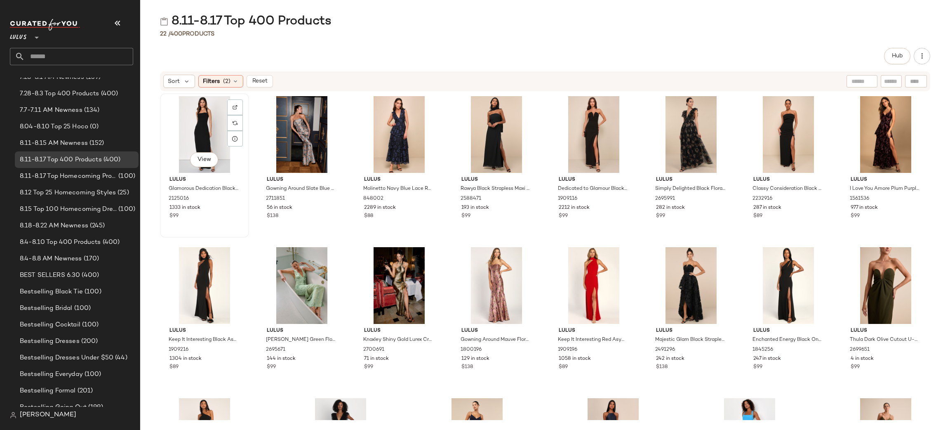
click at [210, 128] on div "View" at bounding box center [204, 134] width 83 height 77
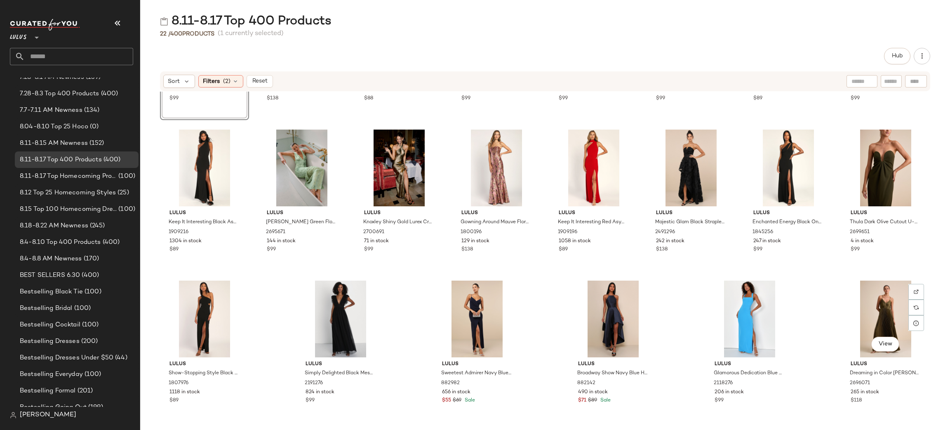
scroll to position [119, 0]
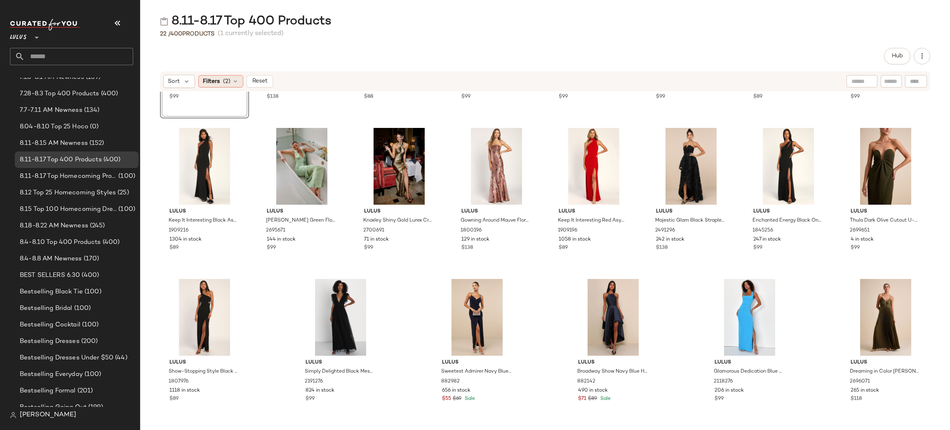
click at [217, 78] on span "Filters" at bounding box center [211, 81] width 17 height 9
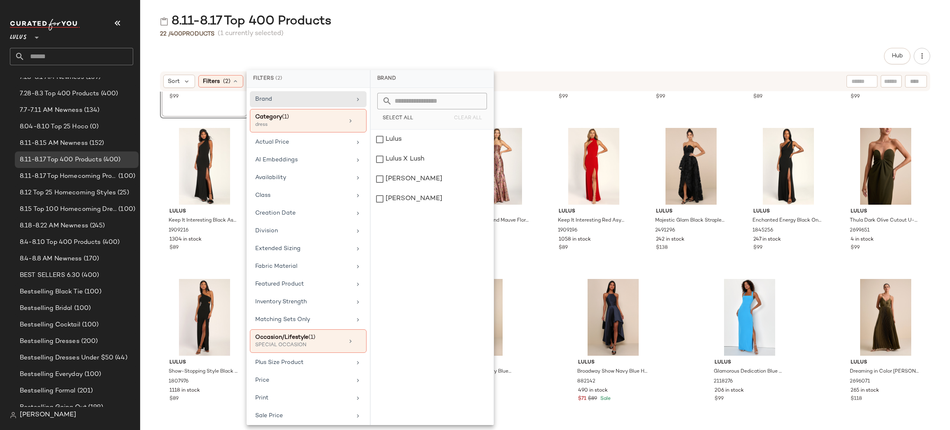
click at [728, 21] on div "8.11-8.17 Top 400 Products" at bounding box center [545, 21] width 810 height 16
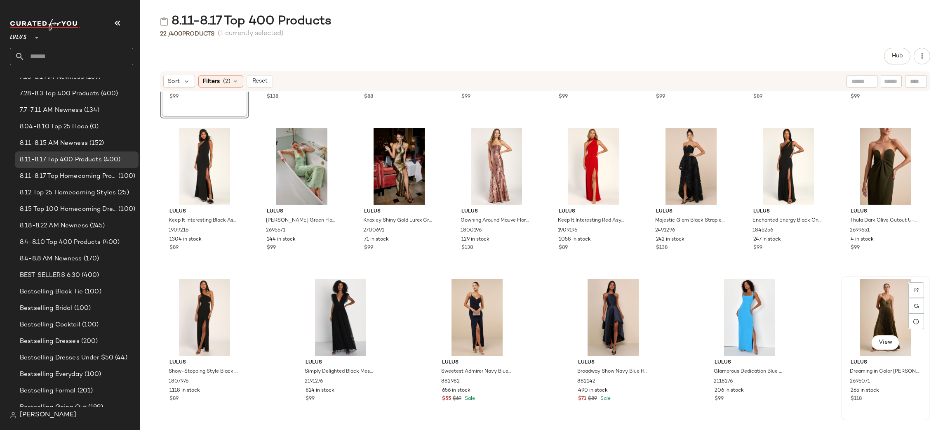
click at [892, 313] on div "View" at bounding box center [885, 317] width 83 height 77
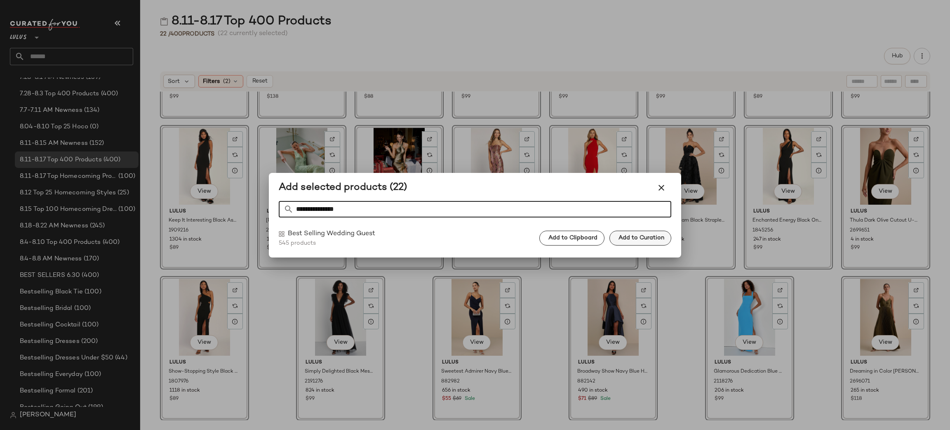
type input "**********"
click at [664, 238] on button "Add to Curation" at bounding box center [641, 238] width 62 height 15
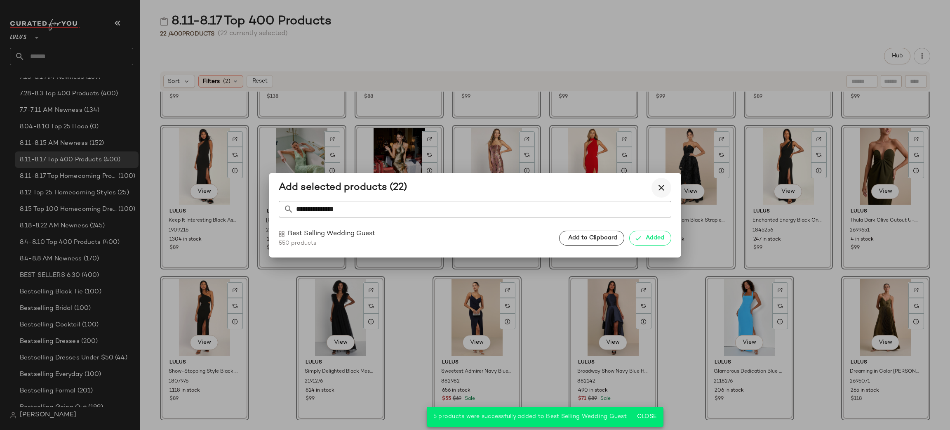
click at [662, 186] on icon "button" at bounding box center [662, 188] width 10 height 10
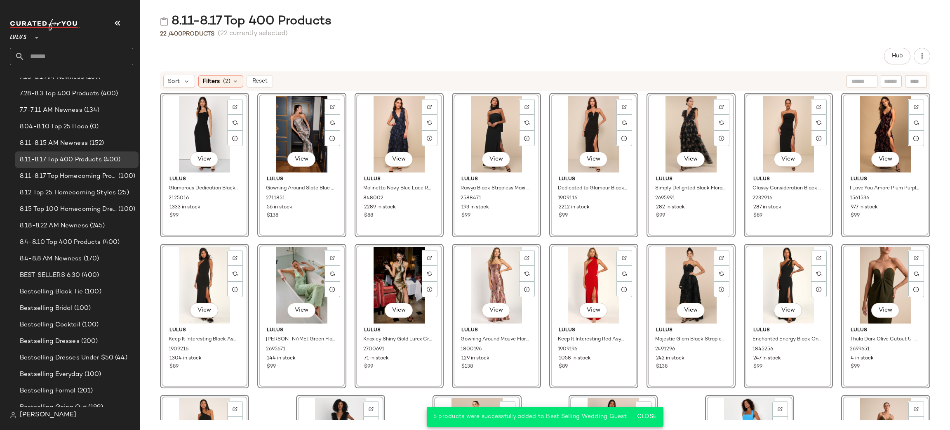
scroll to position [0, 0]
click at [208, 79] on span "Filters" at bounding box center [211, 81] width 17 height 9
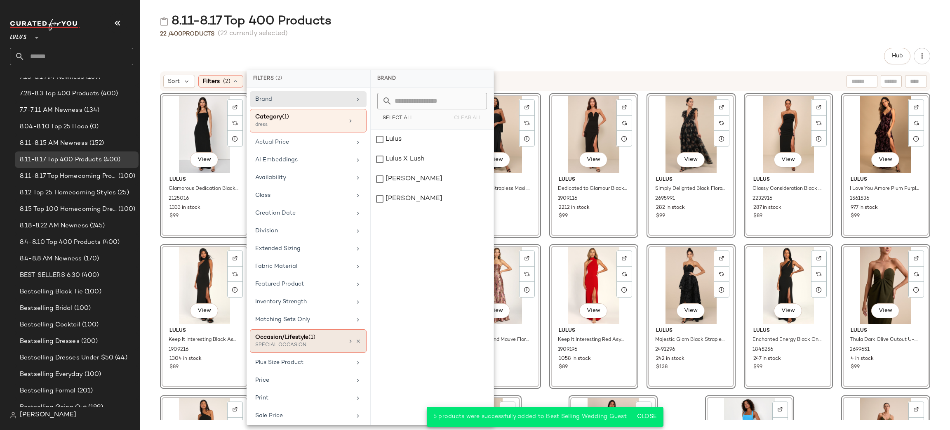
click at [358, 347] on div "Occasion/Lifestyle (1) SPECIAL OCCASION" at bounding box center [308, 341] width 117 height 24
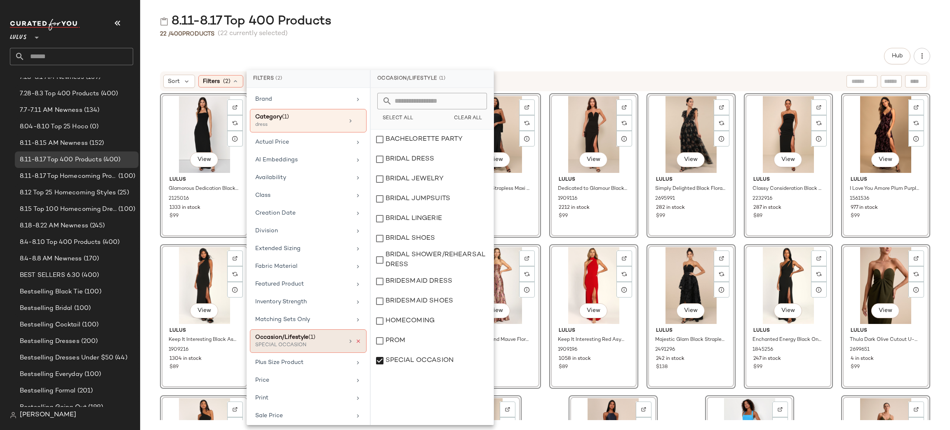
click at [356, 343] on icon at bounding box center [359, 341] width 6 height 6
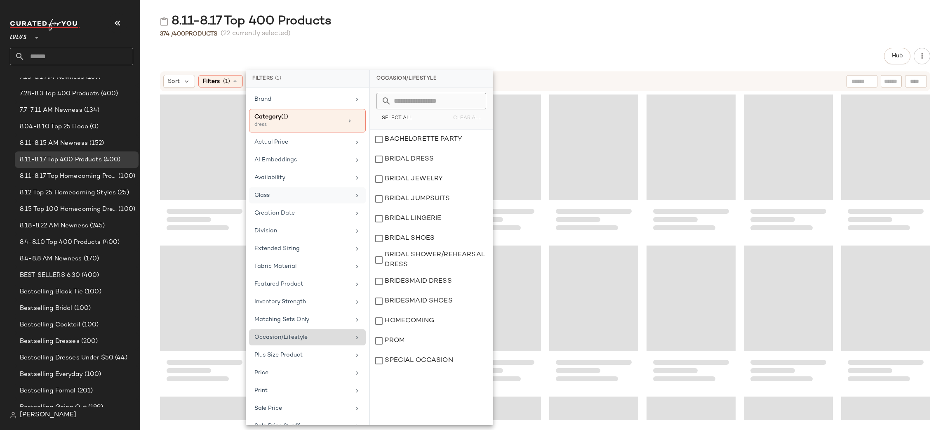
click at [335, 198] on div "Class" at bounding box center [302, 195] width 96 height 9
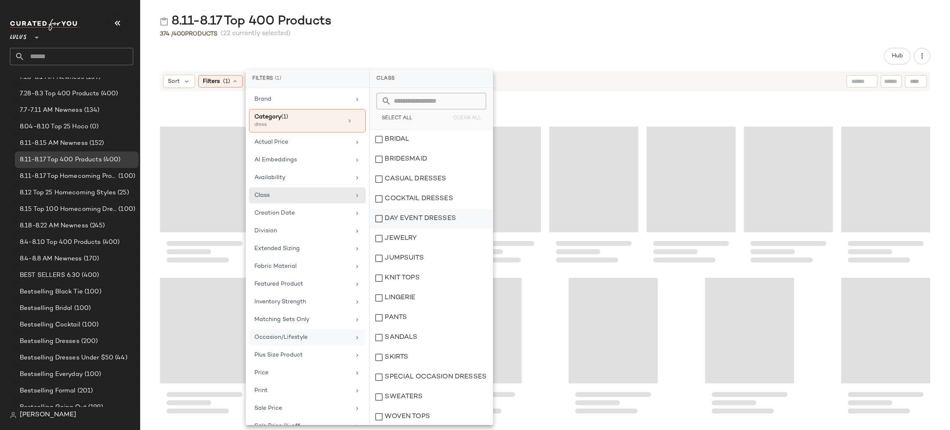
scroll to position [1, 0]
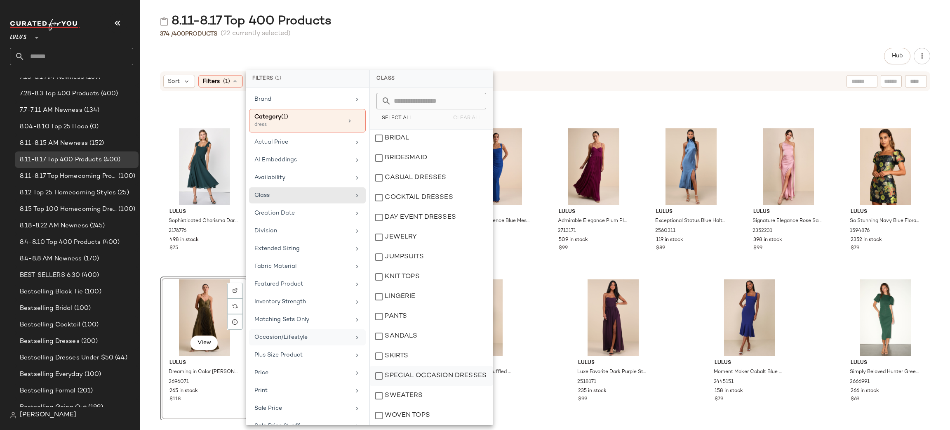
click at [443, 386] on div "SPECIAL OCCASION DRESSES" at bounding box center [431, 396] width 123 height 20
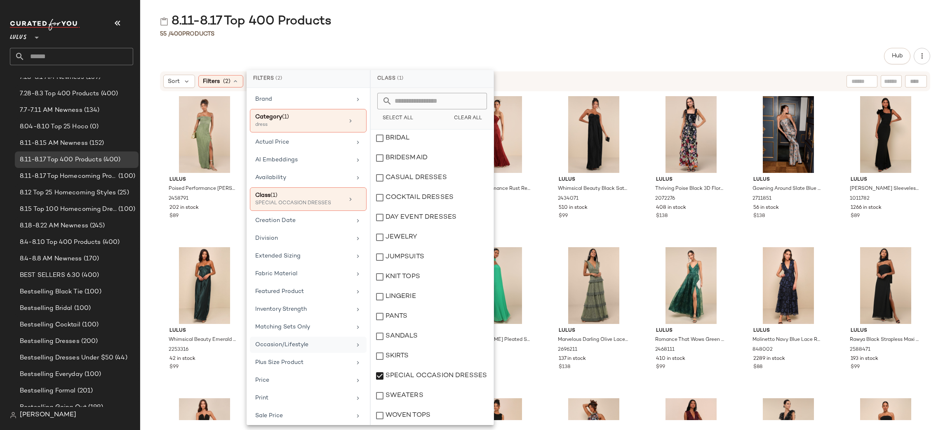
click at [574, 43] on div "8.11-8.17 Top 400 Products 55 / 400 Products Hub Sort Filters (2) Reset Lulus P…" at bounding box center [545, 221] width 810 height 417
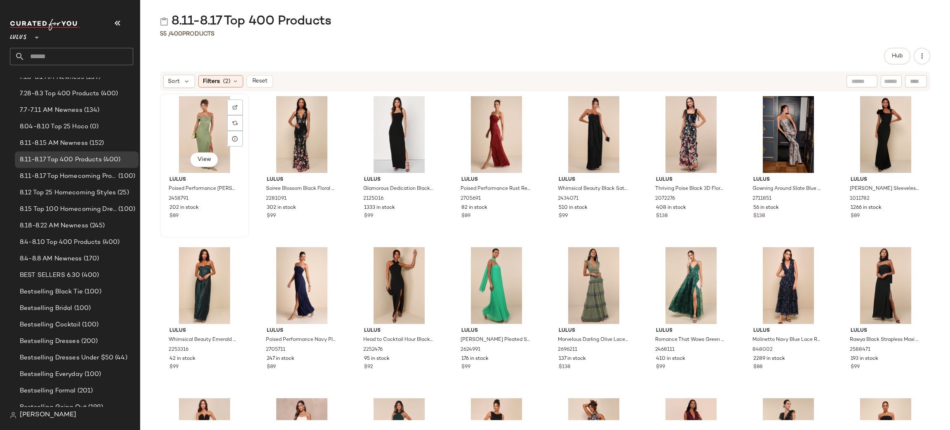
click at [191, 123] on div "View" at bounding box center [204, 134] width 83 height 77
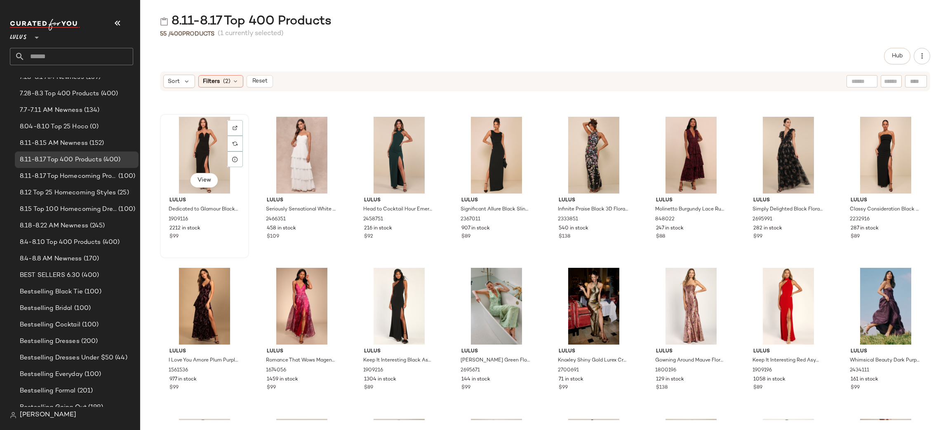
scroll to position [276, 0]
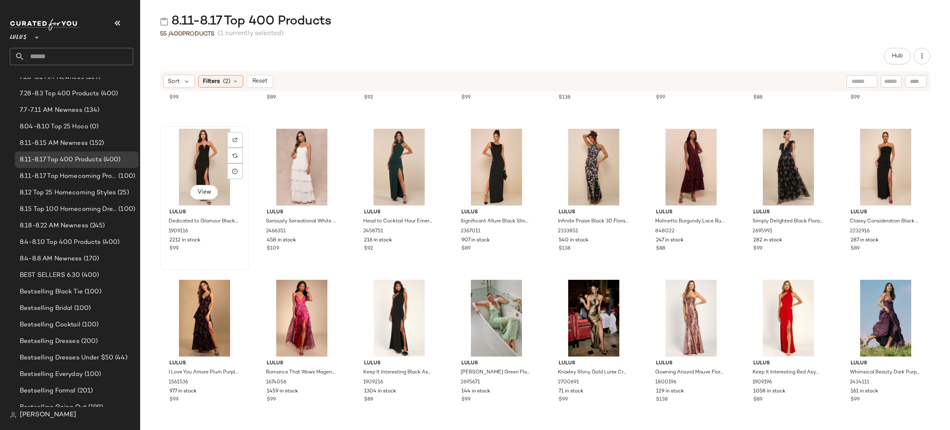
click at [207, 152] on div "View" at bounding box center [204, 167] width 83 height 77
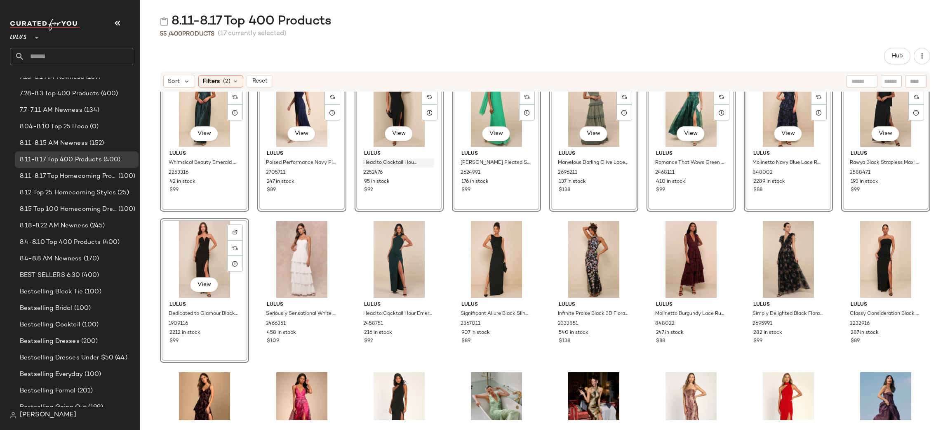
scroll to position [209, 0]
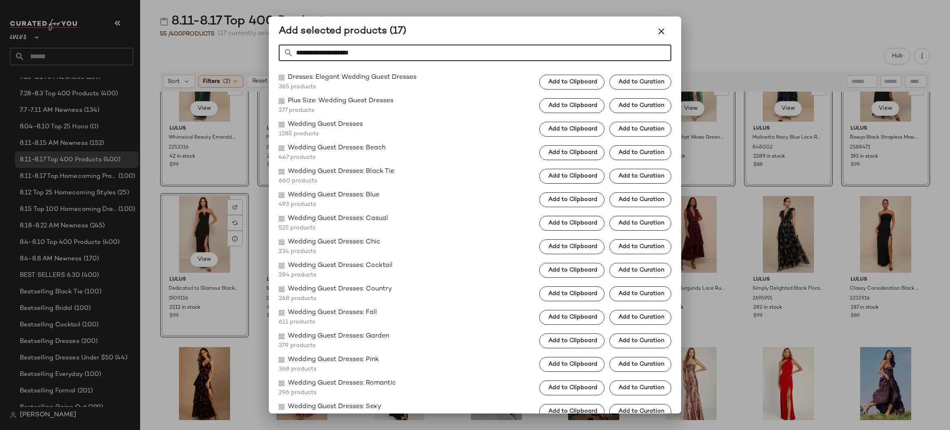
drag, startPoint x: 316, startPoint y: 57, endPoint x: 181, endPoint y: 53, distance: 134.9
click at [184, 54] on div "**********" at bounding box center [475, 215] width 950 height 430
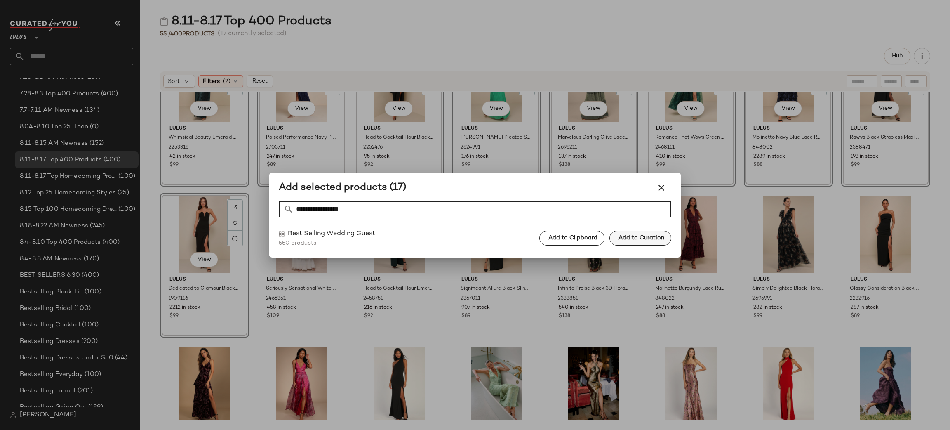
type input "**********"
click at [646, 236] on span "Add to Curation" at bounding box center [641, 238] width 46 height 7
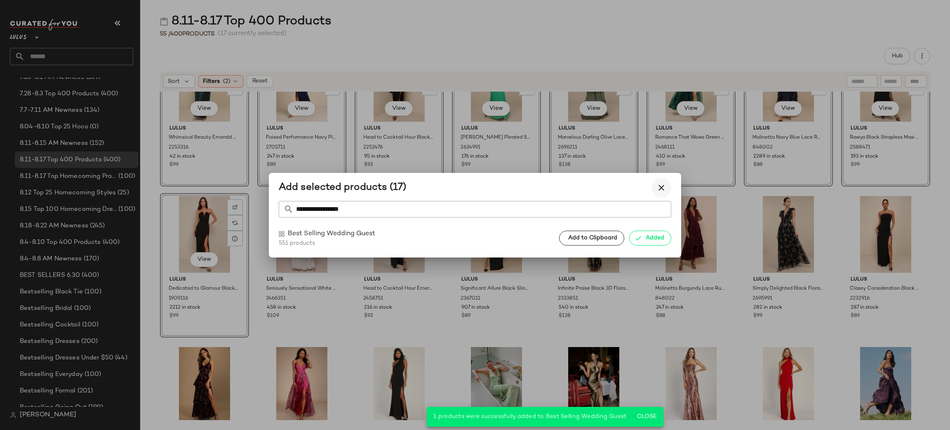
click at [662, 185] on icon "button" at bounding box center [662, 188] width 10 height 10
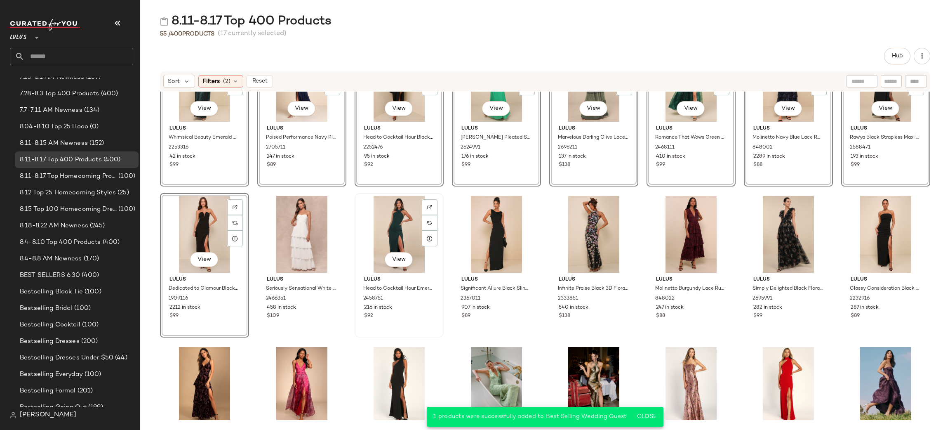
click at [394, 211] on div "View" at bounding box center [399, 234] width 83 height 77
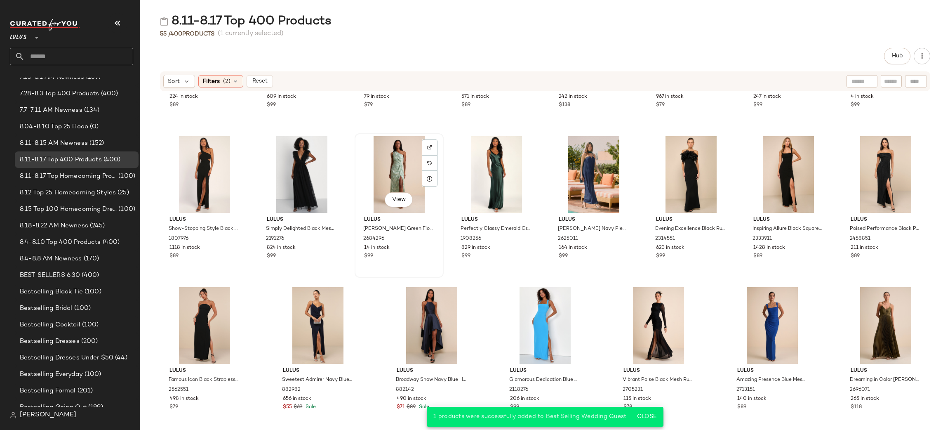
scroll to position [729, 0]
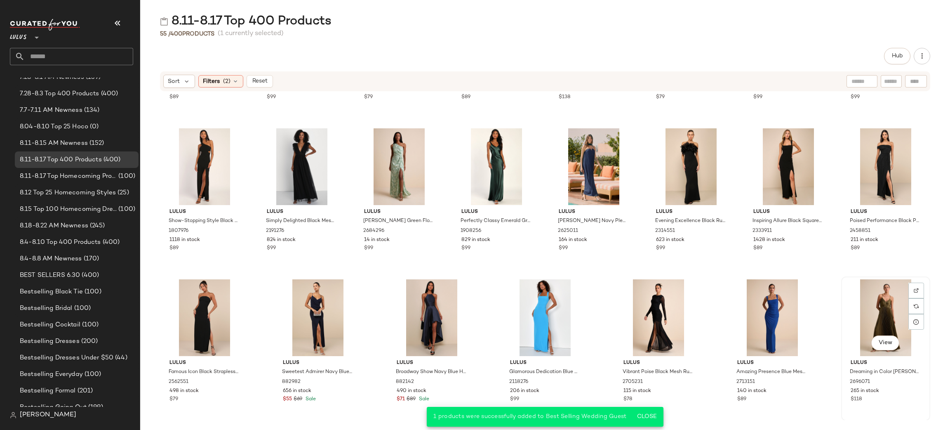
click at [878, 299] on div "View" at bounding box center [885, 317] width 83 height 77
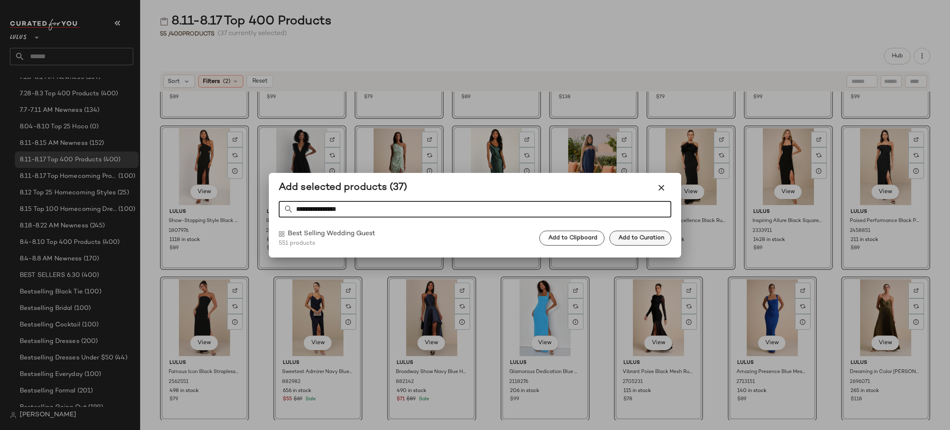
type input "**********"
click at [626, 240] on span "Add to Curation" at bounding box center [641, 238] width 46 height 7
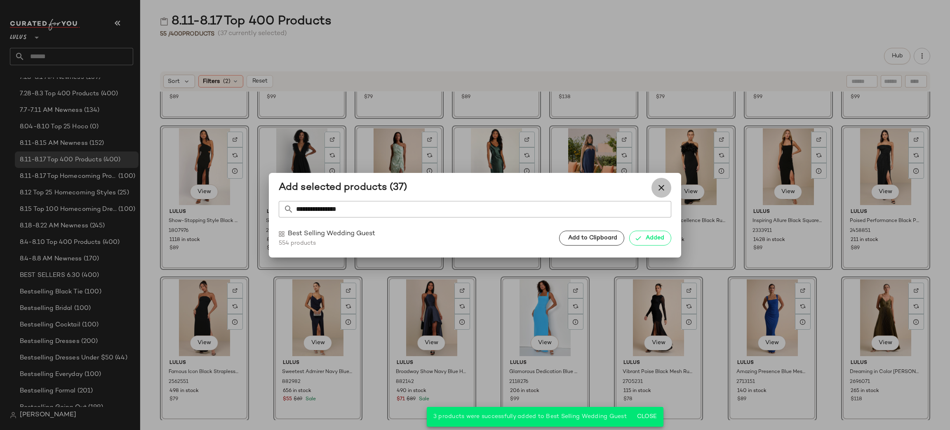
click at [658, 190] on icon "button" at bounding box center [662, 188] width 10 height 10
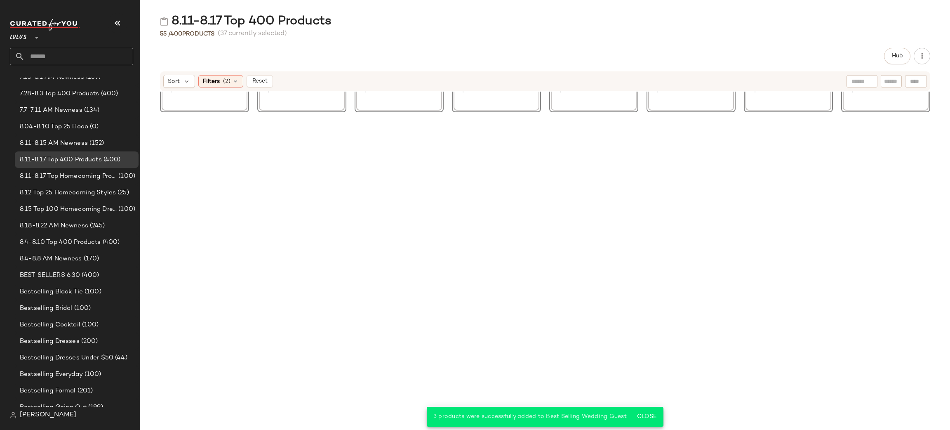
scroll to position [0, 0]
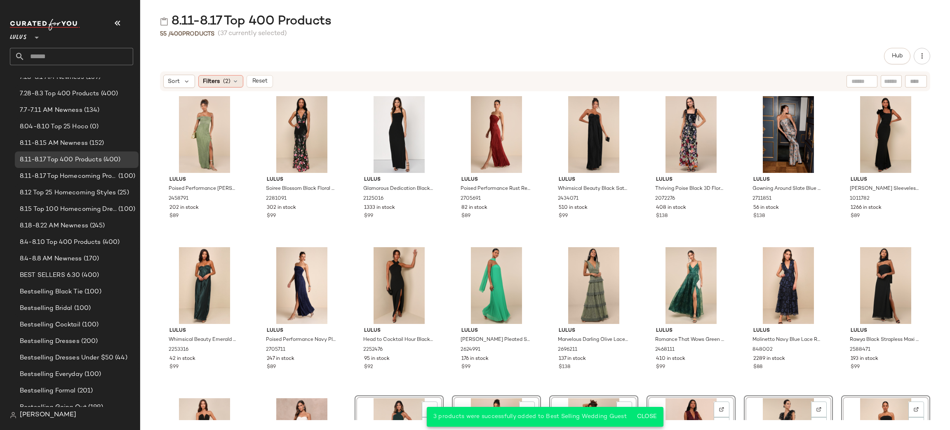
click at [227, 82] on span "(2)" at bounding box center [226, 81] width 7 height 9
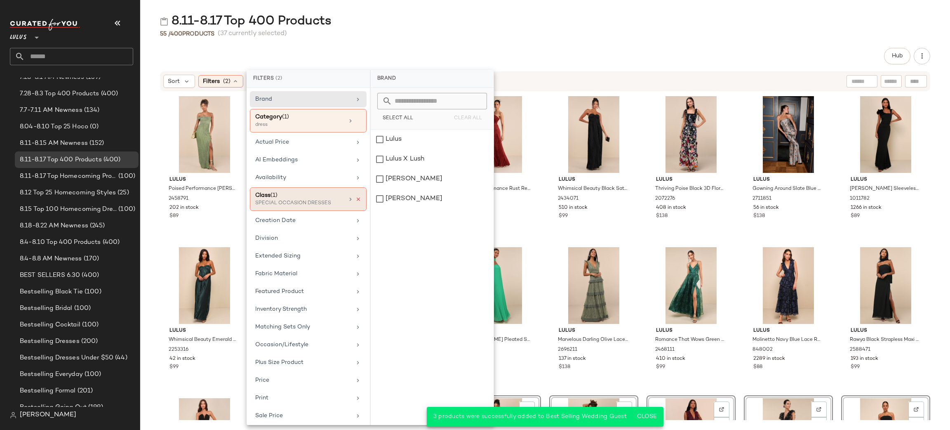
click at [356, 201] on icon at bounding box center [359, 199] width 6 height 6
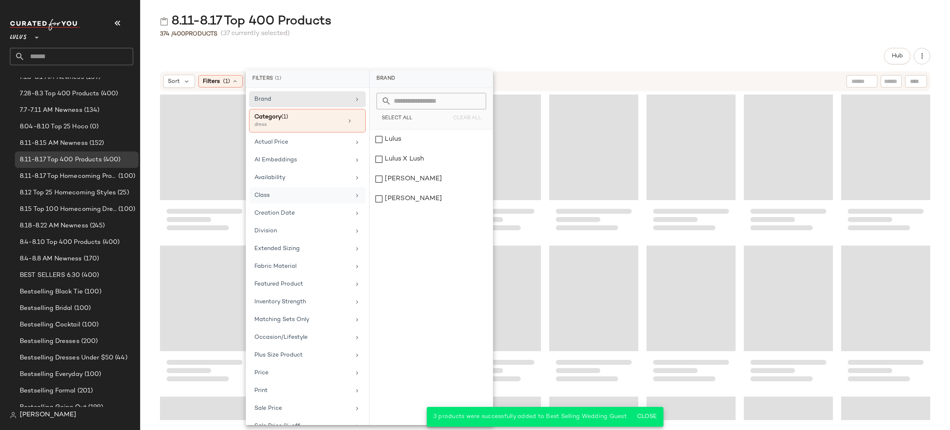
click at [607, 68] on div "Hub Sort Filters (1) Reset" at bounding box center [545, 239] width 810 height 382
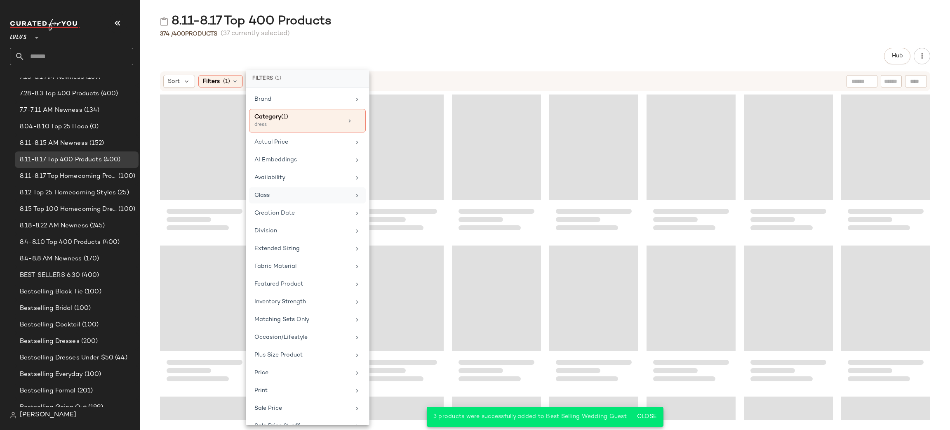
scroll to position [6767, 0]
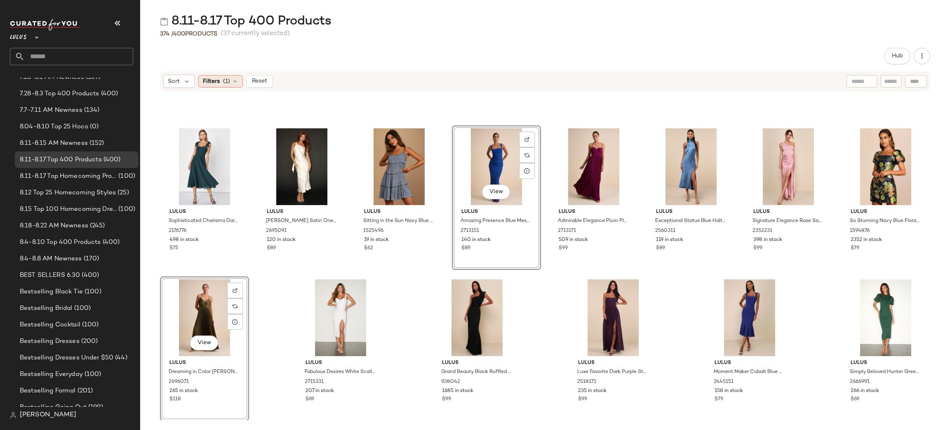
click at [220, 77] on div "Filters (1)" at bounding box center [220, 81] width 45 height 12
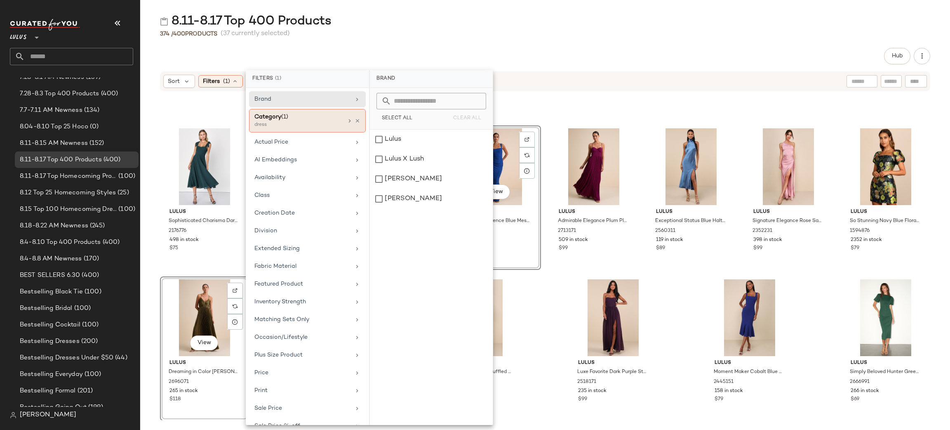
click at [358, 123] on div "Category (1) dress" at bounding box center [307, 121] width 117 height 24
click at [355, 121] on icon at bounding box center [358, 121] width 6 height 6
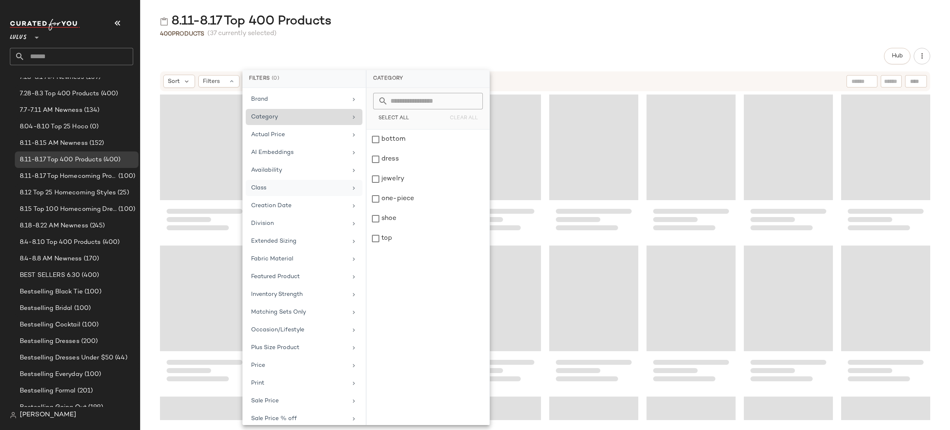
scroll to position [7220, 0]
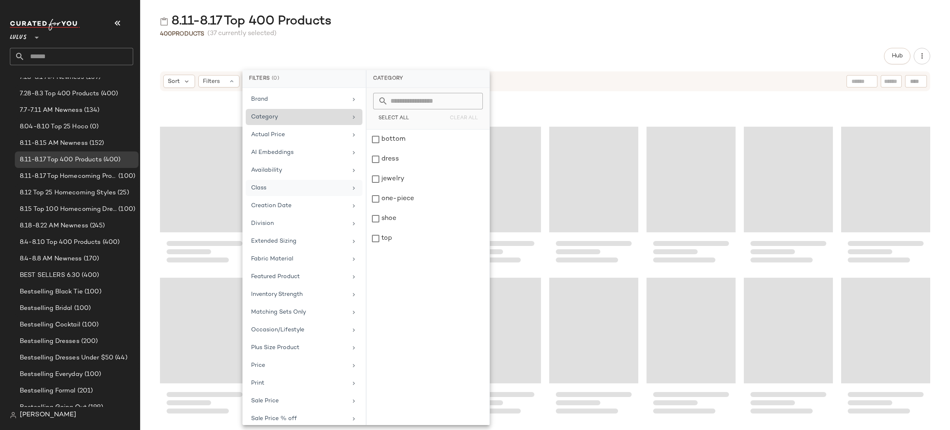
click at [286, 187] on div "Class" at bounding box center [299, 188] width 96 height 9
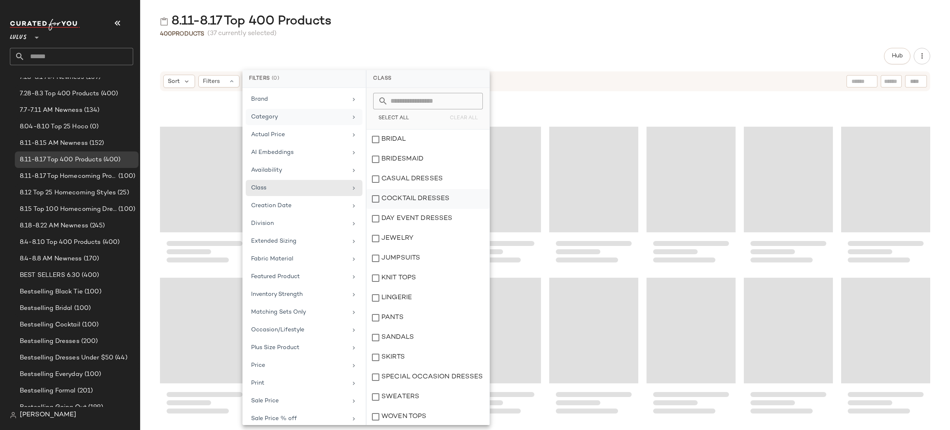
click at [416, 209] on div "COCKTAIL DRESSES" at bounding box center [428, 219] width 123 height 20
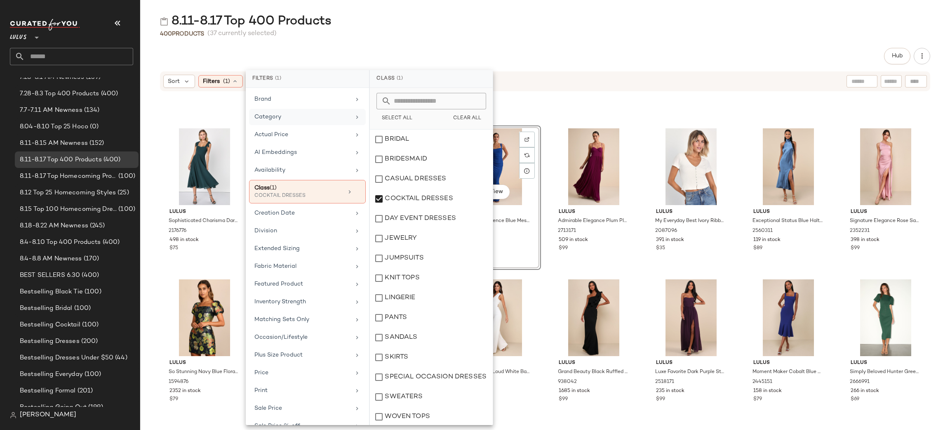
click at [623, 57] on div "Hub" at bounding box center [545, 56] width 770 height 16
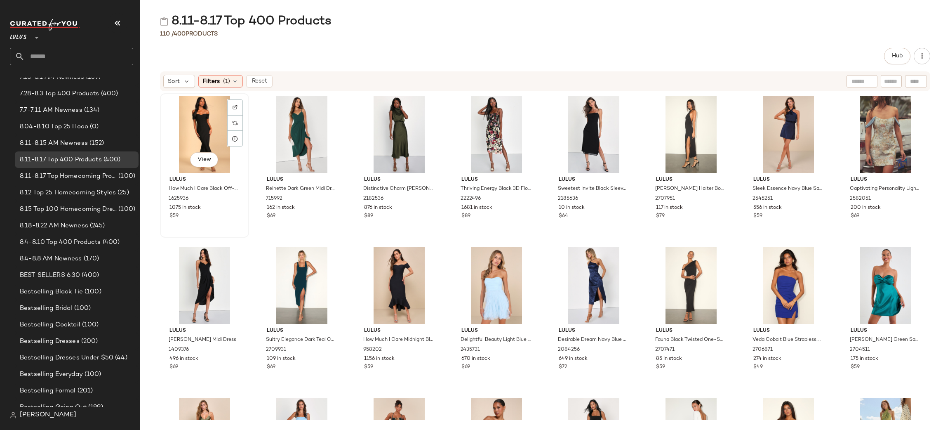
click at [178, 122] on div "View" at bounding box center [204, 134] width 83 height 77
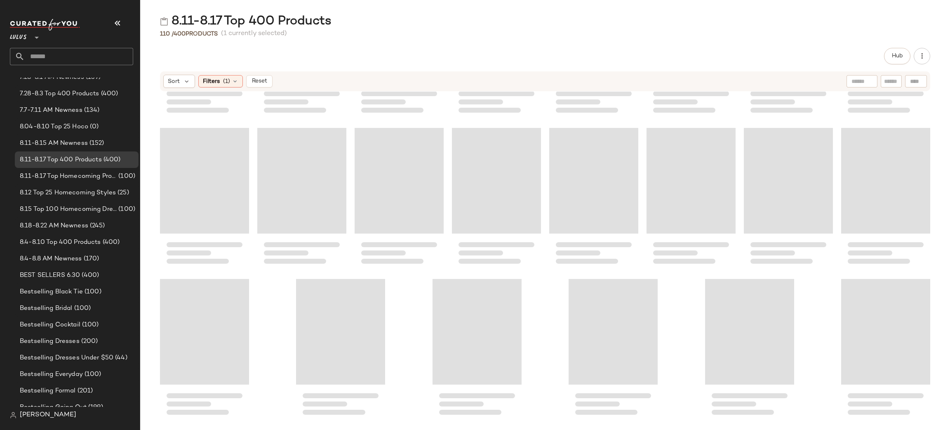
scroll to position [1786, 0]
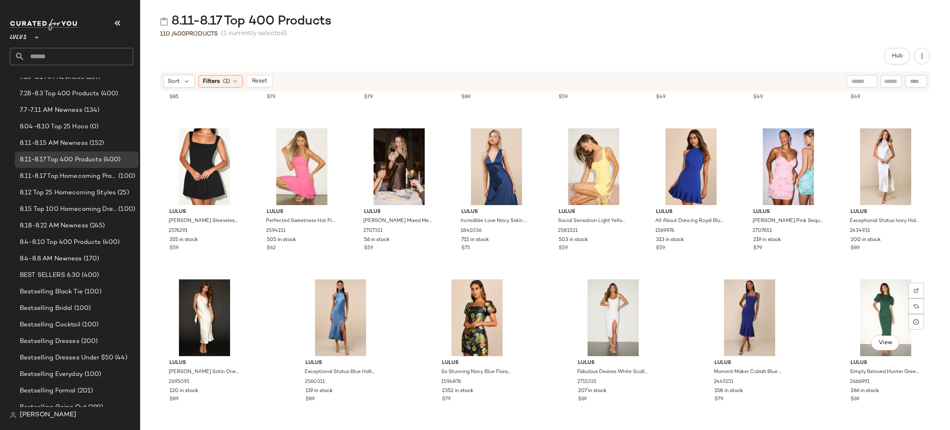
click at [869, 317] on div "View" at bounding box center [885, 317] width 83 height 77
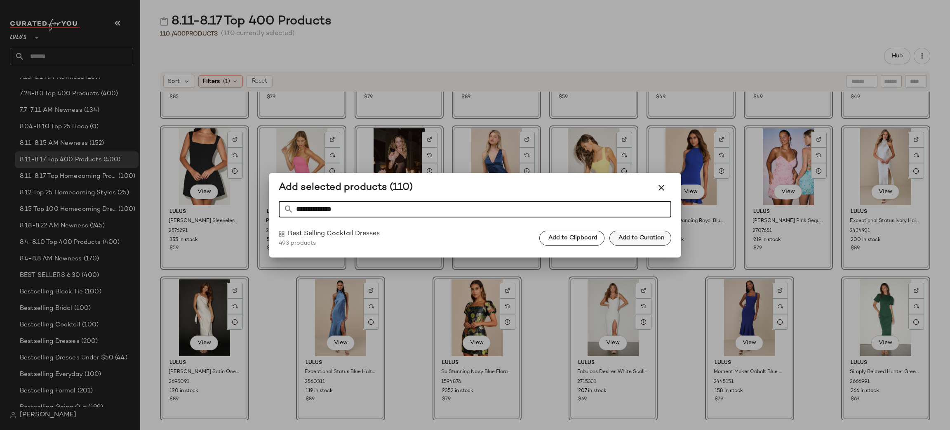
type input "**********"
click at [631, 243] on button "Add to Curation" at bounding box center [641, 238] width 62 height 15
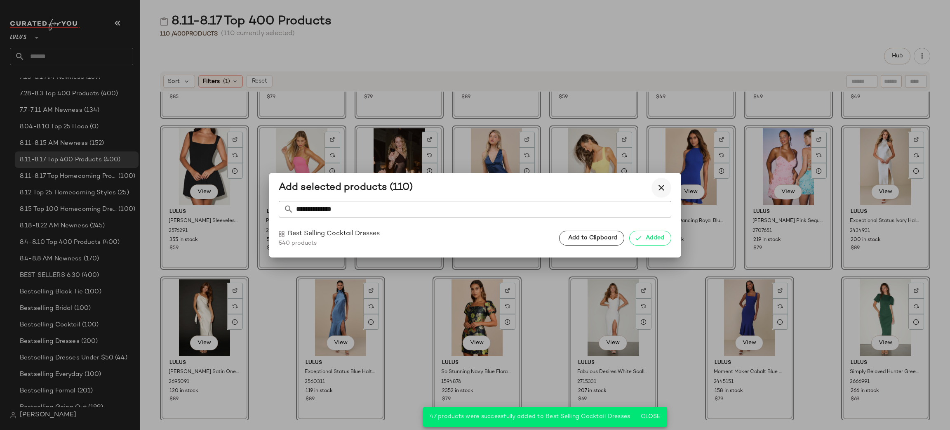
click at [659, 186] on icon "button" at bounding box center [662, 188] width 10 height 10
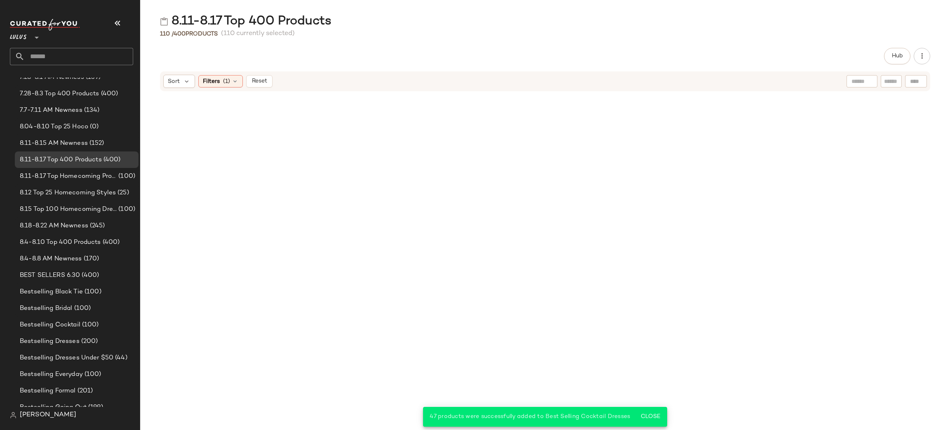
scroll to position [0, 0]
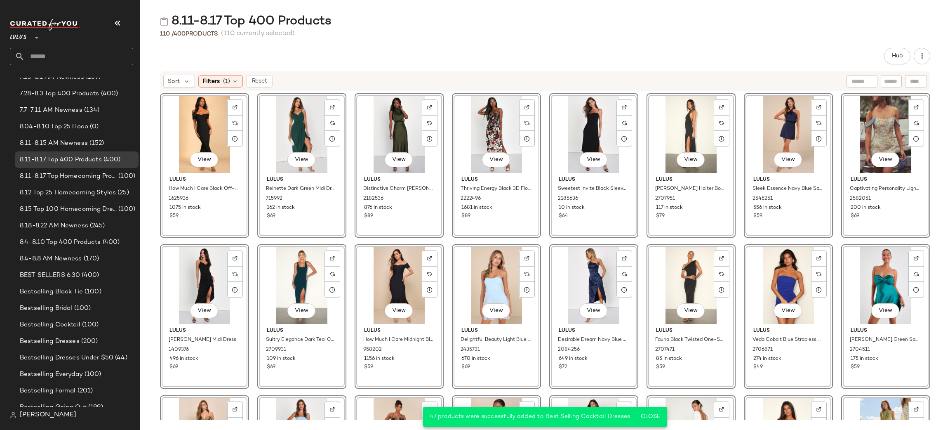
click at [585, 71] on div "Sort Filters (1) Reset" at bounding box center [545, 81] width 770 height 20
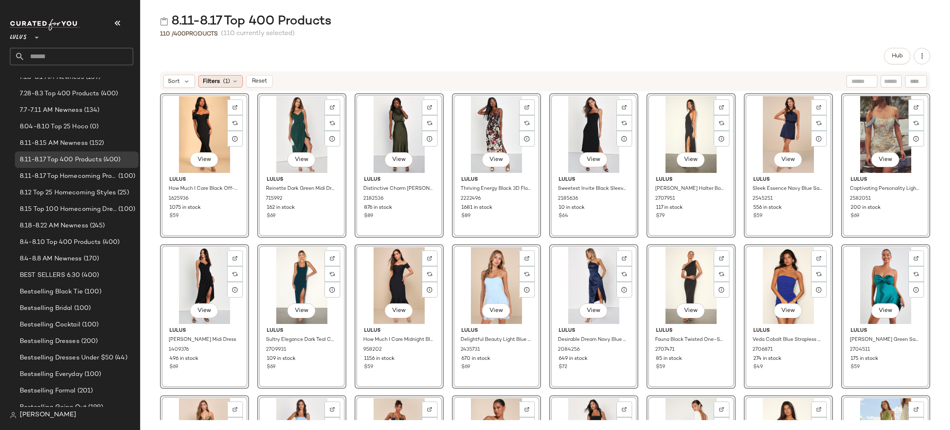
click at [230, 87] on div "Filters (1)" at bounding box center [220, 81] width 45 height 12
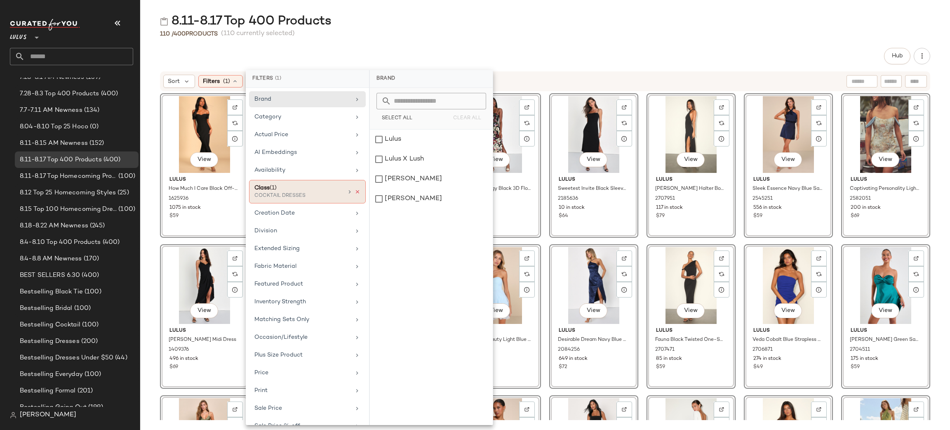
click at [356, 191] on icon at bounding box center [358, 192] width 6 height 6
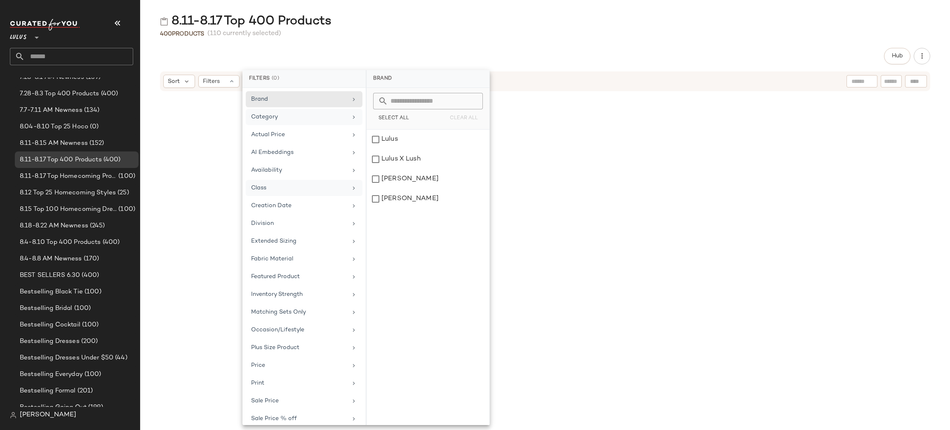
scroll to position [7220, 0]
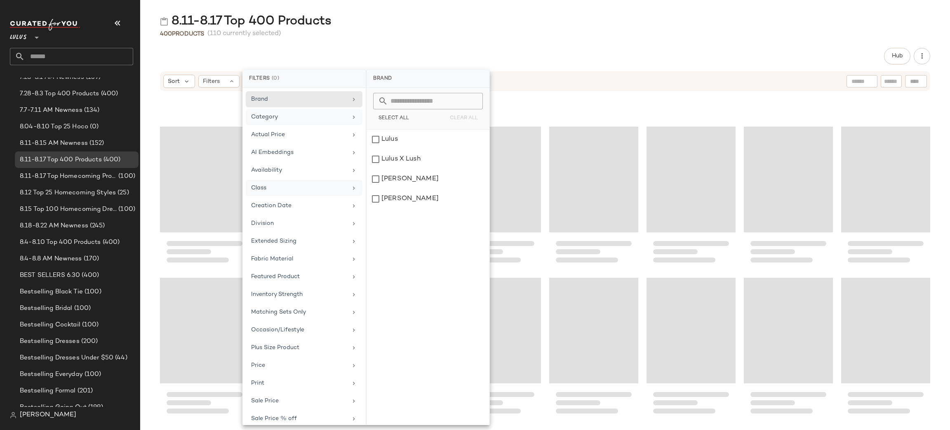
click at [347, 127] on div "Category" at bounding box center [304, 135] width 117 height 16
click at [418, 169] on div "dress" at bounding box center [428, 179] width 123 height 20
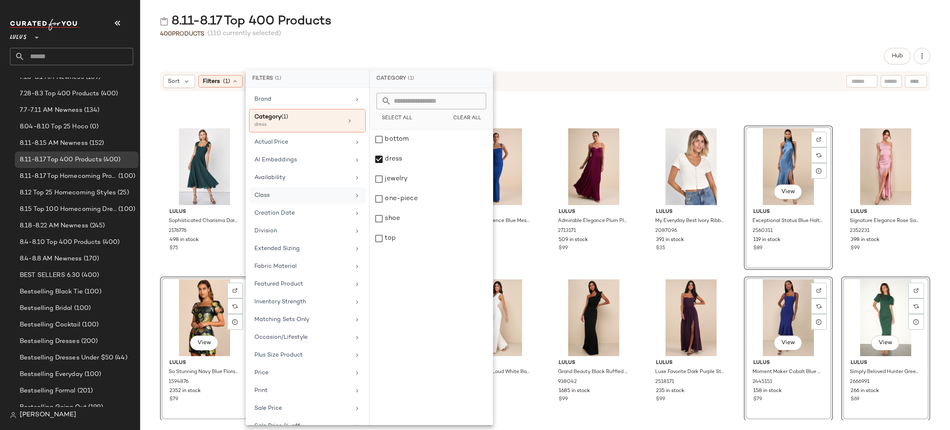
click at [521, 39] on div "8.11-8.17 Top 400 Products 400 Products (110 currently selected) Hub Sort Filte…" at bounding box center [545, 221] width 810 height 417
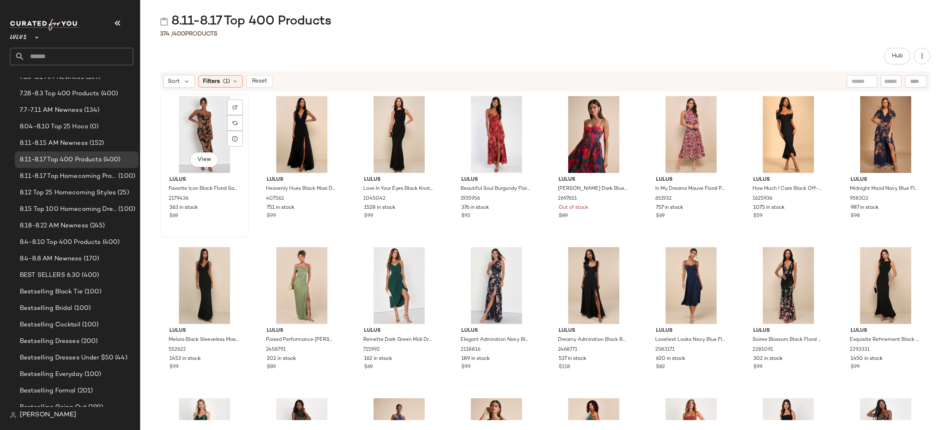
click at [188, 123] on div "View" at bounding box center [204, 134] width 83 height 77
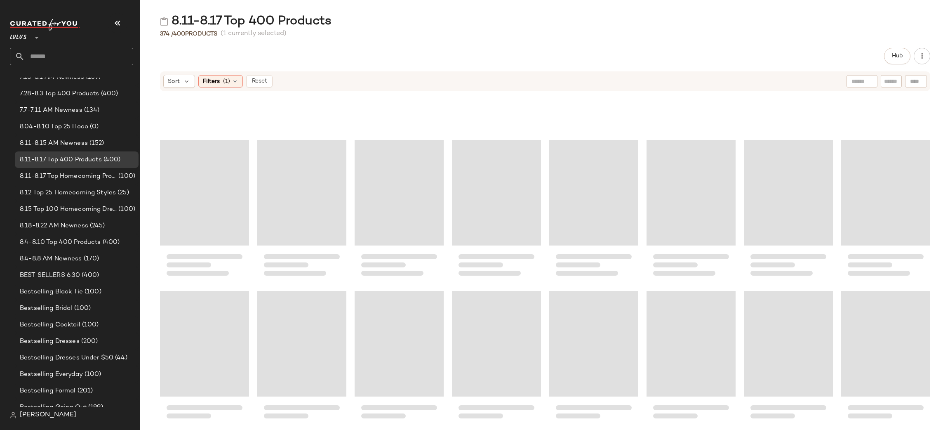
scroll to position [6767, 0]
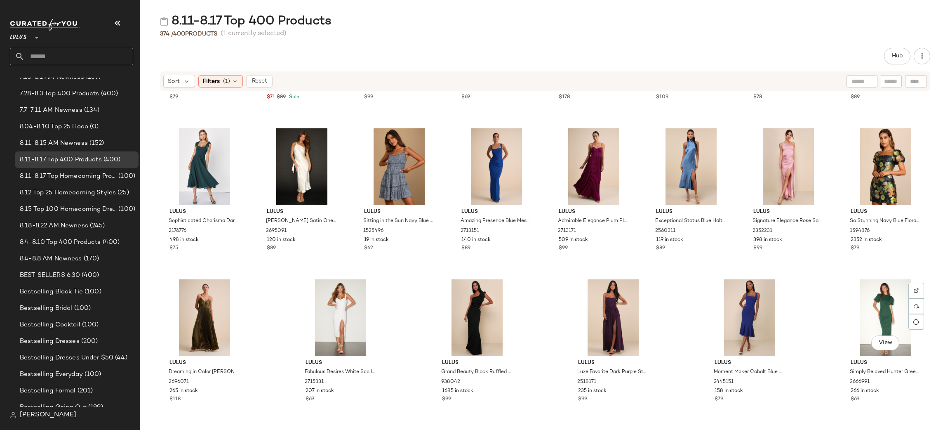
click at [881, 322] on div "View" at bounding box center [885, 317] width 83 height 77
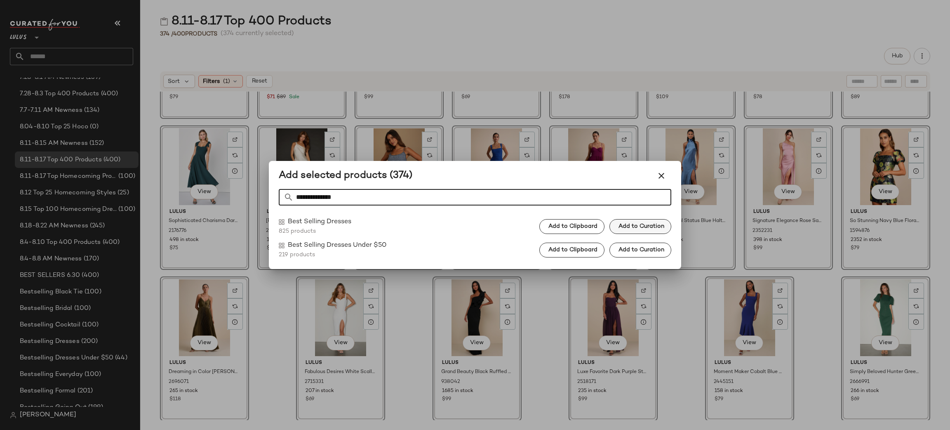
type input "**********"
click at [647, 226] on span "Add to Curation" at bounding box center [641, 226] width 46 height 7
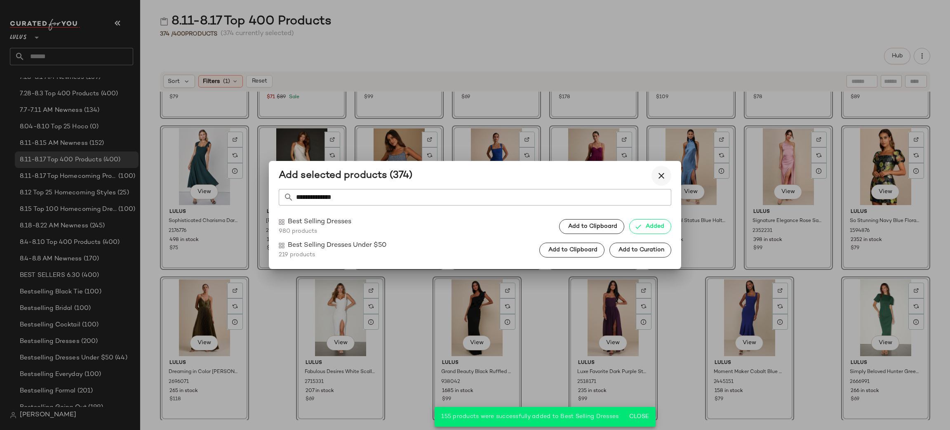
click at [663, 180] on icon "button" at bounding box center [662, 176] width 10 height 10
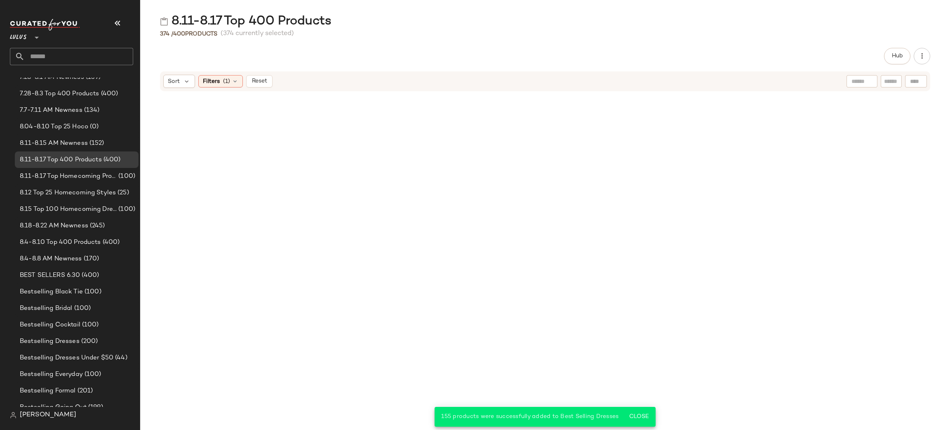
scroll to position [0, 0]
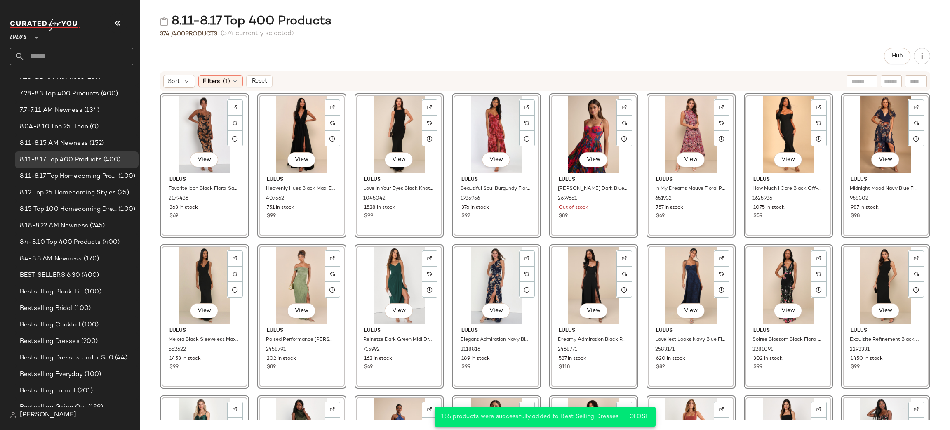
click at [353, 70] on div "Hub Sort Filters (1) Reset View Lulus Favorite Icon Black Floral Satin Cowl Nec…" at bounding box center [545, 239] width 810 height 382
click at [204, 81] on span "Filters" at bounding box center [211, 81] width 17 height 9
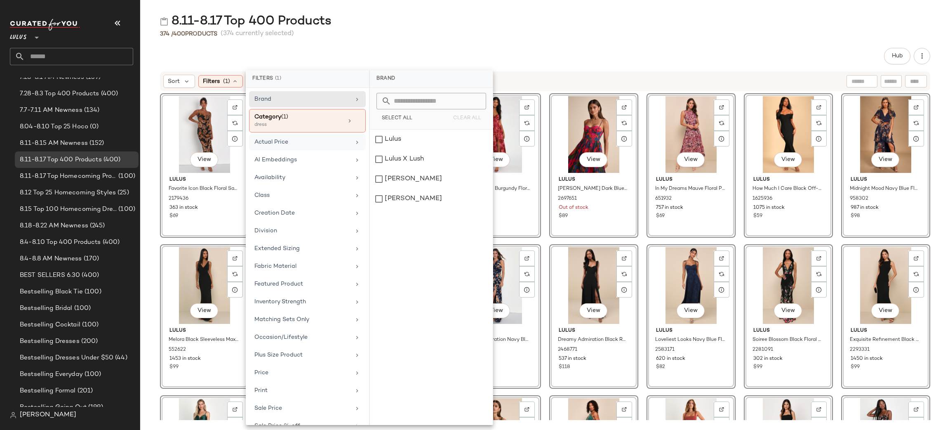
click at [305, 140] on div "Actual Price" at bounding box center [302, 142] width 96 height 9
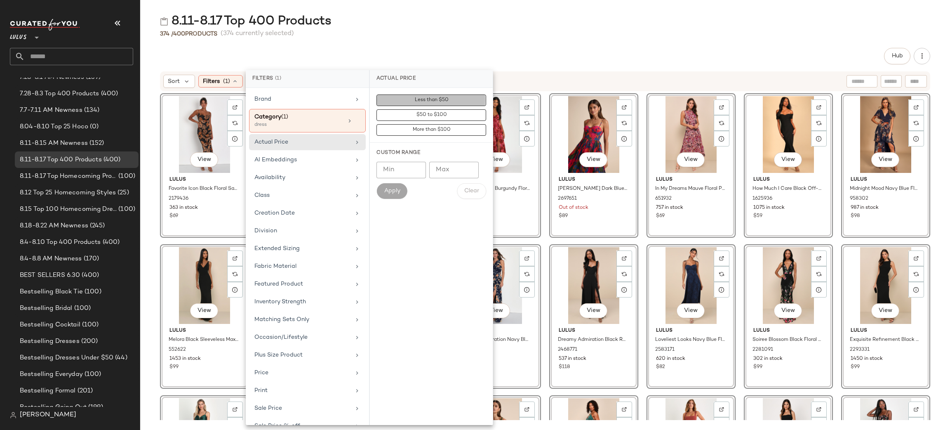
click at [445, 109] on button "Less than $50" at bounding box center [432, 115] width 110 height 12
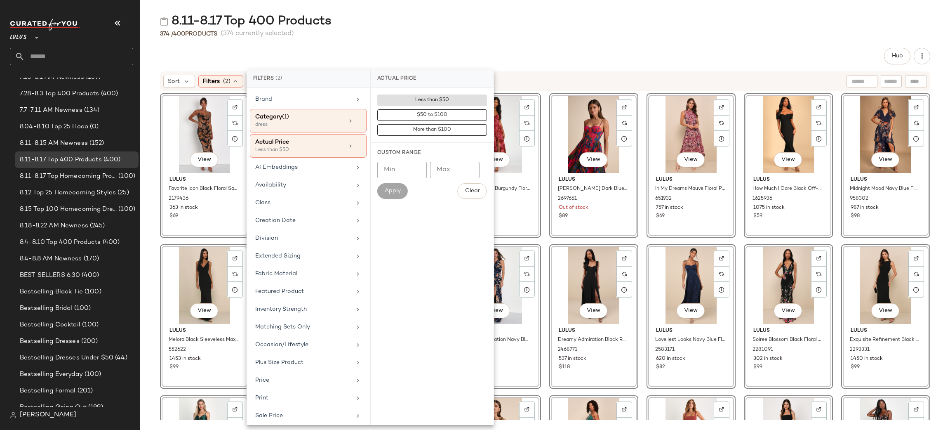
click at [544, 42] on div "8.11-8.17 Top 400 Products 374 / 400 Products (374 currently selected) Hub Sort…" at bounding box center [545, 221] width 810 height 417
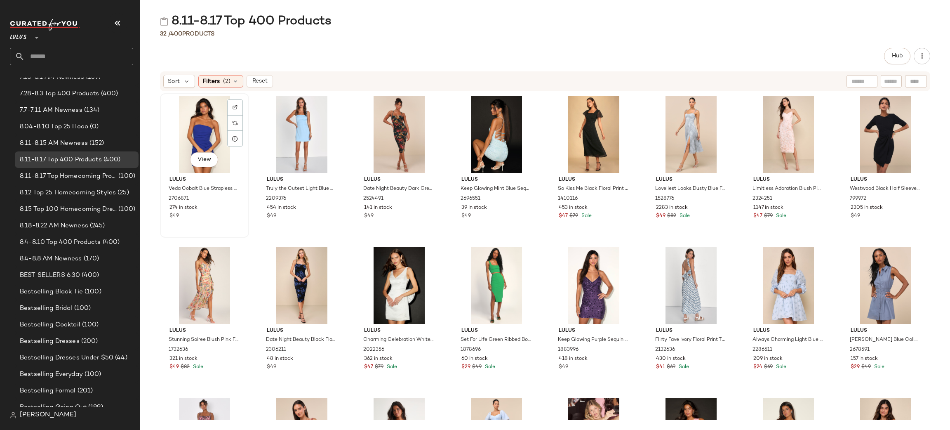
click at [204, 133] on div "View" at bounding box center [204, 134] width 83 height 77
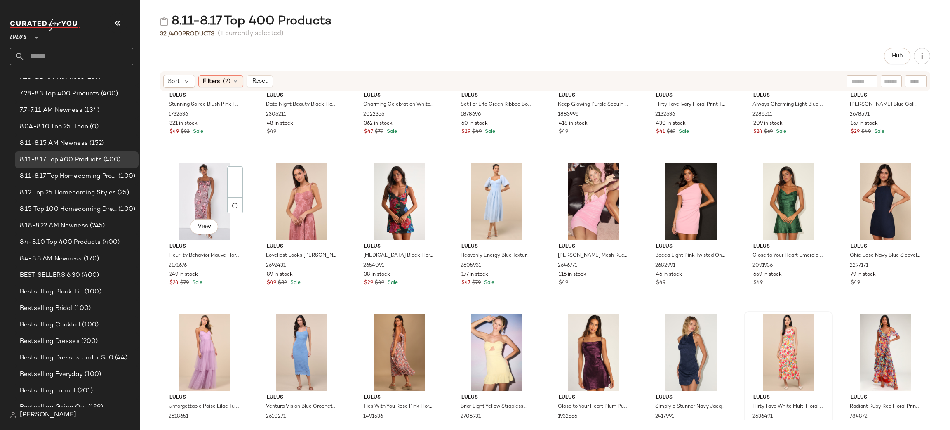
scroll to position [276, 0]
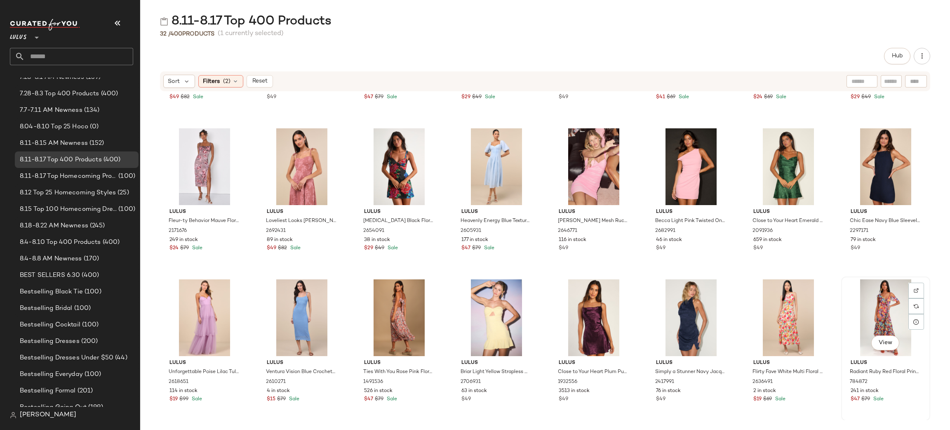
click at [871, 315] on div "View" at bounding box center [885, 317] width 83 height 77
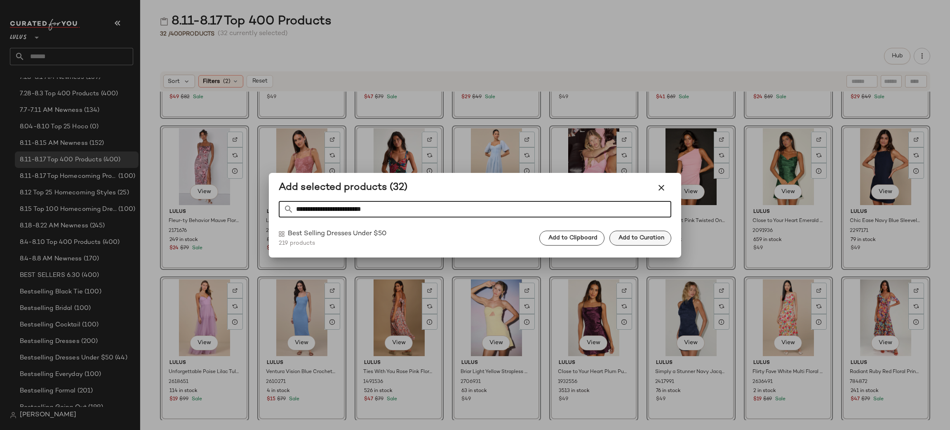
type input "**********"
click at [622, 240] on span "Add to Curation" at bounding box center [641, 238] width 46 height 7
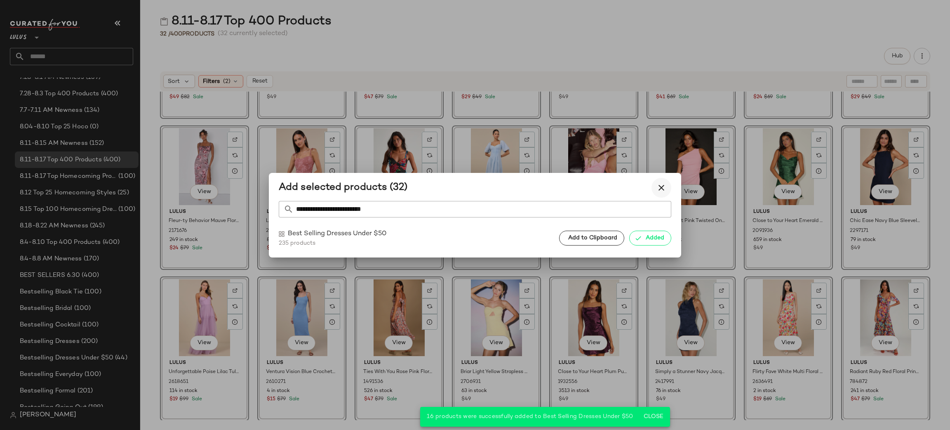
click at [661, 187] on icon "button" at bounding box center [662, 188] width 10 height 10
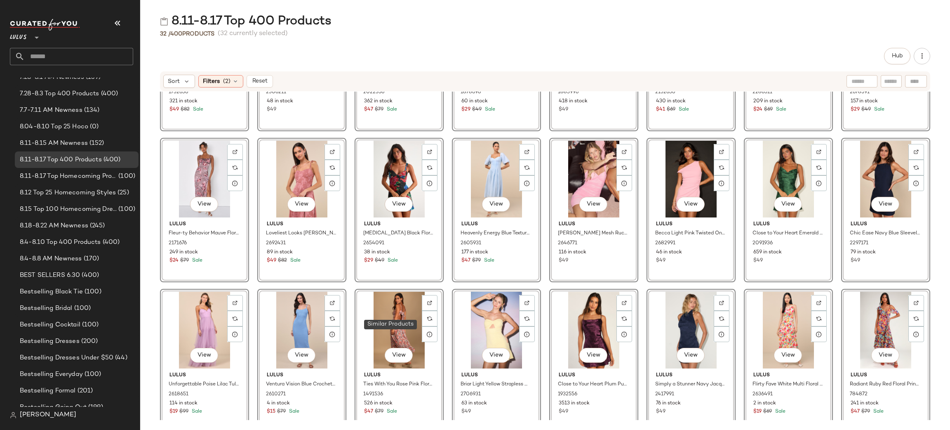
scroll to position [0, 0]
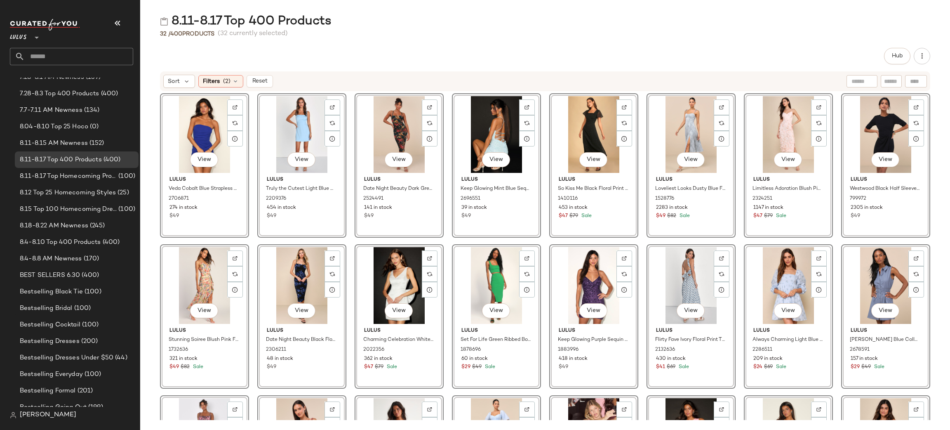
click at [220, 72] on div "Sort Filters (2) Reset" at bounding box center [545, 81] width 770 height 20
click at [235, 83] on icon at bounding box center [235, 81] width 7 height 7
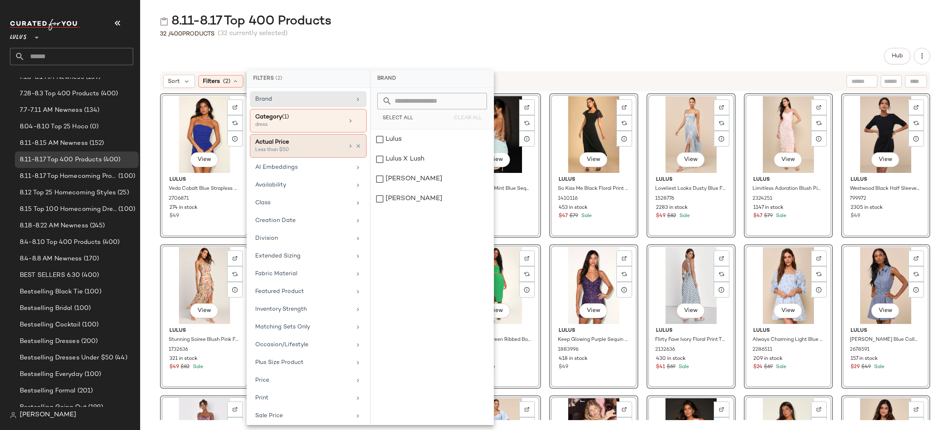
click at [357, 148] on icon at bounding box center [359, 146] width 6 height 6
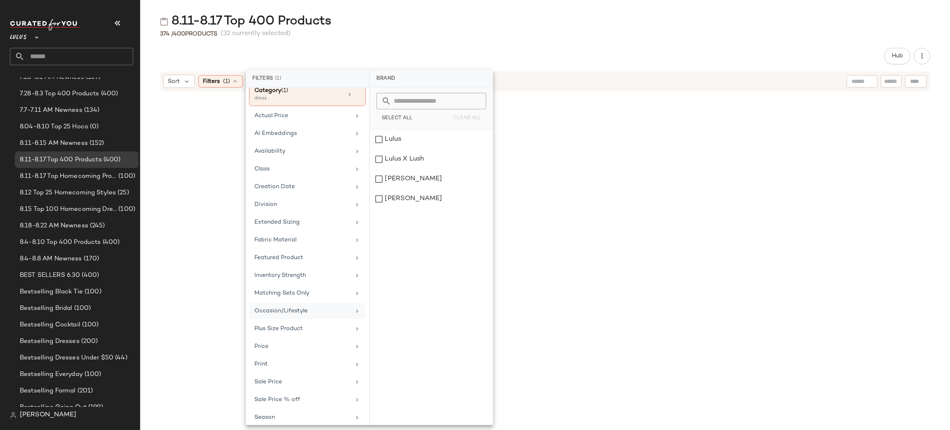
scroll to position [47, 0]
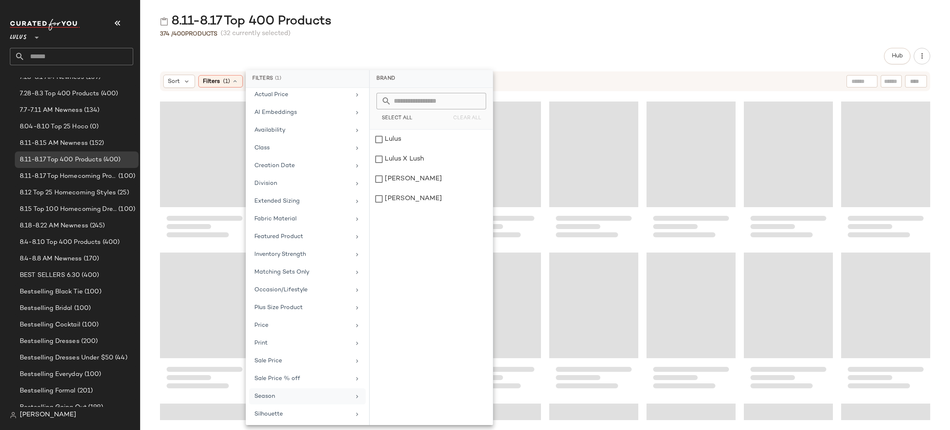
click at [305, 406] on div "Season" at bounding box center [307, 414] width 117 height 16
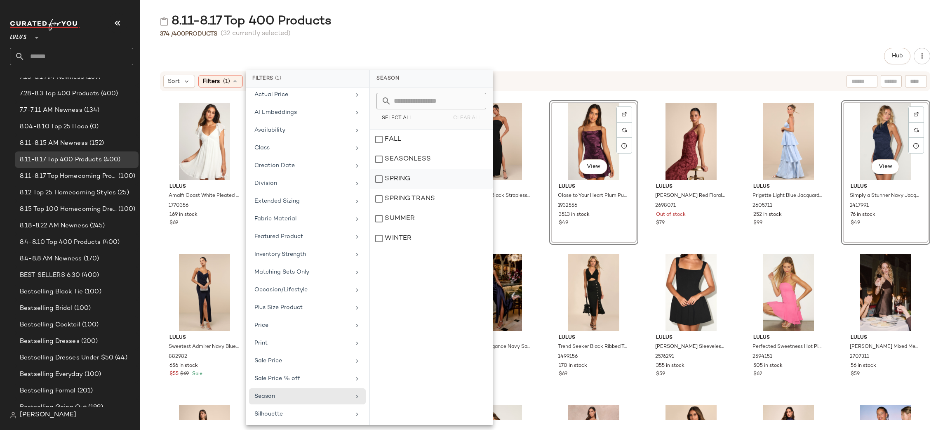
click at [408, 189] on div "SPRING" at bounding box center [431, 199] width 123 height 20
click at [675, 57] on div "Hub" at bounding box center [545, 56] width 770 height 16
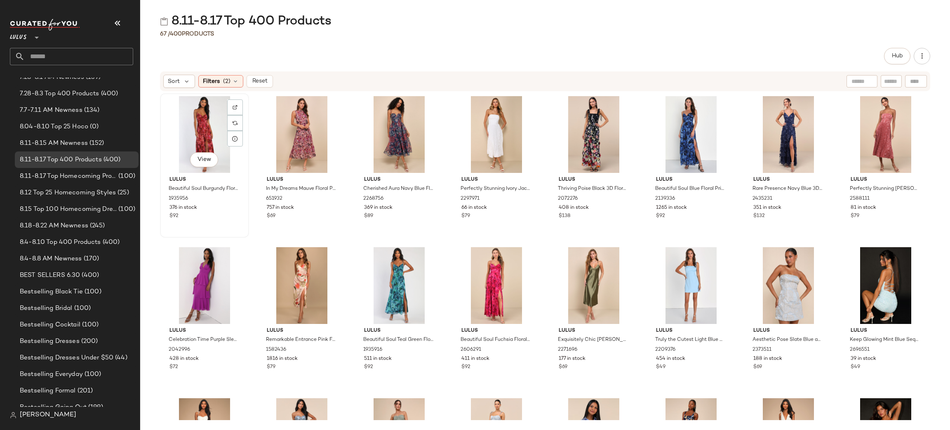
click at [204, 131] on div "View" at bounding box center [204, 134] width 83 height 77
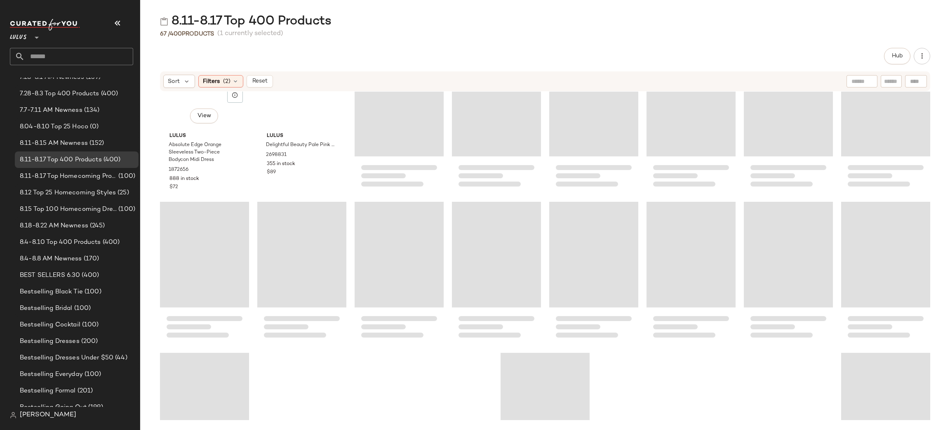
scroll to position [1016, 0]
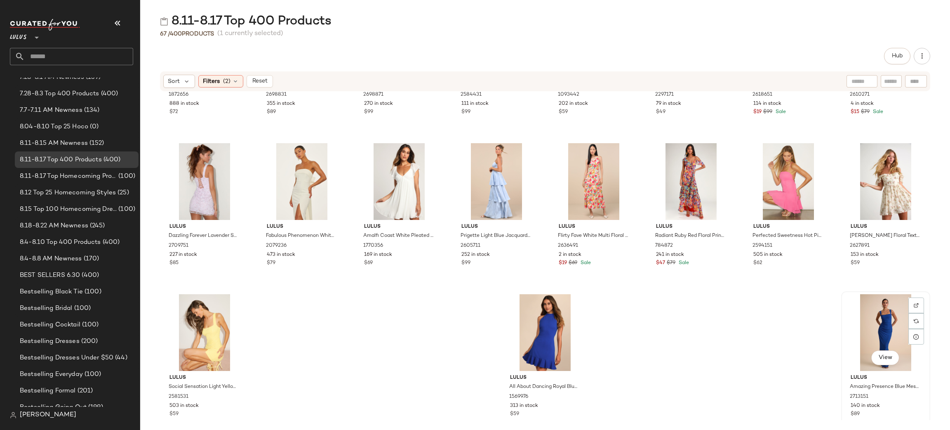
click at [883, 336] on div "View" at bounding box center [885, 332] width 83 height 77
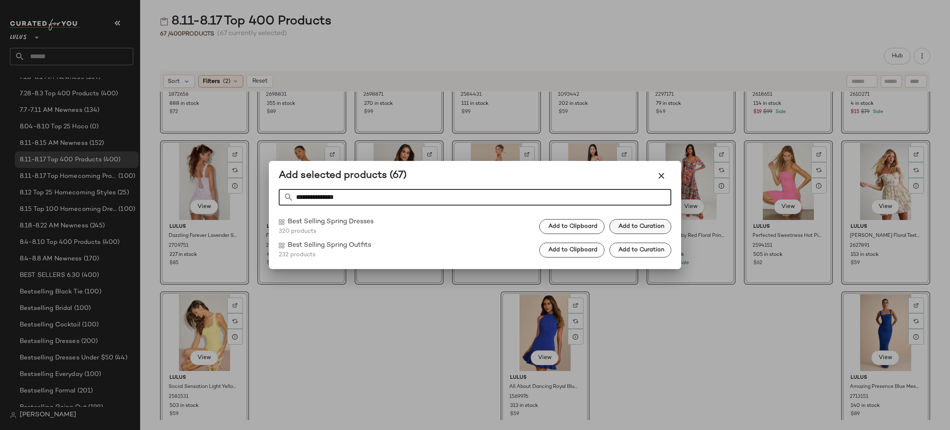
type input "**********"
click at [652, 219] on button "Add to Curation" at bounding box center [641, 226] width 62 height 15
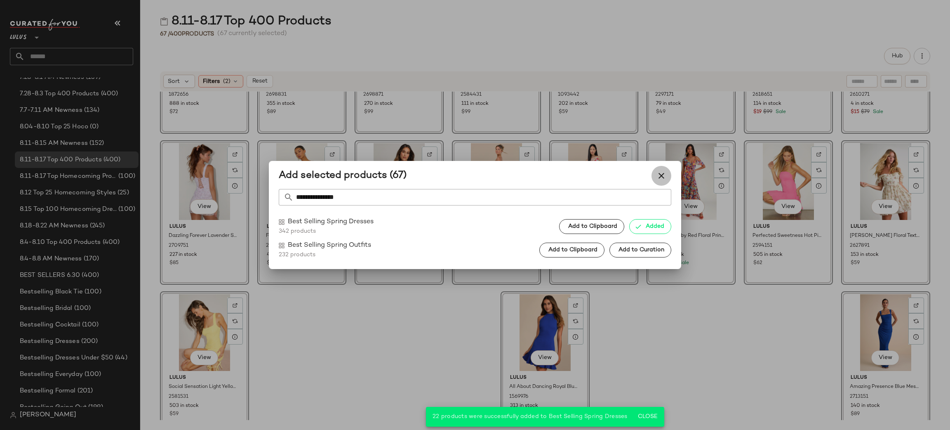
click at [660, 177] on icon "button" at bounding box center [662, 176] width 10 height 10
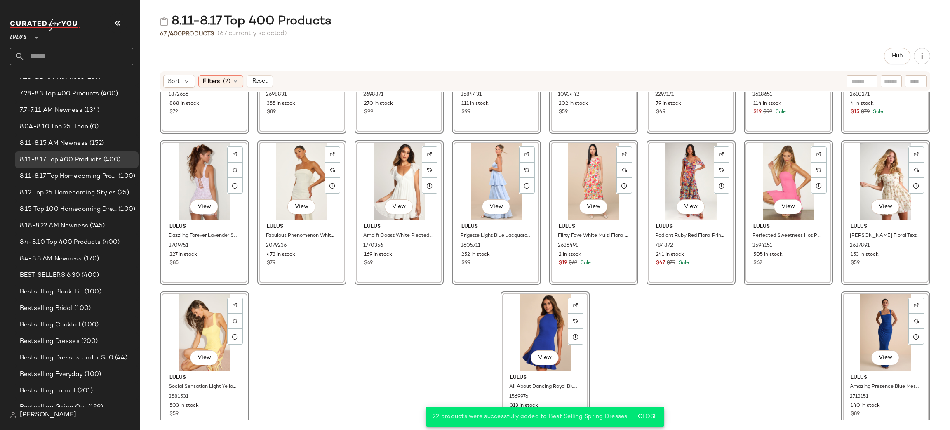
click at [423, 344] on div "View [PERSON_NAME] Absolute Edge Orange Sleeveless Two-Piece Bodycon Midi Dress…" at bounding box center [545, 256] width 810 height 328
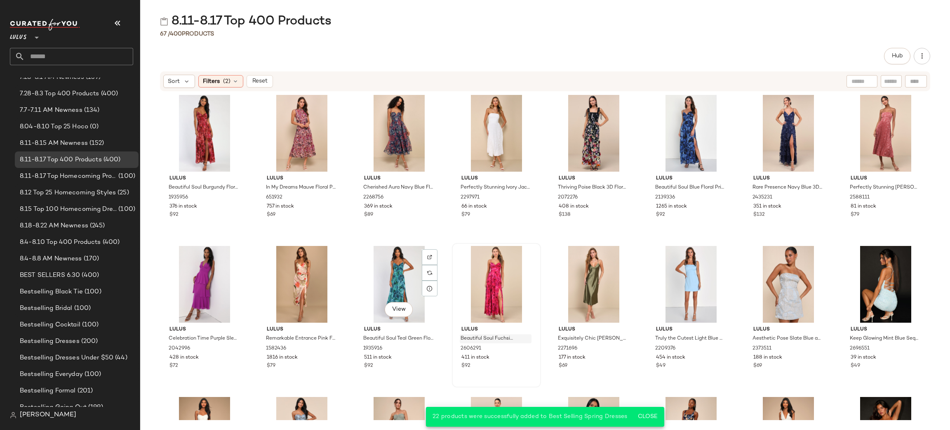
scroll to position [0, 0]
